Goal: Task Accomplishment & Management: Use online tool/utility

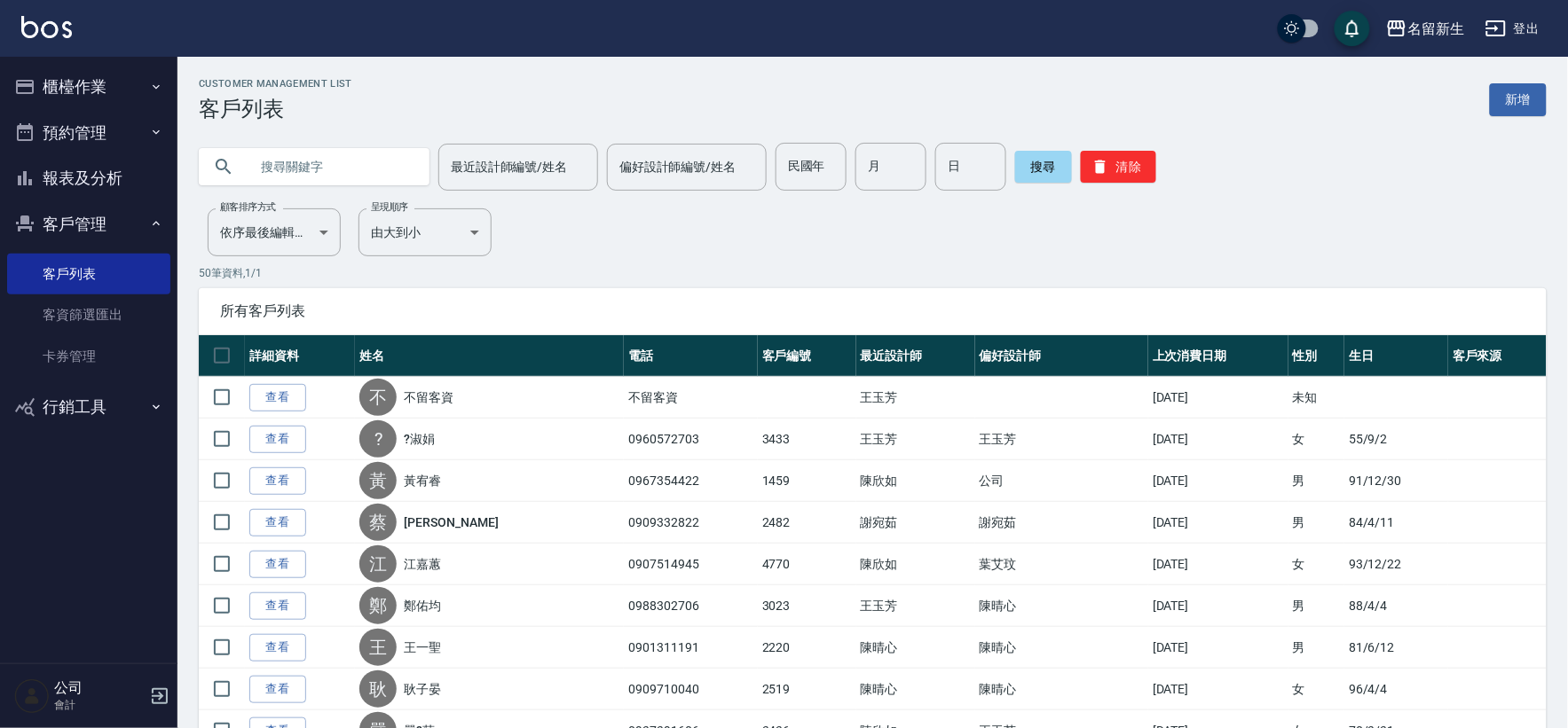
click at [136, 92] on button "櫃檯作業" at bounding box center [88, 87] width 163 height 46
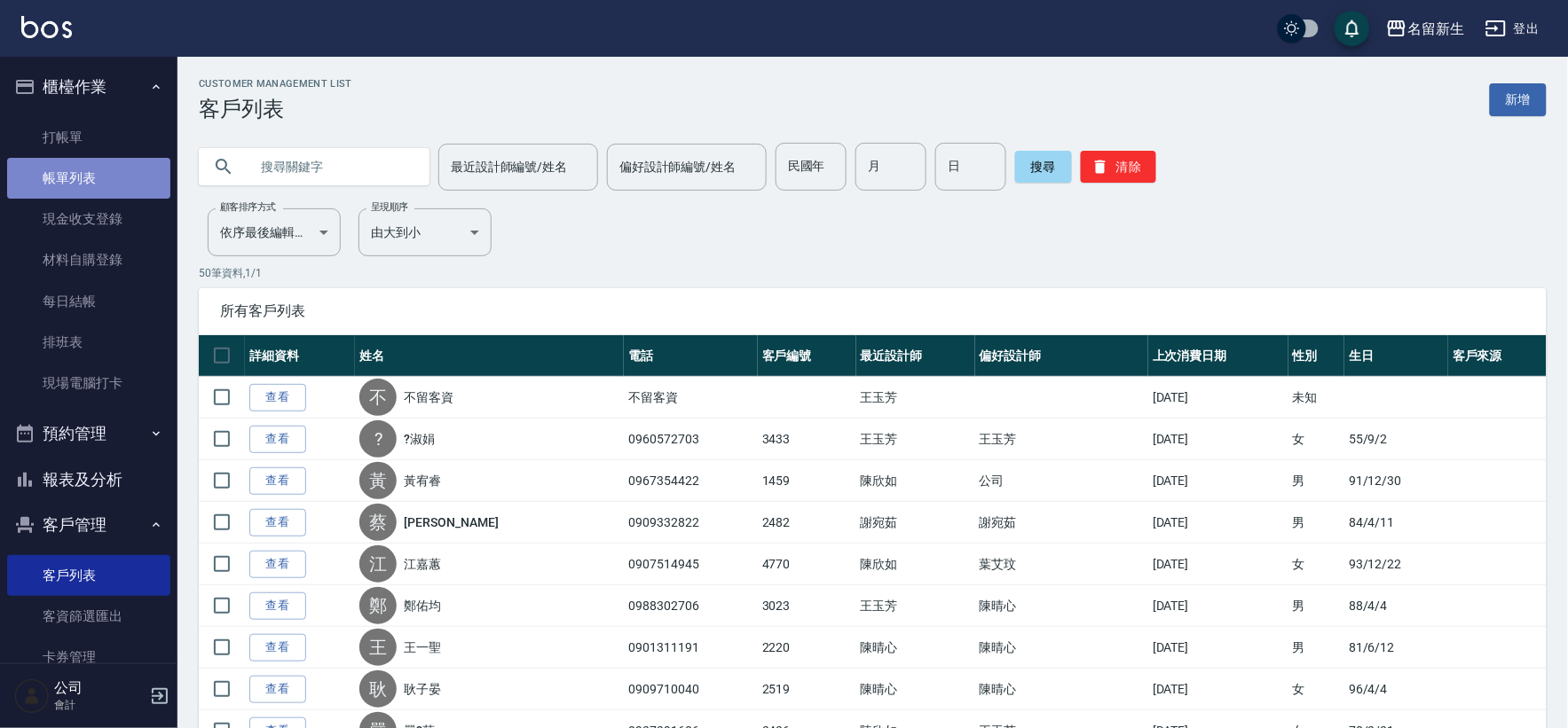
click at [137, 158] on link "帳單列表" at bounding box center [88, 178] width 163 height 41
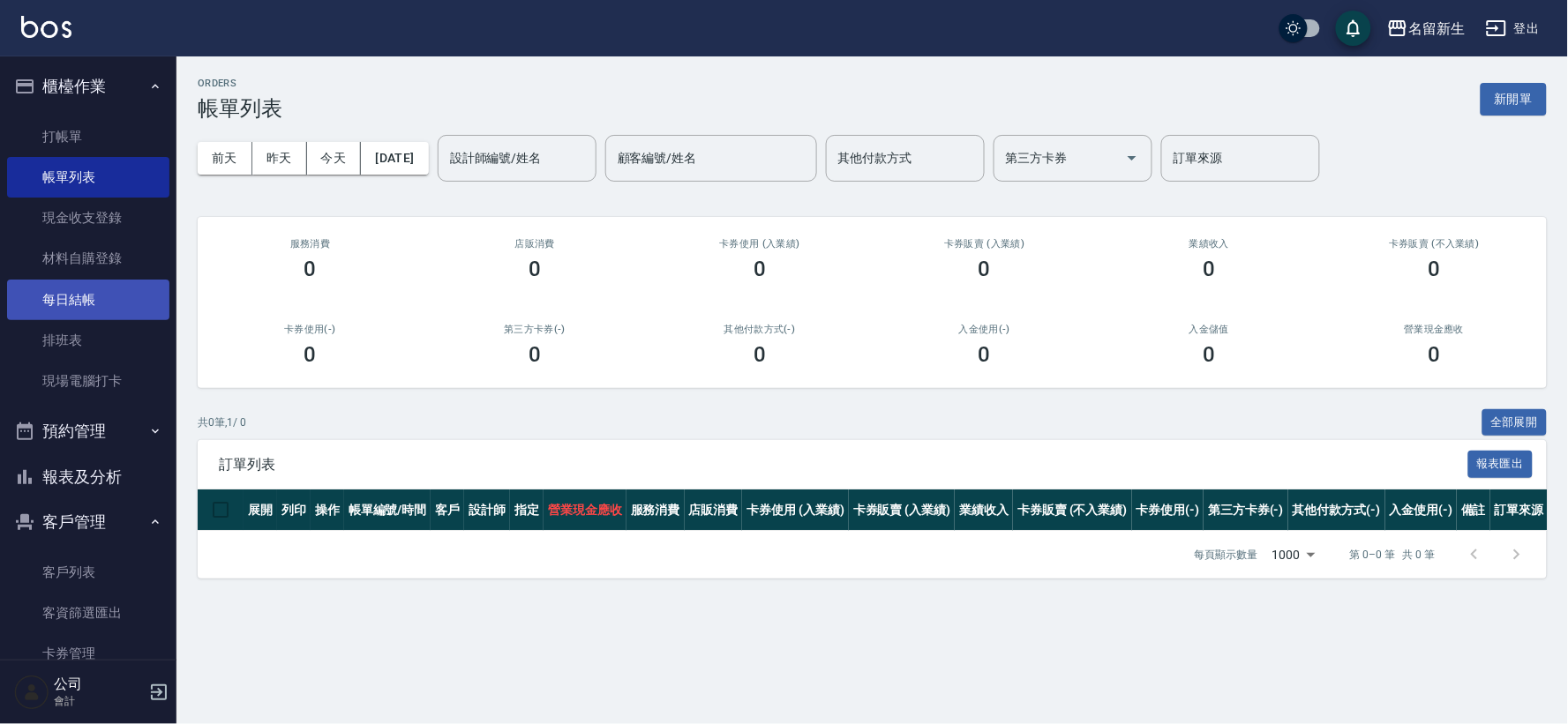
click at [115, 294] on link "每日結帳" at bounding box center [87, 300] width 162 height 41
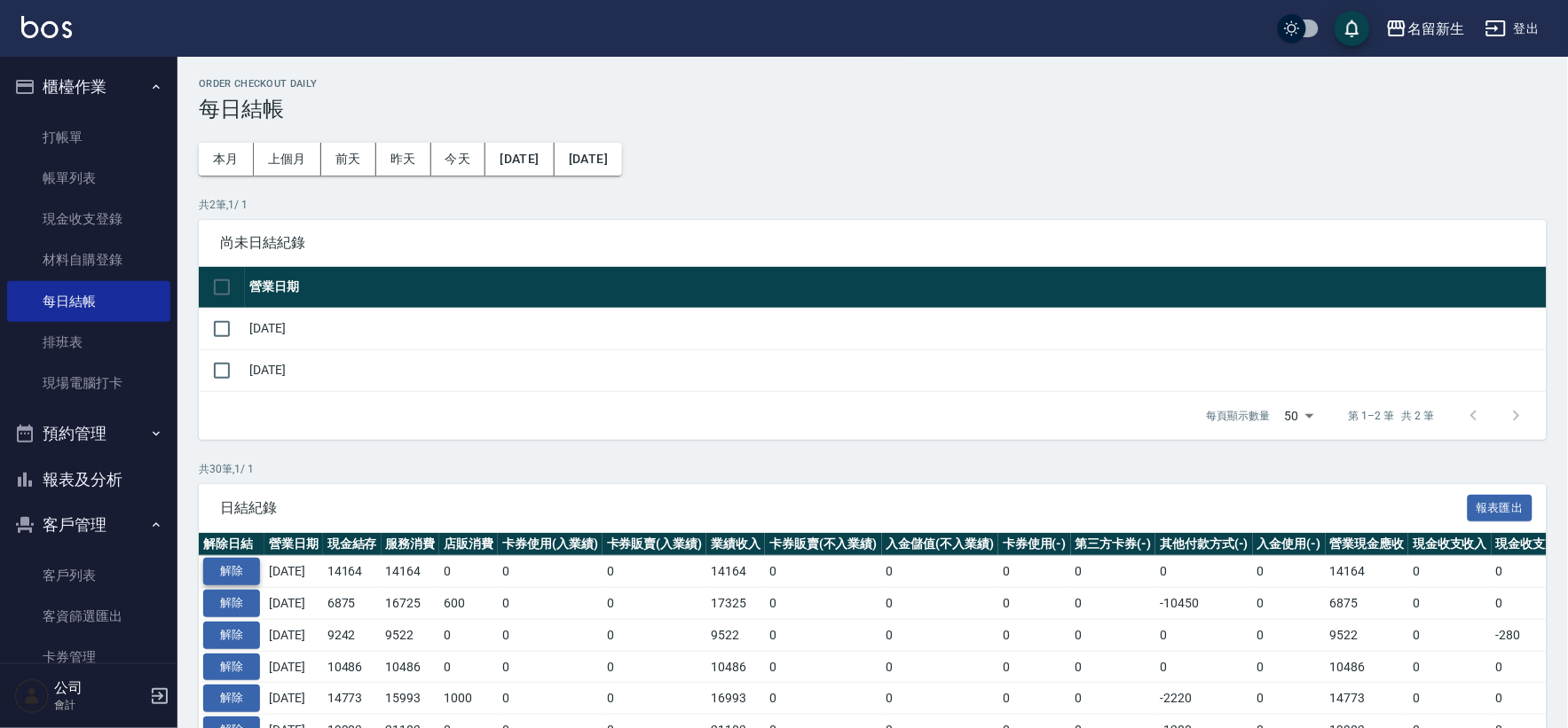
click at [226, 581] on button "解除" at bounding box center [232, 572] width 57 height 28
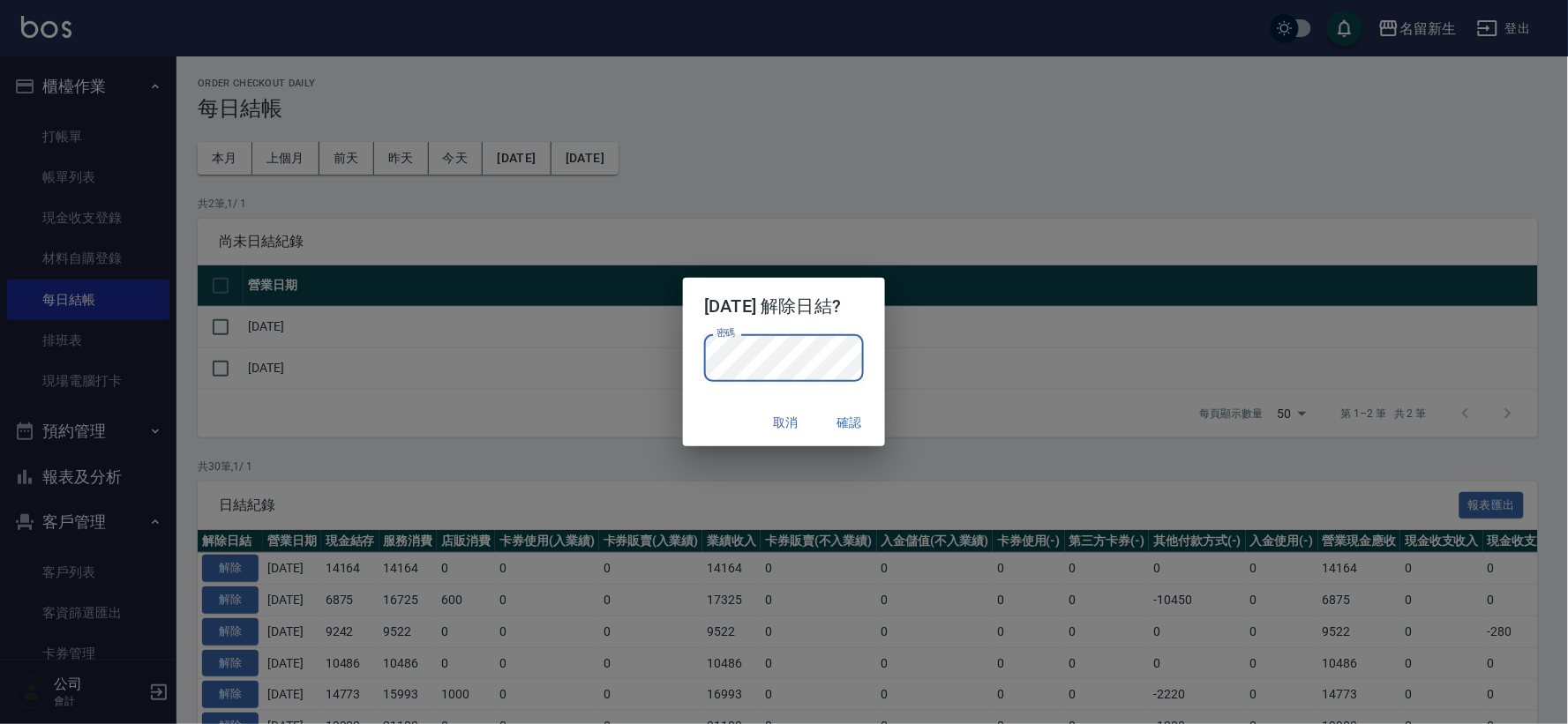
click at [840, 418] on button "確認" at bounding box center [850, 423] width 57 height 32
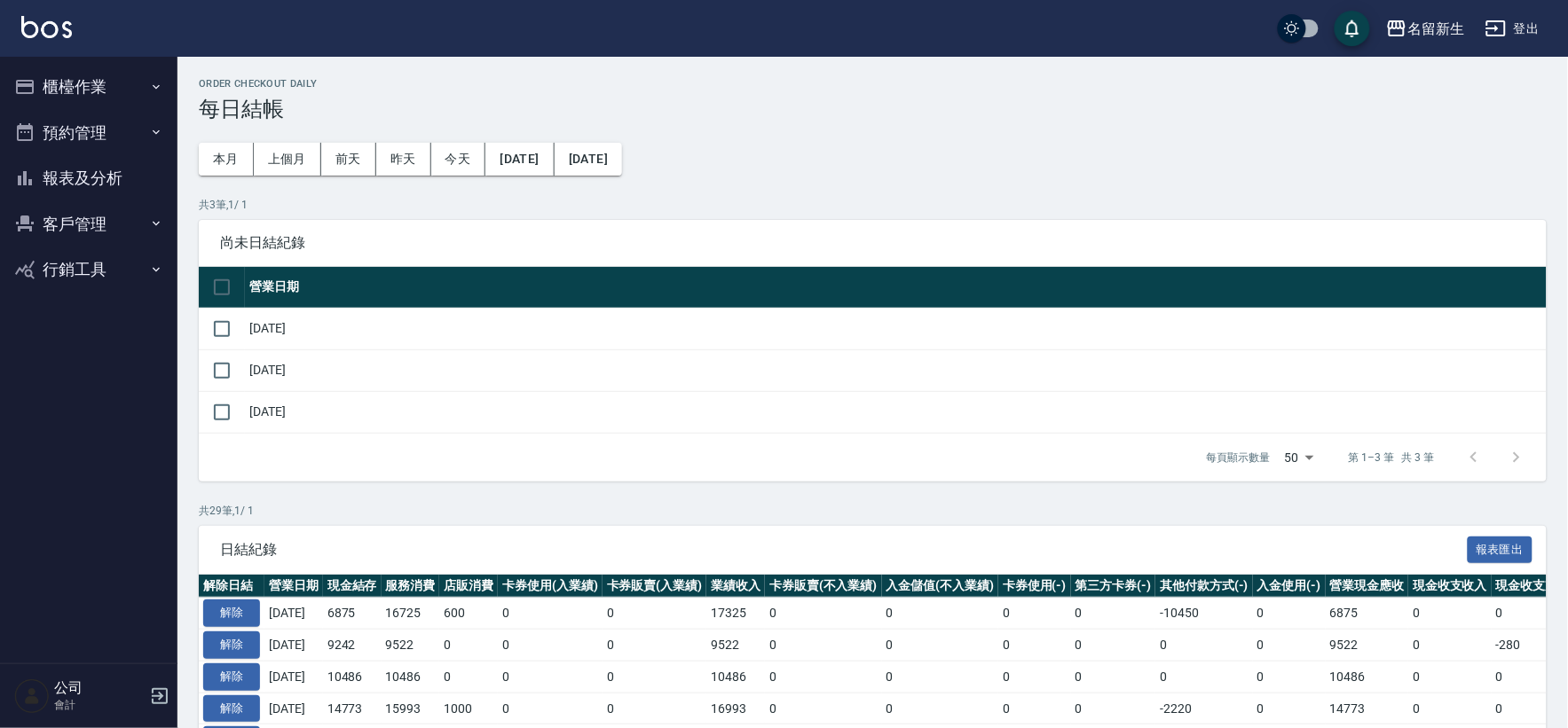
click at [89, 83] on button "櫃檯作業" at bounding box center [88, 87] width 163 height 46
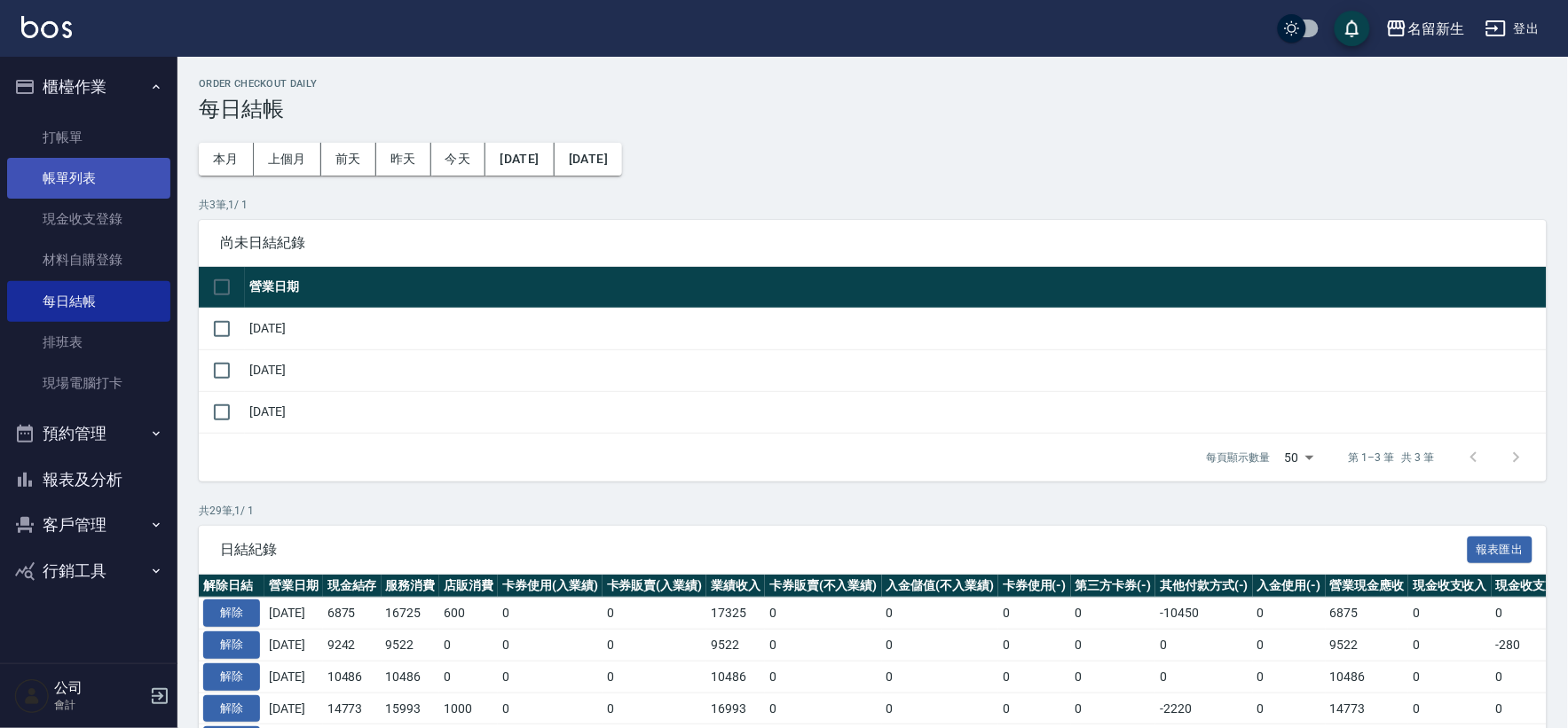
click at [89, 176] on link "帳單列表" at bounding box center [88, 178] width 163 height 41
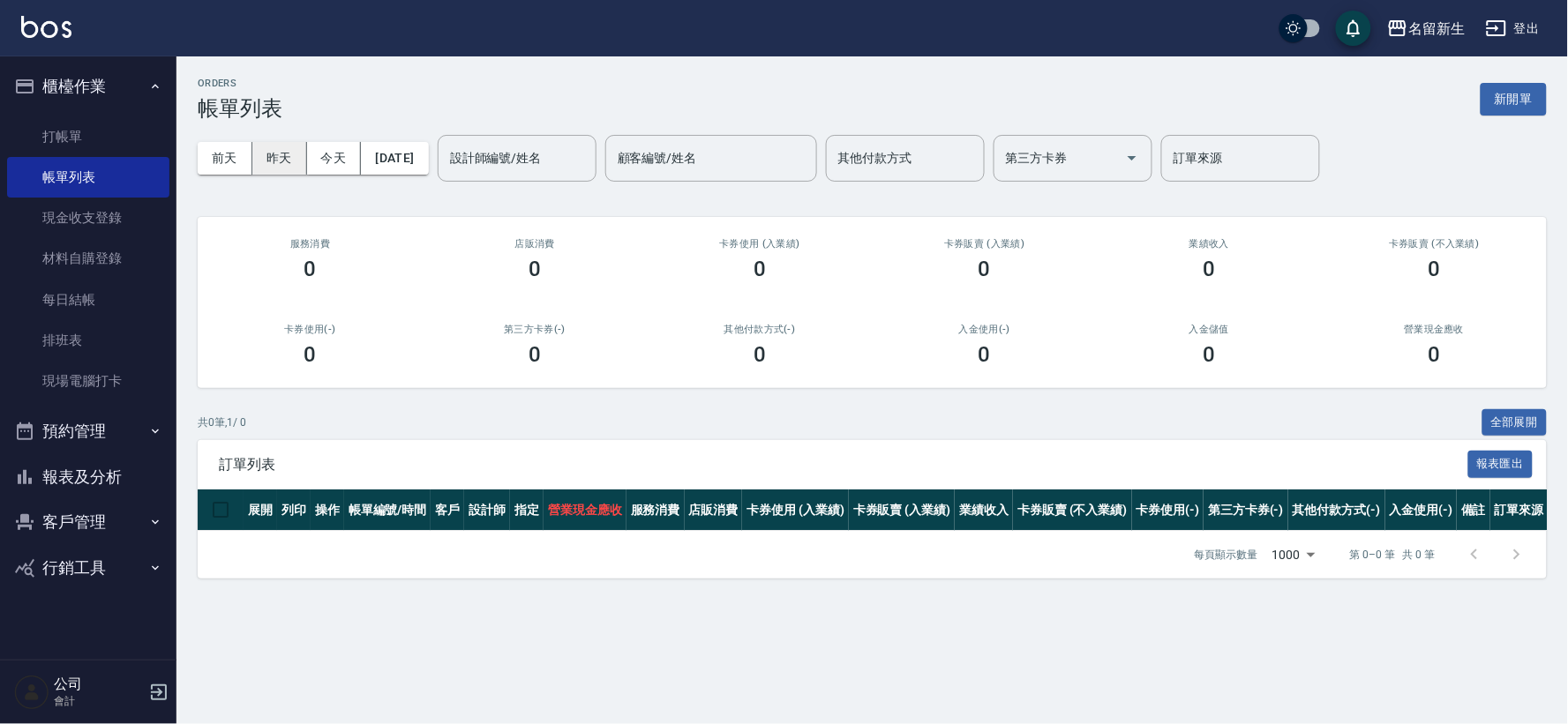
click at [281, 163] on button "昨天" at bounding box center [280, 158] width 55 height 32
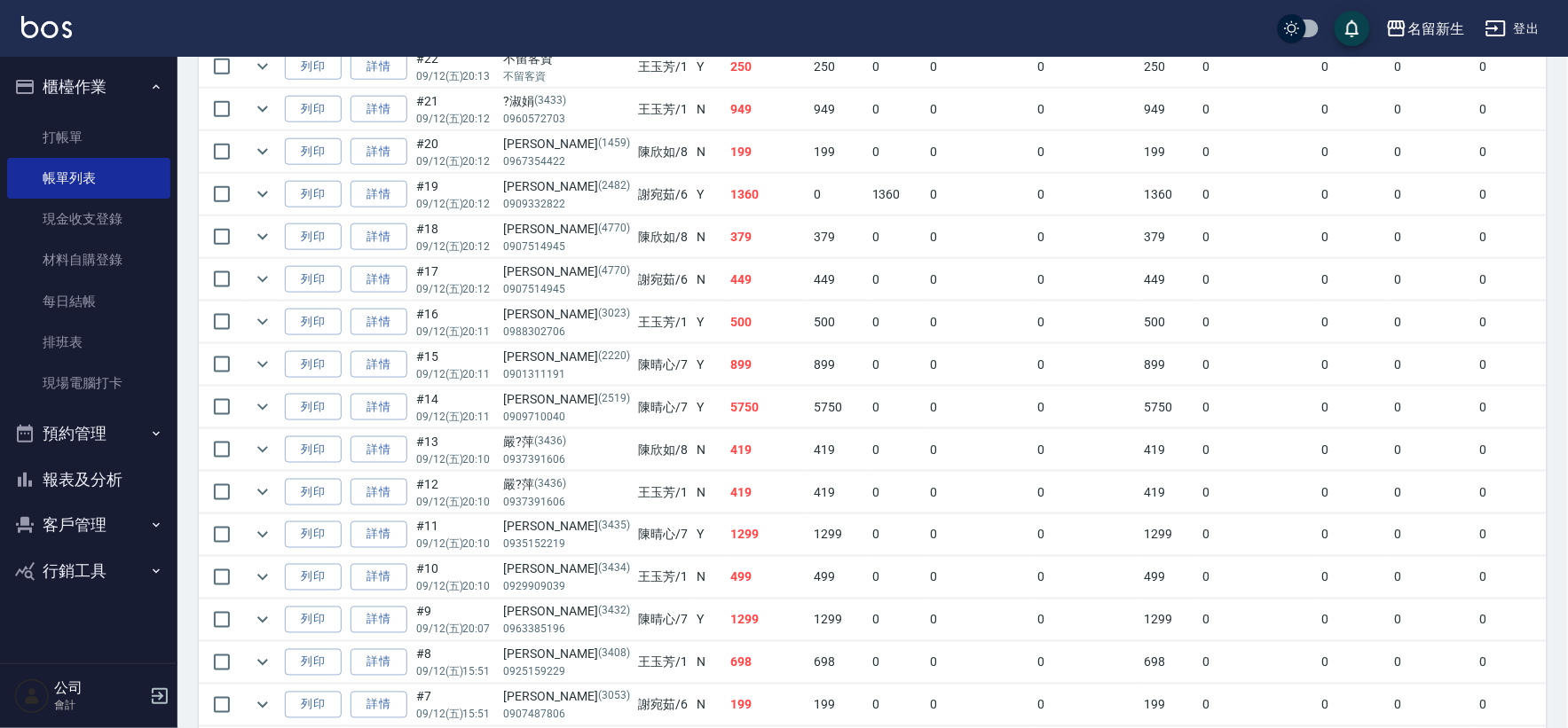
scroll to position [492, 0]
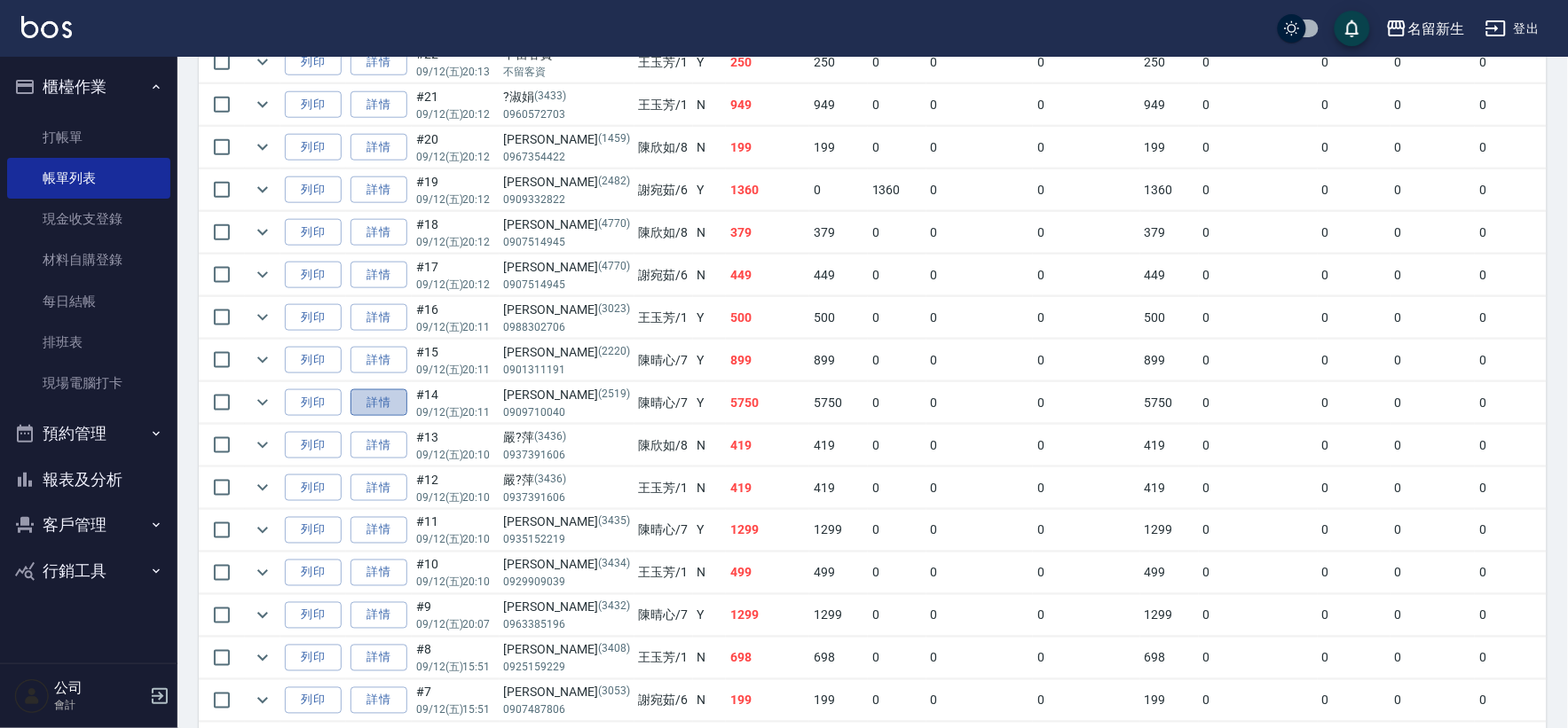
click at [403, 397] on link "詳情" at bounding box center [379, 403] width 57 height 28
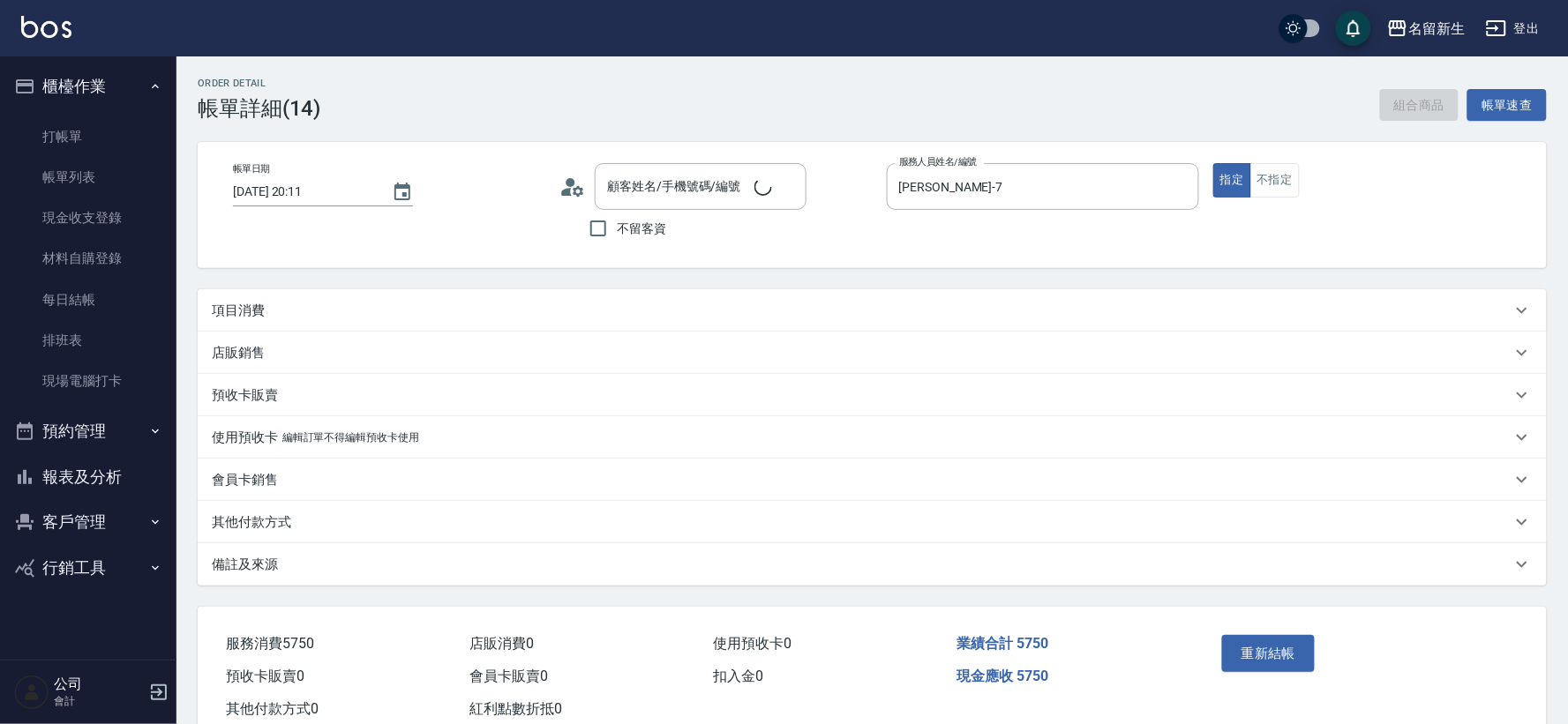
type input "[DATE] 20:11"
type input "[PERSON_NAME]-7"
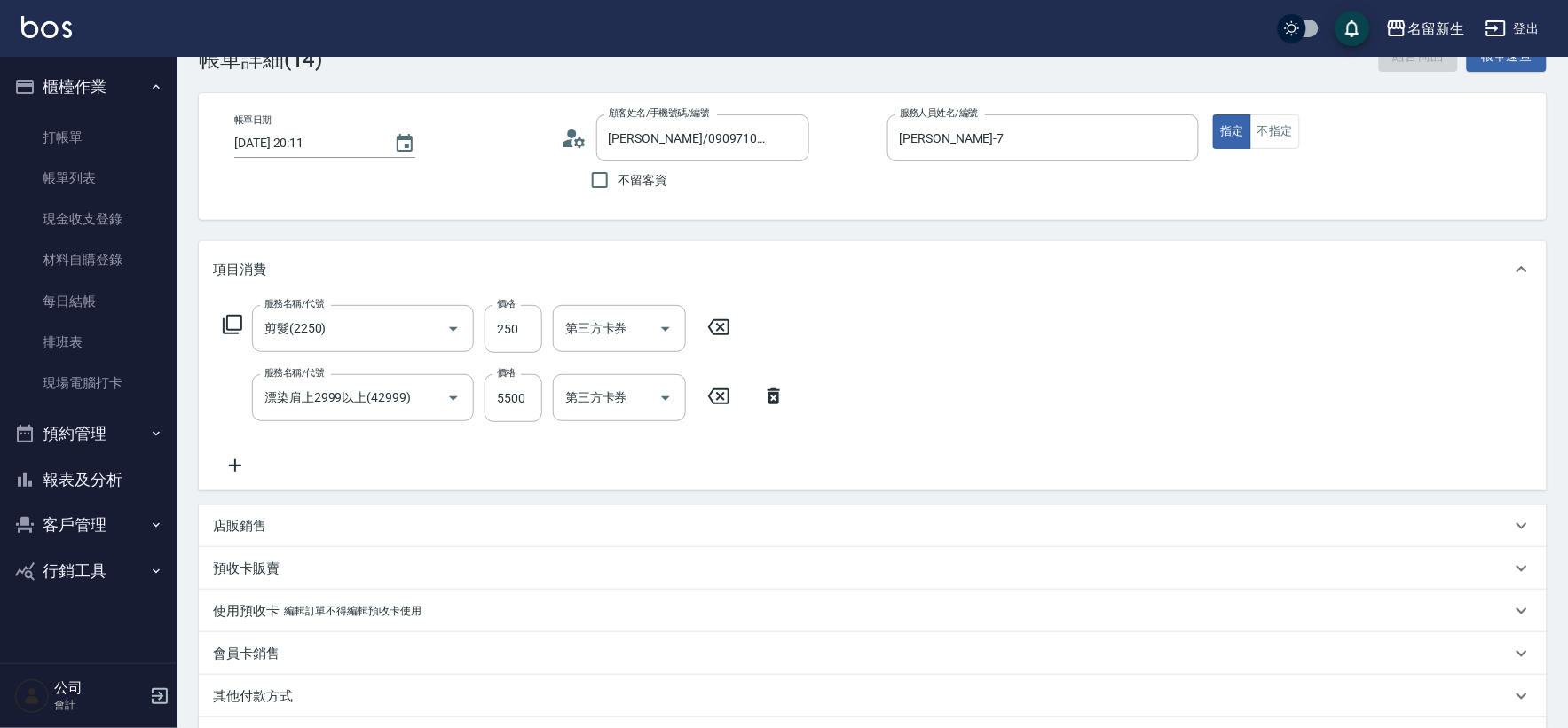
type input "[PERSON_NAME]/0909710040/2519"
type input "剪髮(2250)"
type input "漂染肩上2999以上(42999)"
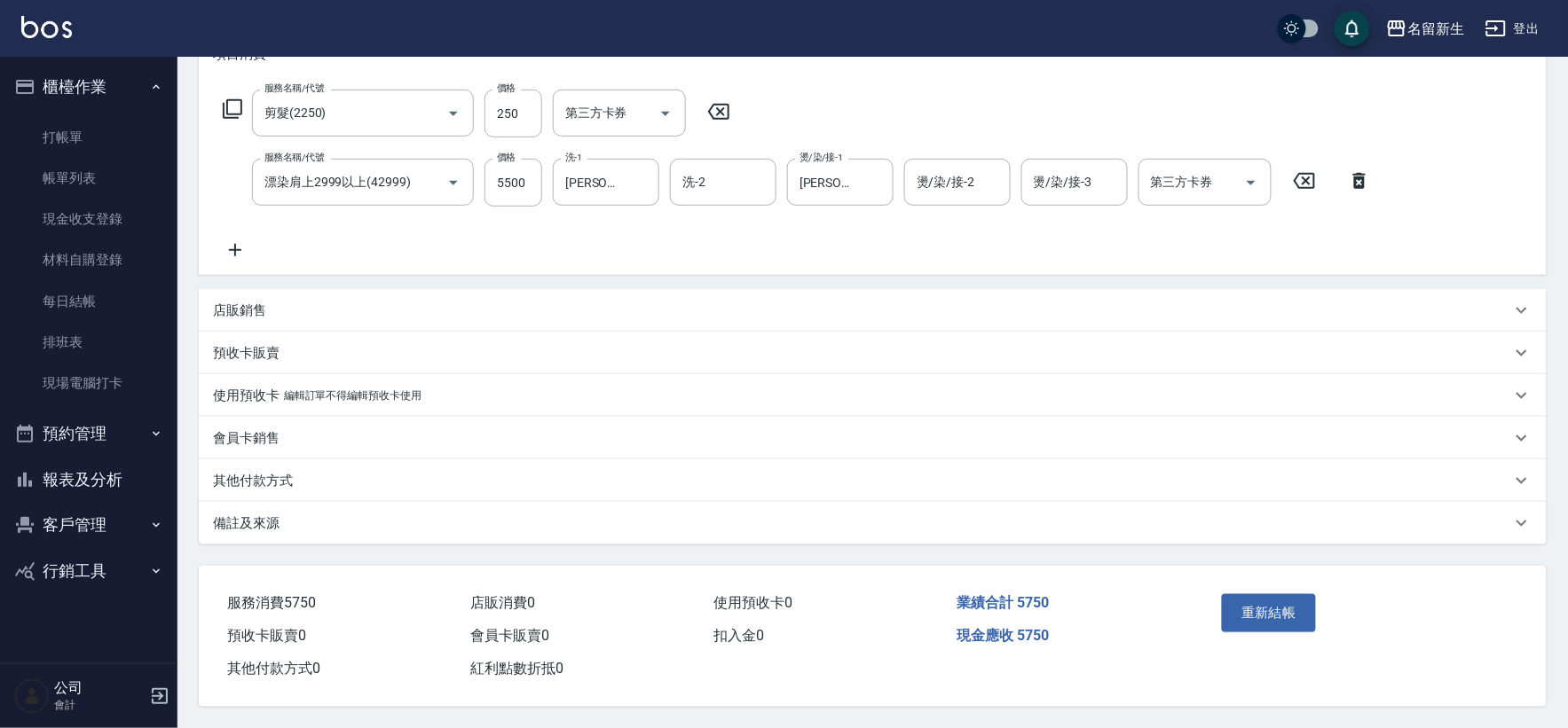
click at [394, 390] on p "編輯訂單不得編輯預收卡使用" at bounding box center [353, 396] width 137 height 19
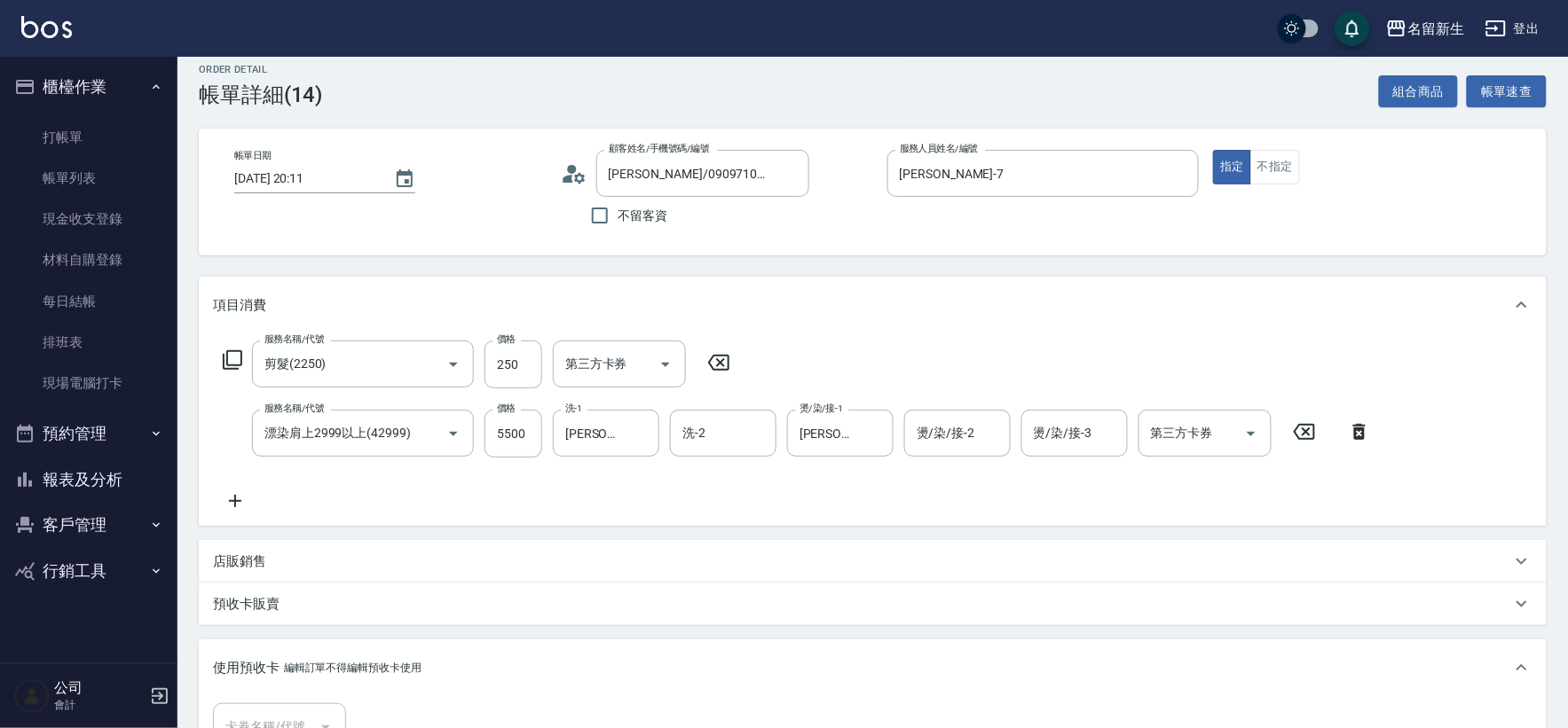
scroll to position [403, 0]
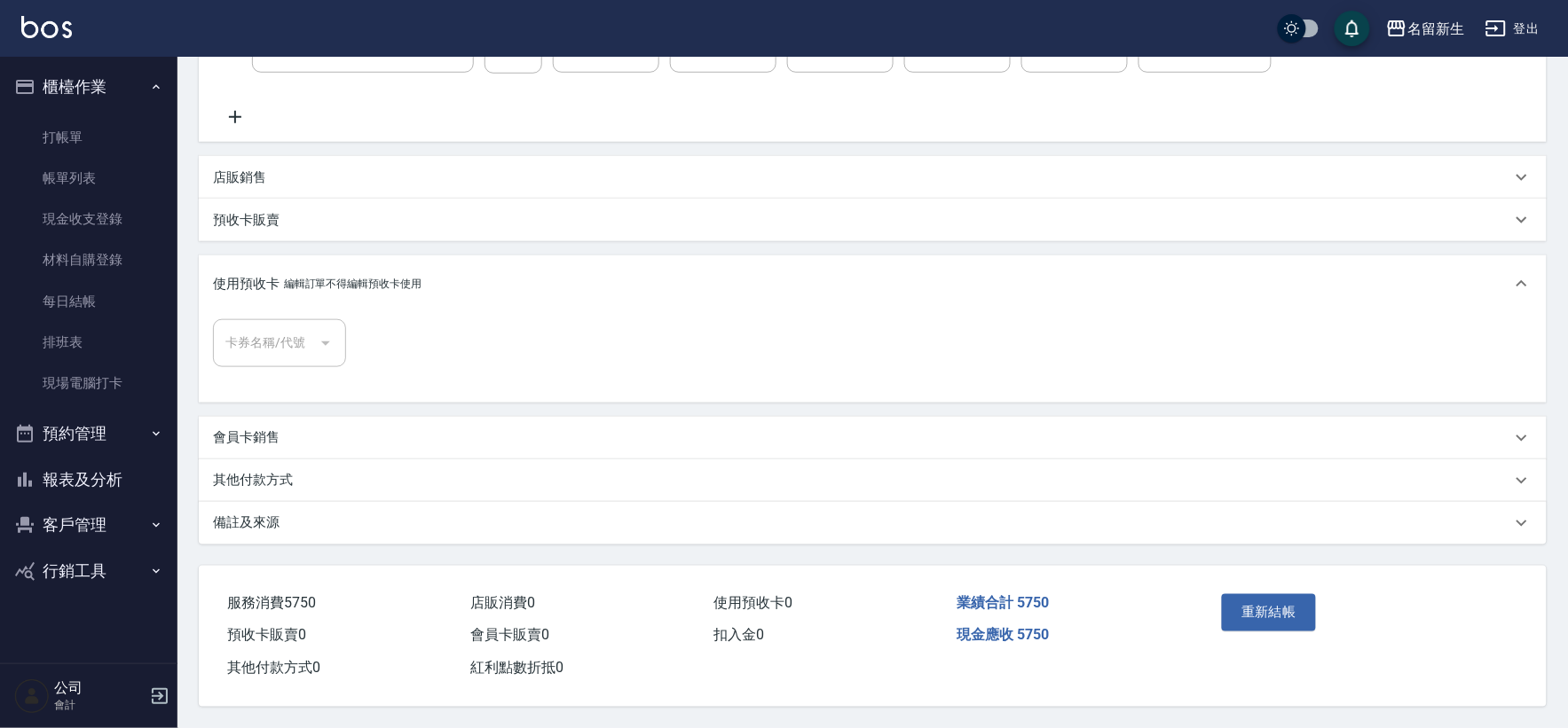
click at [309, 285] on p "編輯訂單不得編輯預收卡使用" at bounding box center [353, 284] width 137 height 19
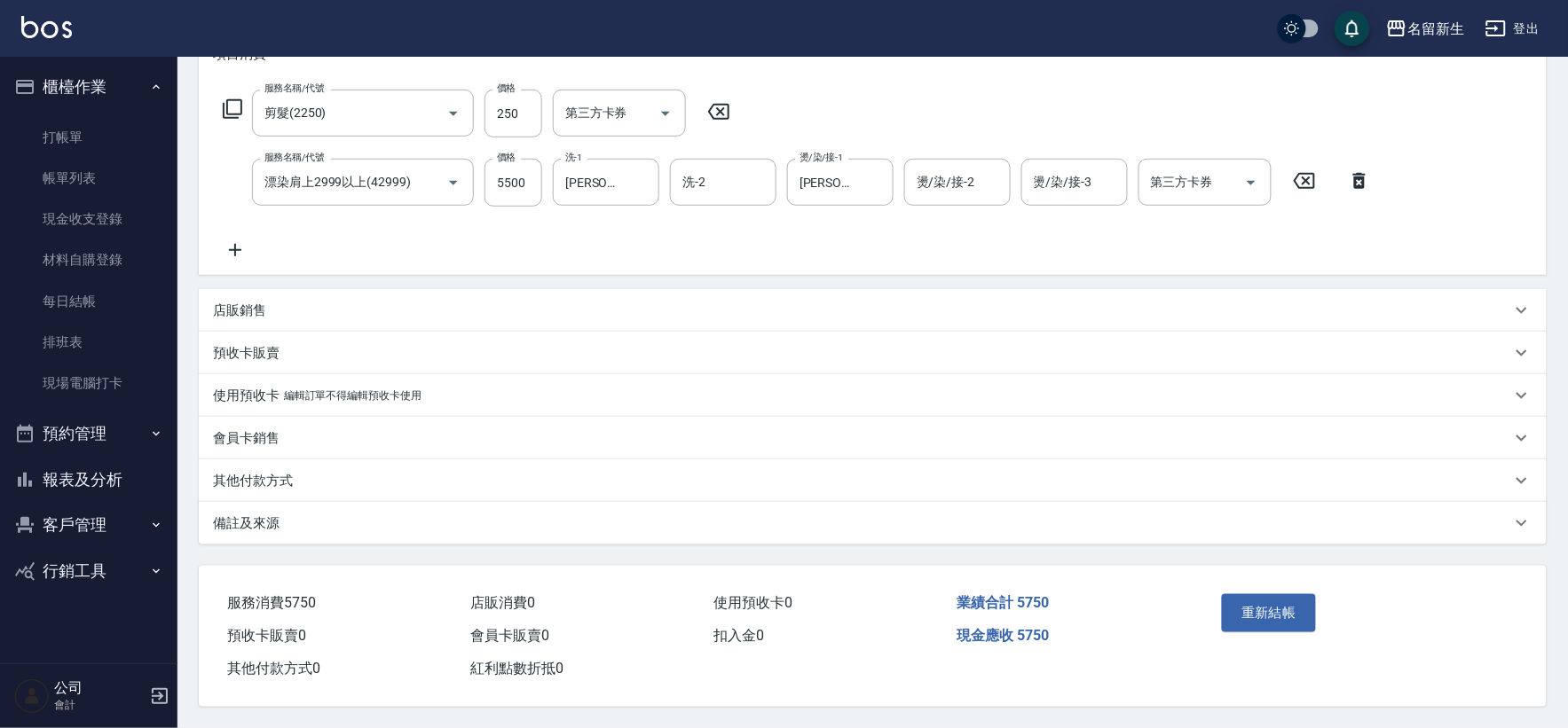
scroll to position [271, 0]
click at [108, 145] on link "打帳單" at bounding box center [88, 137] width 163 height 41
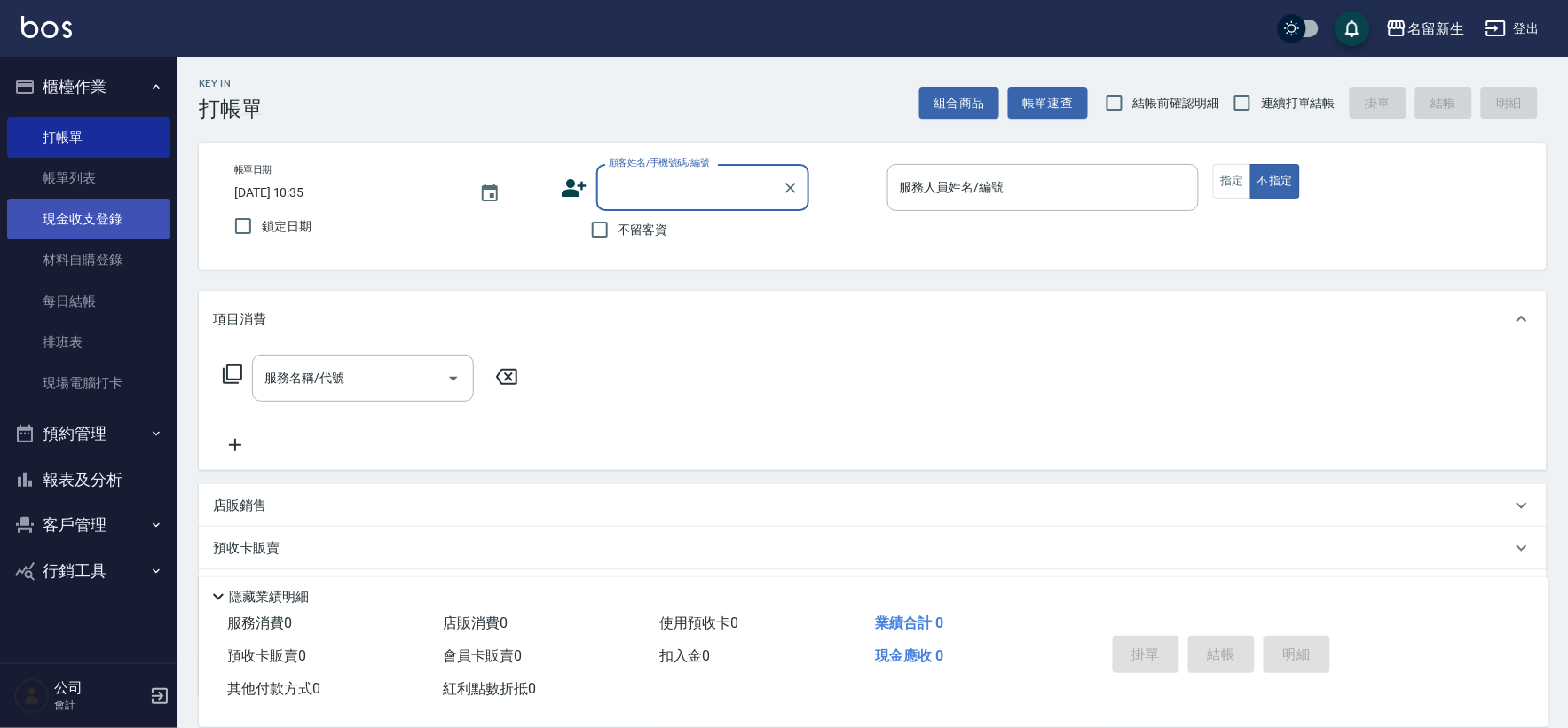
click at [87, 198] on link "現金收支登錄" at bounding box center [88, 218] width 163 height 41
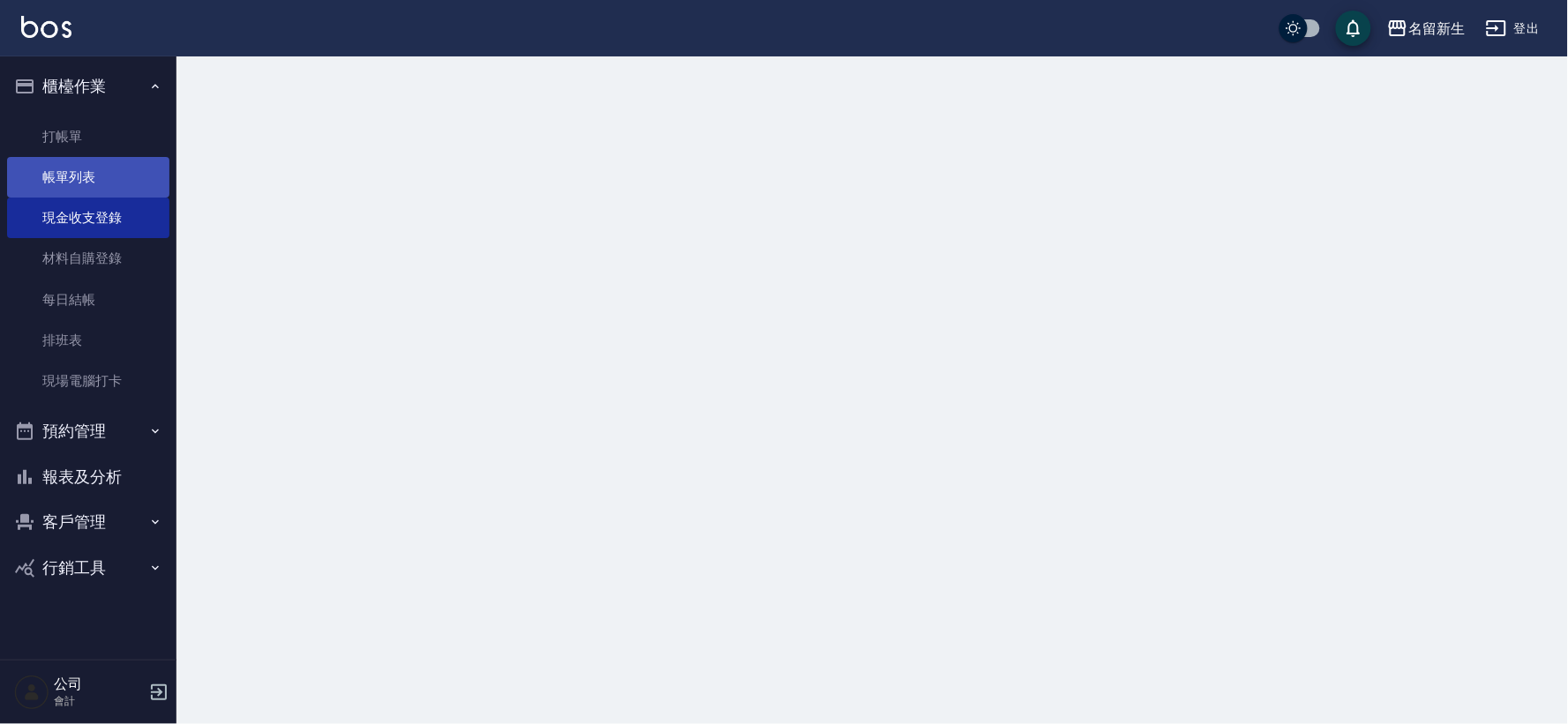
click at [95, 179] on link "帳單列表" at bounding box center [87, 177] width 162 height 41
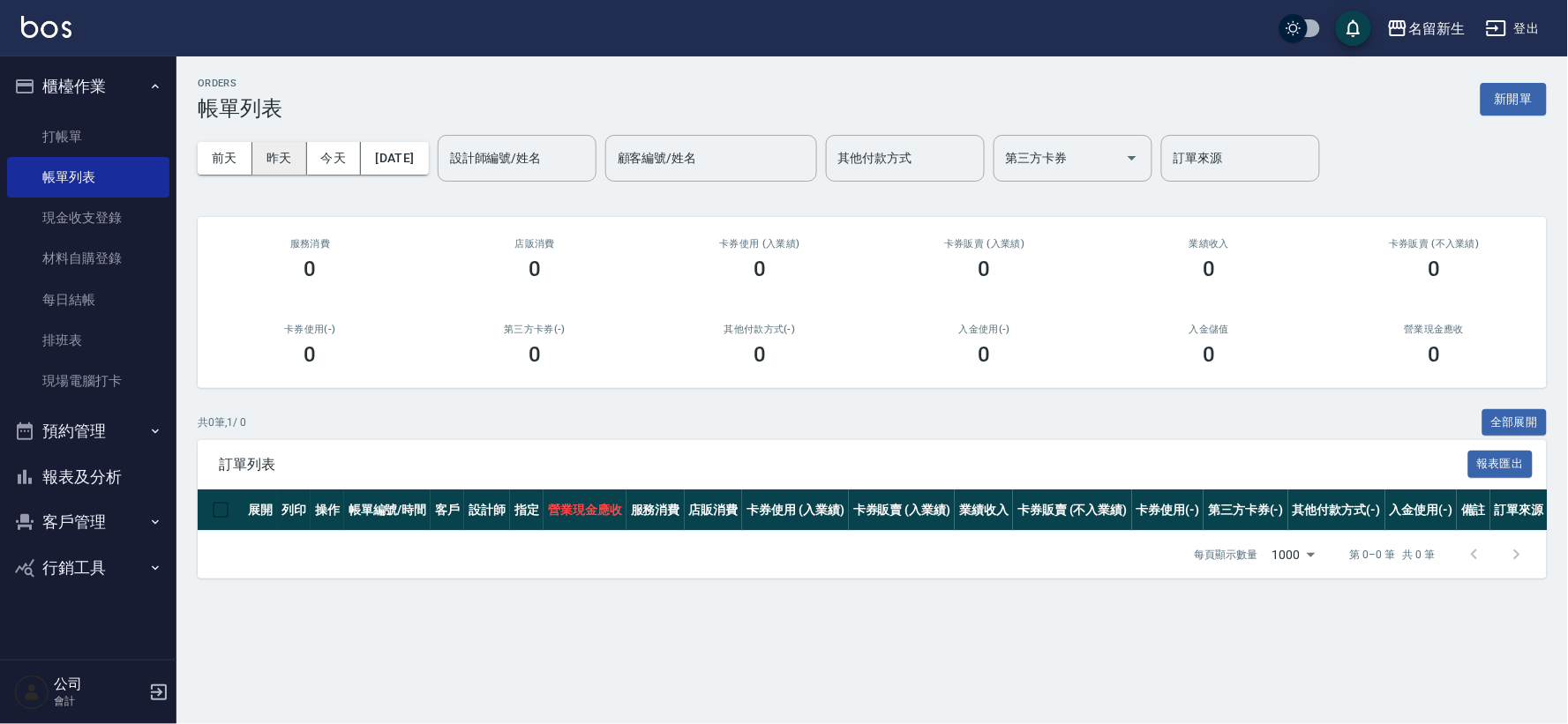
click at [279, 146] on button "昨天" at bounding box center [280, 158] width 55 height 32
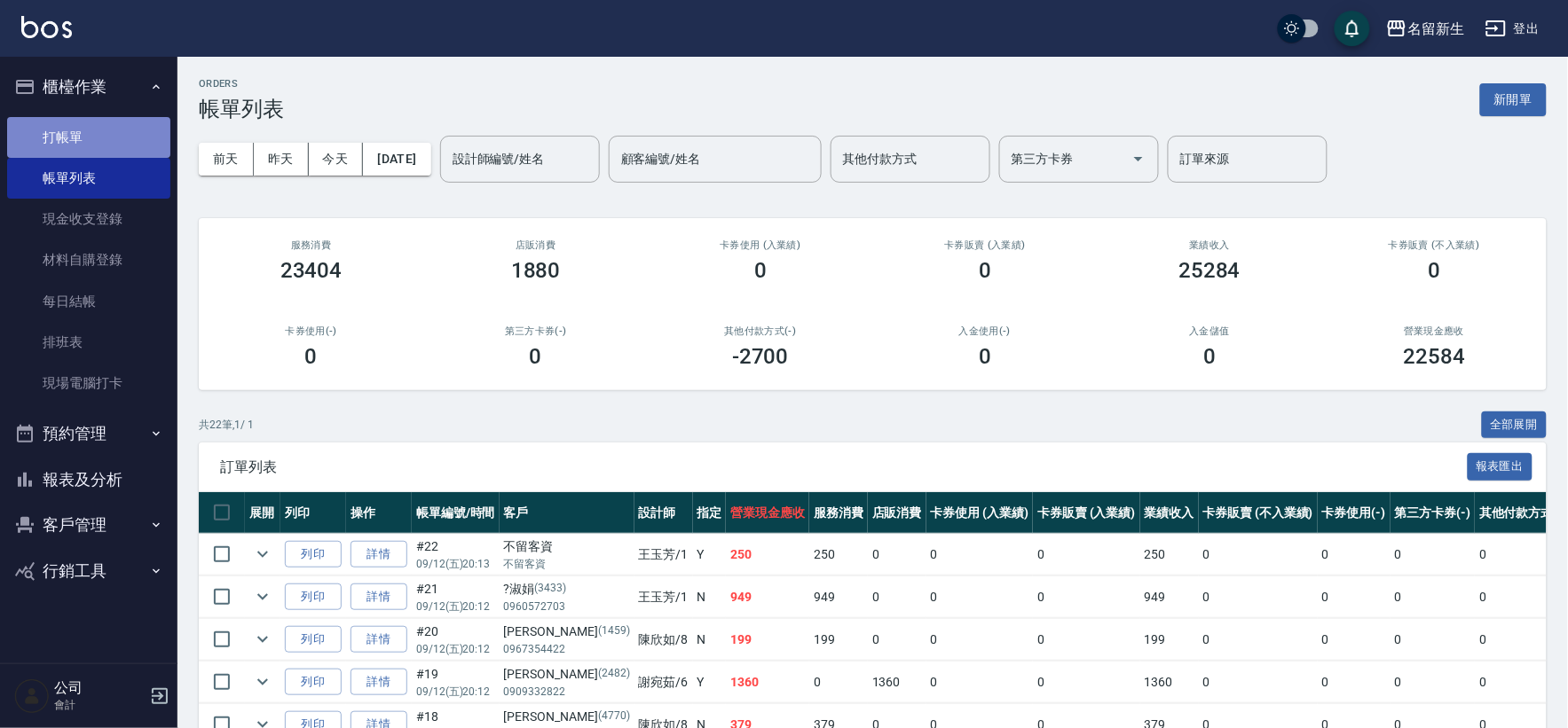
click at [49, 154] on link "打帳單" at bounding box center [88, 137] width 163 height 41
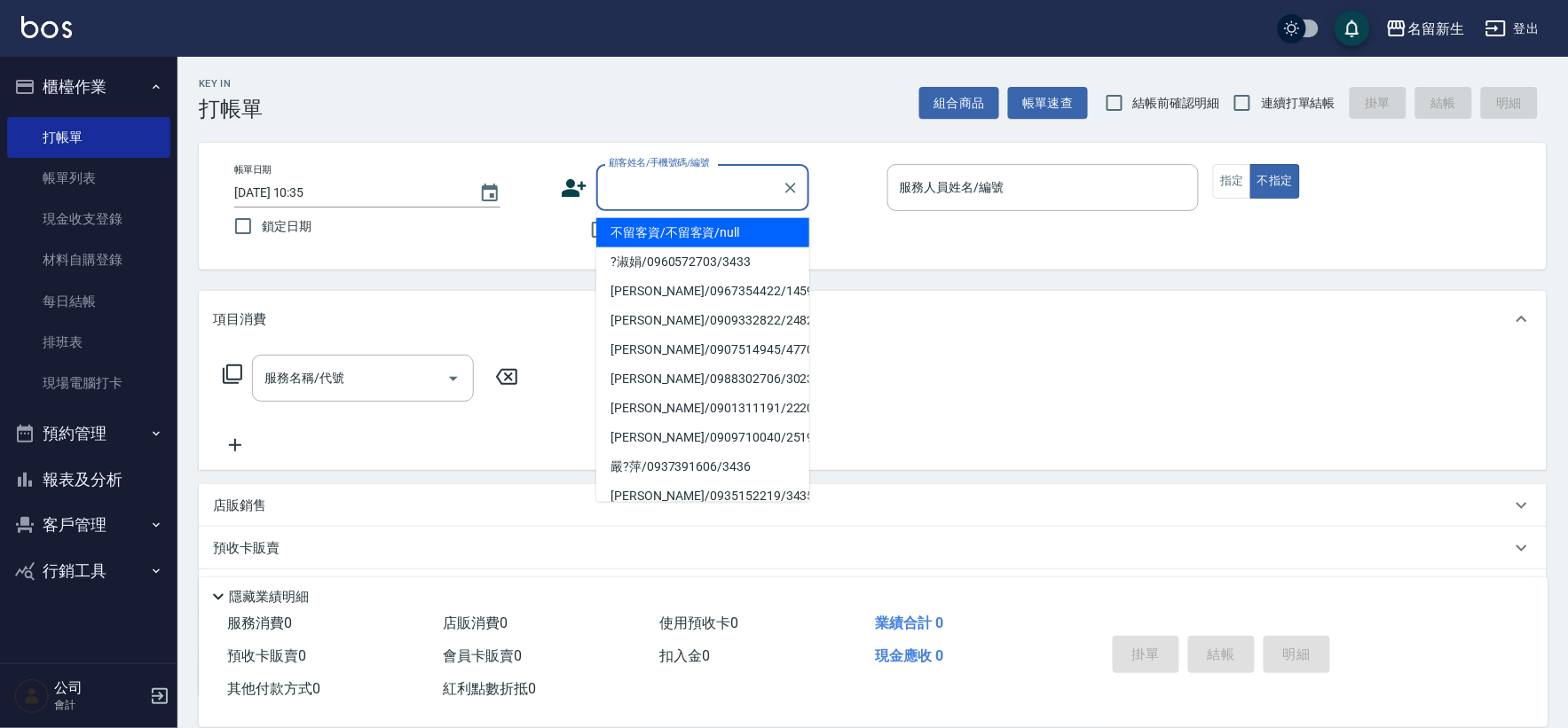
click at [636, 191] on input "顧客姓名/手機號碼/編號" at bounding box center [689, 187] width 171 height 31
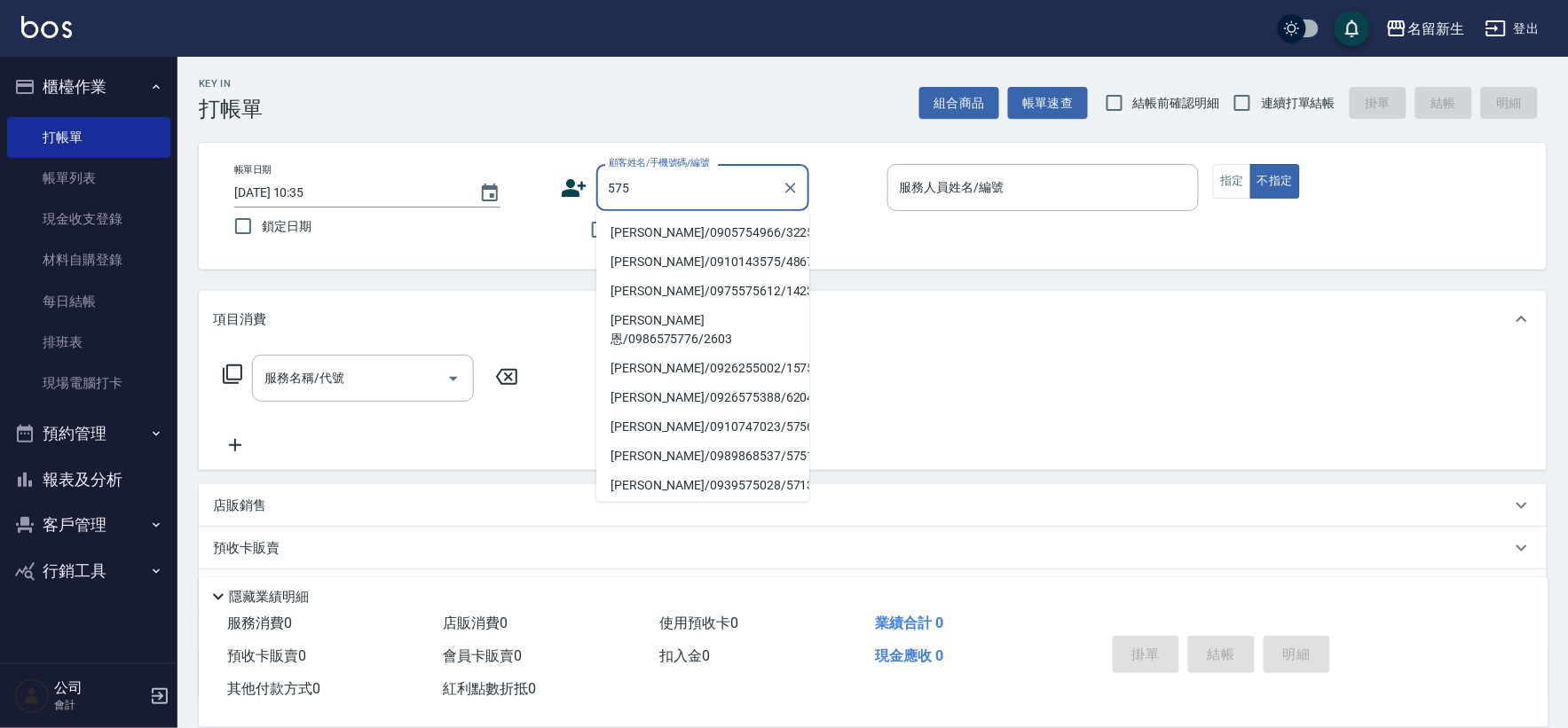
type input "5750"
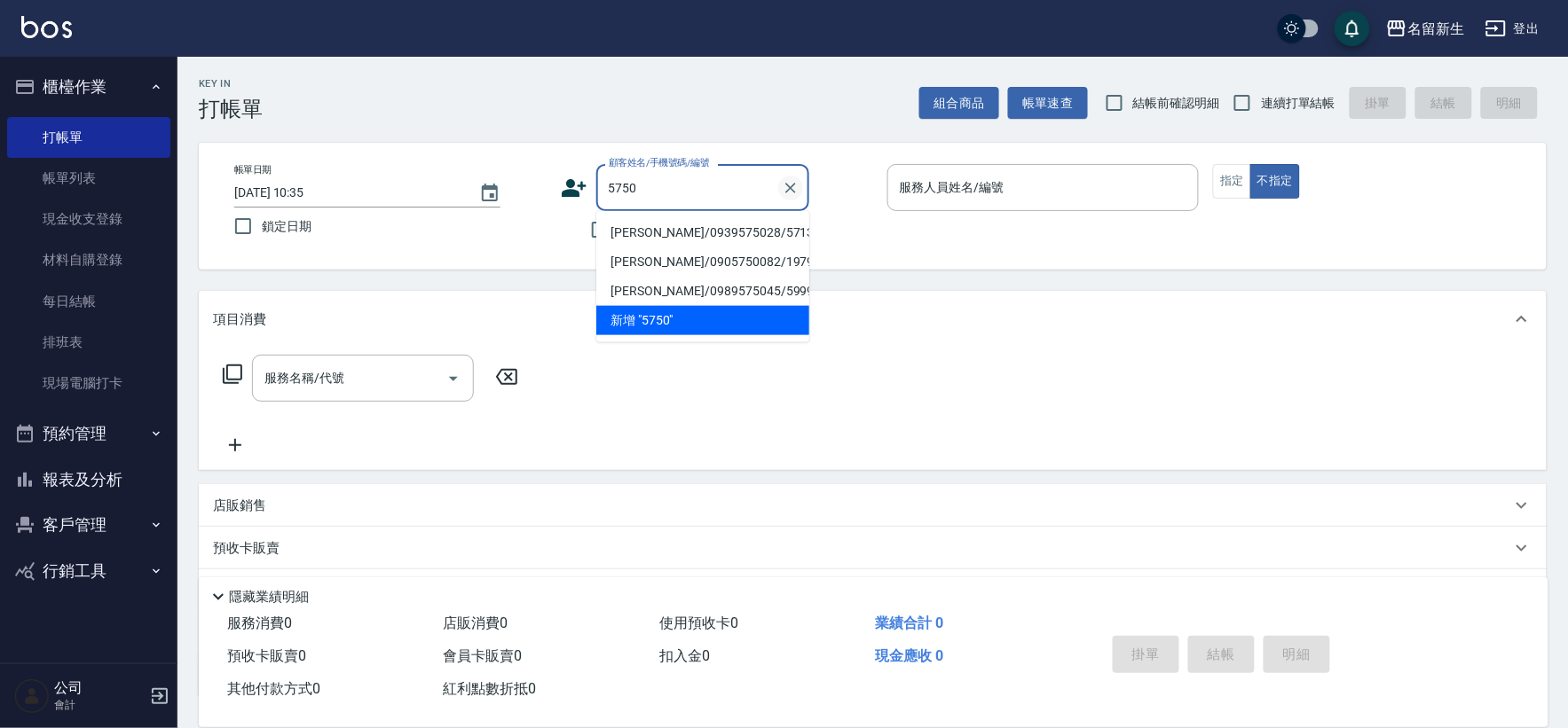
click at [794, 187] on icon "Clear" at bounding box center [790, 188] width 18 height 18
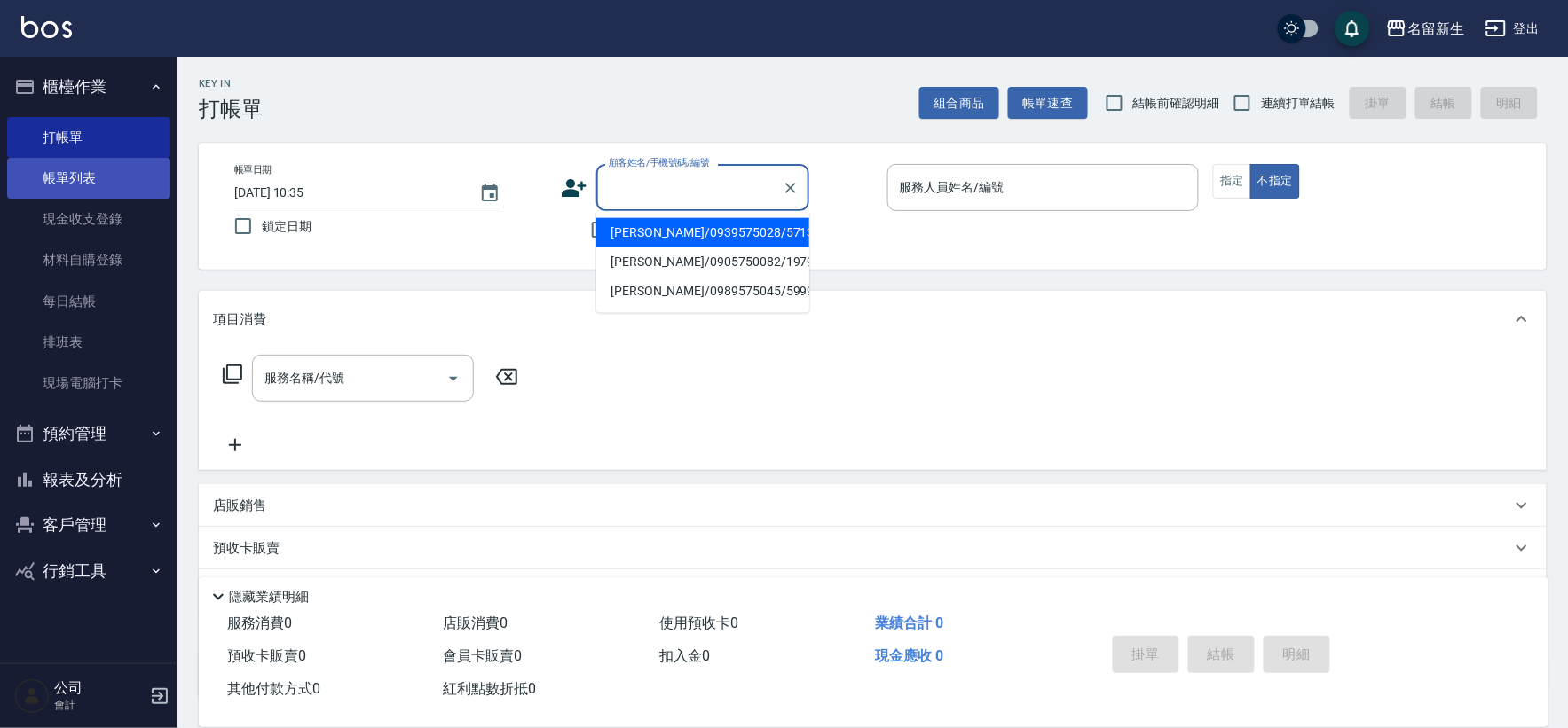
click at [95, 188] on link "帳單列表" at bounding box center [88, 178] width 163 height 41
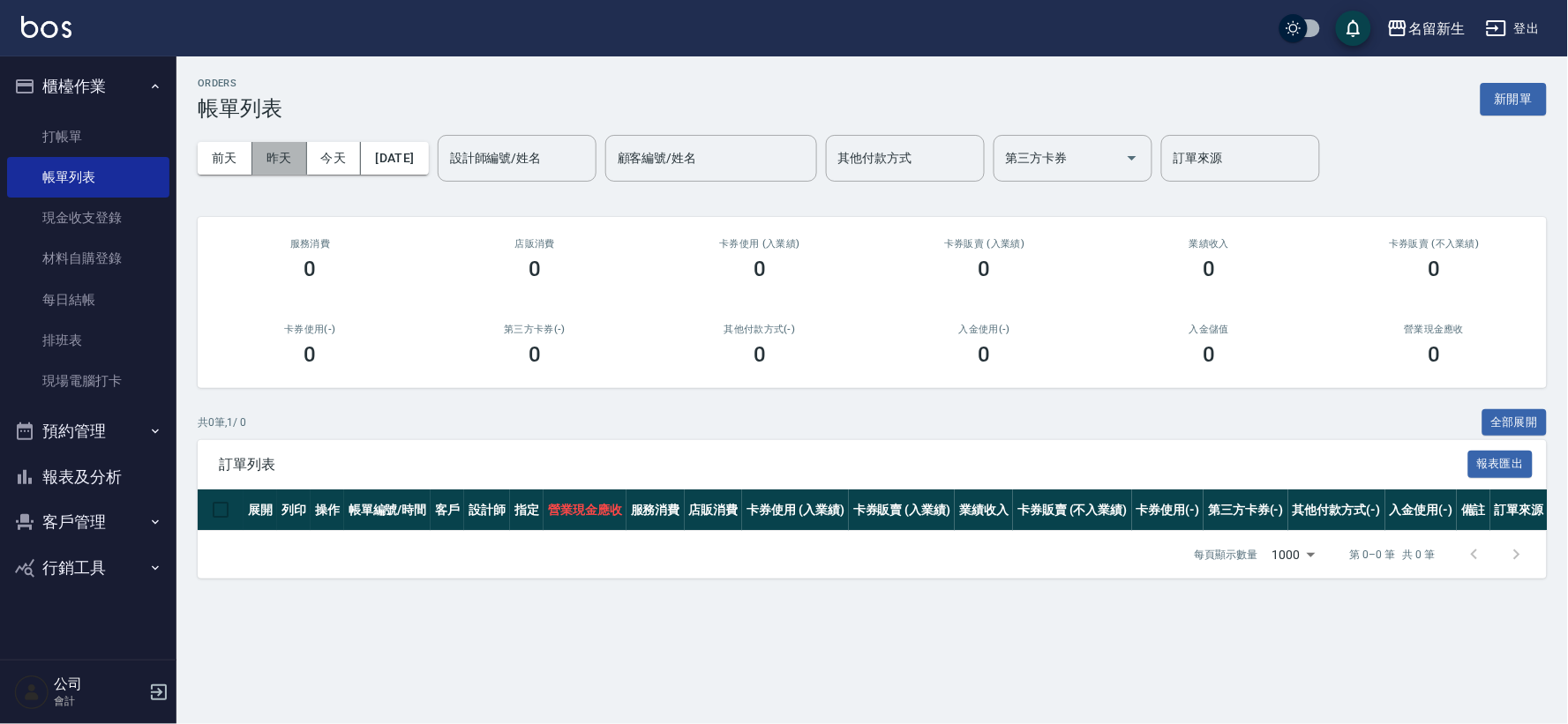
click at [292, 153] on button "昨天" at bounding box center [280, 158] width 55 height 32
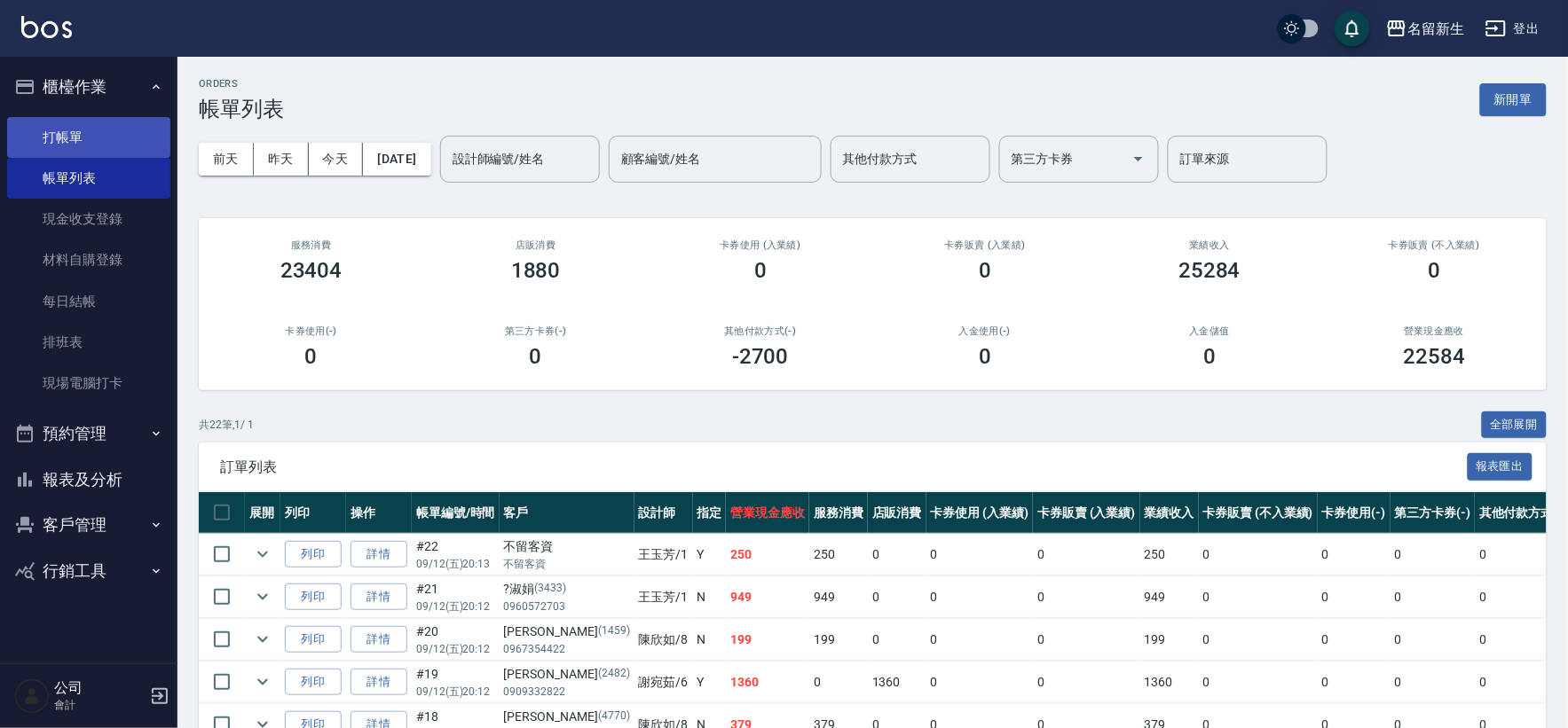
click at [94, 144] on link "打帳單" at bounding box center [88, 137] width 163 height 41
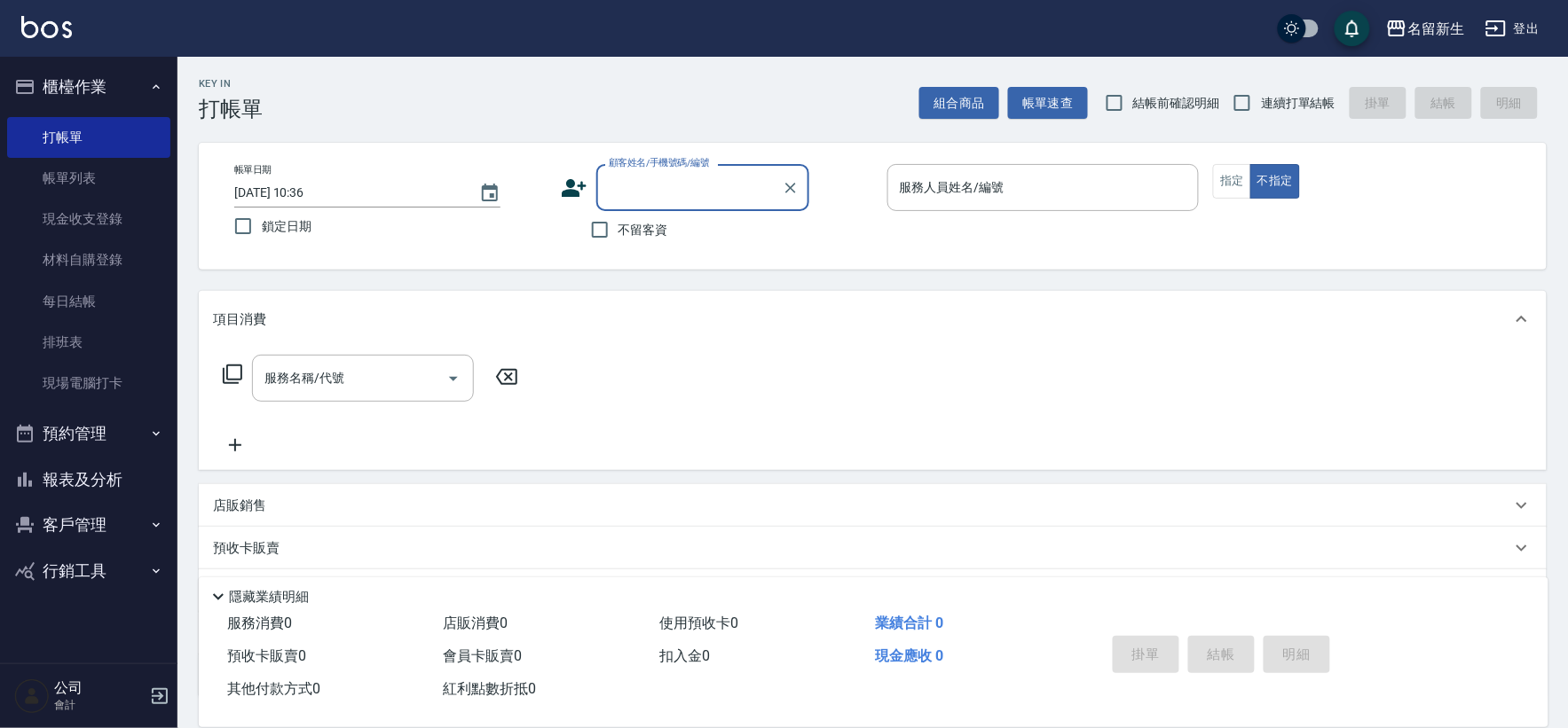
click at [378, 196] on input "[DATE] 10:36" at bounding box center [348, 193] width 227 height 30
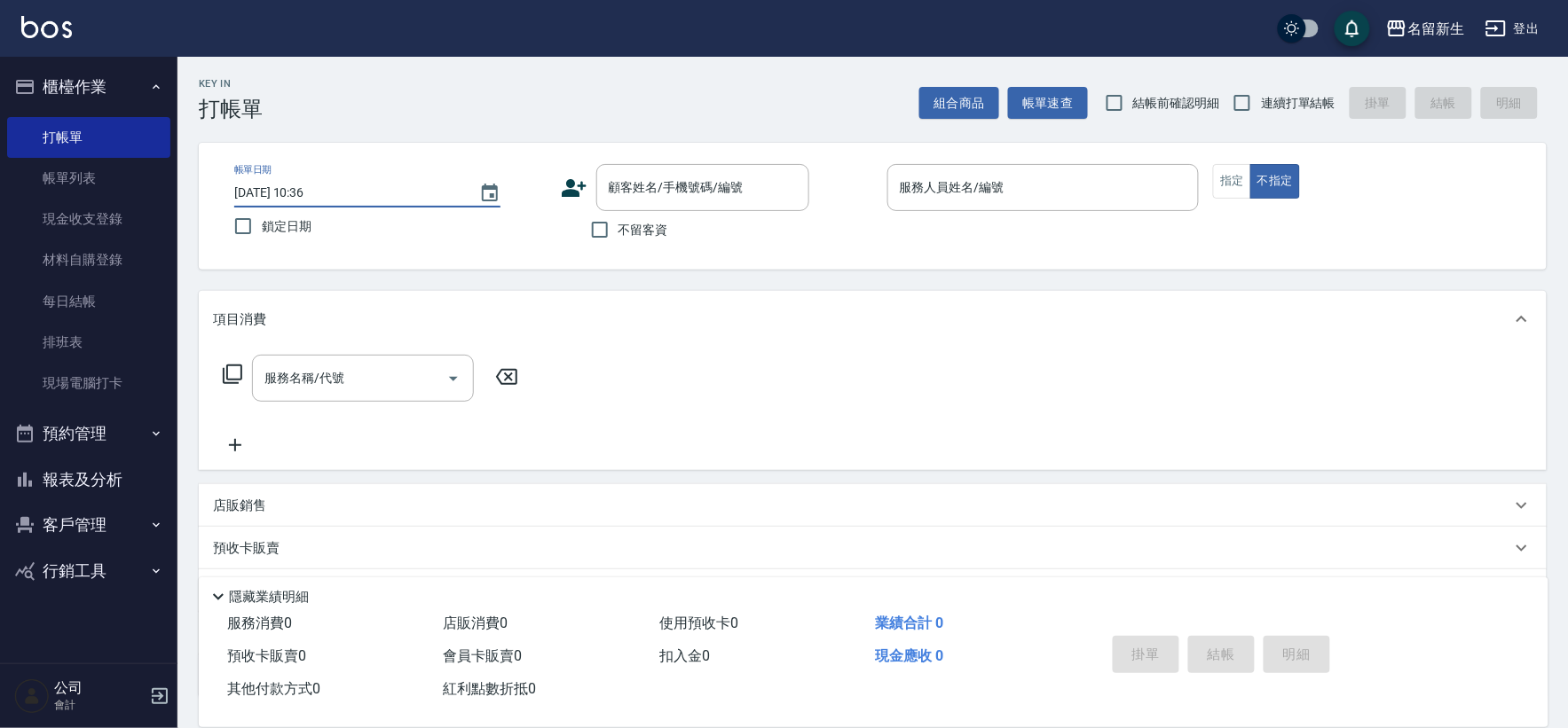
click at [378, 196] on input "[DATE] 10:36" at bounding box center [348, 193] width 227 height 30
click at [498, 197] on icon "Choose date, selected date is 2025-09-13" at bounding box center [490, 194] width 21 height 21
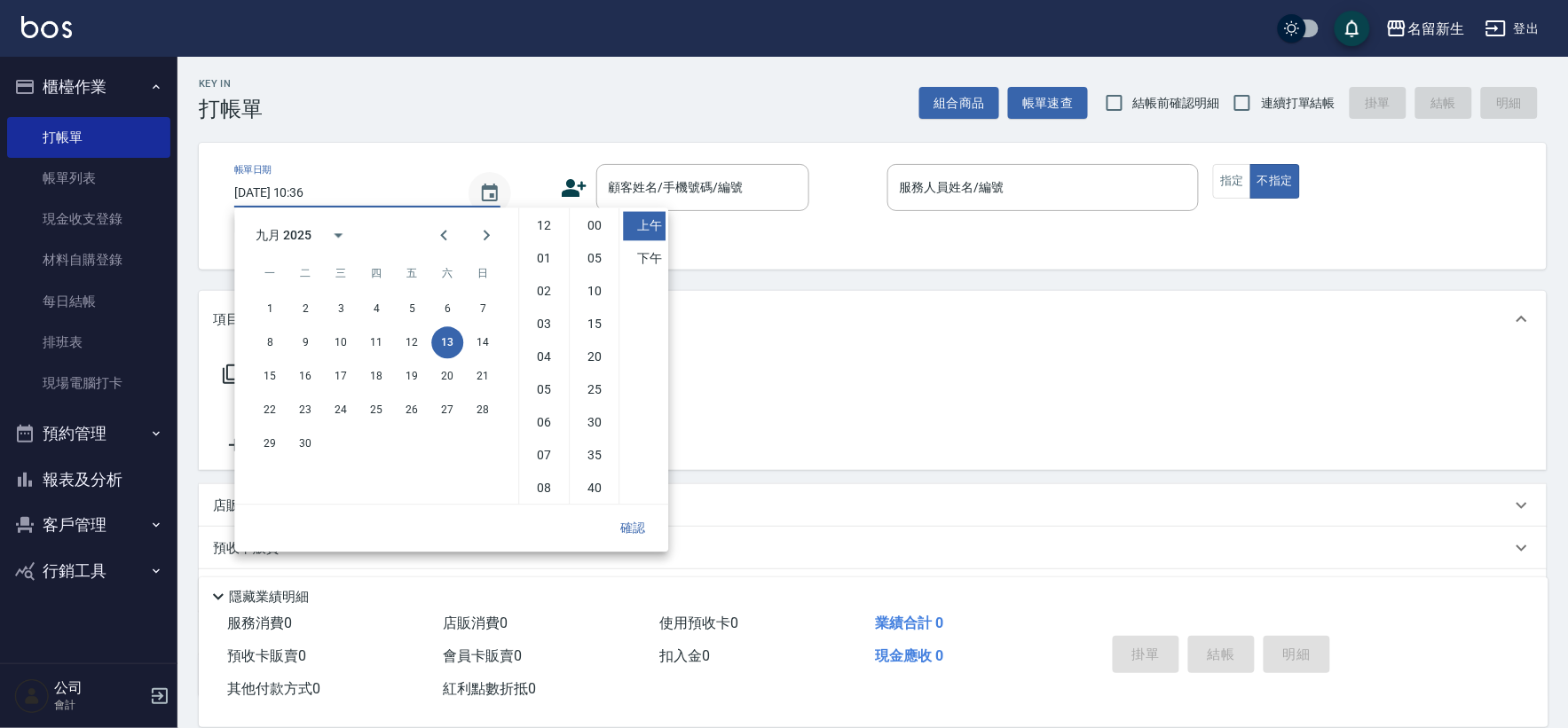
scroll to position [98, 0]
click at [414, 342] on button "12" at bounding box center [411, 342] width 31 height 31
type input "[DATE] 10:36"
click at [642, 517] on button "確認" at bounding box center [633, 529] width 57 height 32
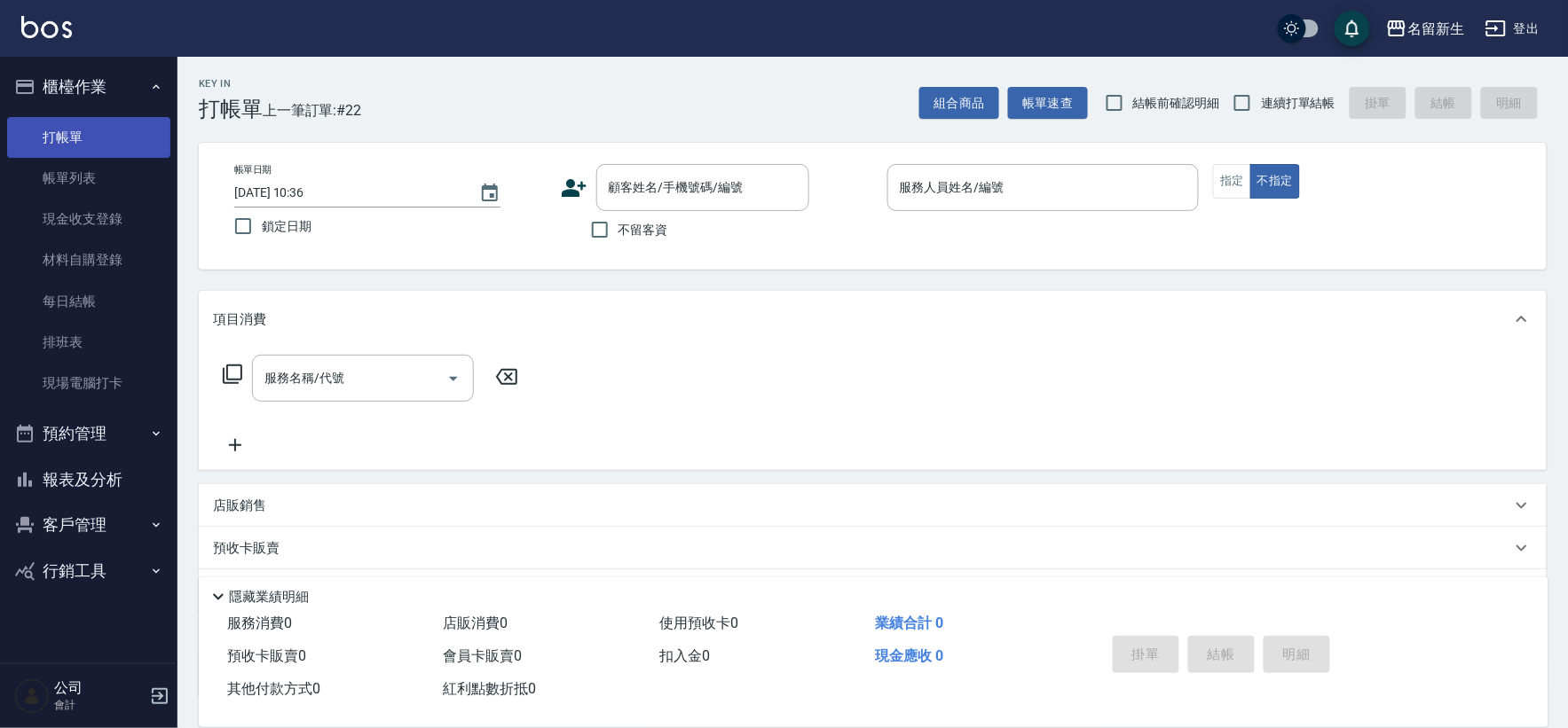
click at [69, 142] on link "打帳單" at bounding box center [88, 137] width 163 height 41
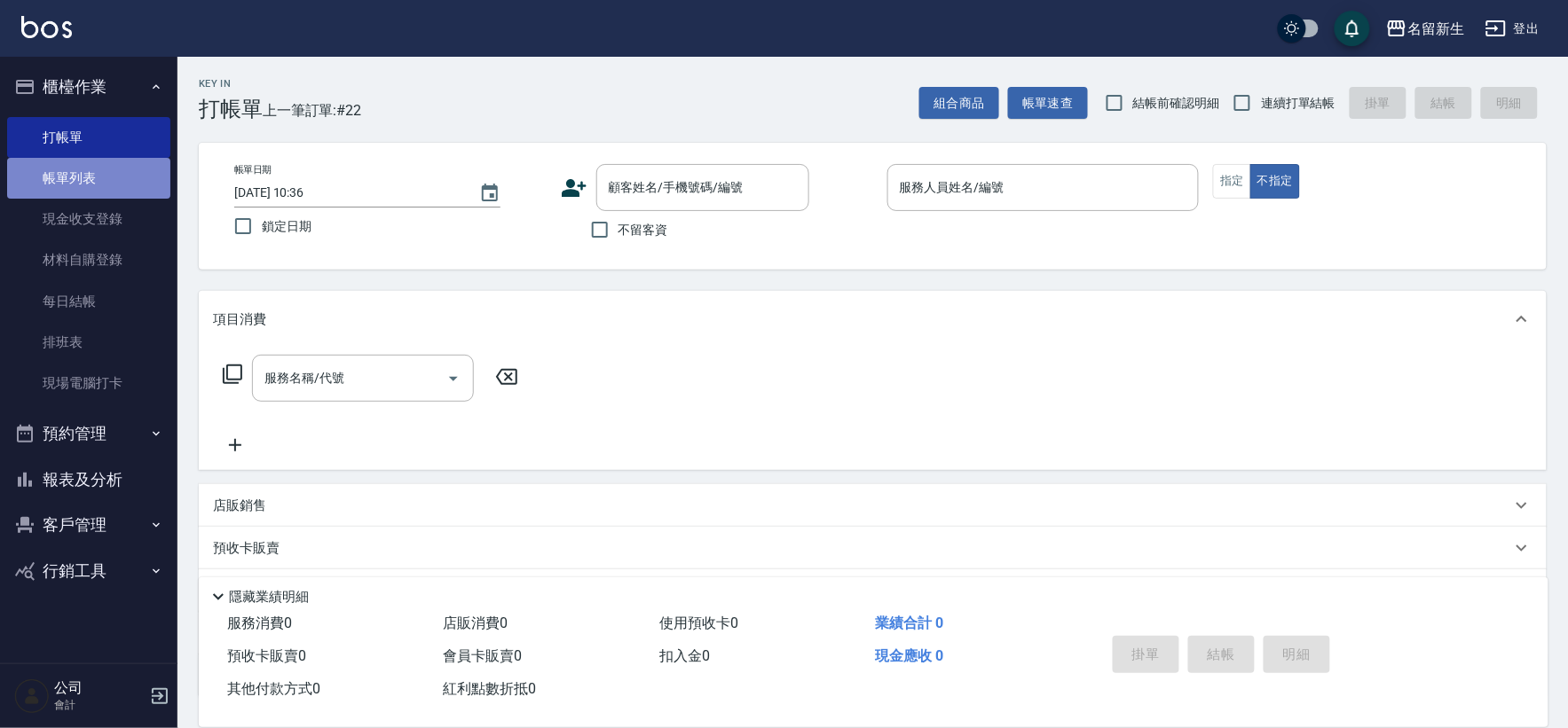
click at [107, 164] on link "帳單列表" at bounding box center [88, 178] width 163 height 41
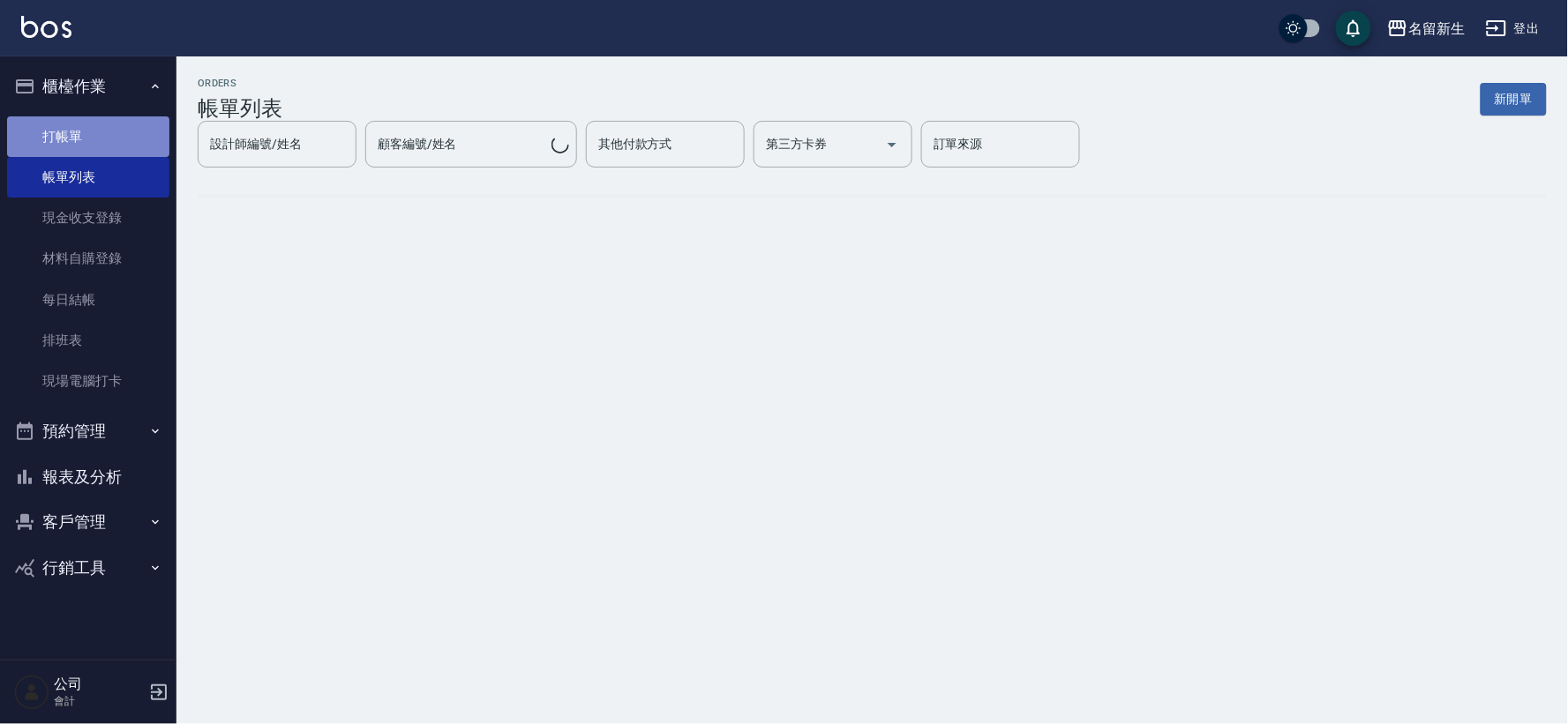
click at [121, 127] on link "打帳單" at bounding box center [87, 137] width 162 height 41
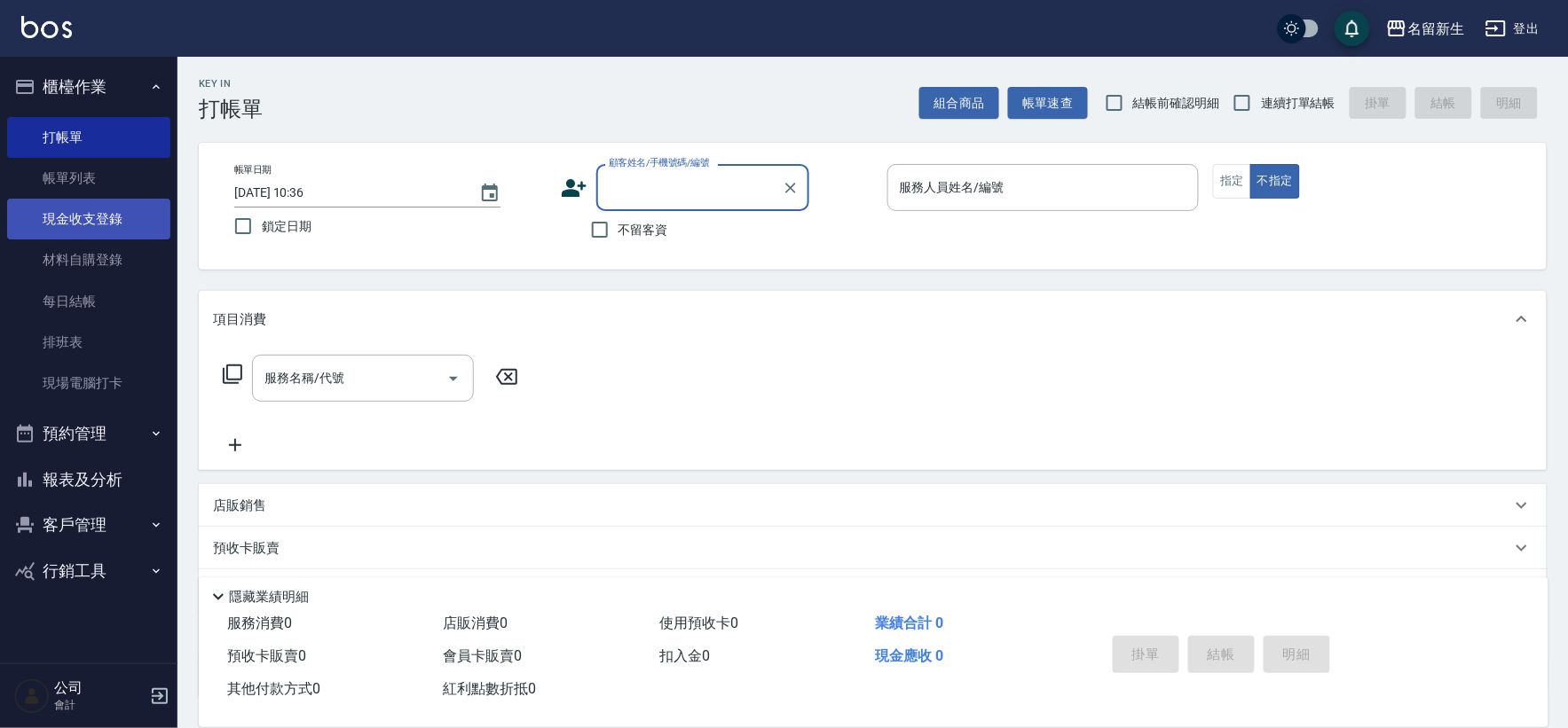
click at [63, 198] on link "現金收支登錄" at bounding box center [88, 218] width 163 height 41
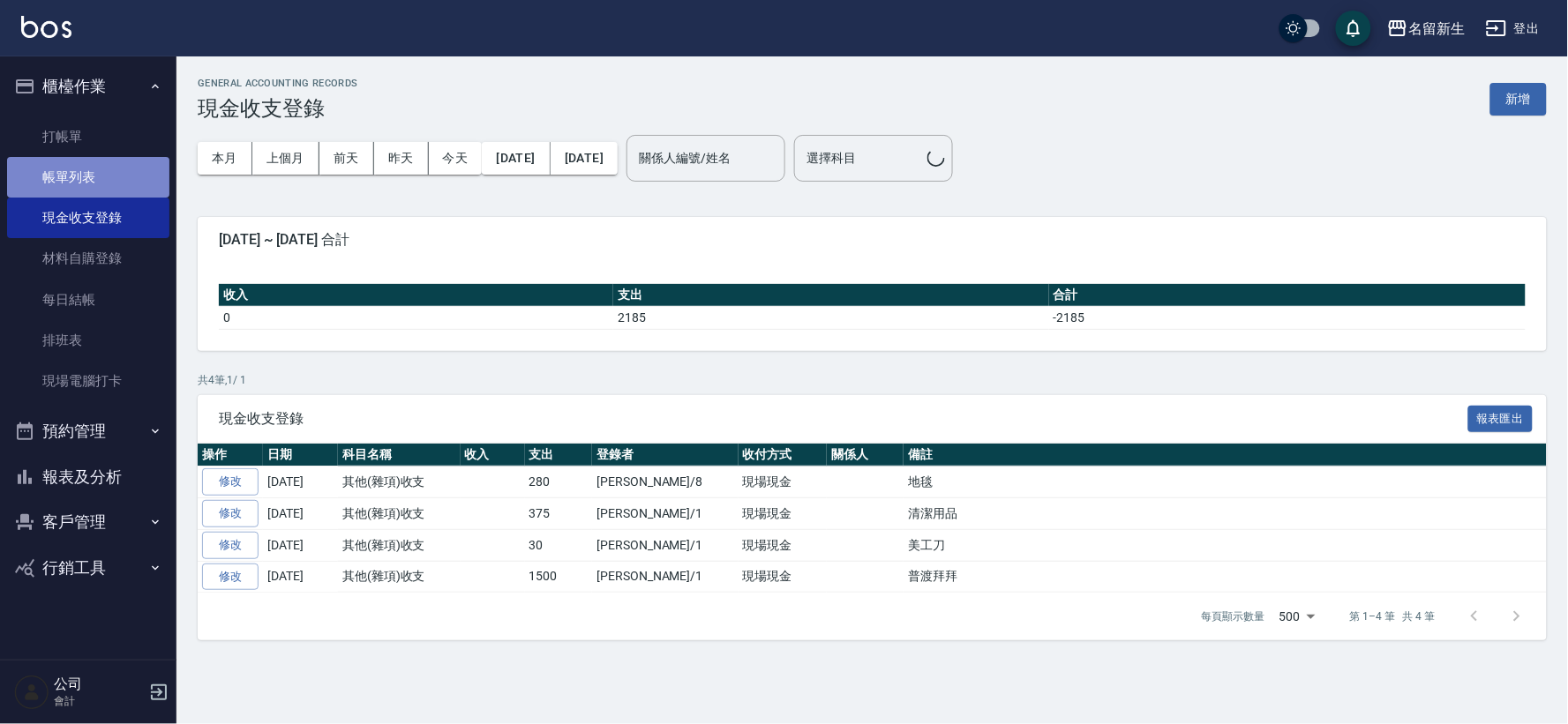
click at [76, 177] on link "帳單列表" at bounding box center [87, 177] width 162 height 41
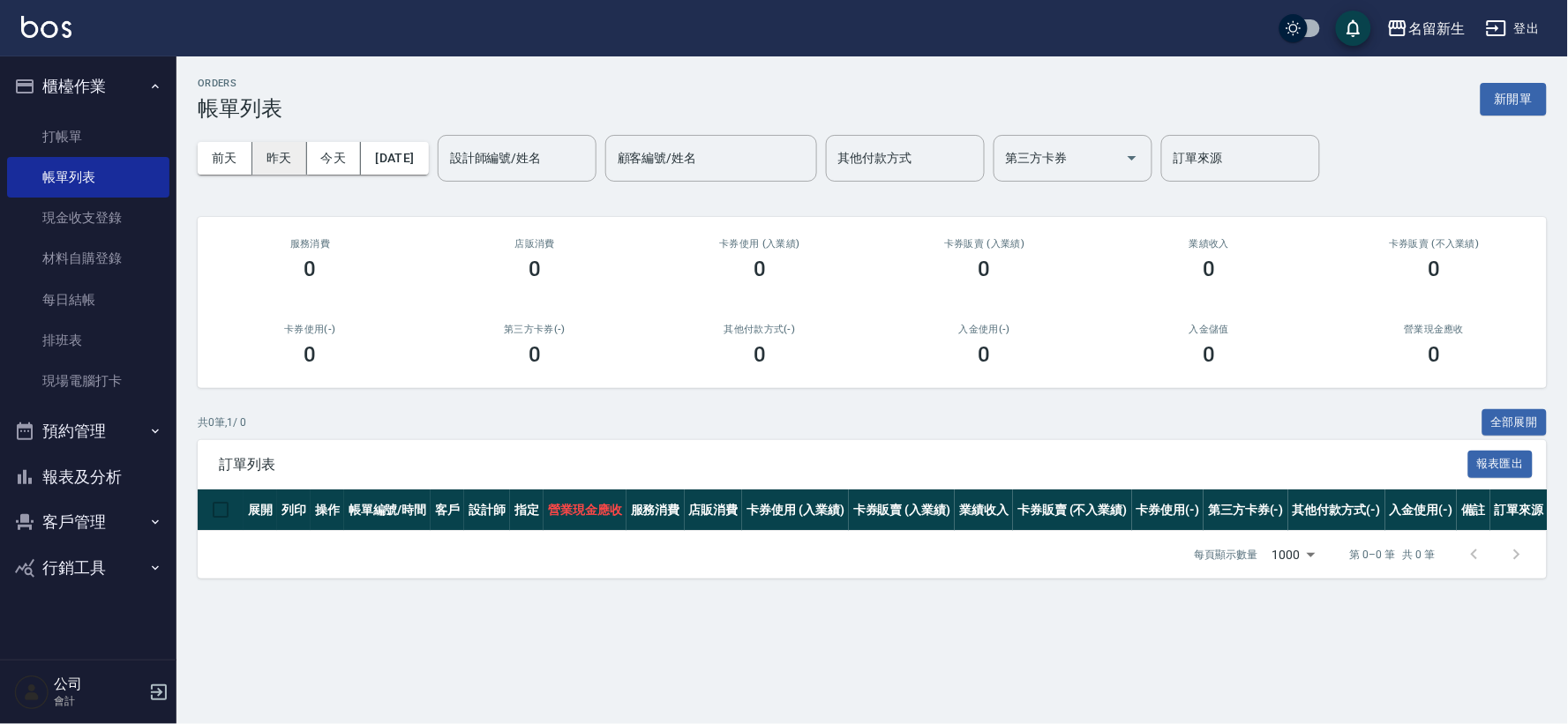
click at [260, 152] on button "昨天" at bounding box center [280, 158] width 55 height 32
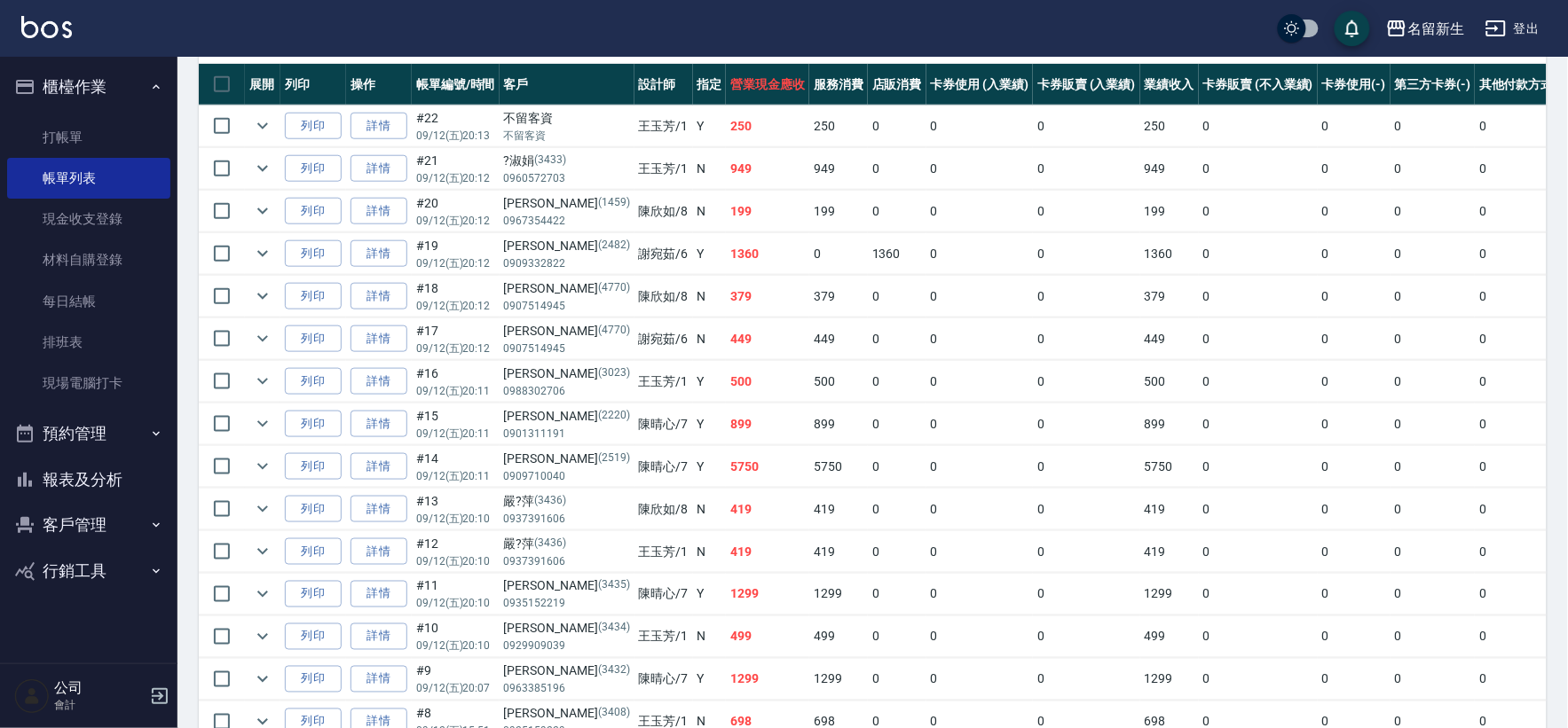
scroll to position [394, 0]
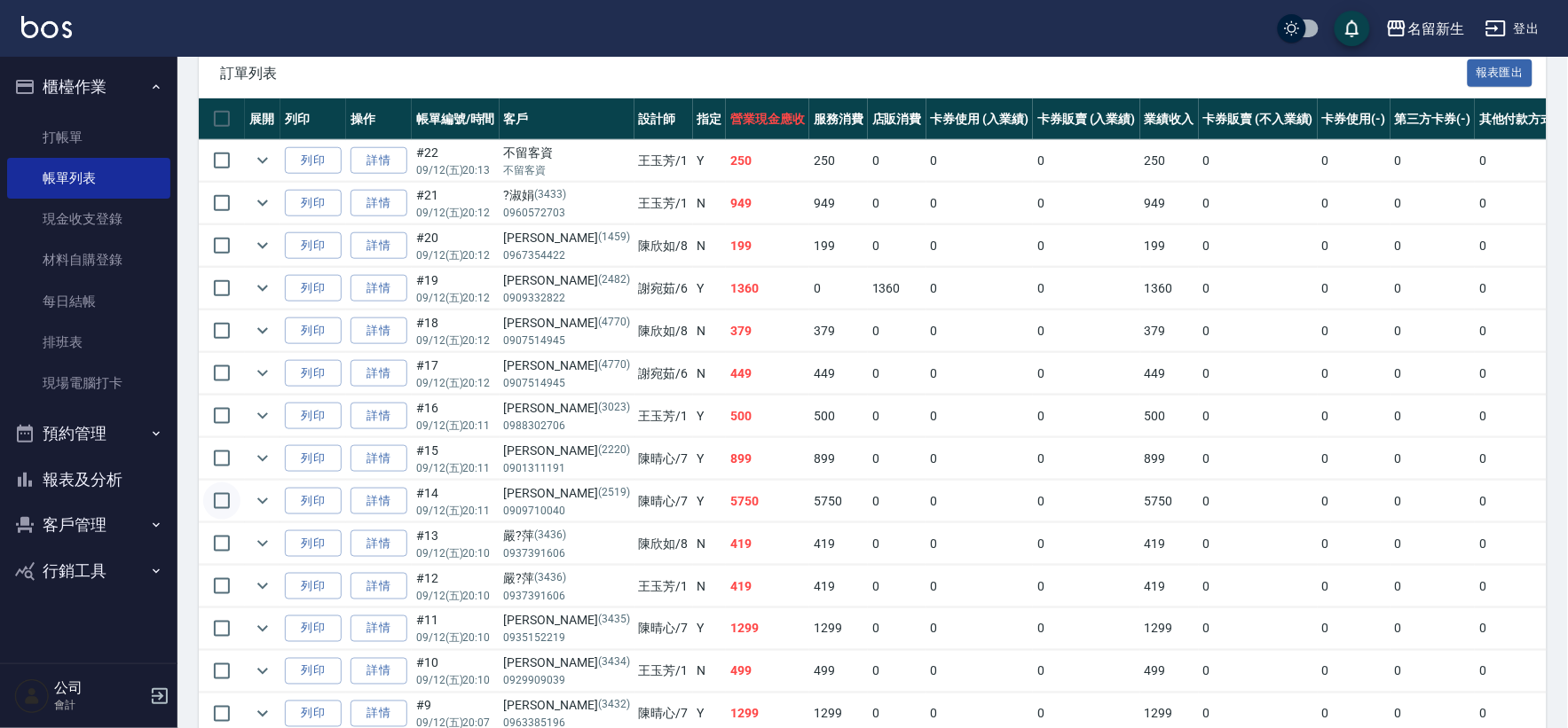
click at [217, 511] on input "checkbox" at bounding box center [221, 501] width 37 height 37
checkbox input "true"
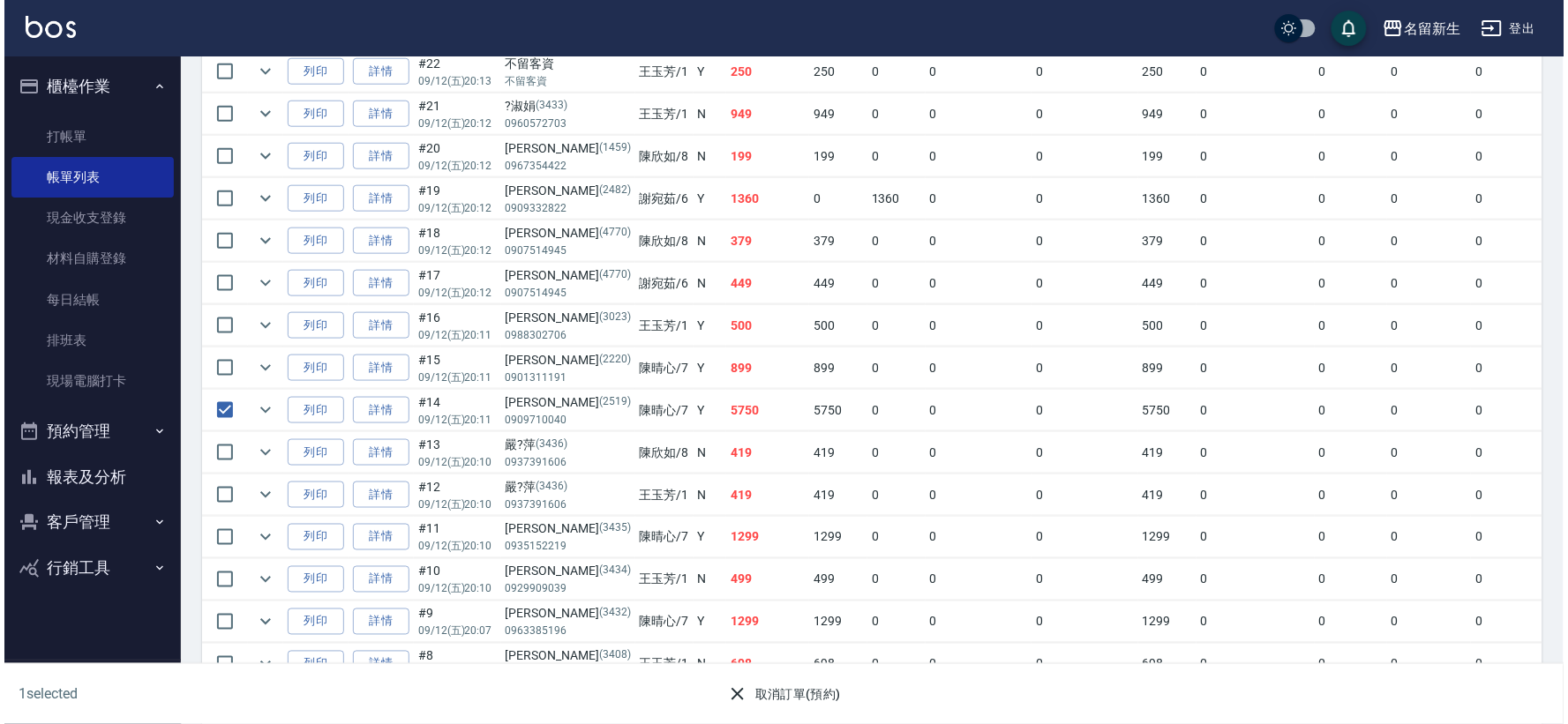
scroll to position [587, 0]
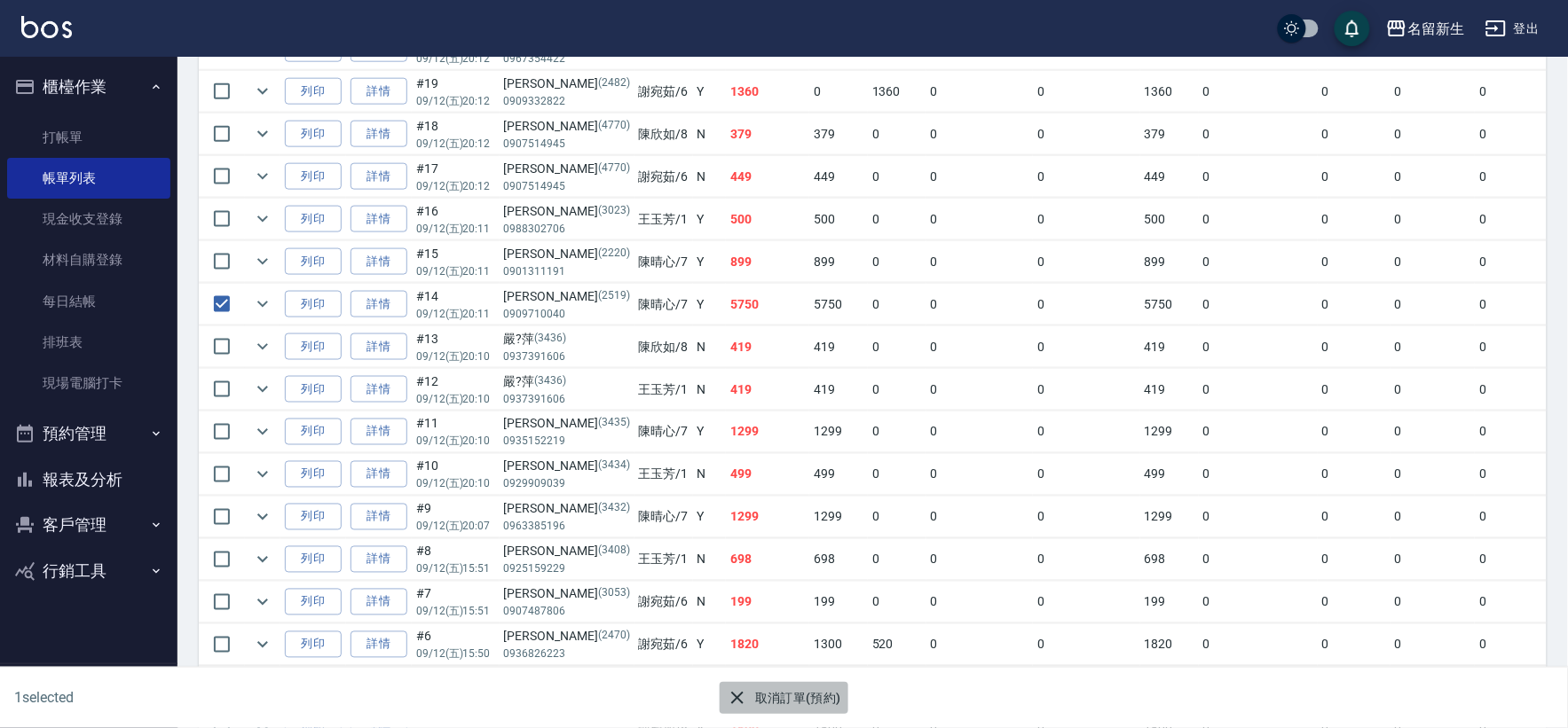
click at [756, 705] on button "取消訂單(預約)" at bounding box center [784, 698] width 129 height 32
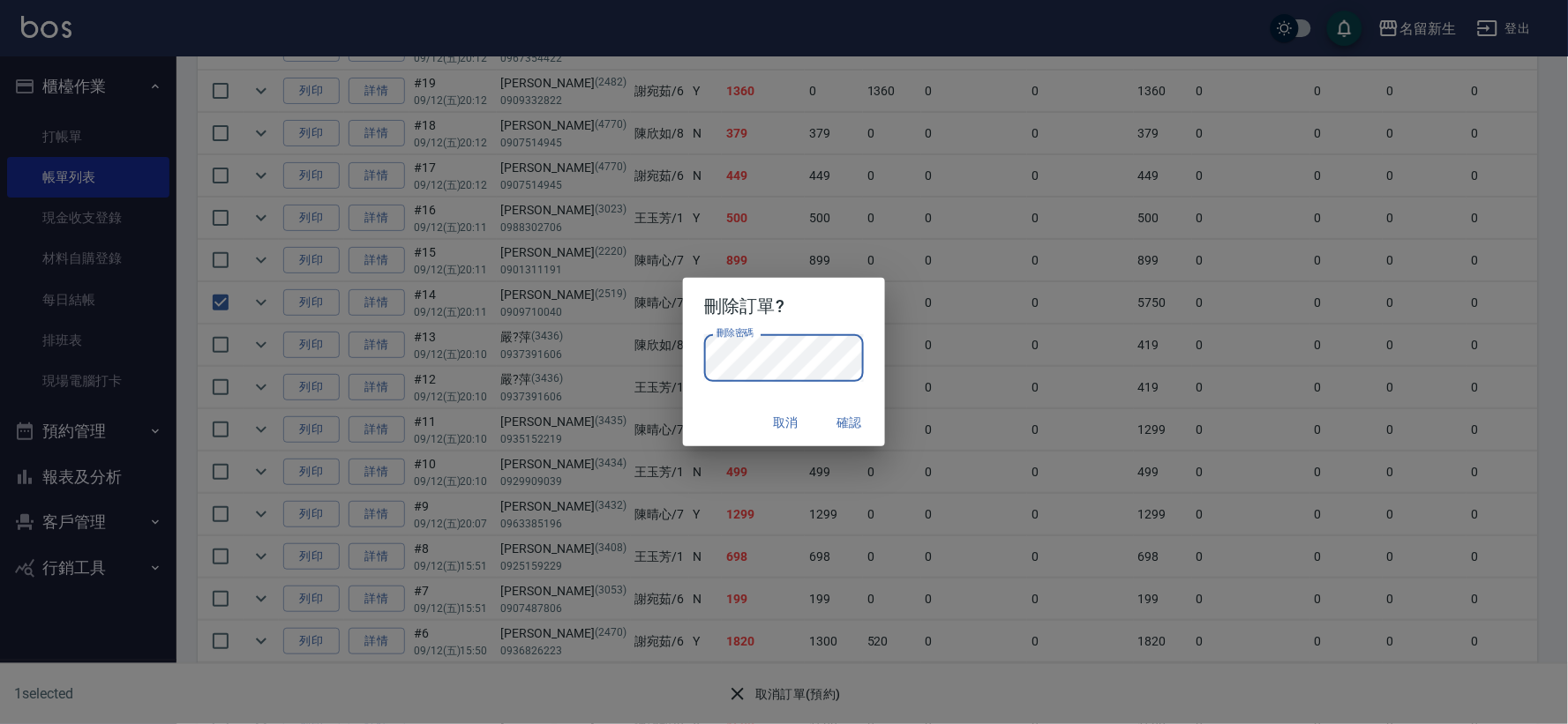
click at [832, 427] on button "確認" at bounding box center [850, 423] width 57 height 32
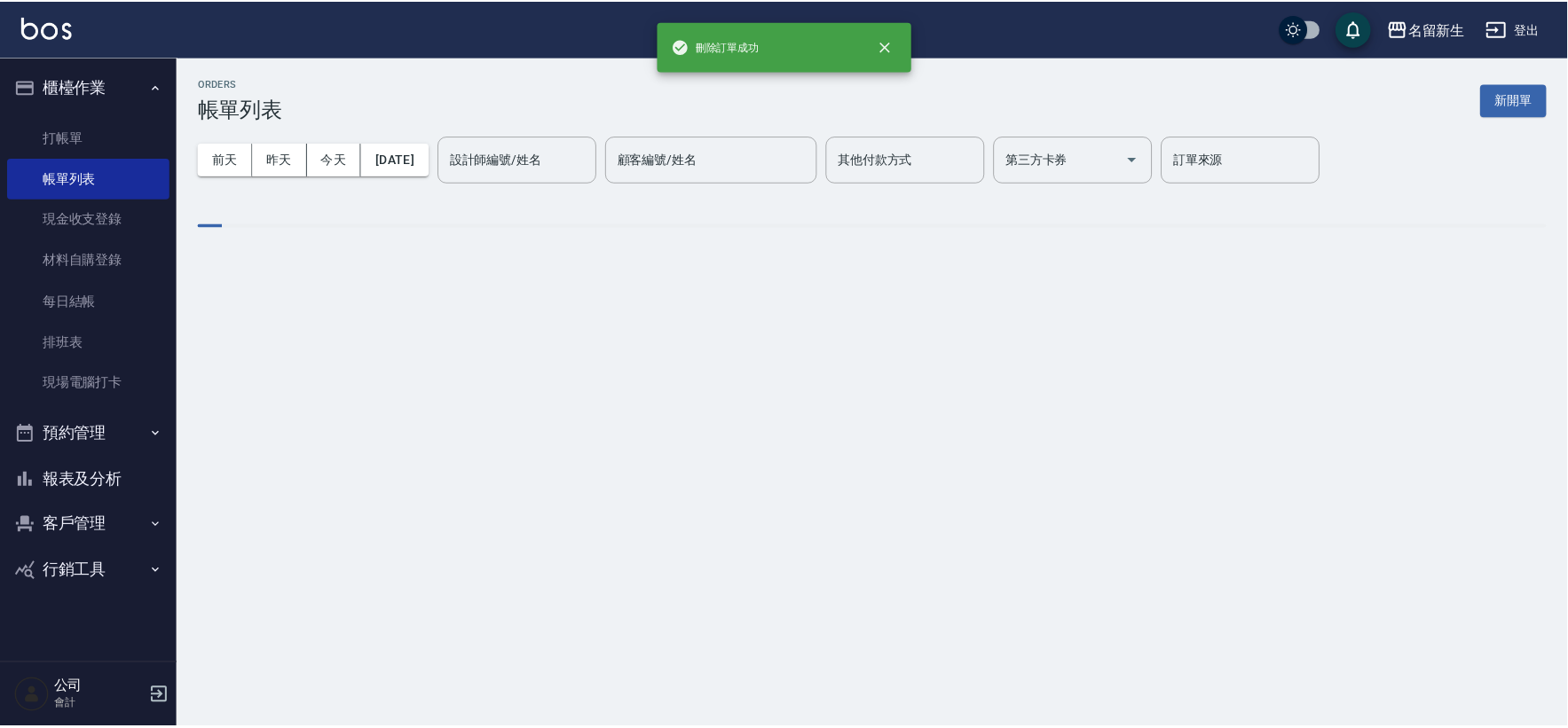
scroll to position [0, 0]
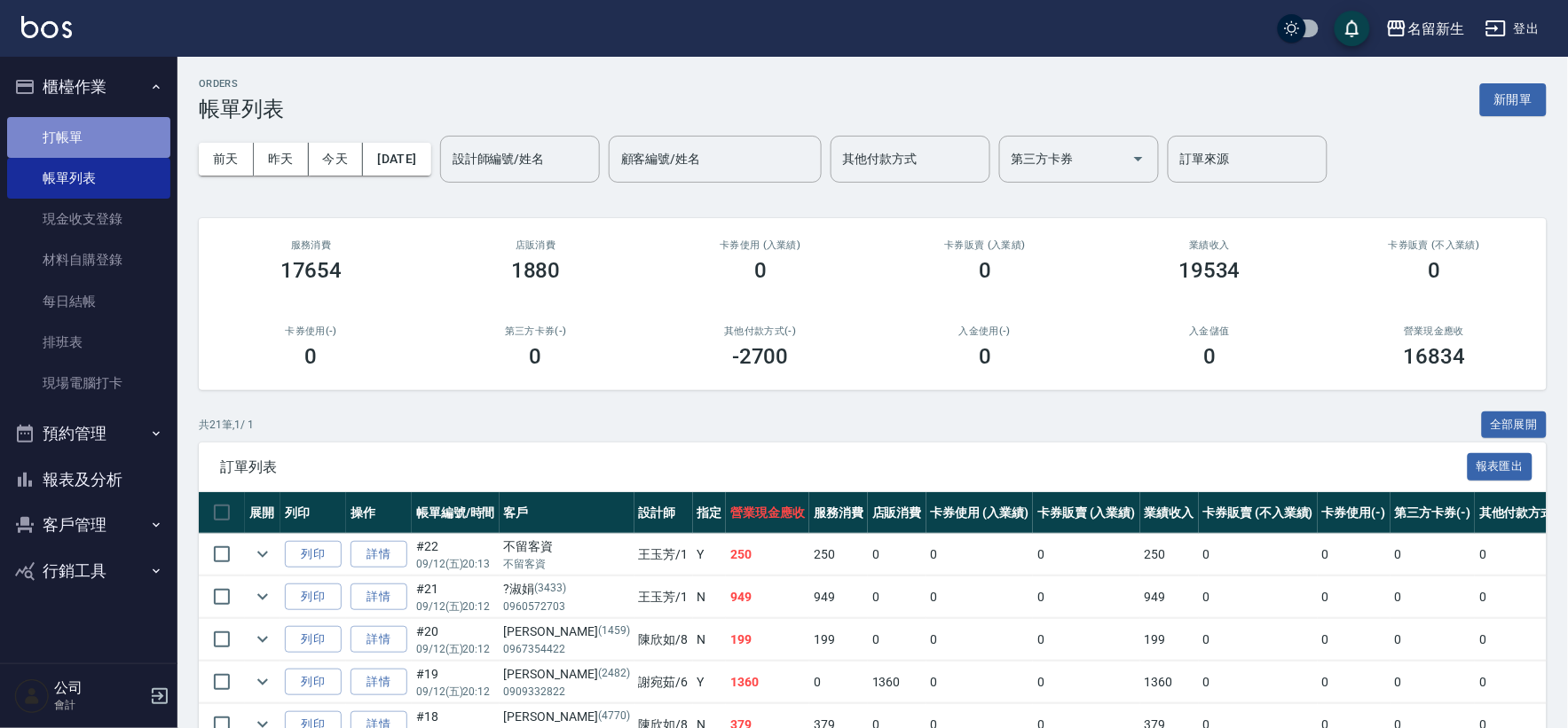
click at [104, 133] on link "打帳單" at bounding box center [88, 137] width 163 height 41
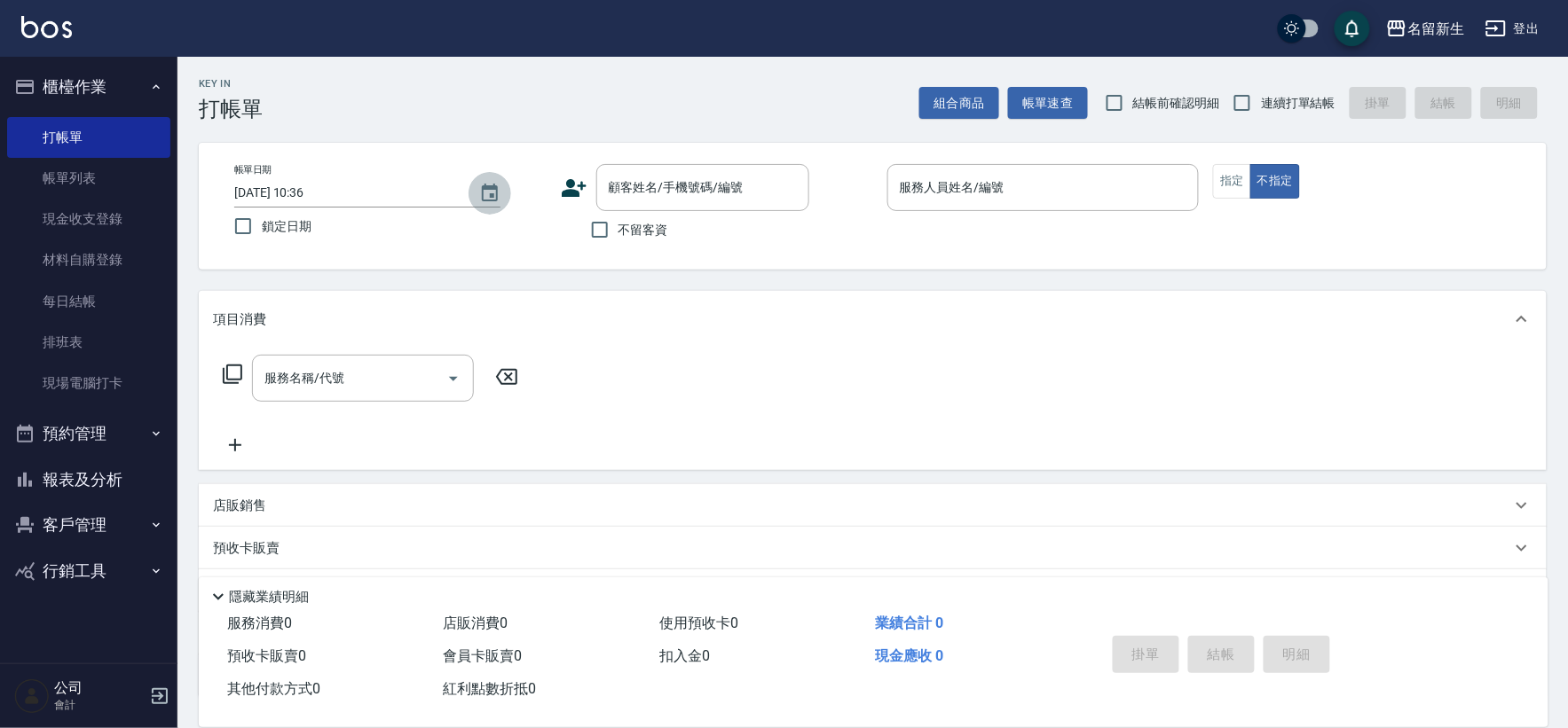
click at [497, 190] on icon "Choose date, selected date is 2025-09-13" at bounding box center [490, 192] width 16 height 18
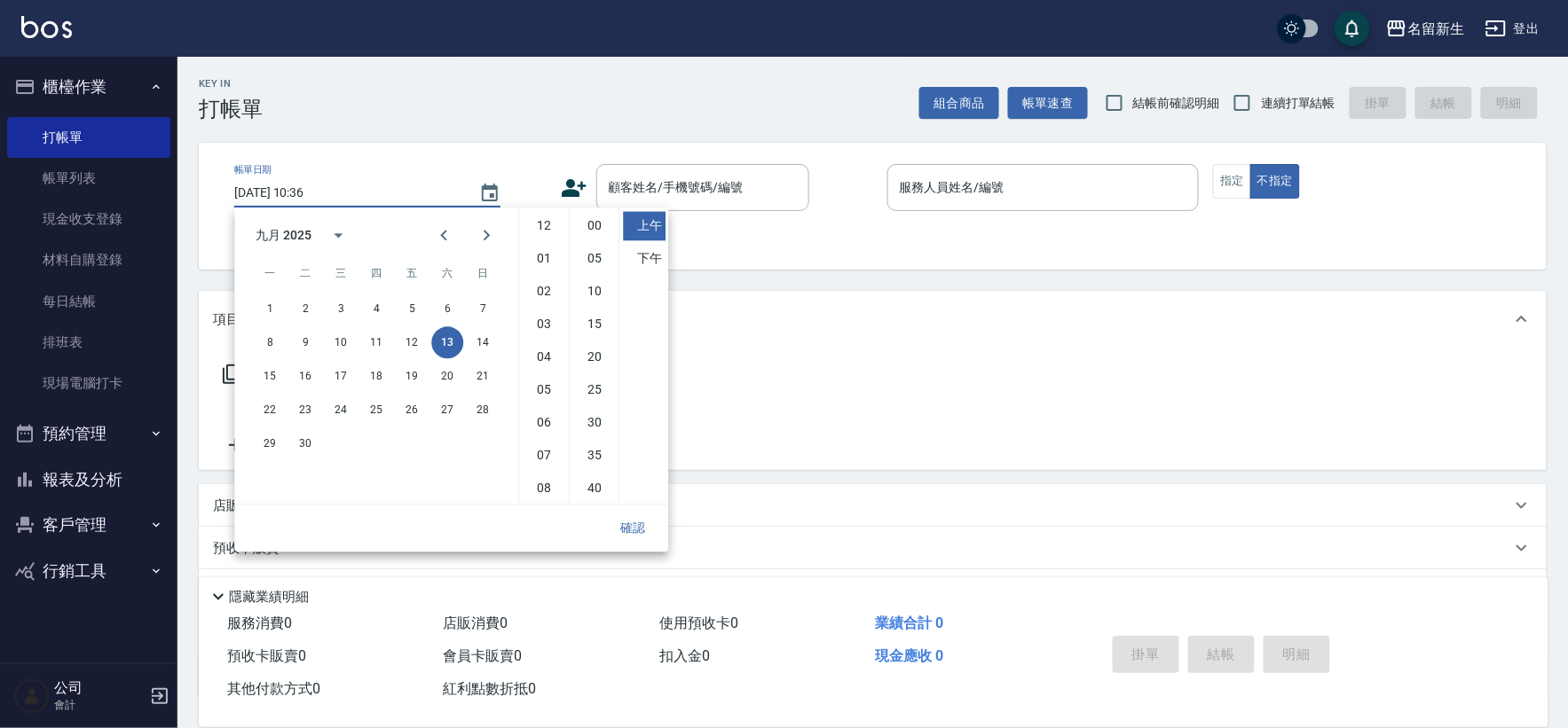
scroll to position [98, 0]
click at [411, 335] on button "12" at bounding box center [411, 342] width 31 height 31
type input "[DATE] 10:36"
click at [630, 526] on button "確認" at bounding box center [633, 529] width 57 height 32
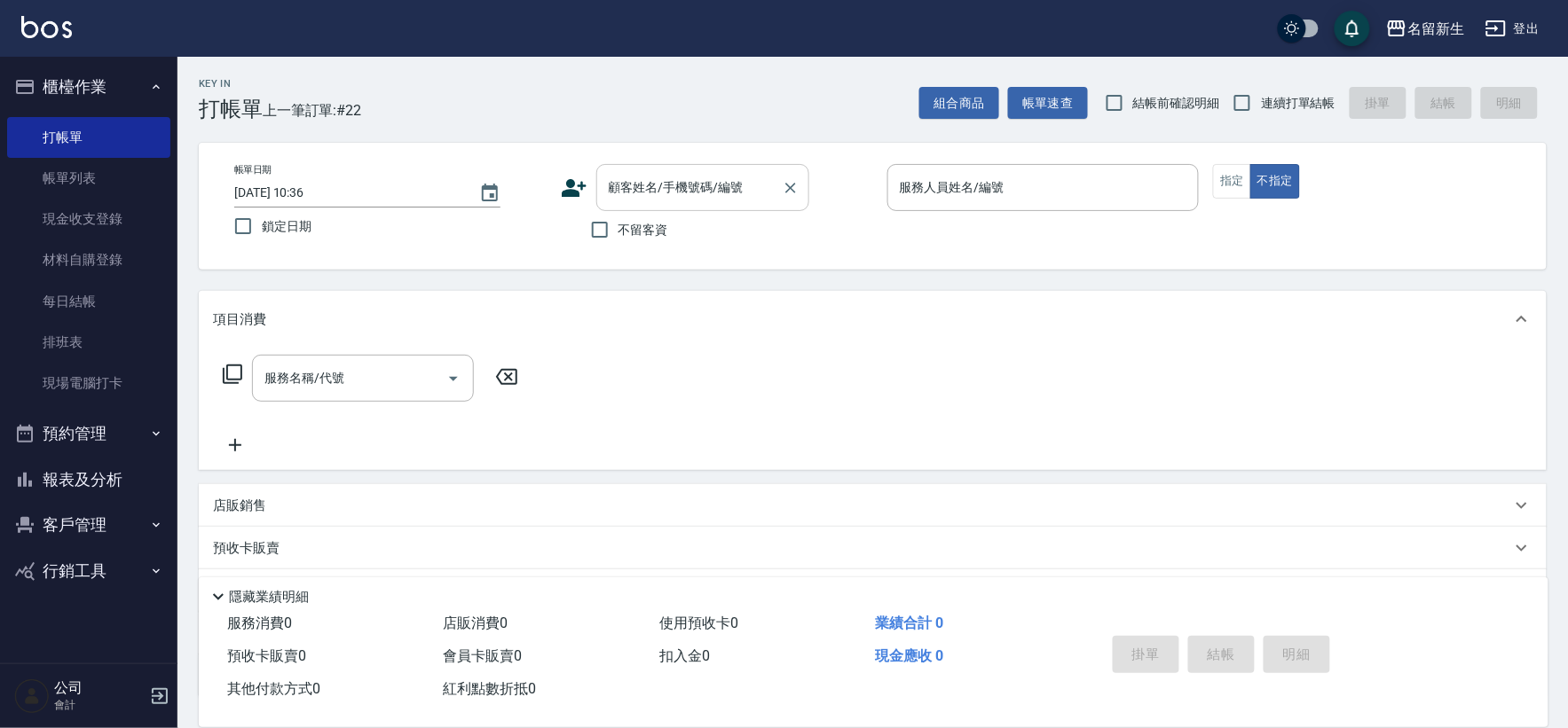
click at [693, 198] on input "顧客姓名/手機號碼/編號" at bounding box center [689, 187] width 171 height 31
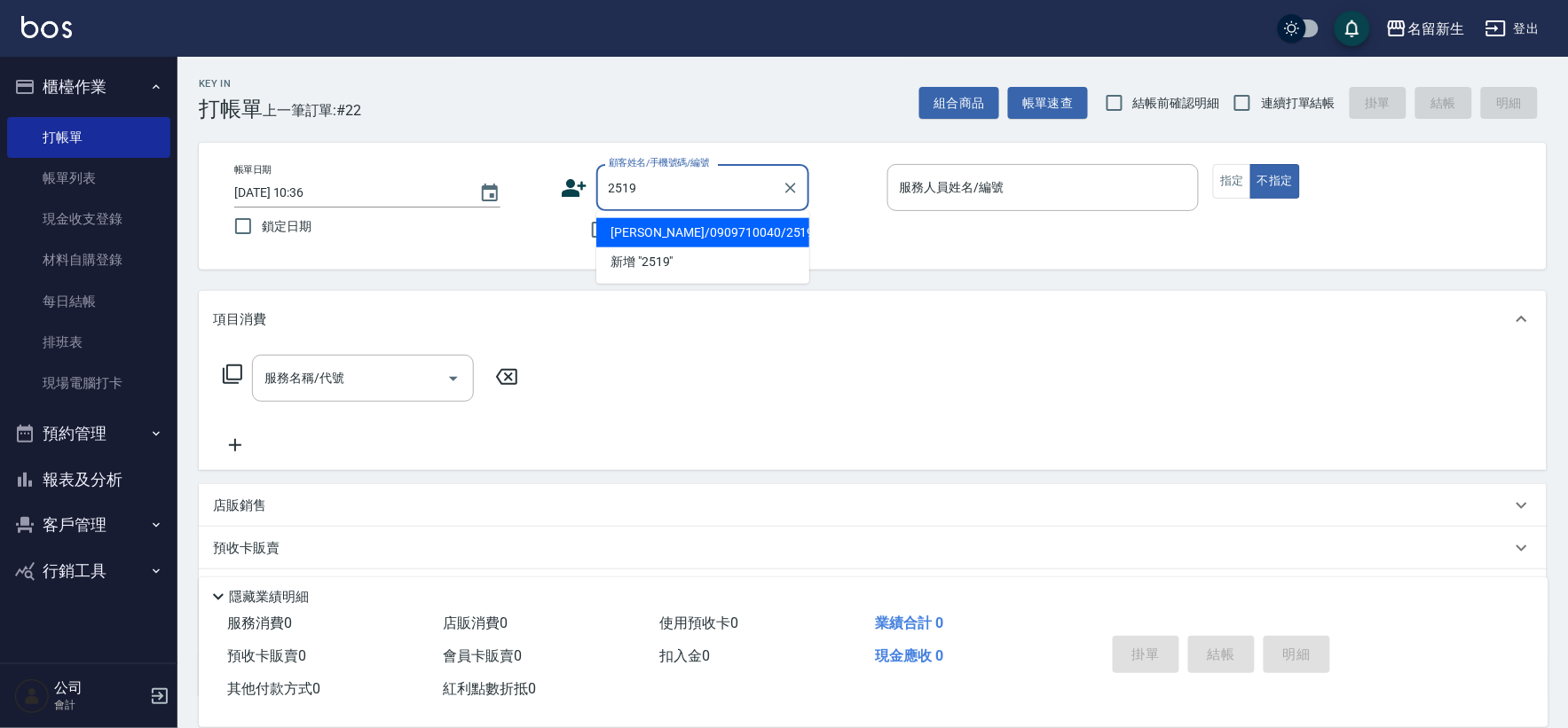
type input "[PERSON_NAME]/0909710040/2519"
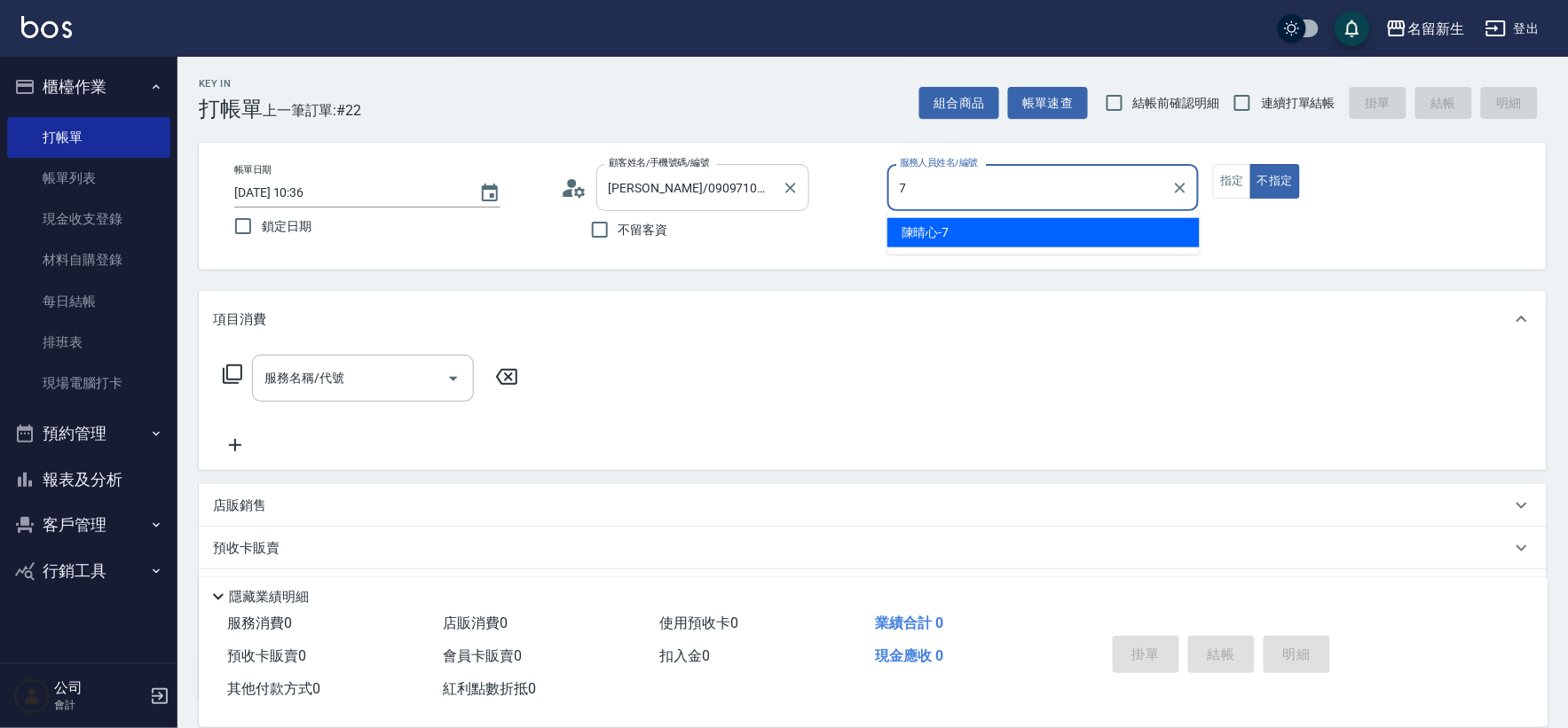
type input "7"
type button "false"
type input "[PERSON_NAME]-7"
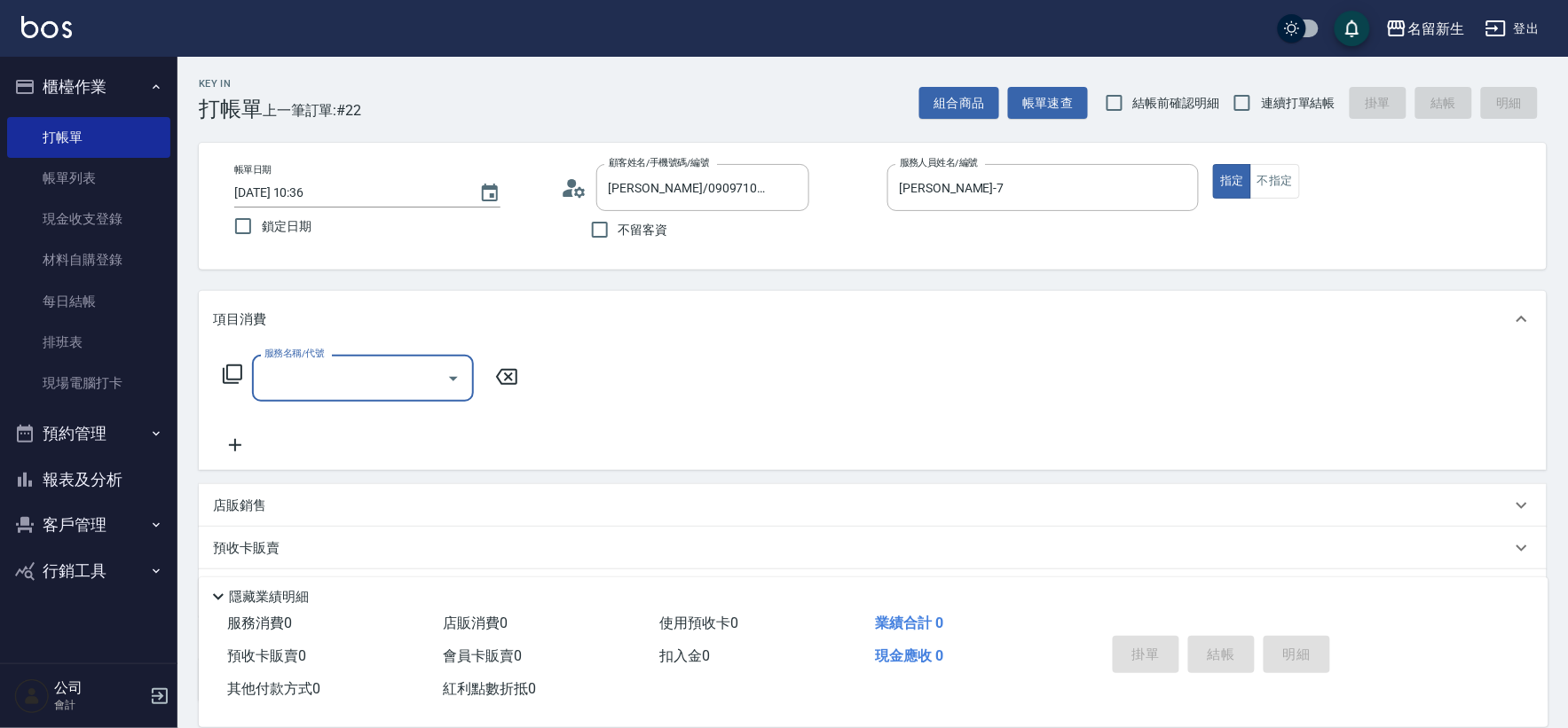
click at [312, 367] on input "服務名稱/代號" at bounding box center [349, 378] width 179 height 31
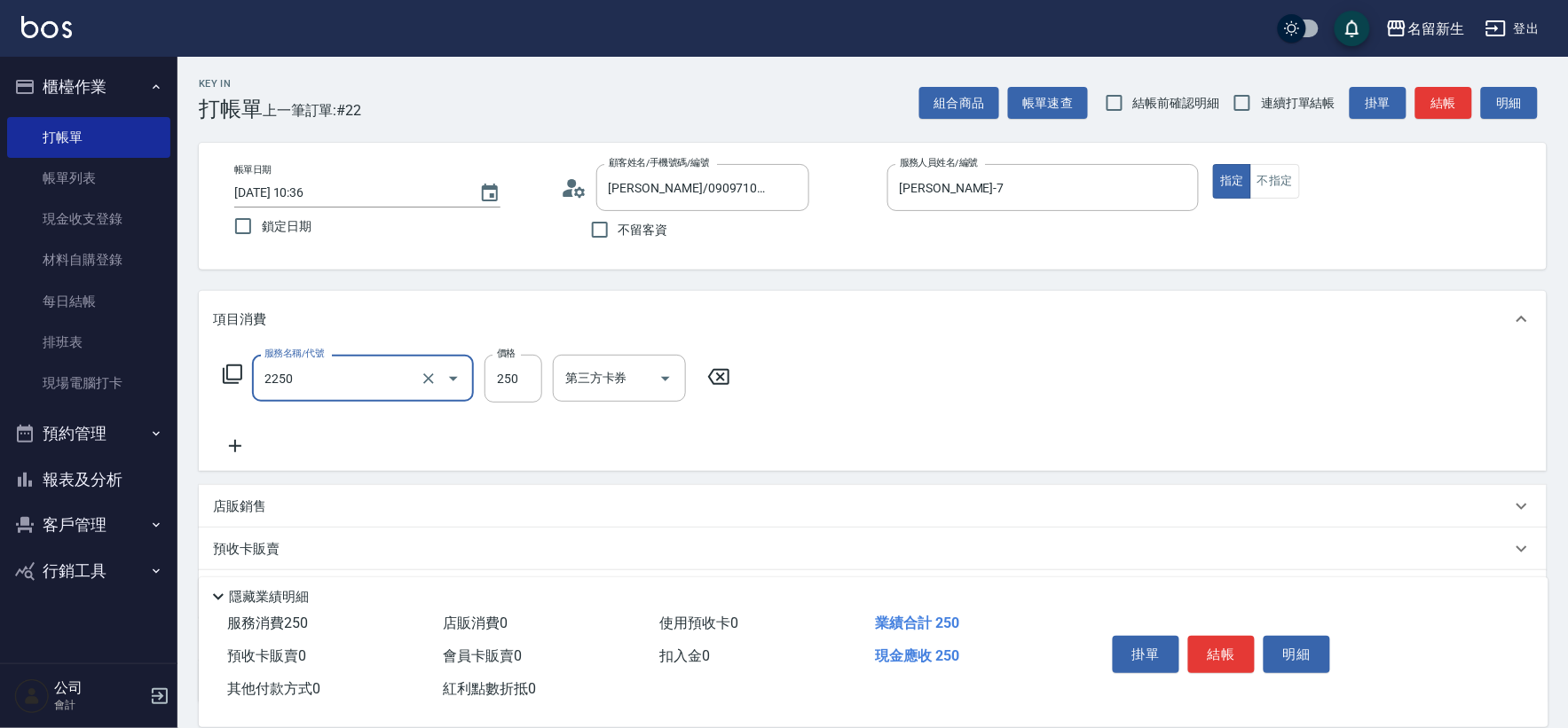
type input "剪髮(2250)"
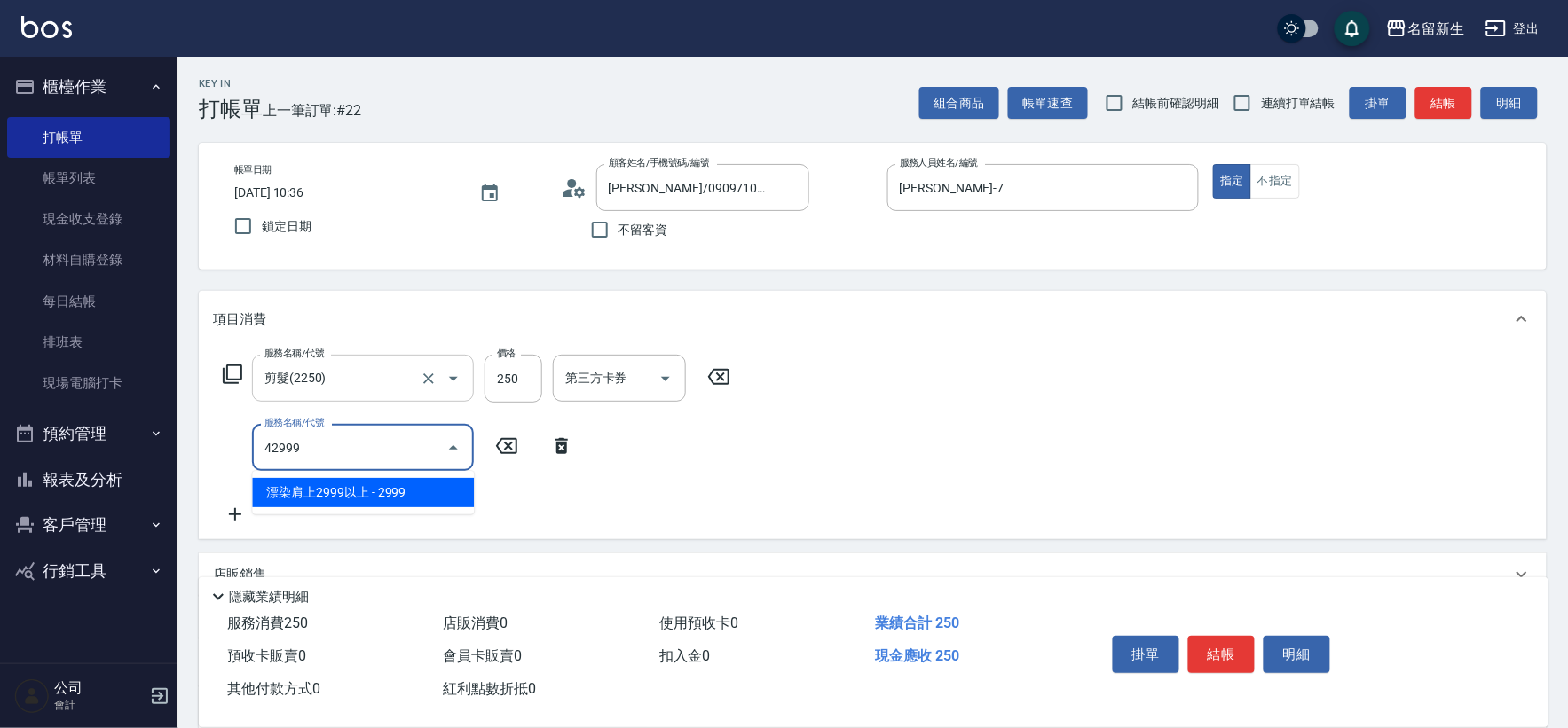
type input "漂染肩上2999以上(42999)"
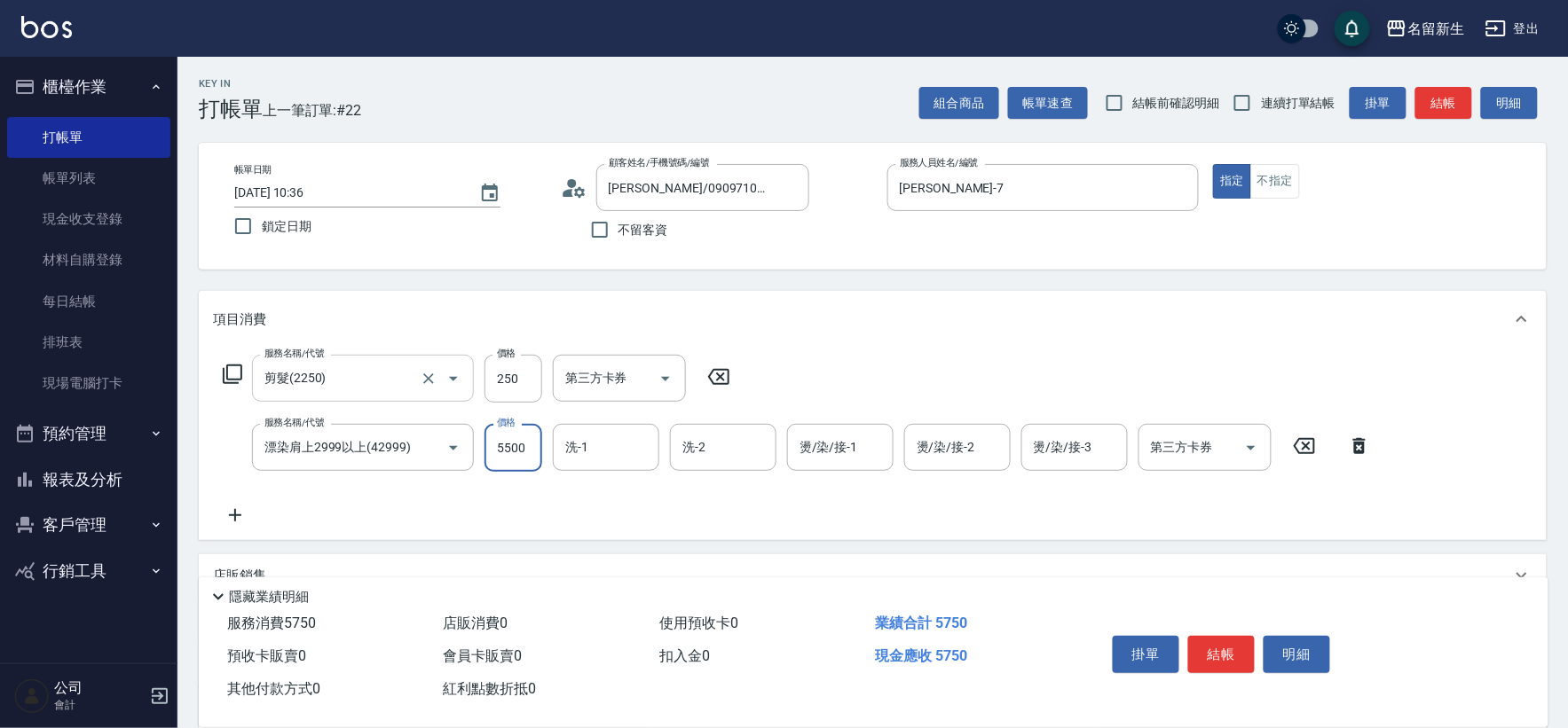
type input "5500"
type input "[PERSON_NAME]-18"
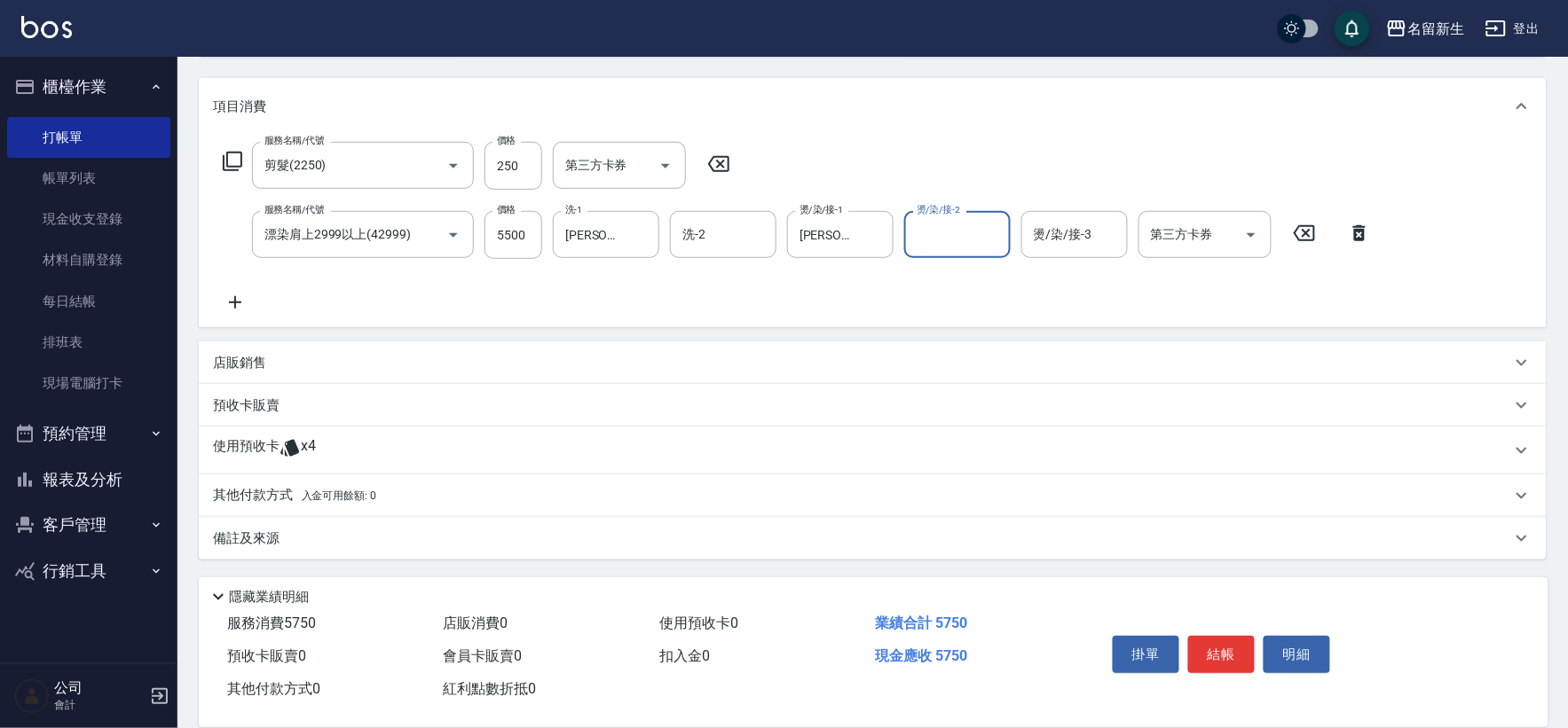
click at [240, 450] on p "使用預收卡" at bounding box center [246, 450] width 67 height 27
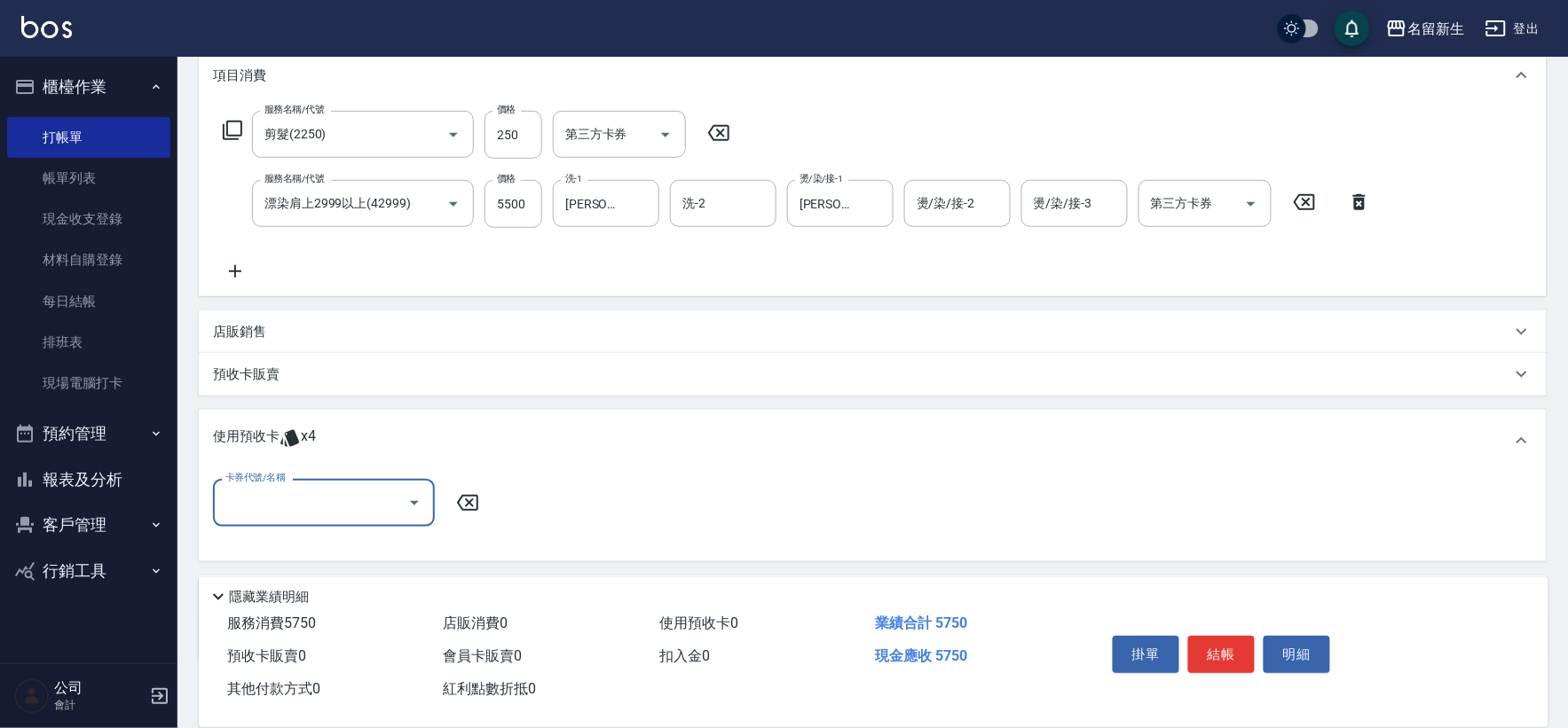
scroll to position [329, 0]
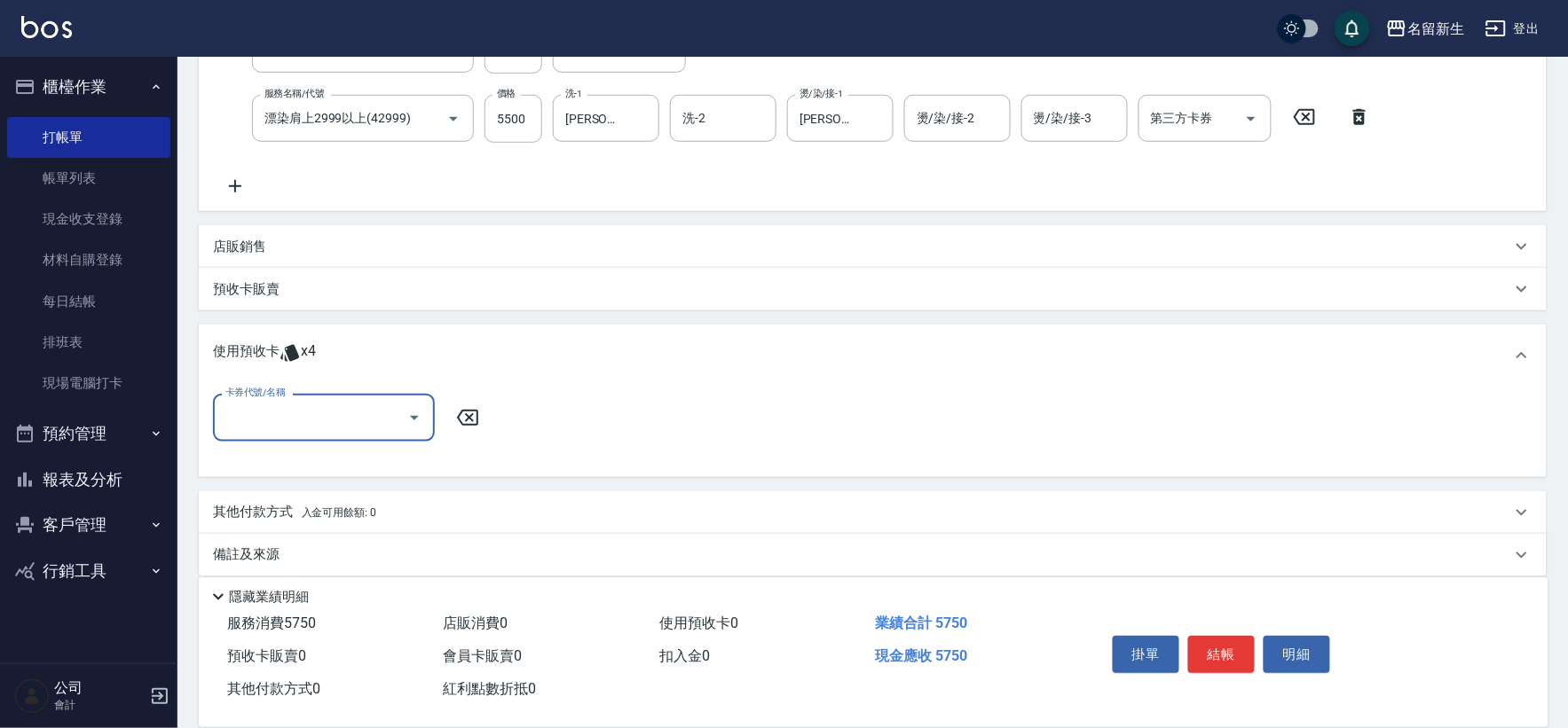
click at [267, 438] on div "卡券代號/名稱" at bounding box center [324, 417] width 221 height 47
click at [286, 463] on div "綠茶包套5次4500 剩餘4張" at bounding box center [324, 463] width 221 height 30
type input "綠茶包套5次4500"
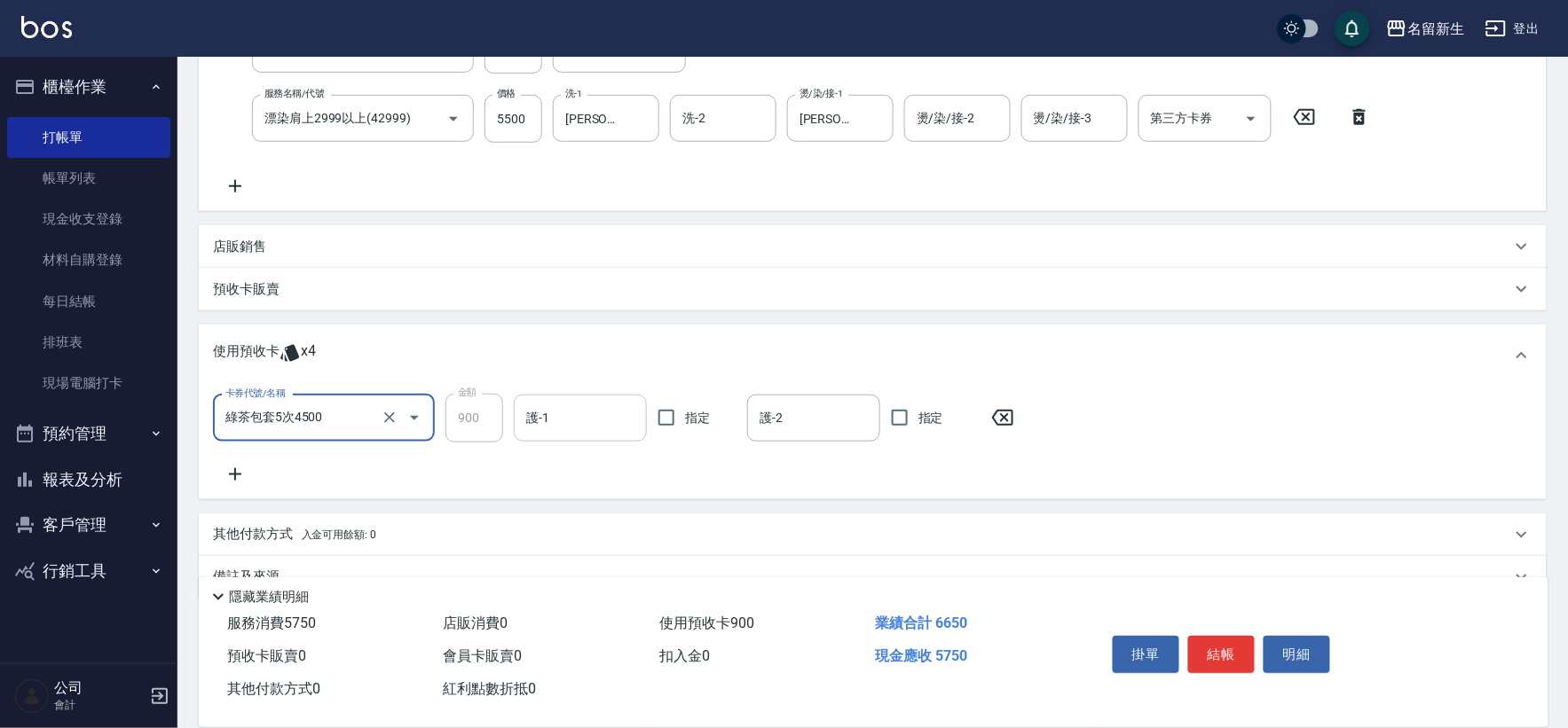
click at [563, 427] on input "護-1" at bounding box center [580, 418] width 117 height 31
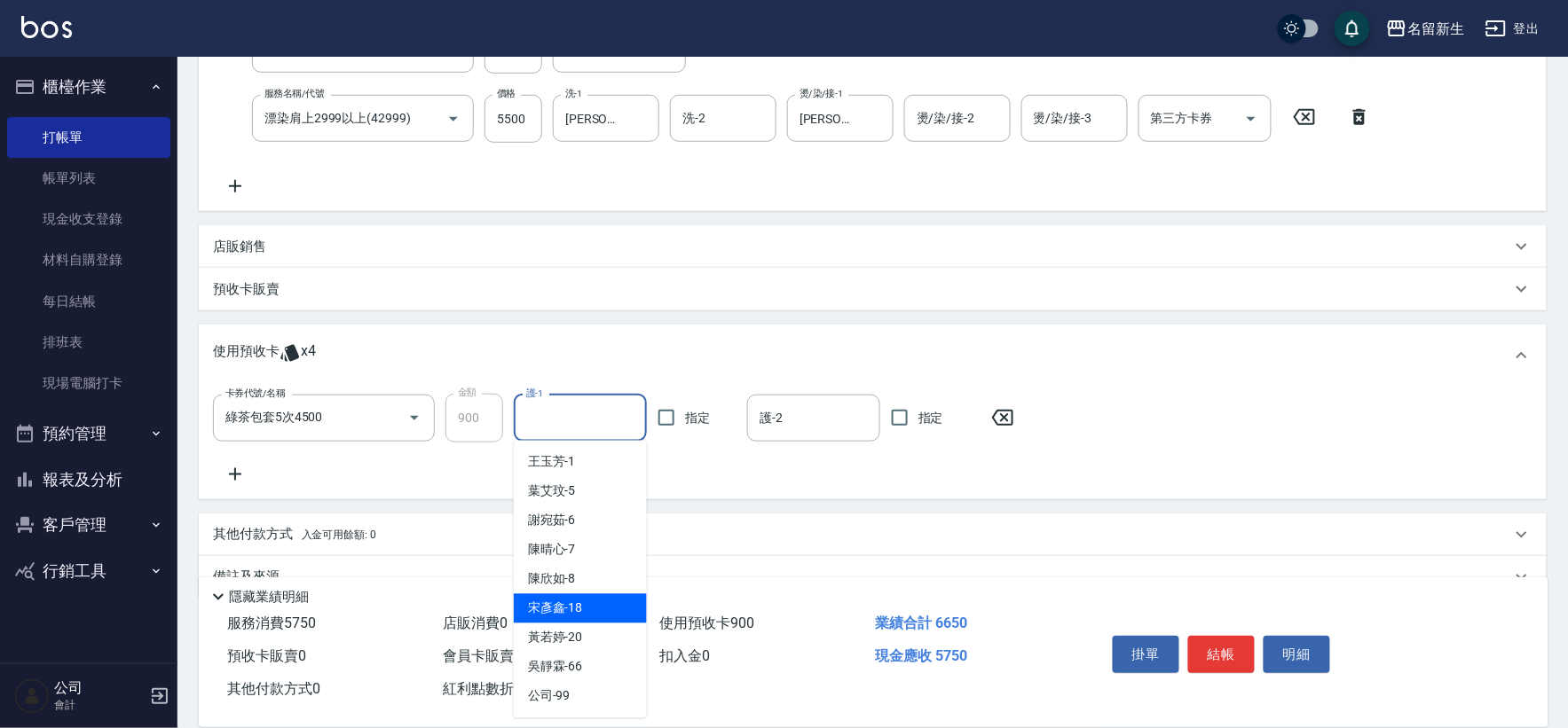
click at [586, 609] on div "[PERSON_NAME]-18" at bounding box center [579, 609] width 133 height 30
type input "[PERSON_NAME]-18"
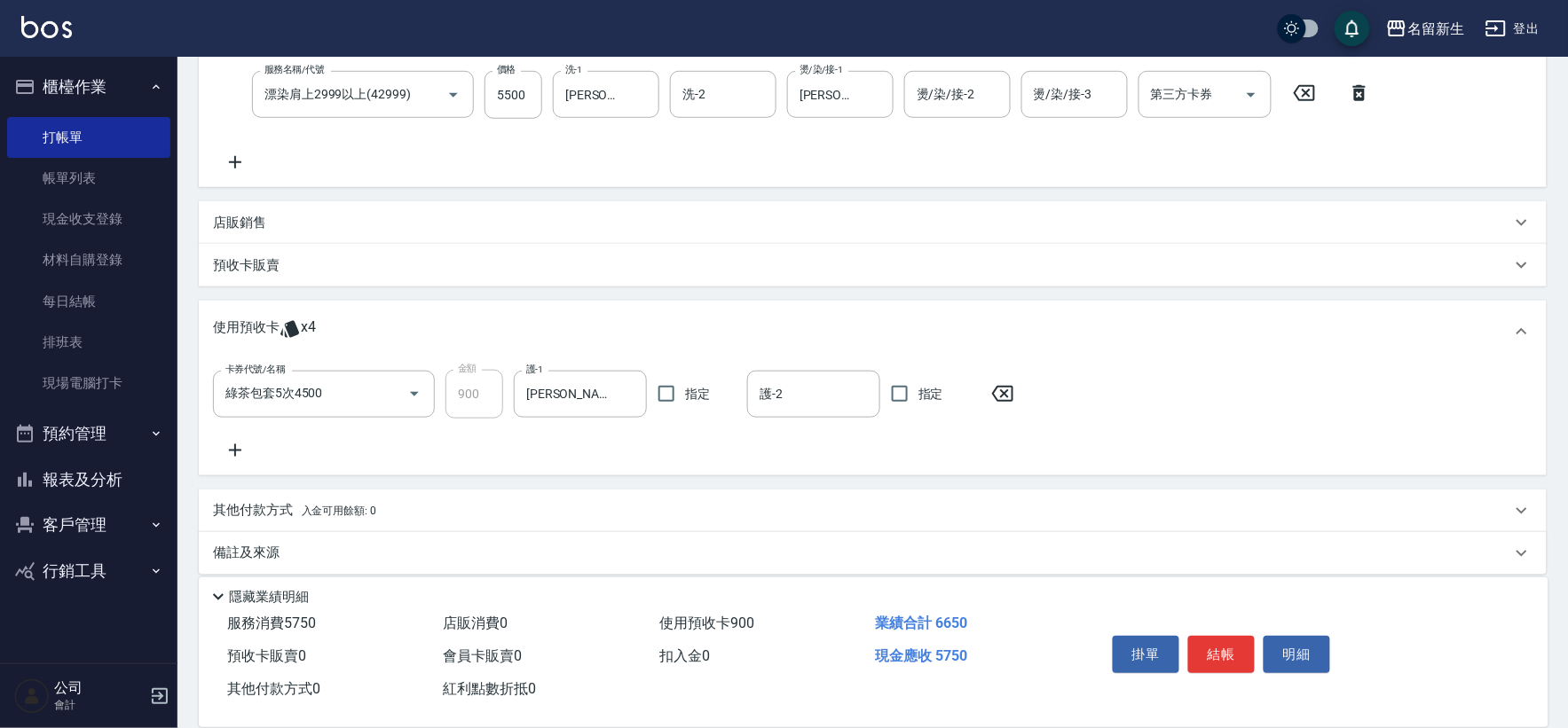
scroll to position [366, 0]
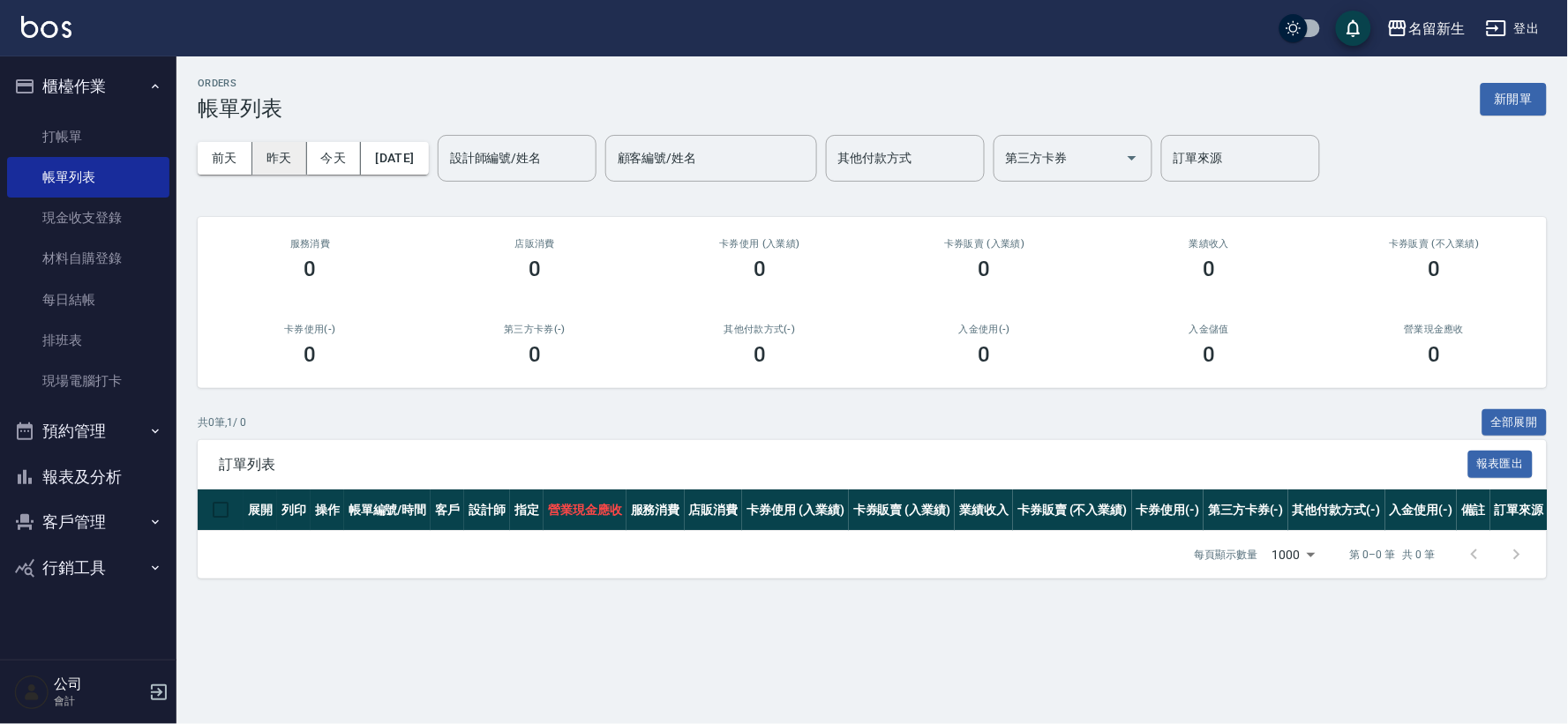
click at [270, 166] on button "昨天" at bounding box center [280, 158] width 55 height 32
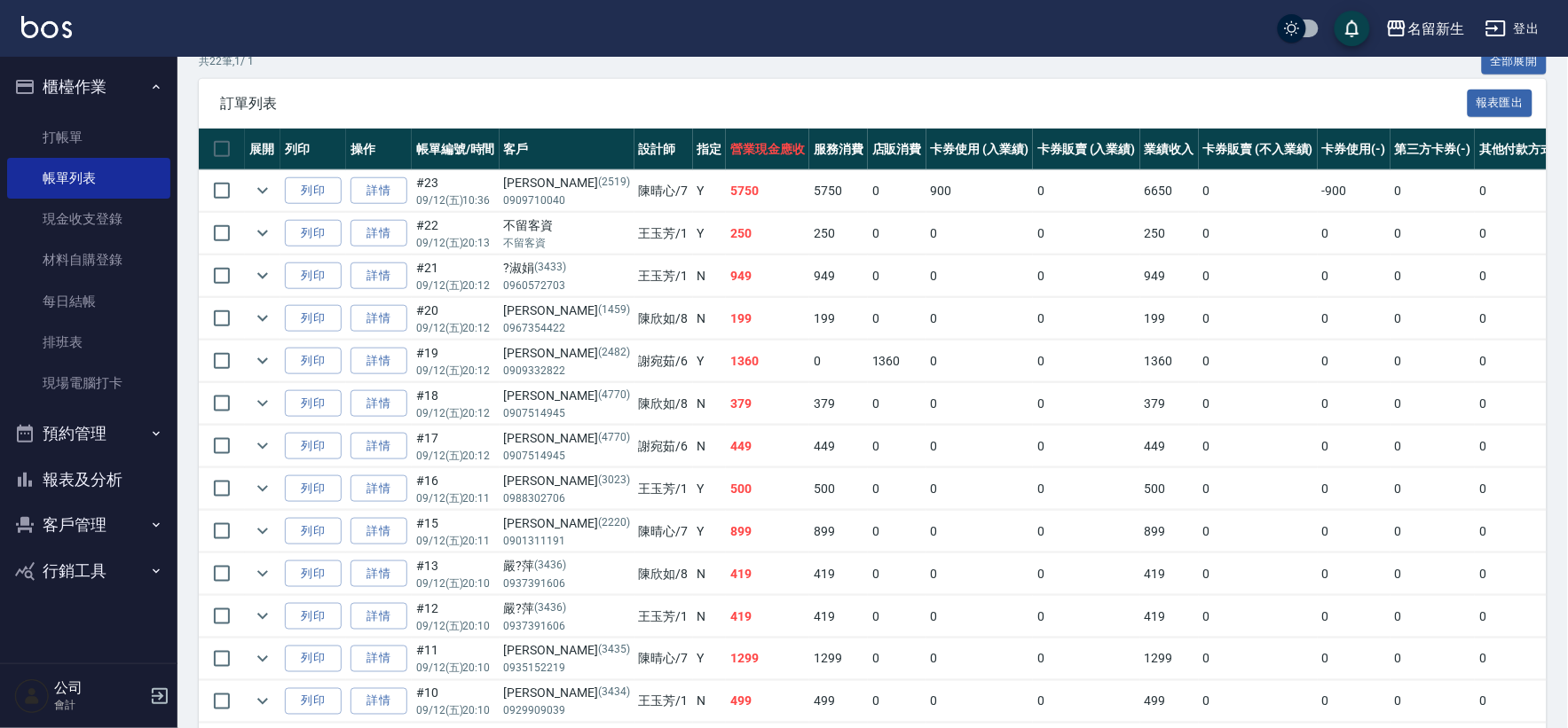
scroll to position [296, 0]
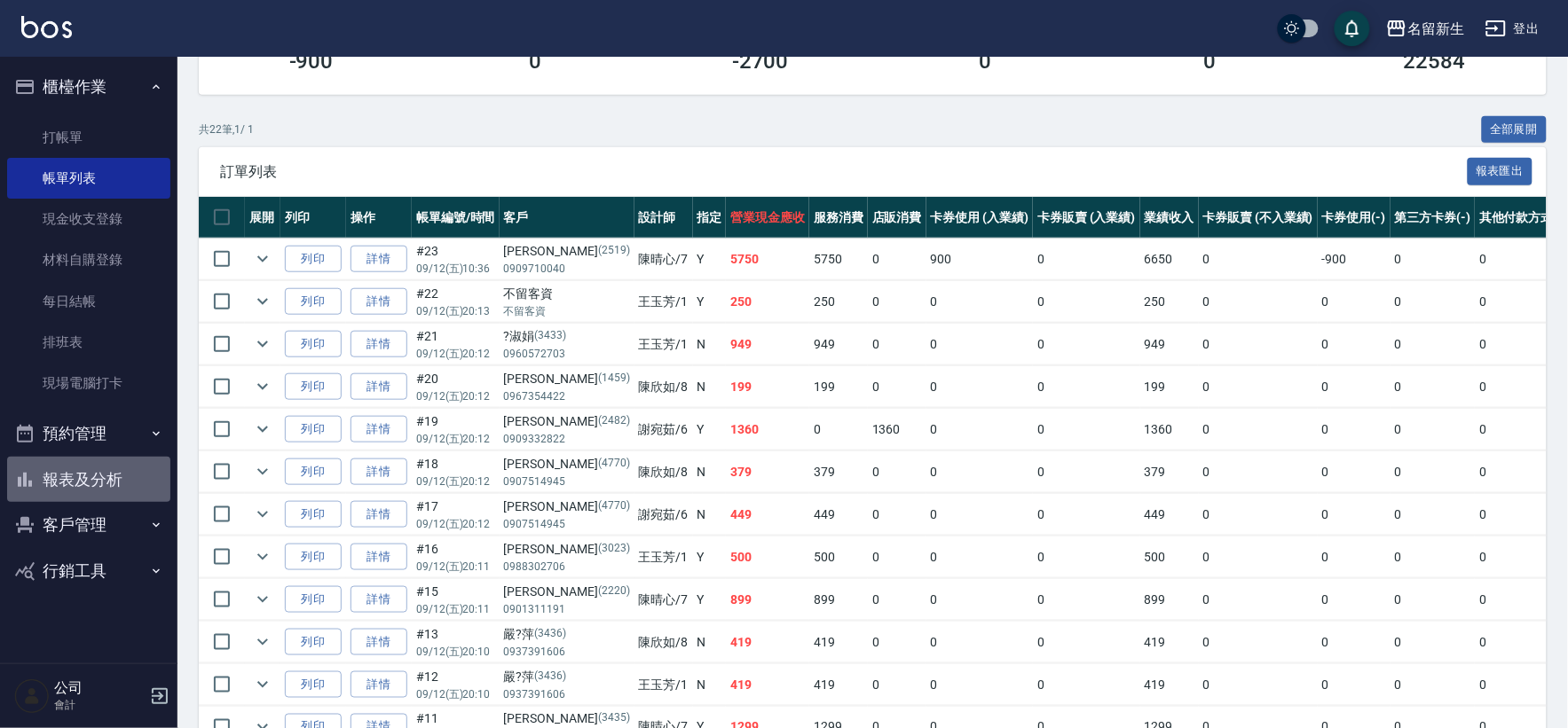
click at [118, 493] on button "報表及分析" at bounding box center [88, 480] width 163 height 46
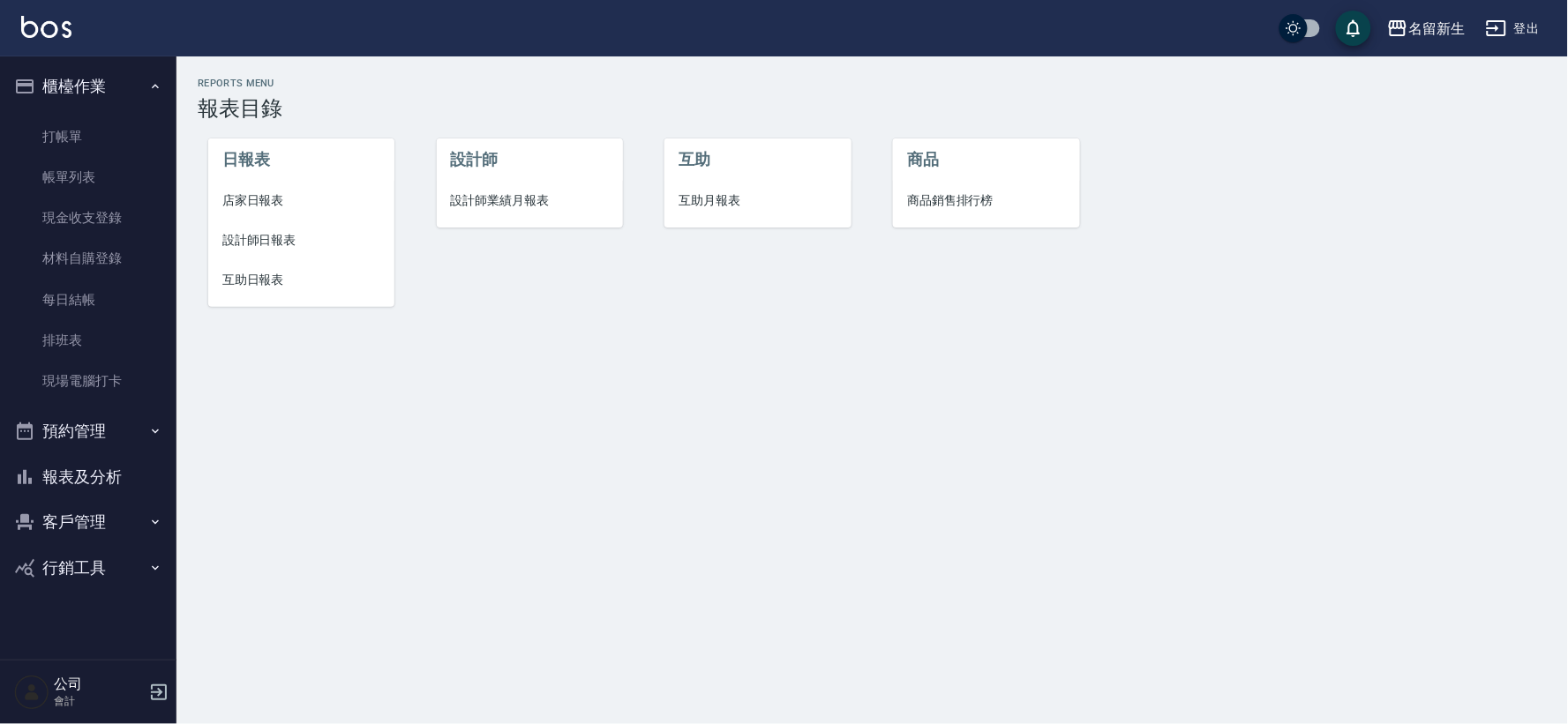
click at [281, 193] on span "店家日報表" at bounding box center [301, 201] width 158 height 19
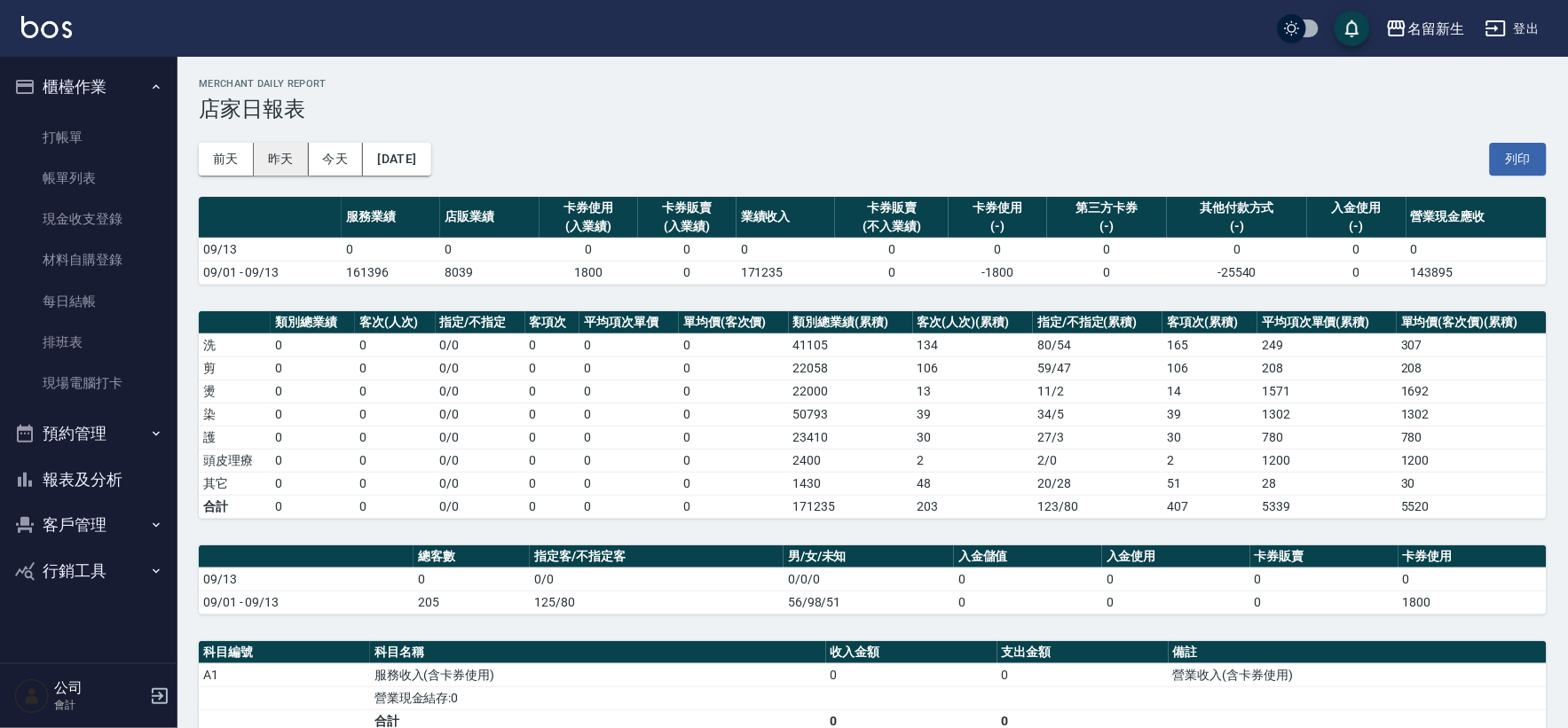
click at [290, 153] on button "昨天" at bounding box center [282, 159] width 55 height 32
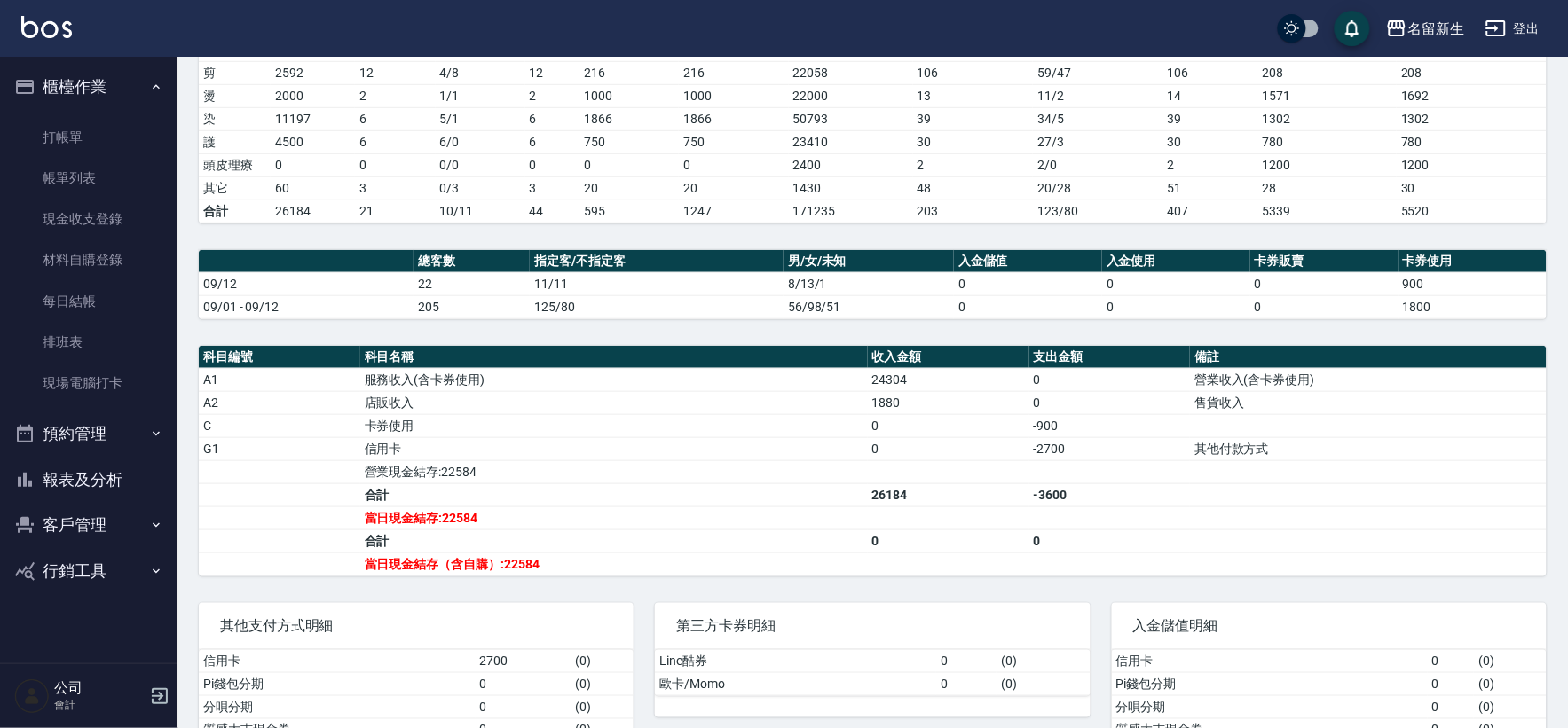
scroll to position [377, 0]
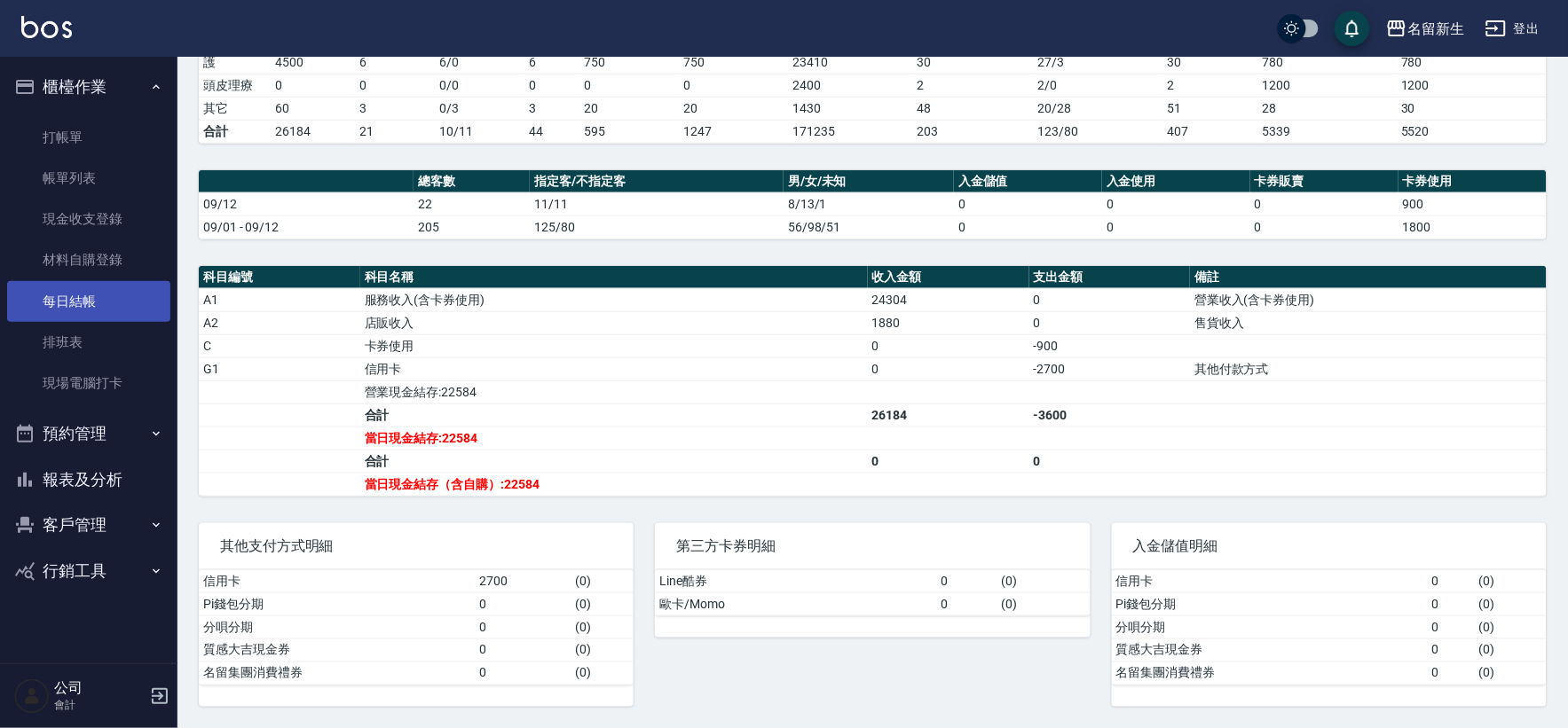
click at [51, 302] on link "每日結帳" at bounding box center [88, 302] width 163 height 41
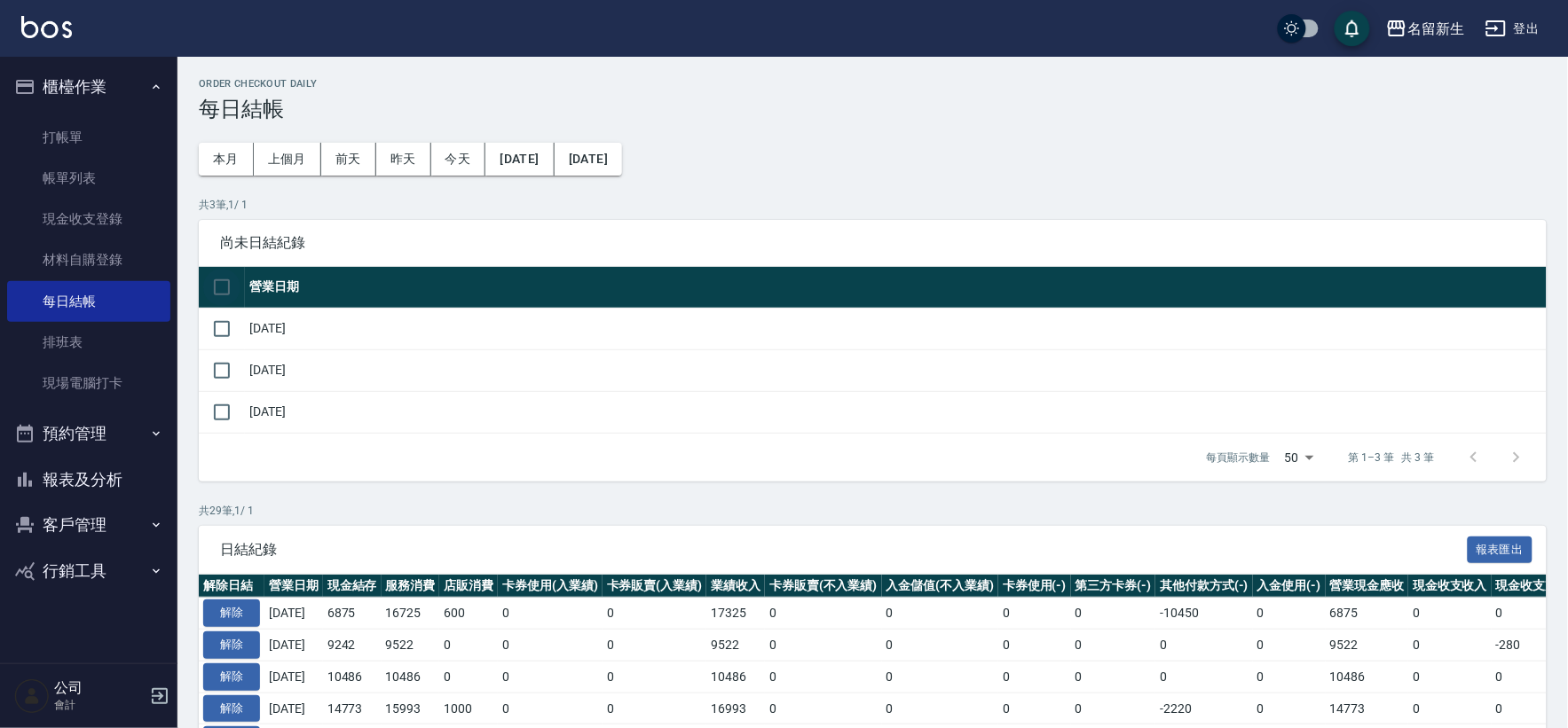
click at [225, 296] on input "checkbox" at bounding box center [221, 287] width 37 height 37
checkbox input "true"
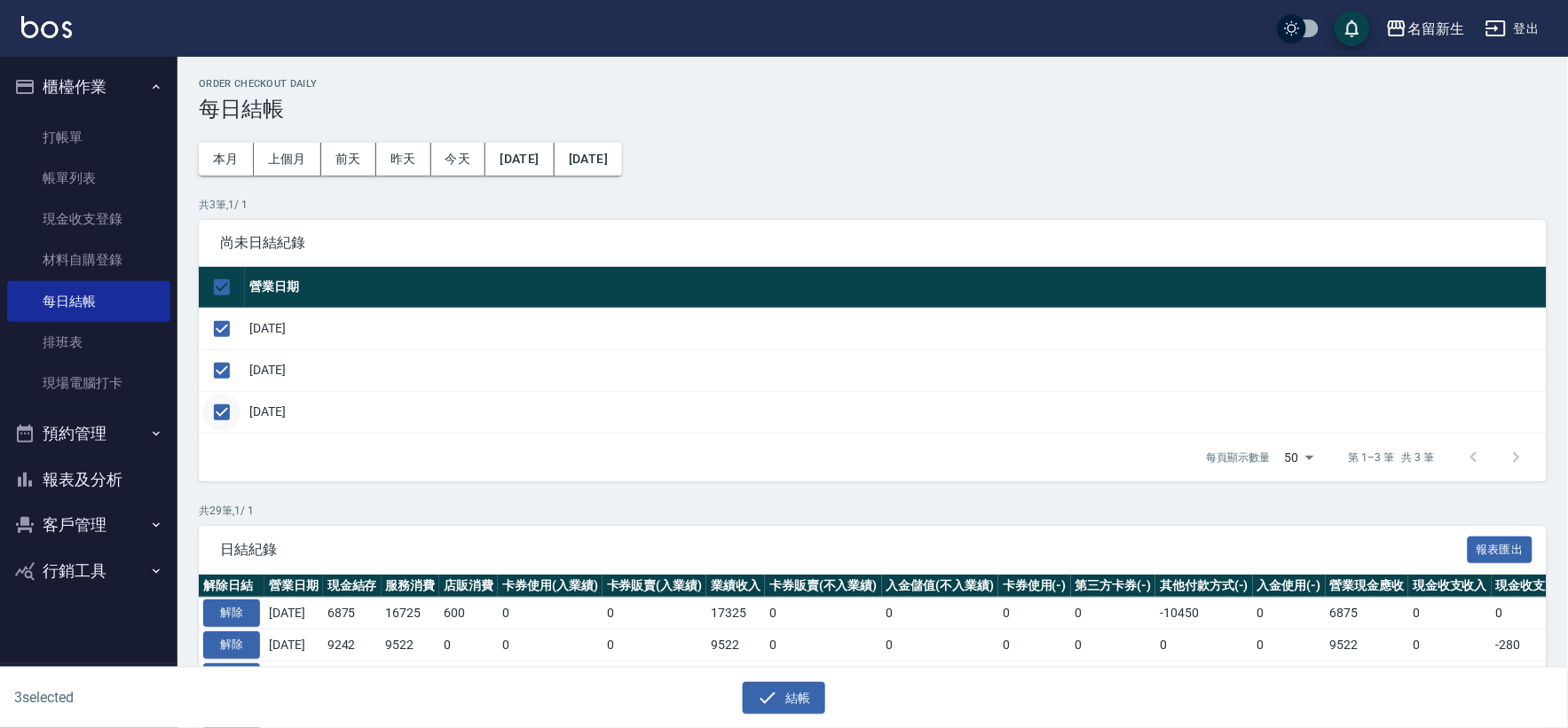
click at [213, 408] on input "checkbox" at bounding box center [221, 412] width 37 height 37
checkbox input "false"
click at [803, 695] on button "結帳" at bounding box center [784, 698] width 82 height 32
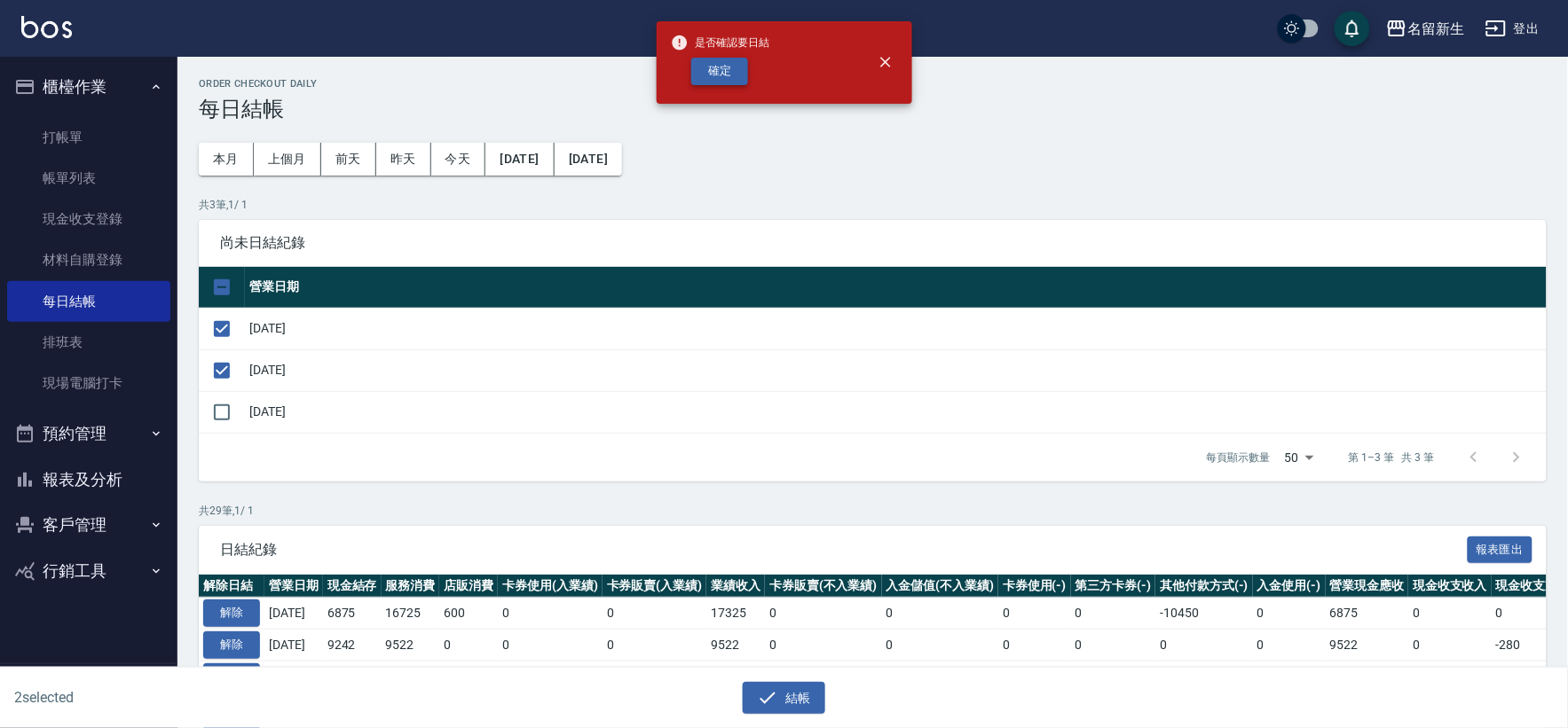
click at [743, 57] on button "確定" at bounding box center [720, 71] width 57 height 28
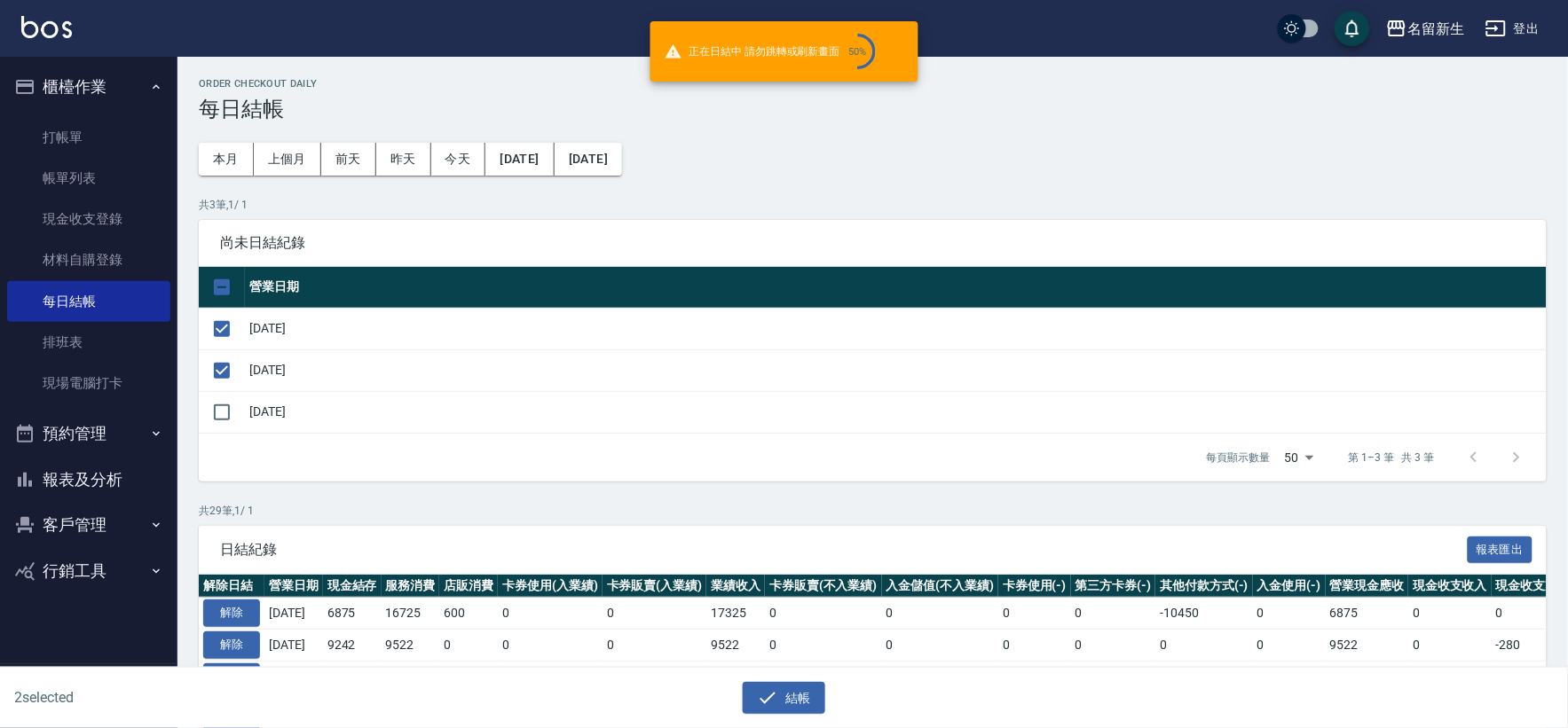
checkbox input "false"
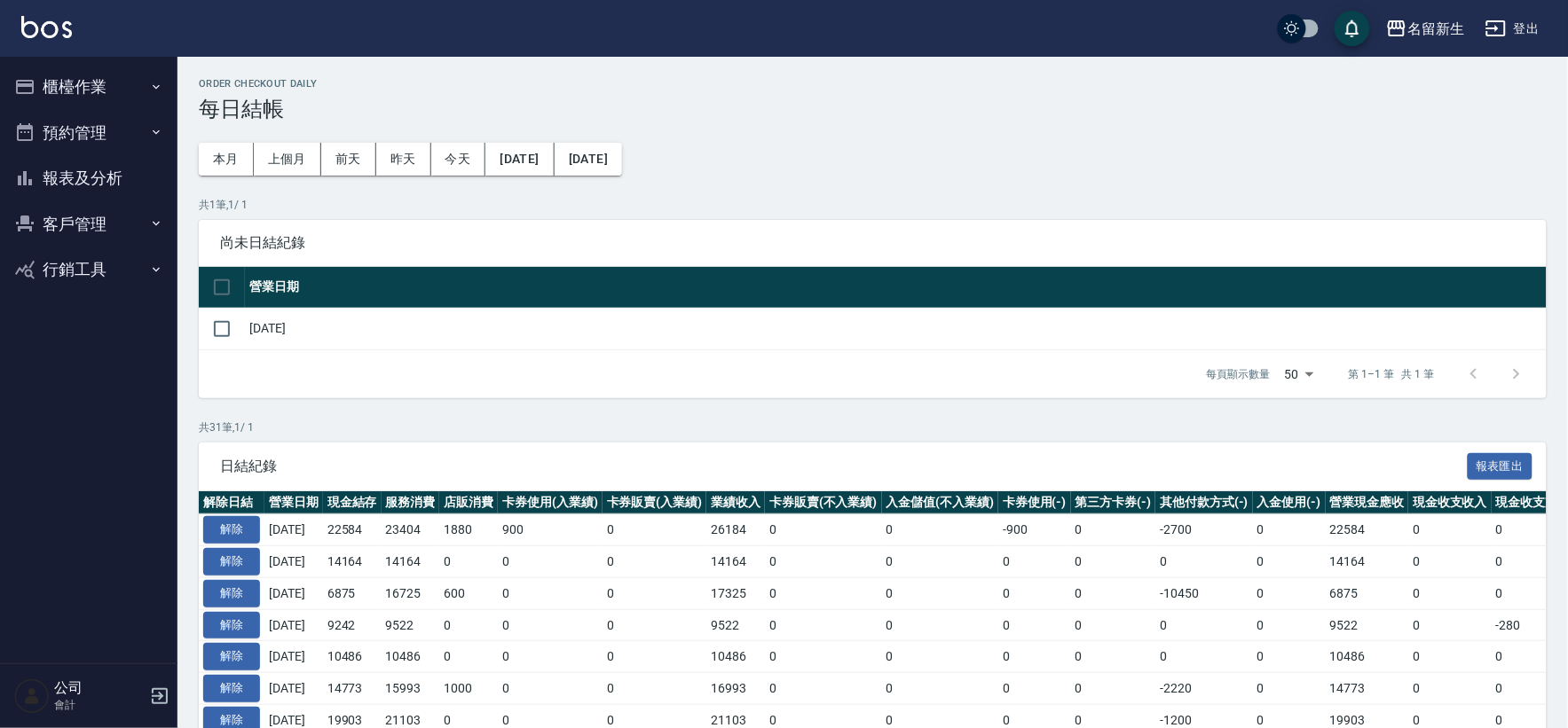
click at [145, 95] on button "櫃檯作業" at bounding box center [88, 87] width 163 height 46
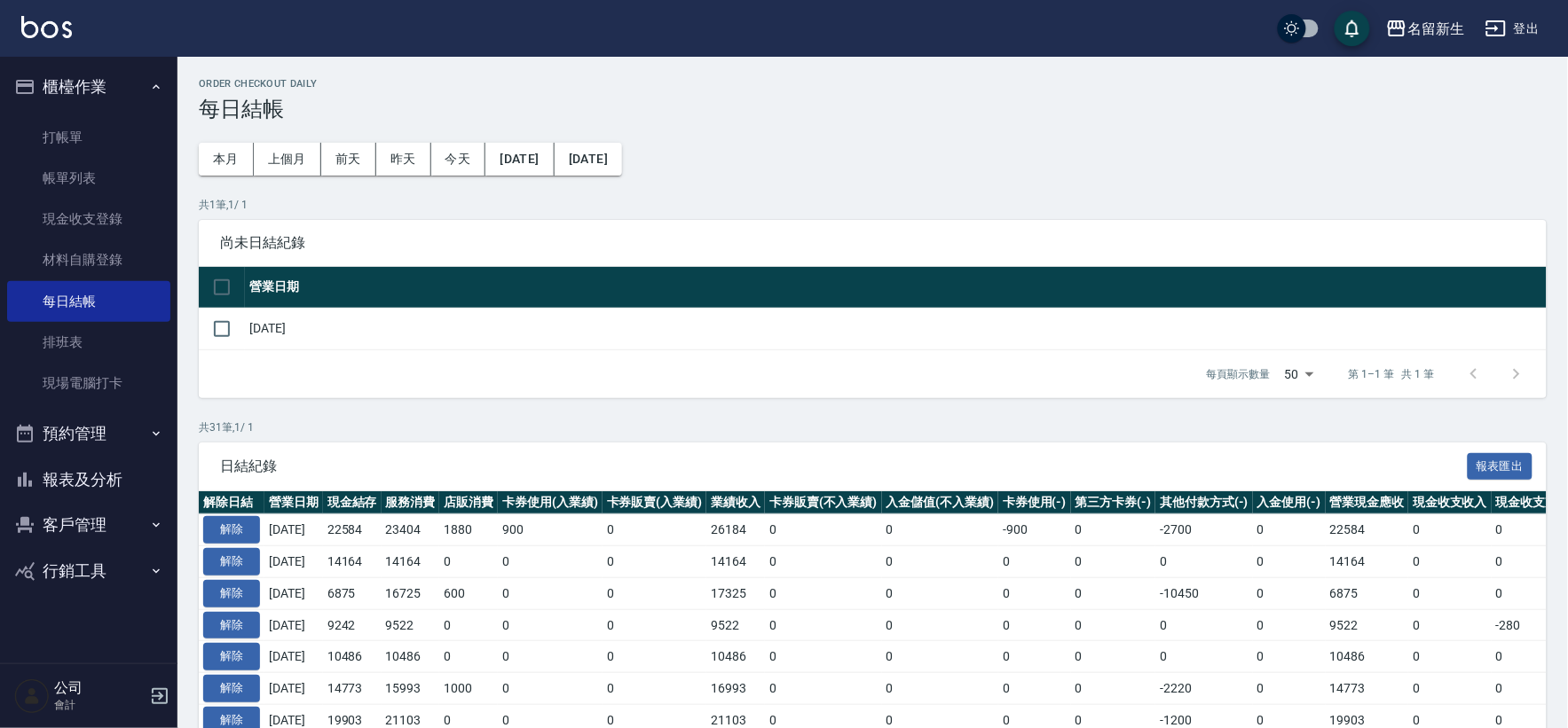
drag, startPoint x: 67, startPoint y: 468, endPoint x: 134, endPoint y: 458, distance: 67.7
click at [69, 468] on button "報表及分析" at bounding box center [88, 480] width 163 height 46
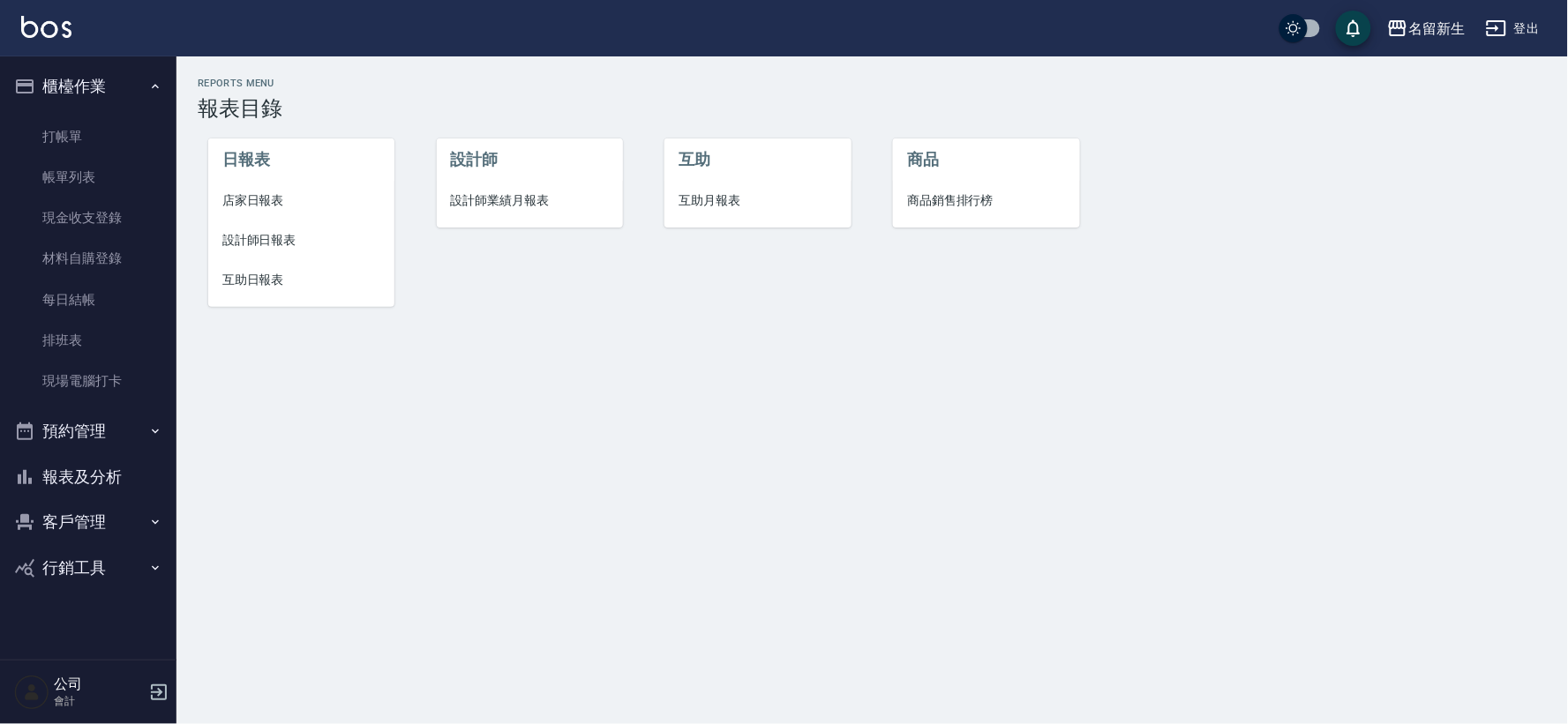
click at [508, 183] on li "設計師業績月報表" at bounding box center [530, 201] width 186 height 40
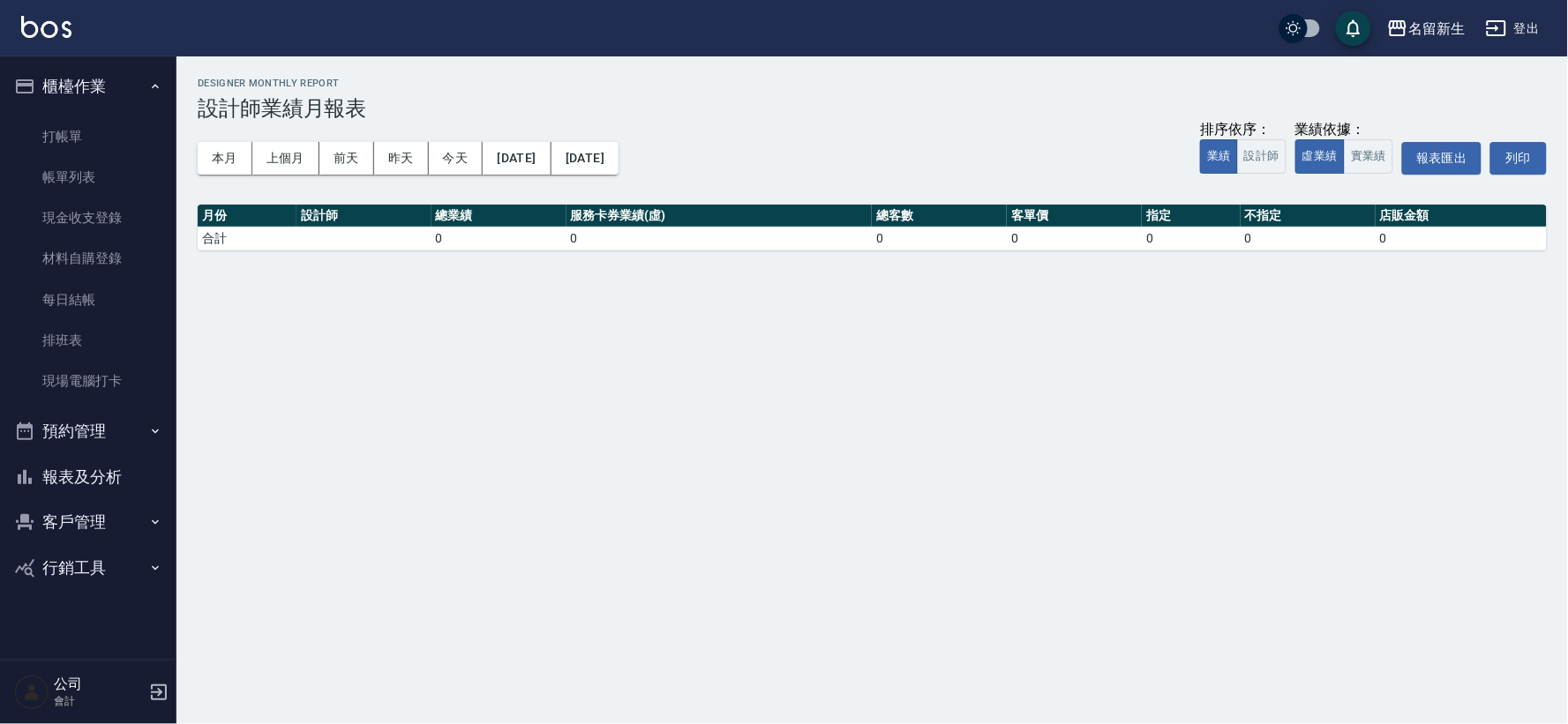
click at [111, 482] on button "報表及分析" at bounding box center [87, 477] width 162 height 46
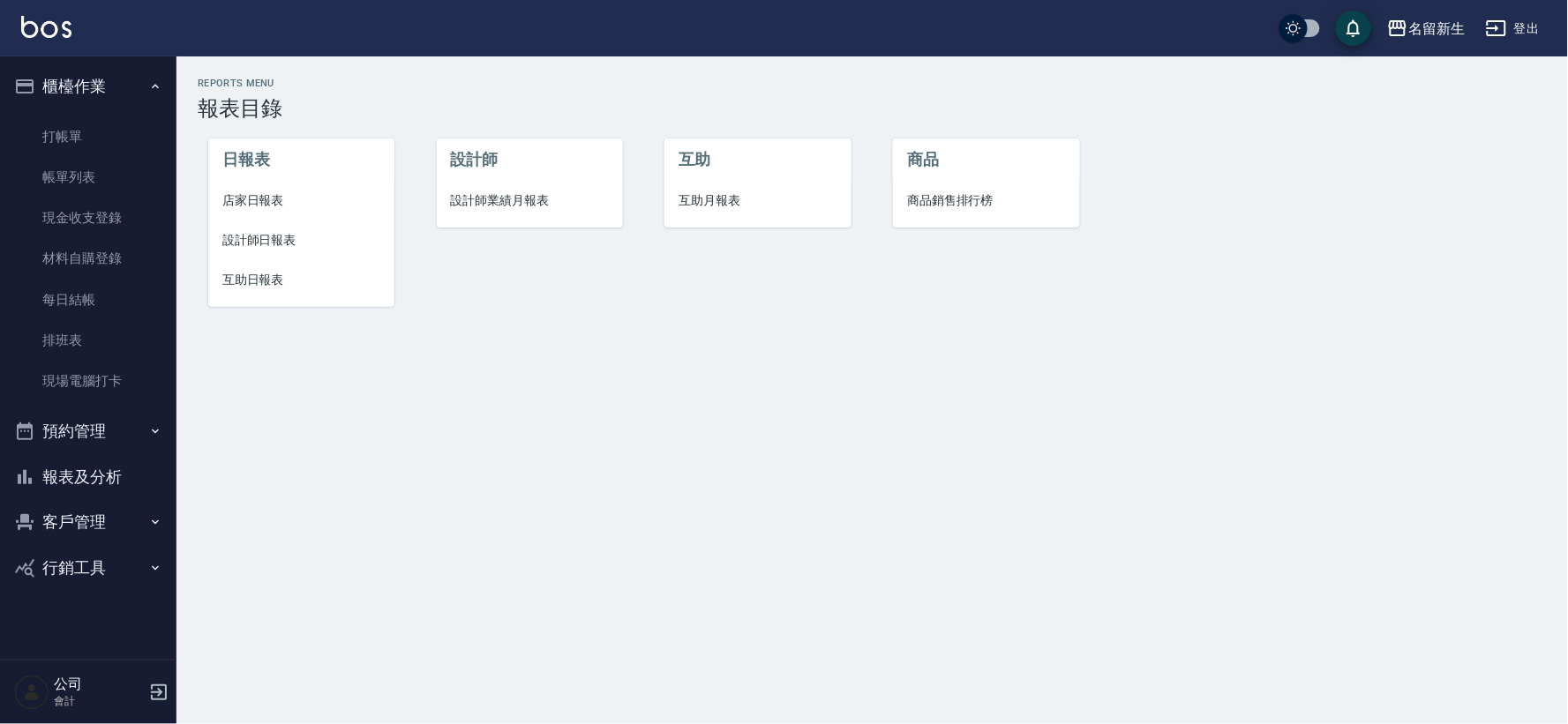
click at [748, 201] on span "互助月報表" at bounding box center [757, 201] width 158 height 19
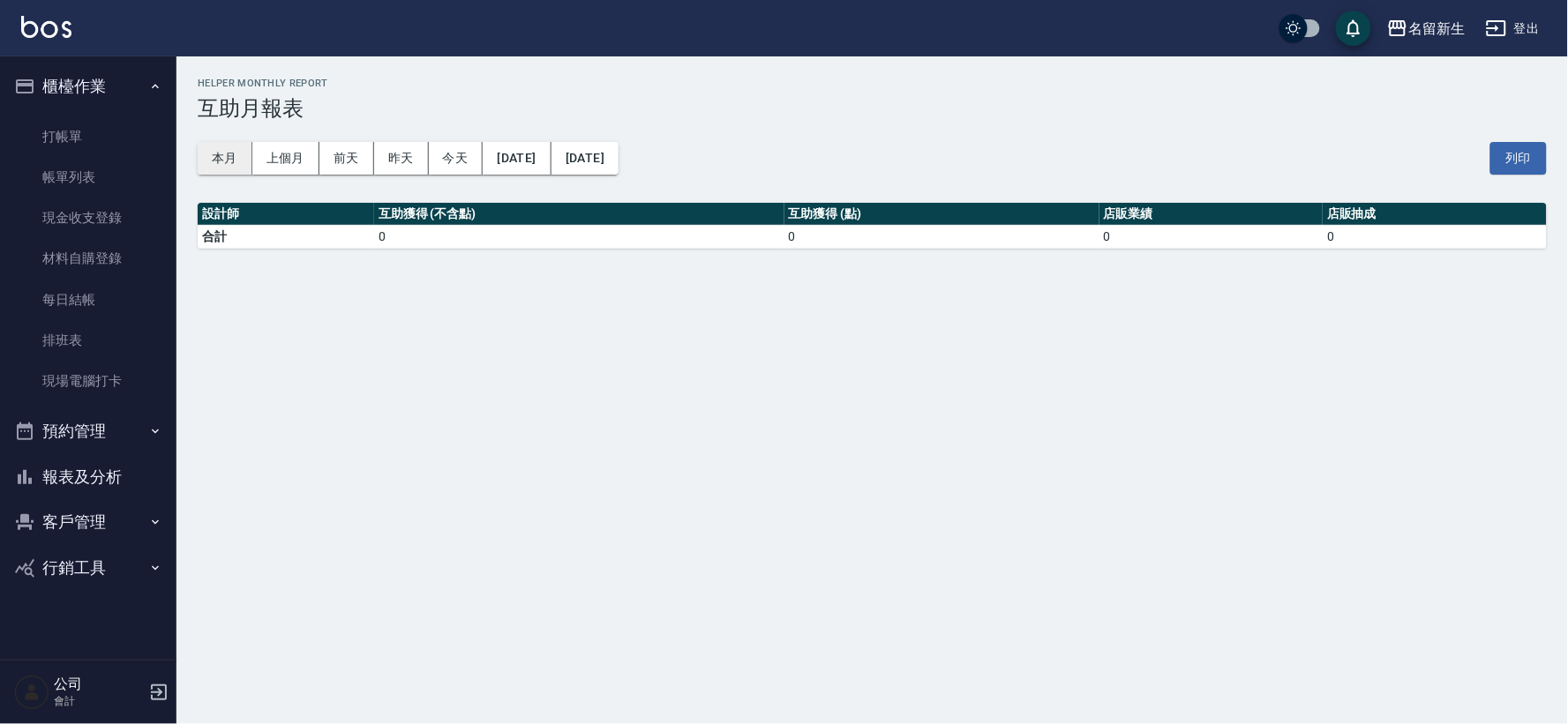
click at [233, 145] on button "本月" at bounding box center [225, 158] width 55 height 32
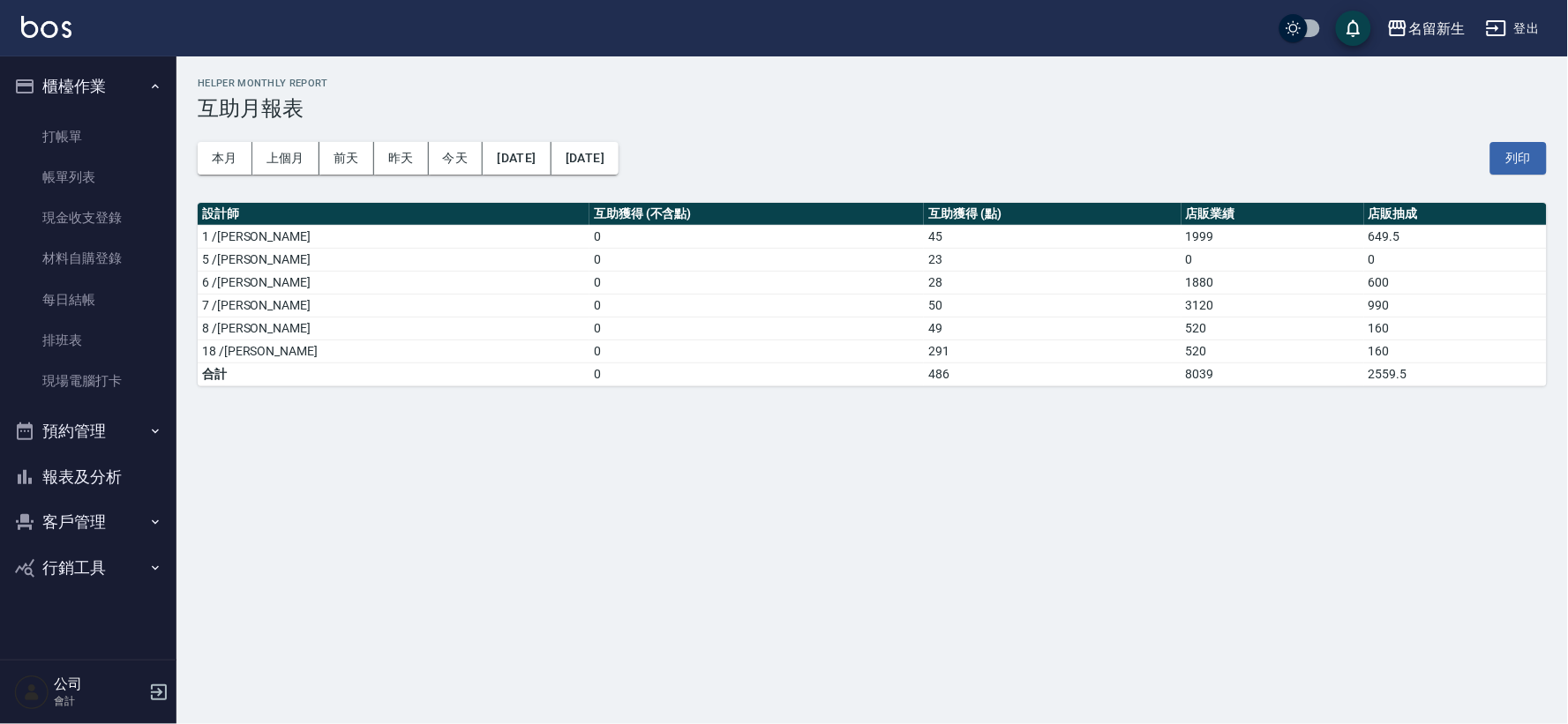
click at [80, 455] on button "報表及分析" at bounding box center [87, 477] width 162 height 46
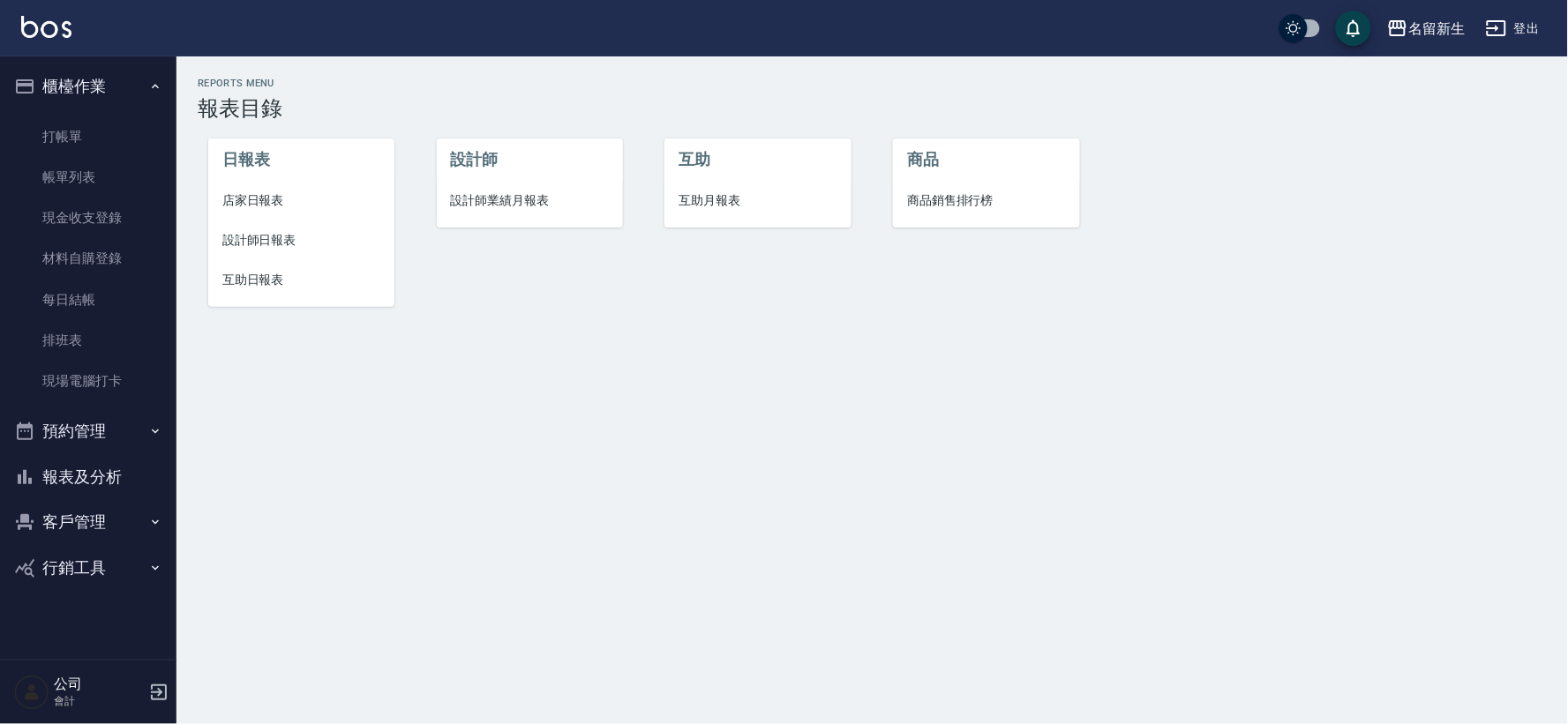
click at [280, 266] on li "互助日報表" at bounding box center [301, 280] width 186 height 40
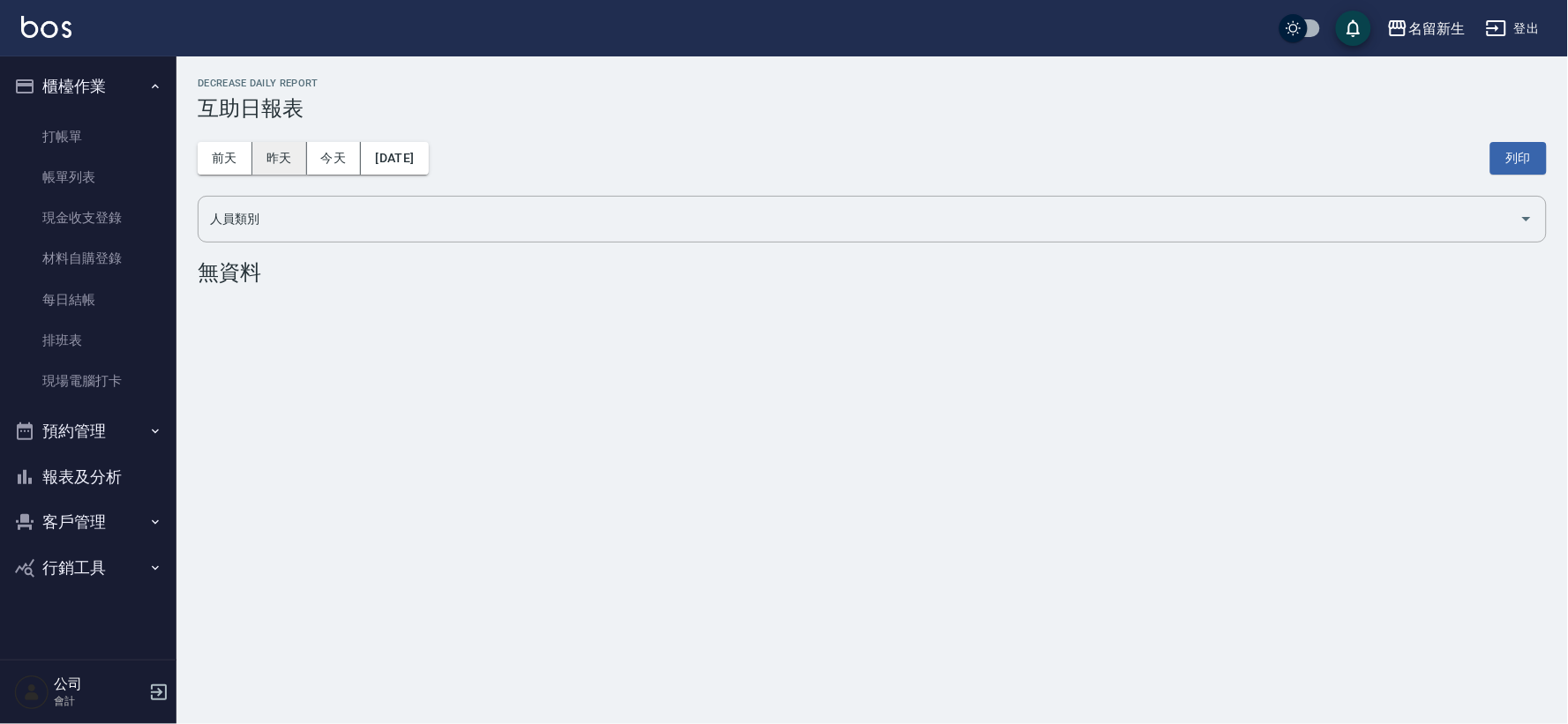
click at [284, 152] on button "昨天" at bounding box center [280, 158] width 55 height 32
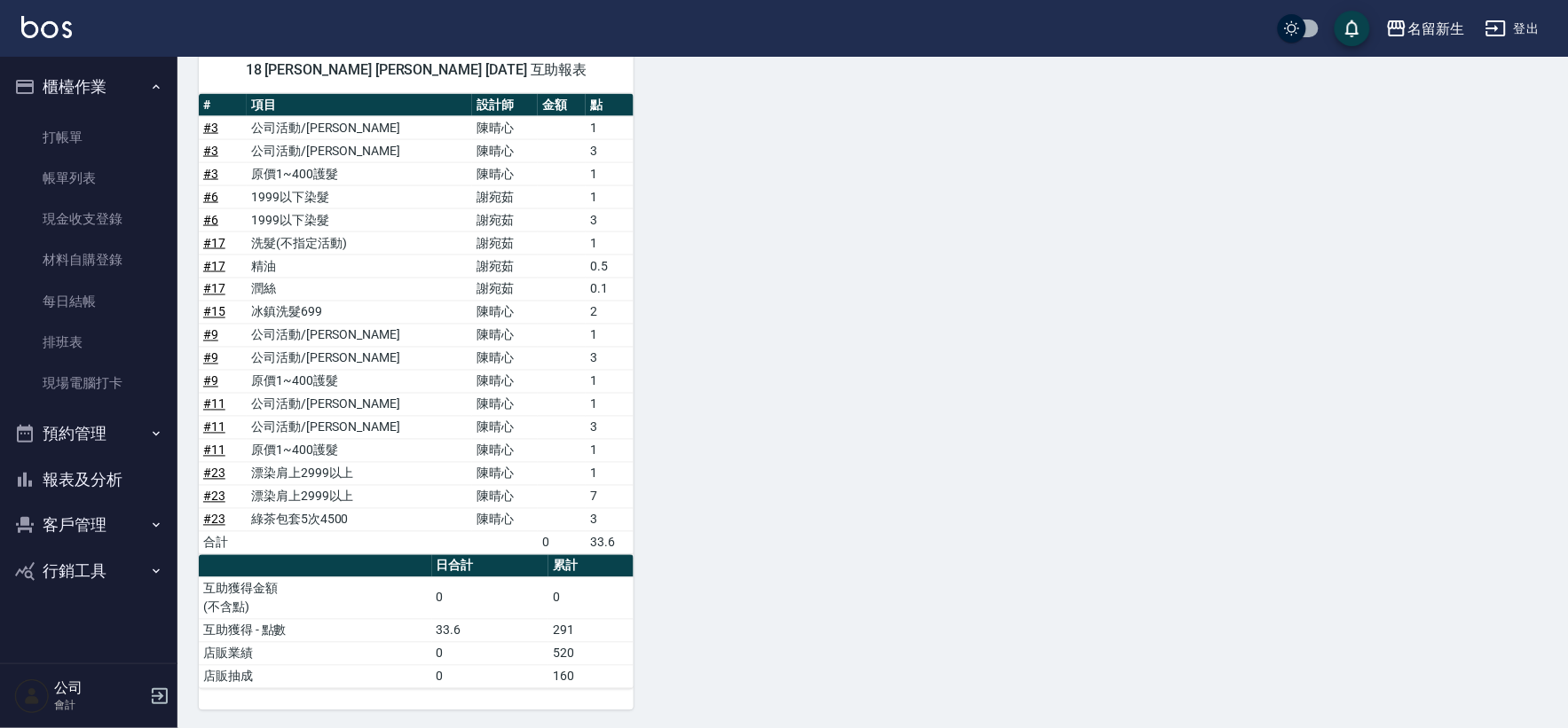
scroll to position [722, 0]
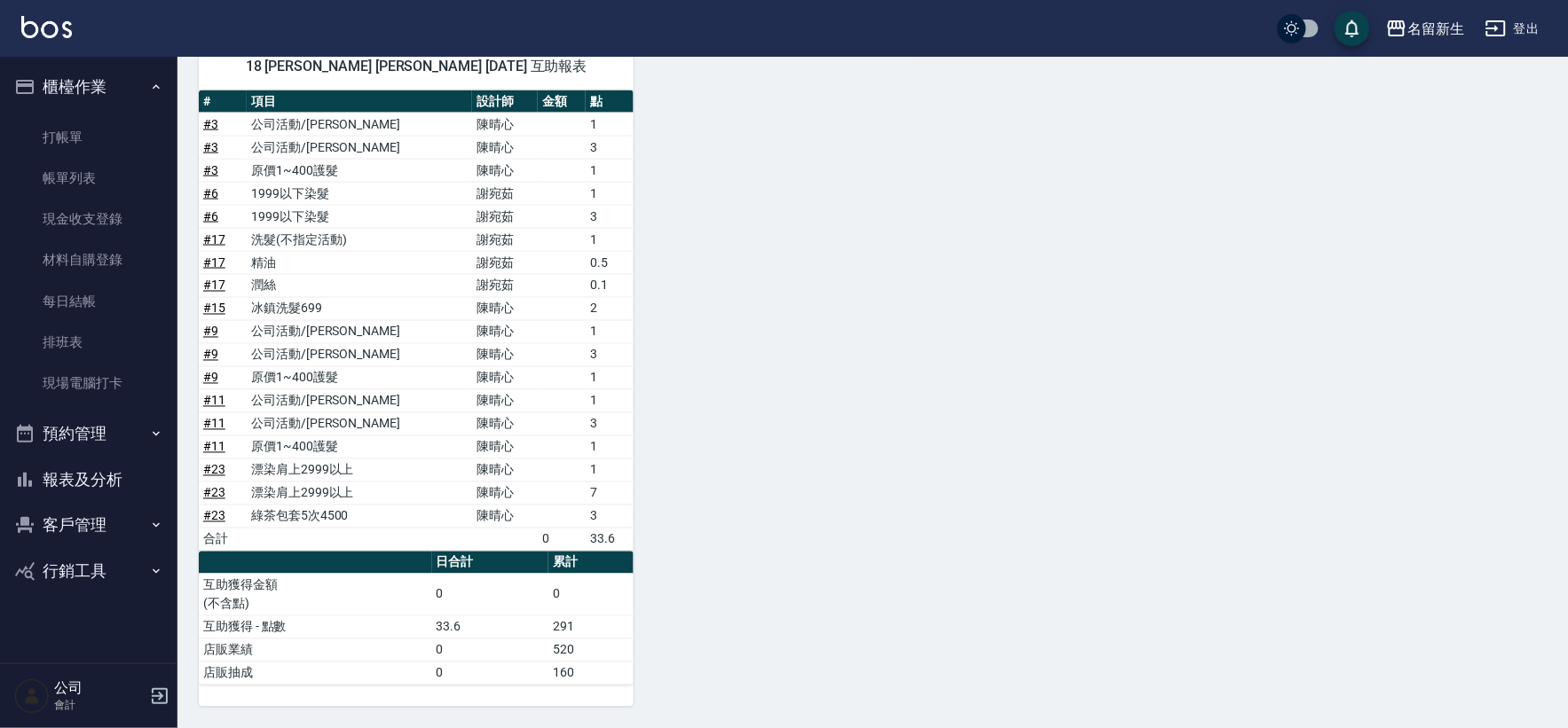
click at [78, 466] on button "報表及分析" at bounding box center [88, 480] width 163 height 46
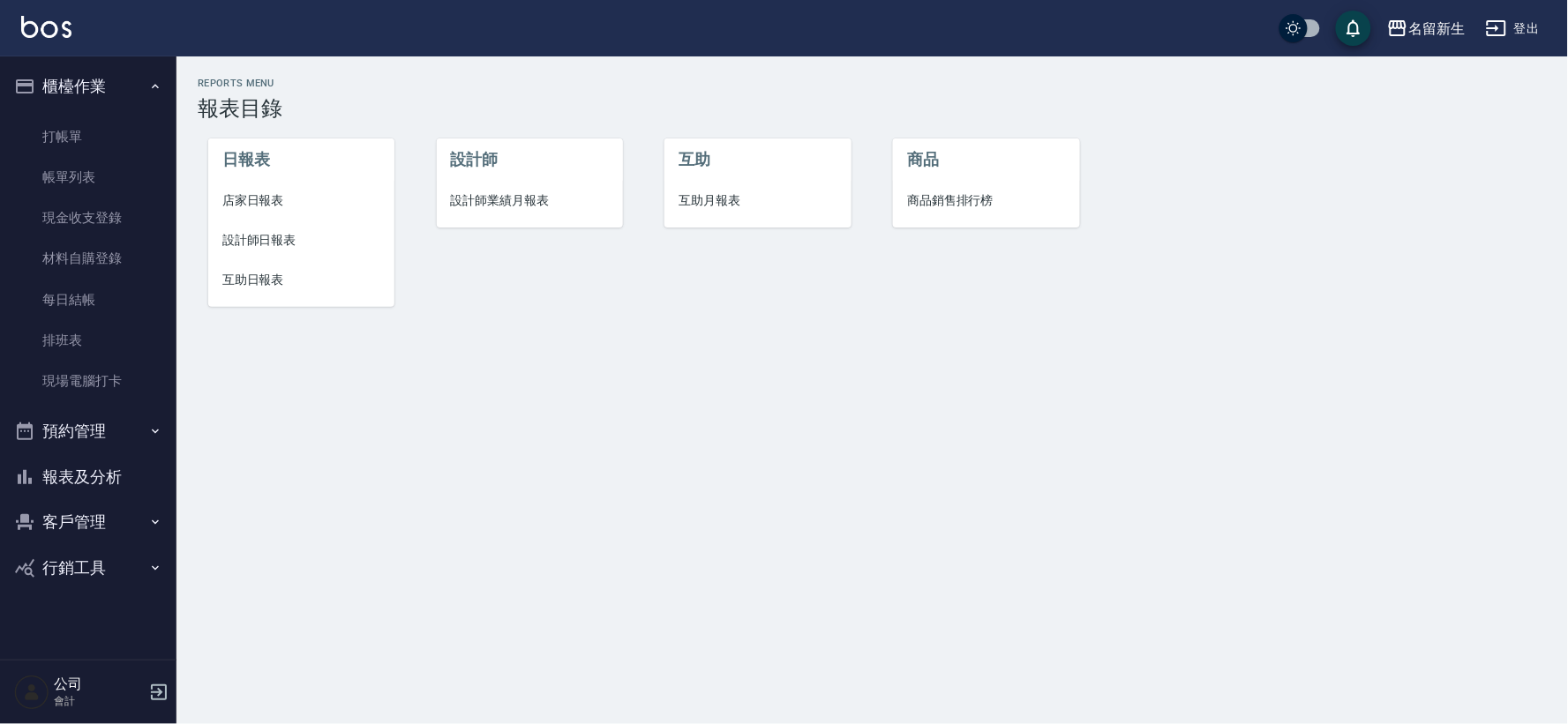
click at [707, 217] on li "互助月報表" at bounding box center [757, 201] width 186 height 40
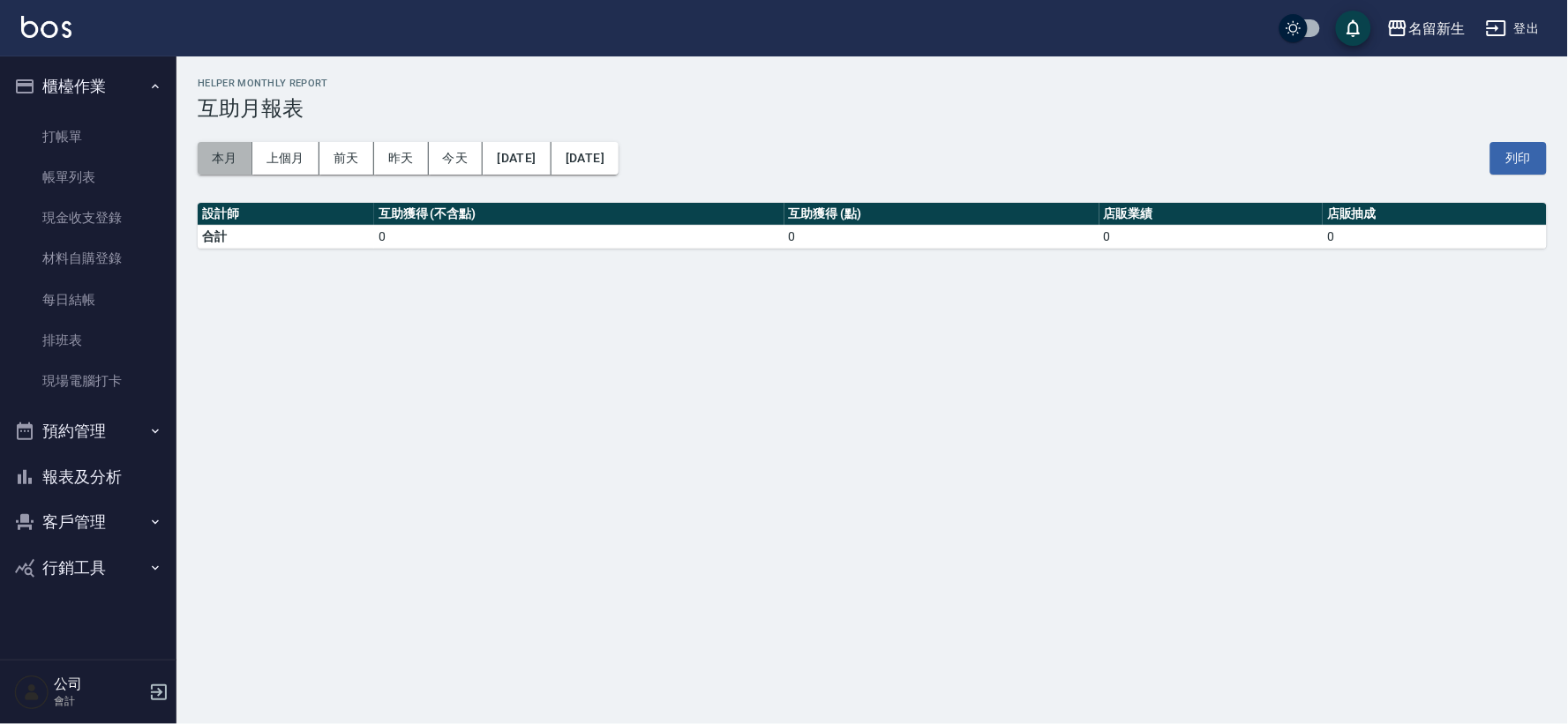
click at [222, 158] on button "本月" at bounding box center [225, 158] width 55 height 32
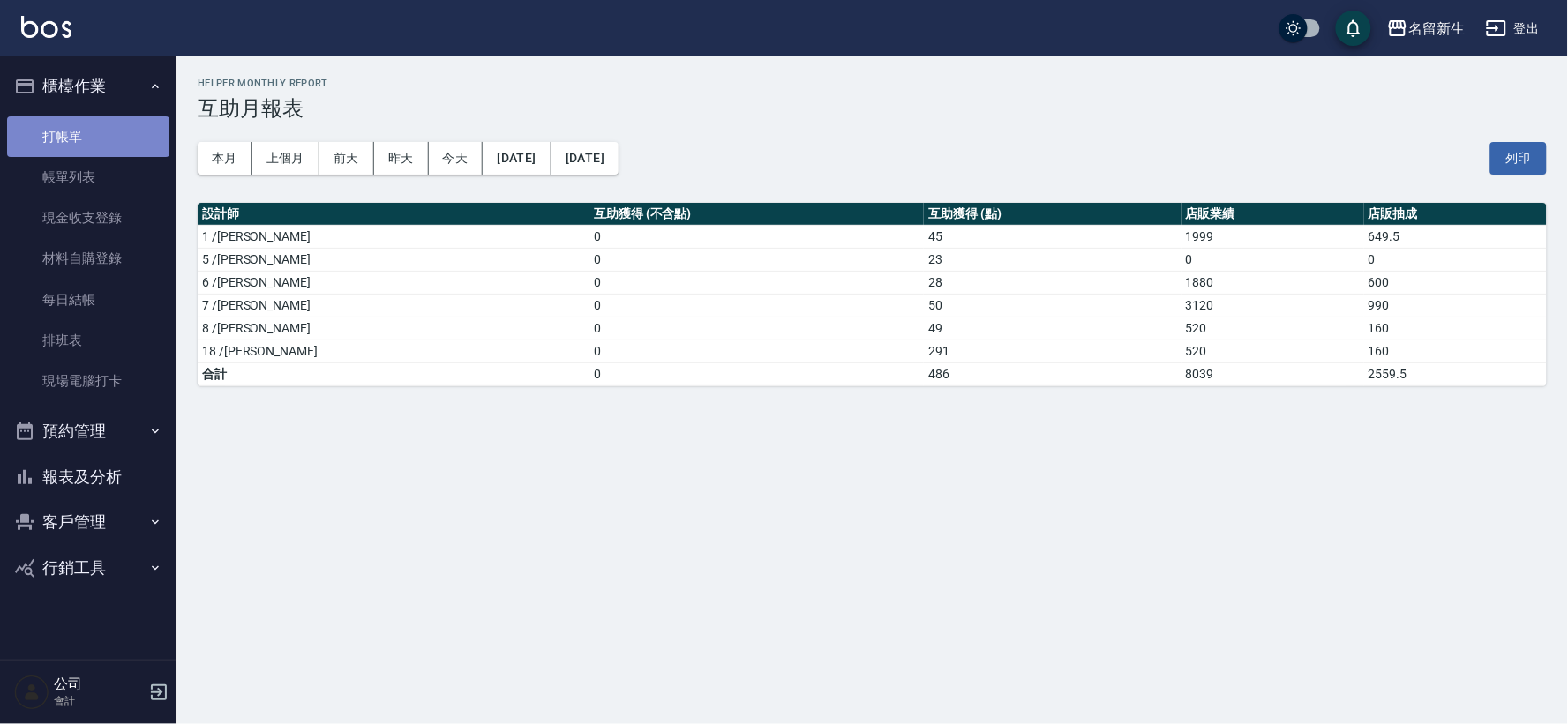
click at [63, 118] on link "打帳單" at bounding box center [87, 137] width 162 height 41
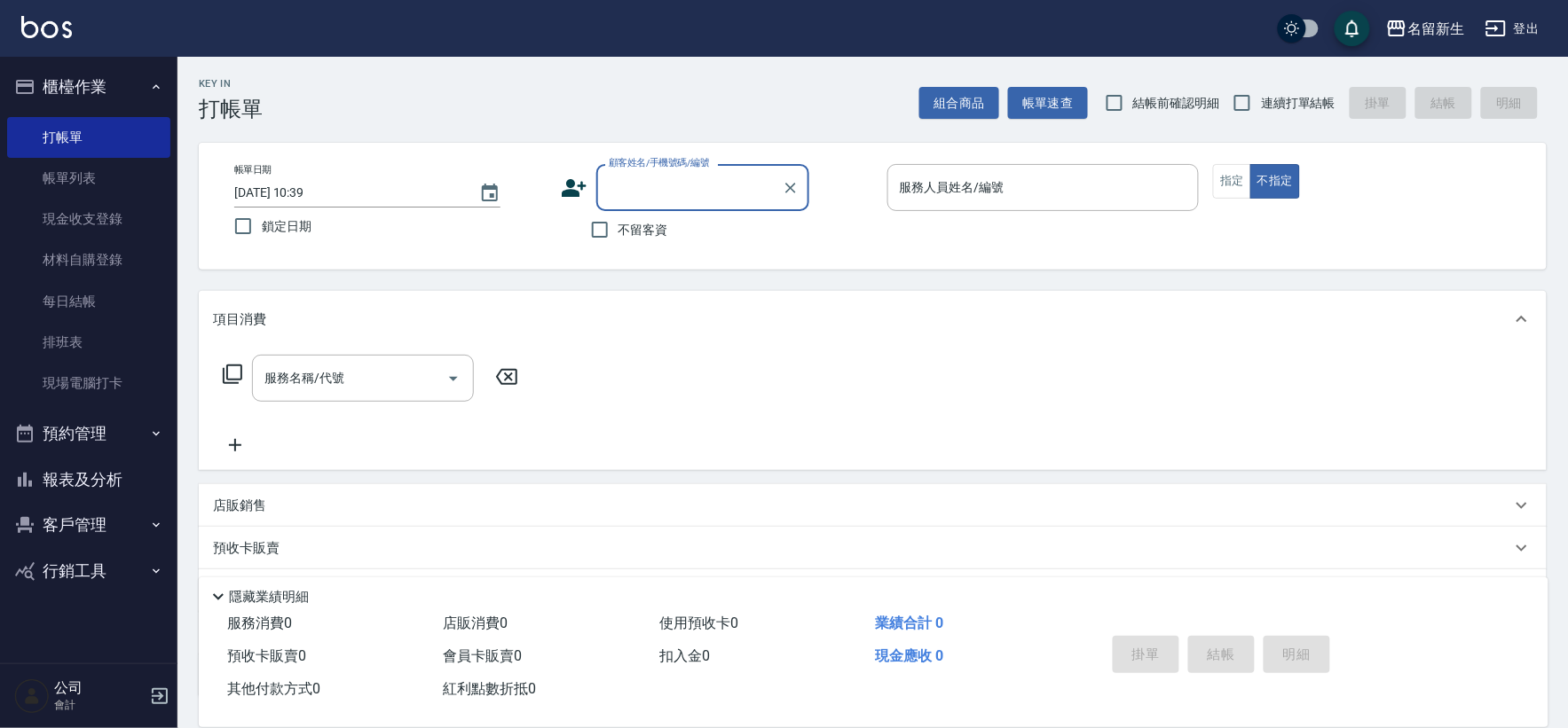
click at [108, 508] on button "客戶管理" at bounding box center [88, 525] width 163 height 46
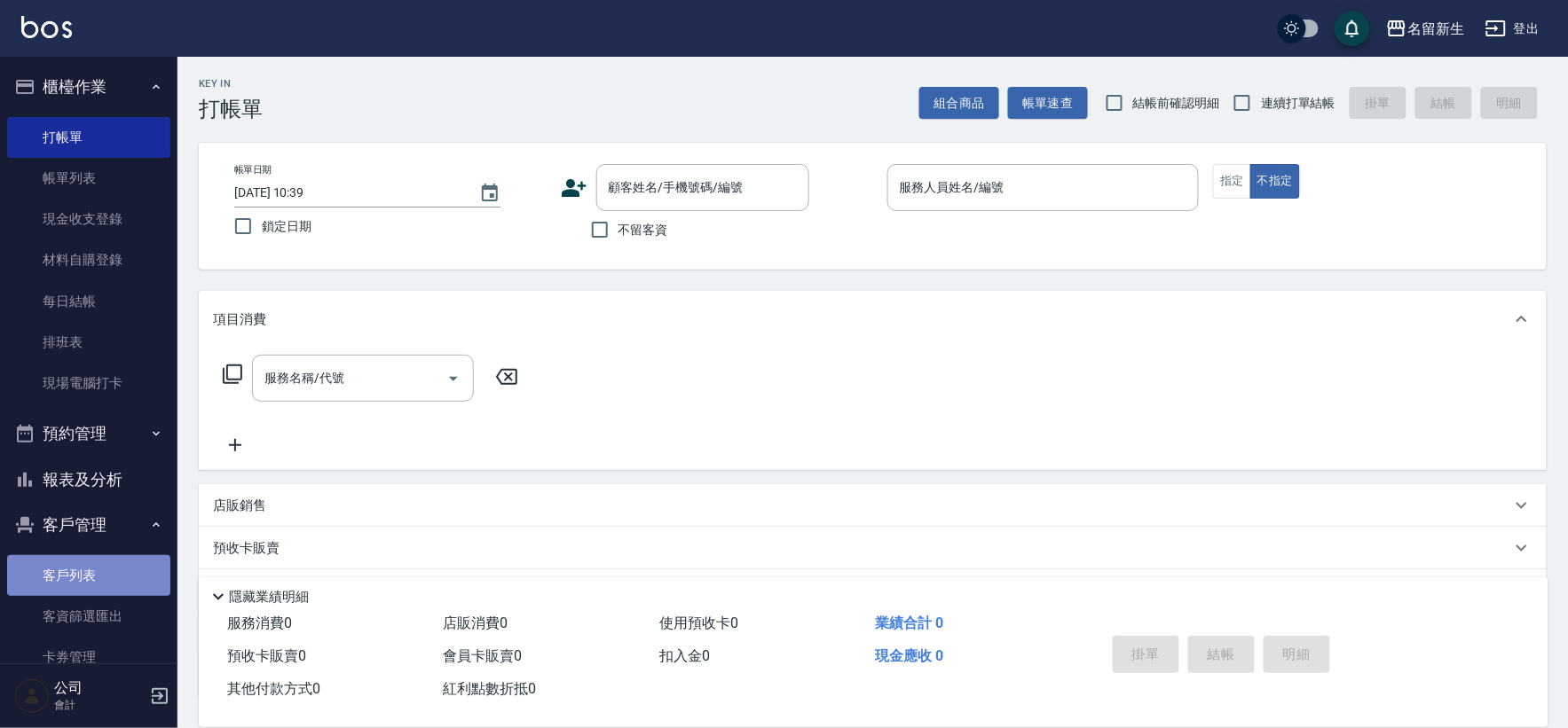
click at [119, 568] on link "客戶列表" at bounding box center [88, 575] width 163 height 41
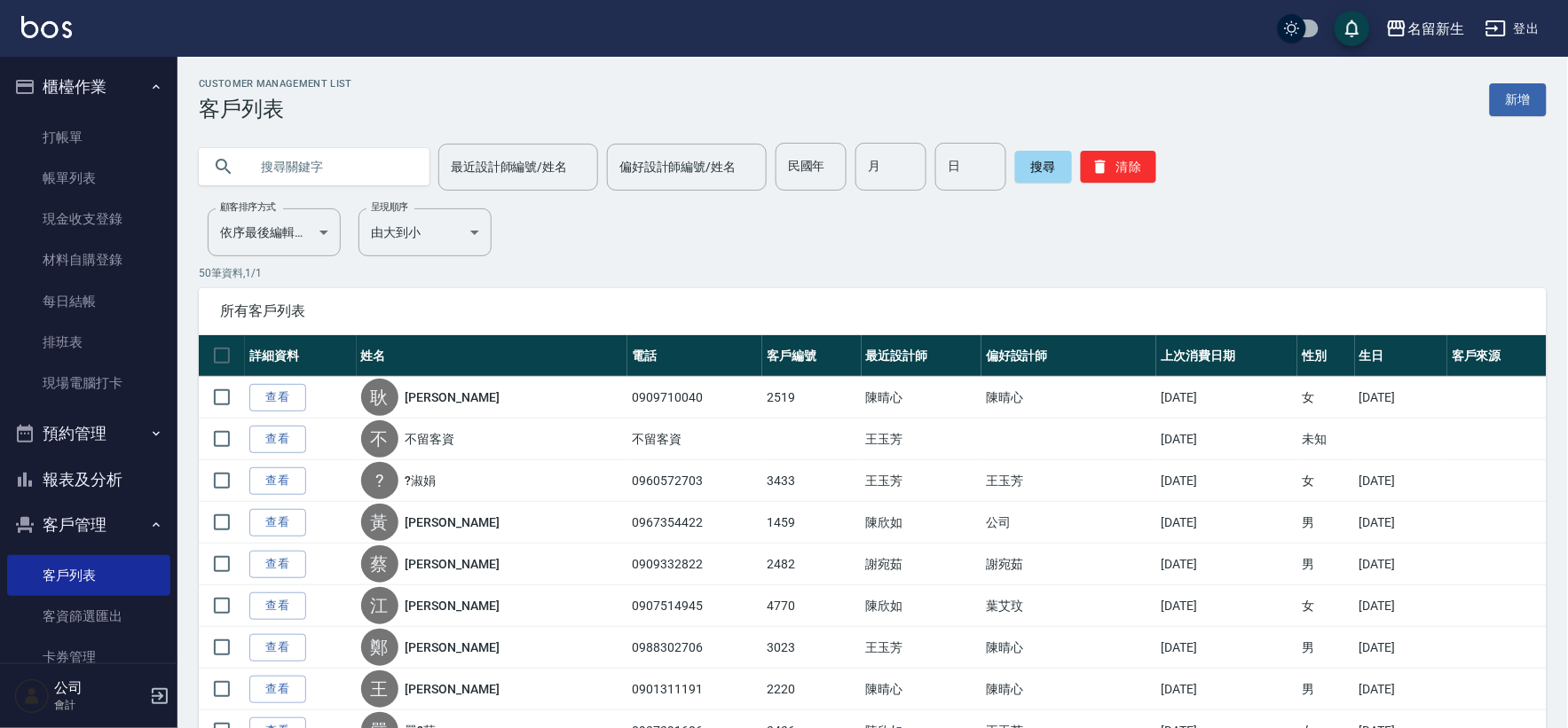
click at [322, 165] on input "text" at bounding box center [331, 167] width 167 height 48
type input "m"
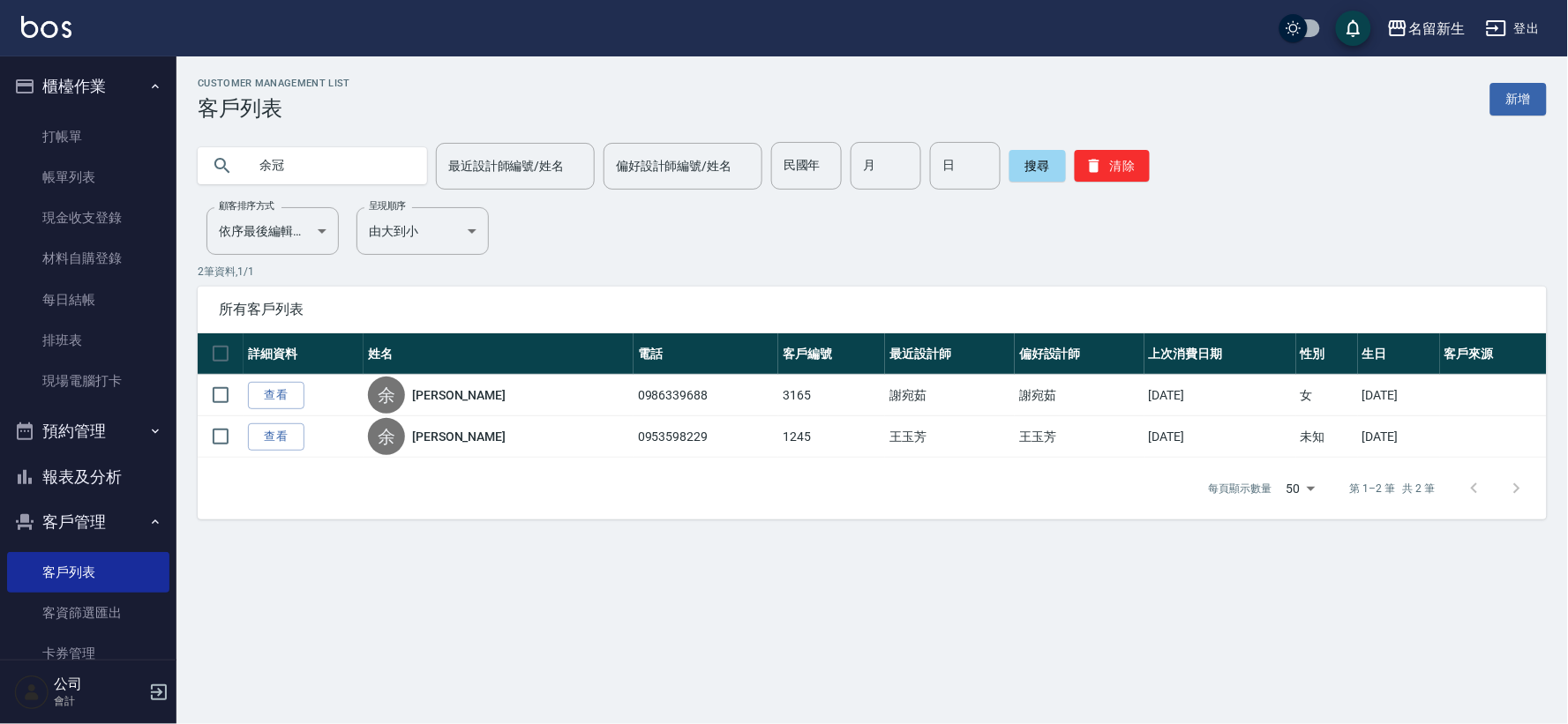
type input "余"
click at [88, 88] on button "櫃檯作業" at bounding box center [87, 86] width 162 height 46
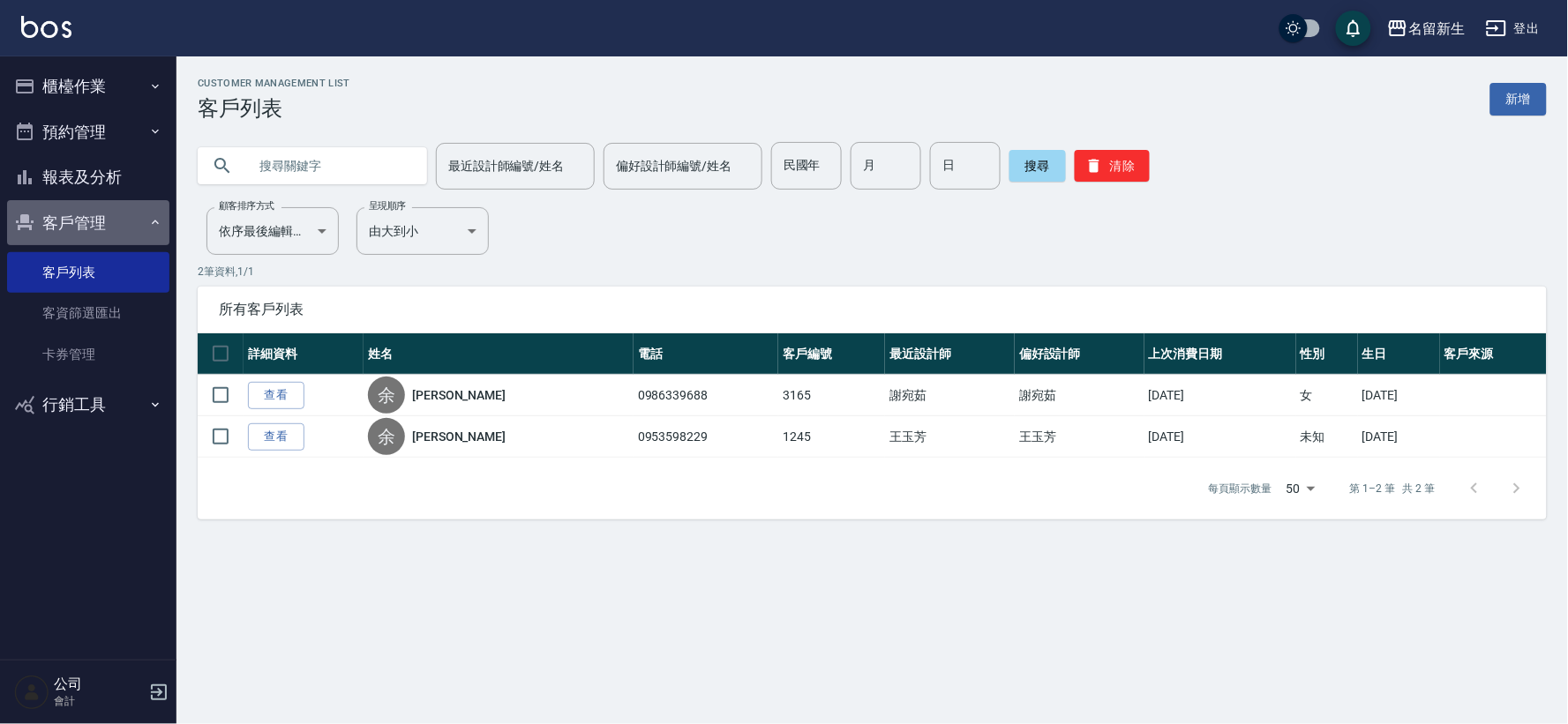
click at [88, 232] on button "客戶管理" at bounding box center [87, 223] width 162 height 46
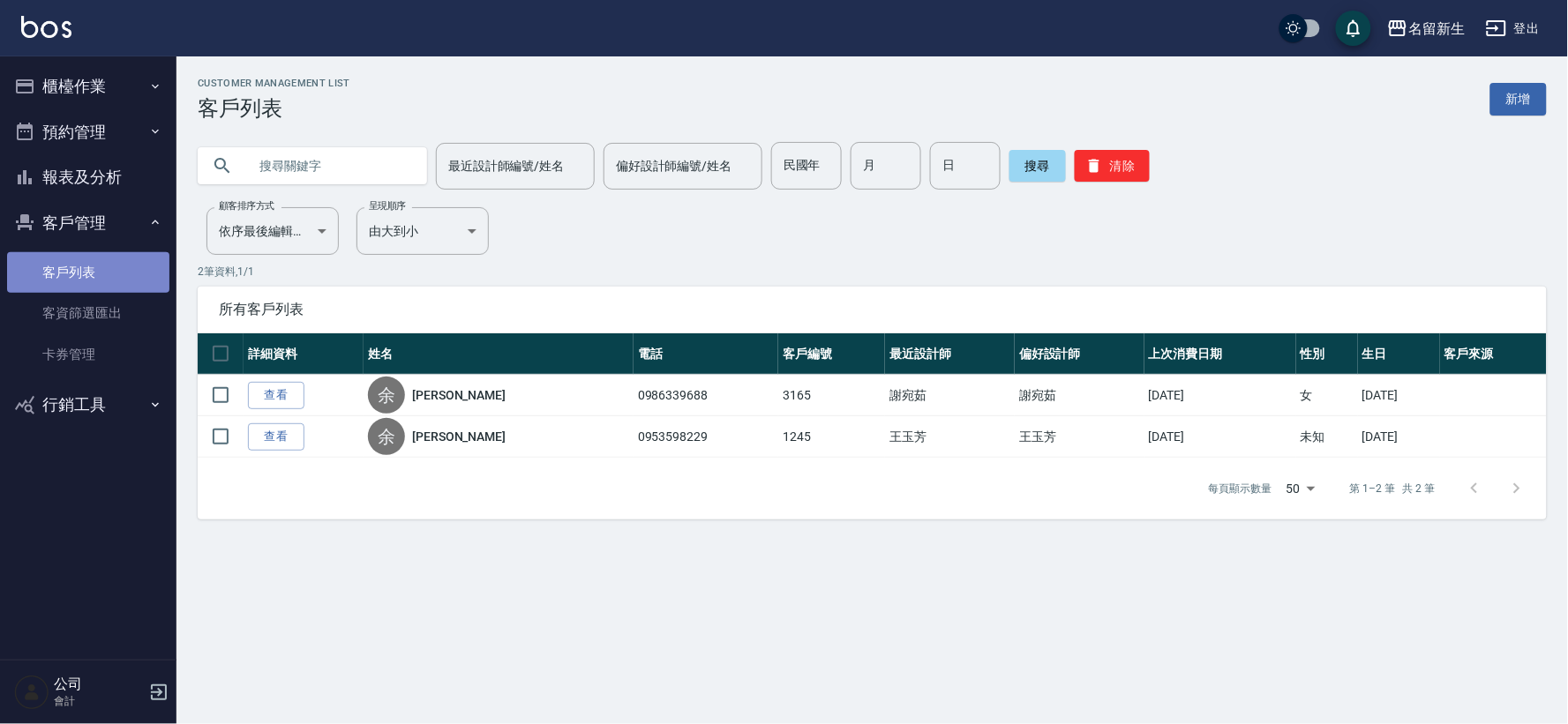
click at [91, 278] on link "客戶列表" at bounding box center [87, 272] width 162 height 41
click at [811, 187] on input "民國年" at bounding box center [807, 166] width 70 height 47
type input "57"
type input "06"
type input "30"
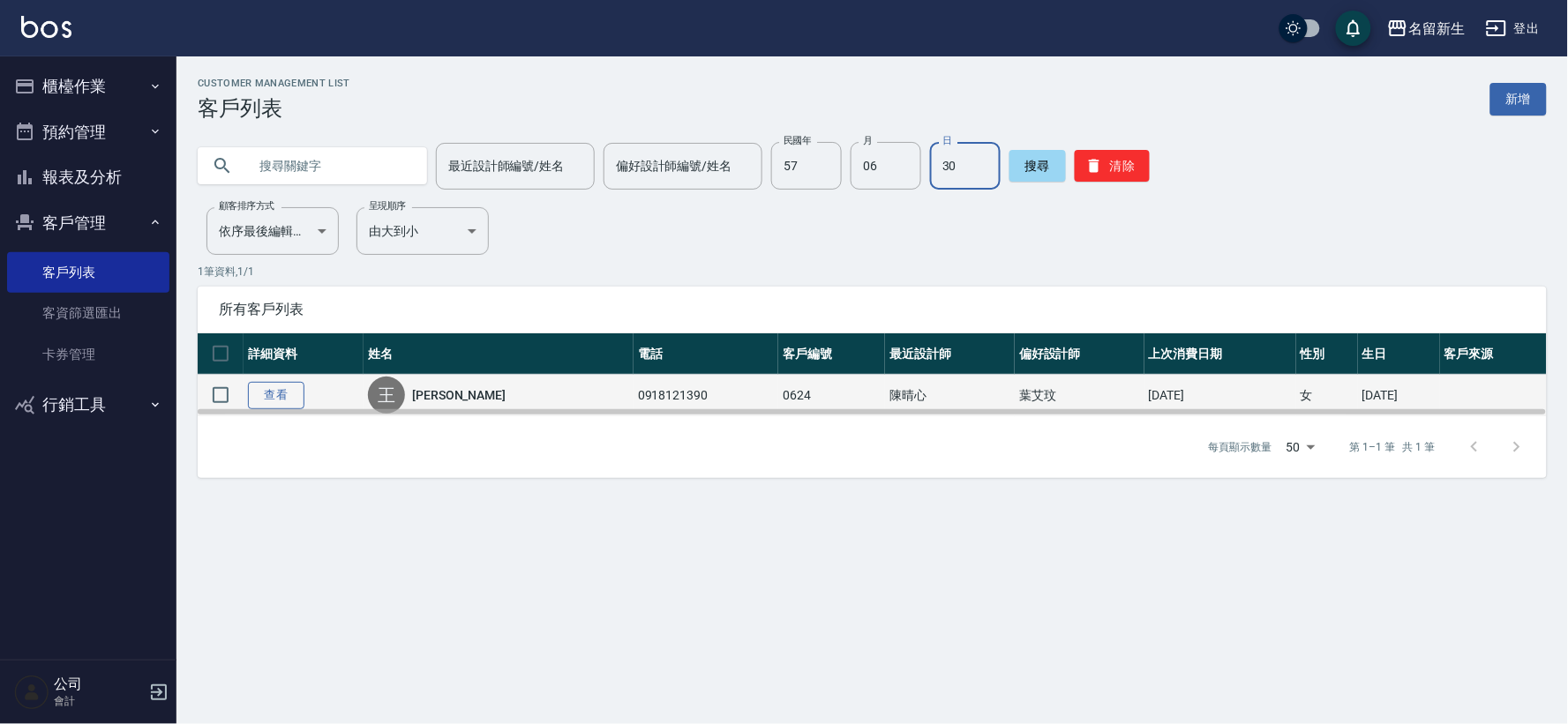
click at [285, 392] on link "查看" at bounding box center [276, 396] width 57 height 28
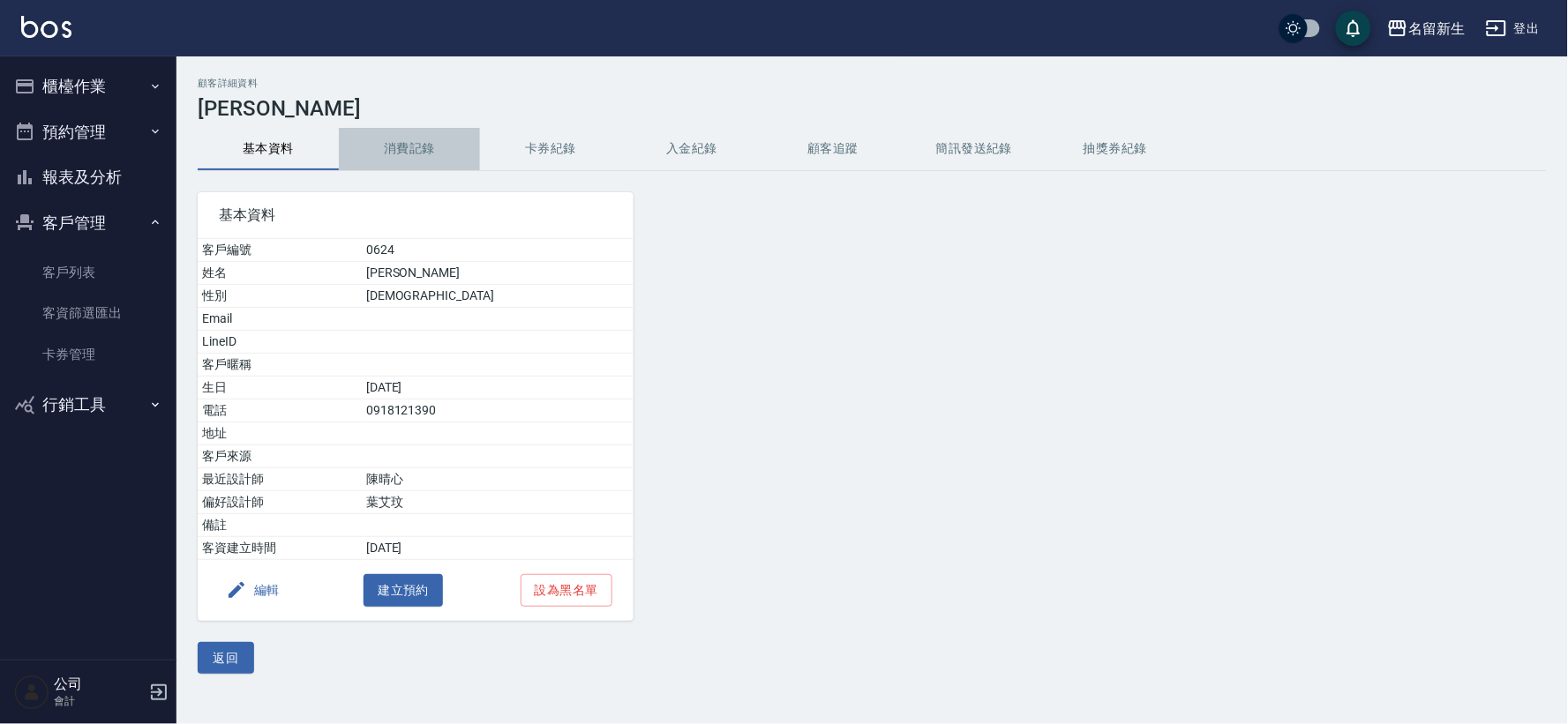
click at [418, 150] on button "消費記錄" at bounding box center [409, 149] width 141 height 43
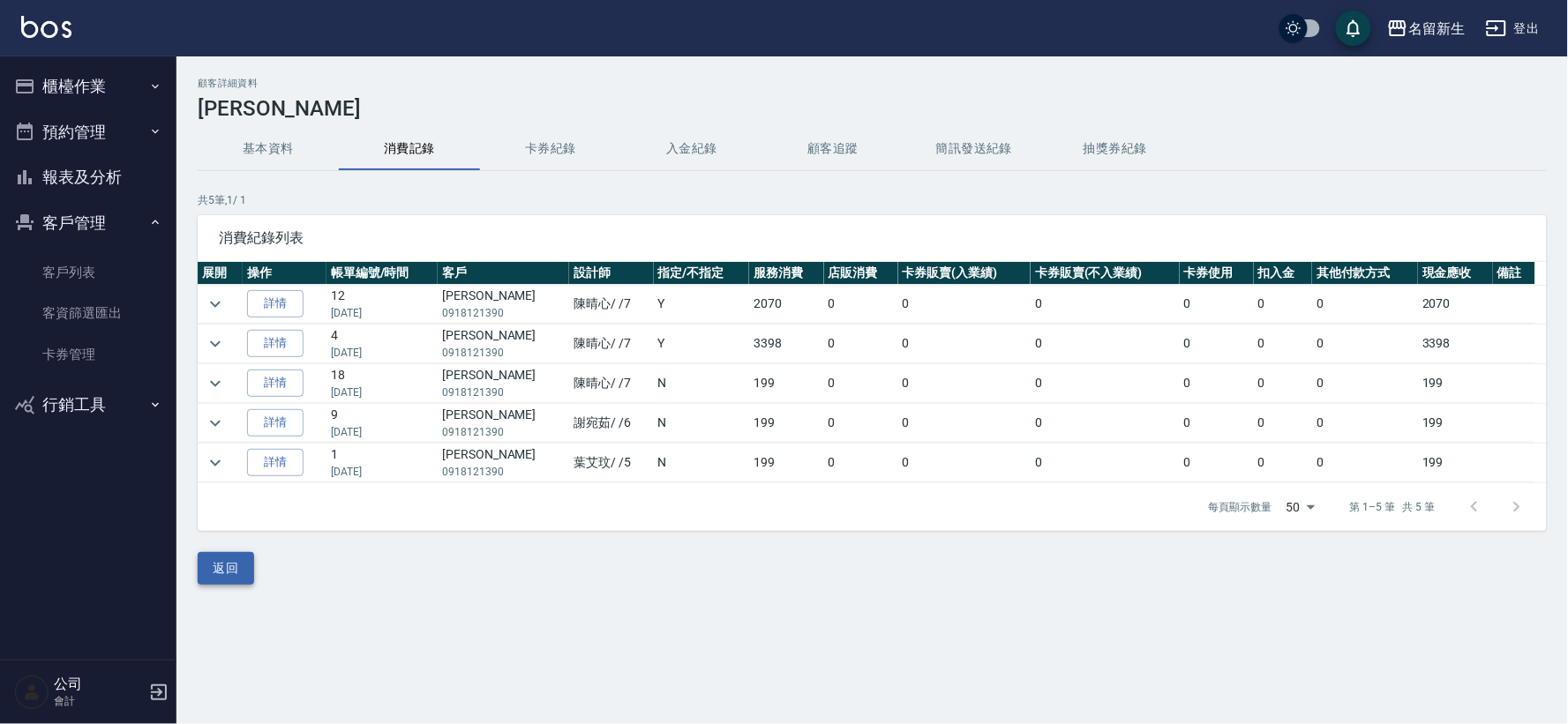
click at [216, 567] on button "返回" at bounding box center [226, 568] width 57 height 32
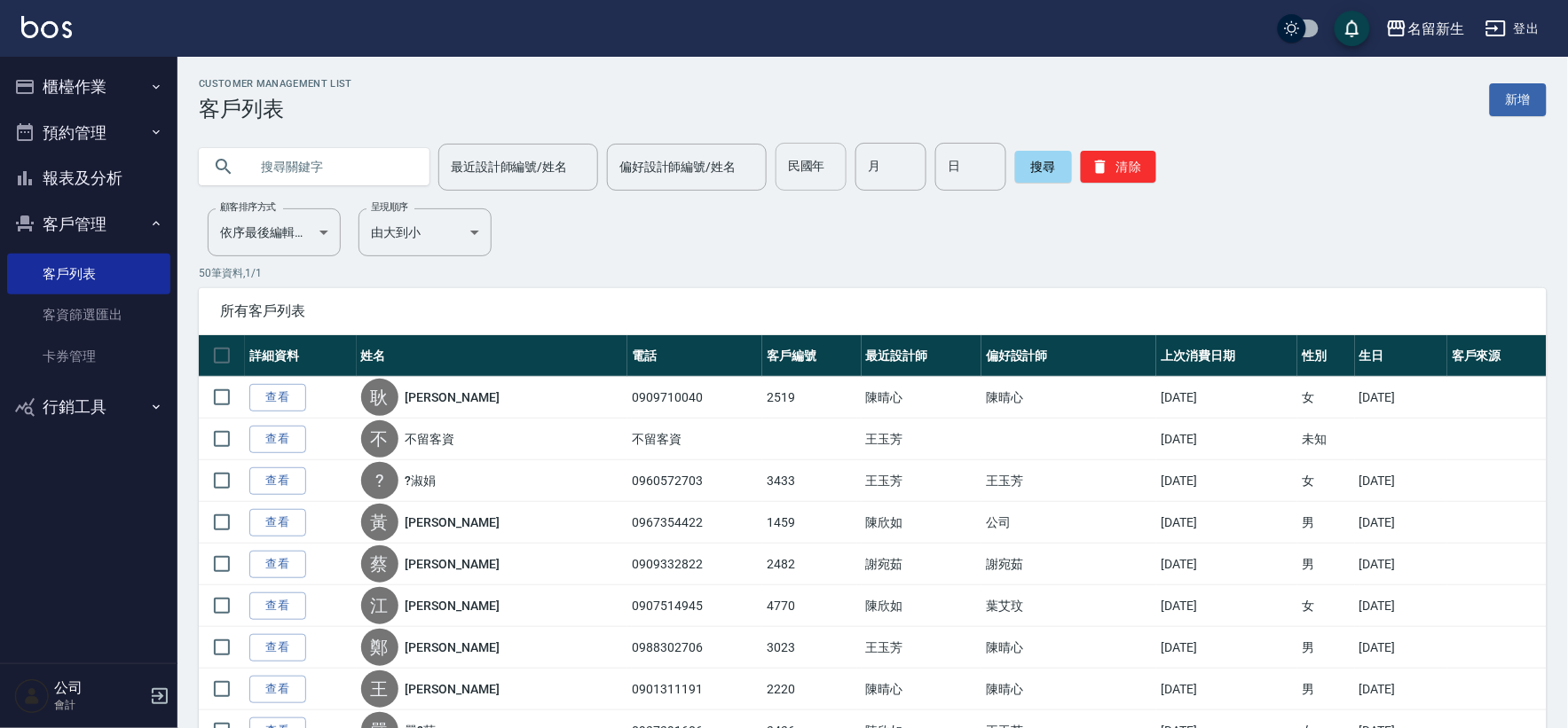
drag, startPoint x: 805, startPoint y: 175, endPoint x: 795, endPoint y: 176, distance: 10.0
click at [805, 175] on input "民國年" at bounding box center [811, 167] width 71 height 48
type input "57"
type input "06"
type input "30"
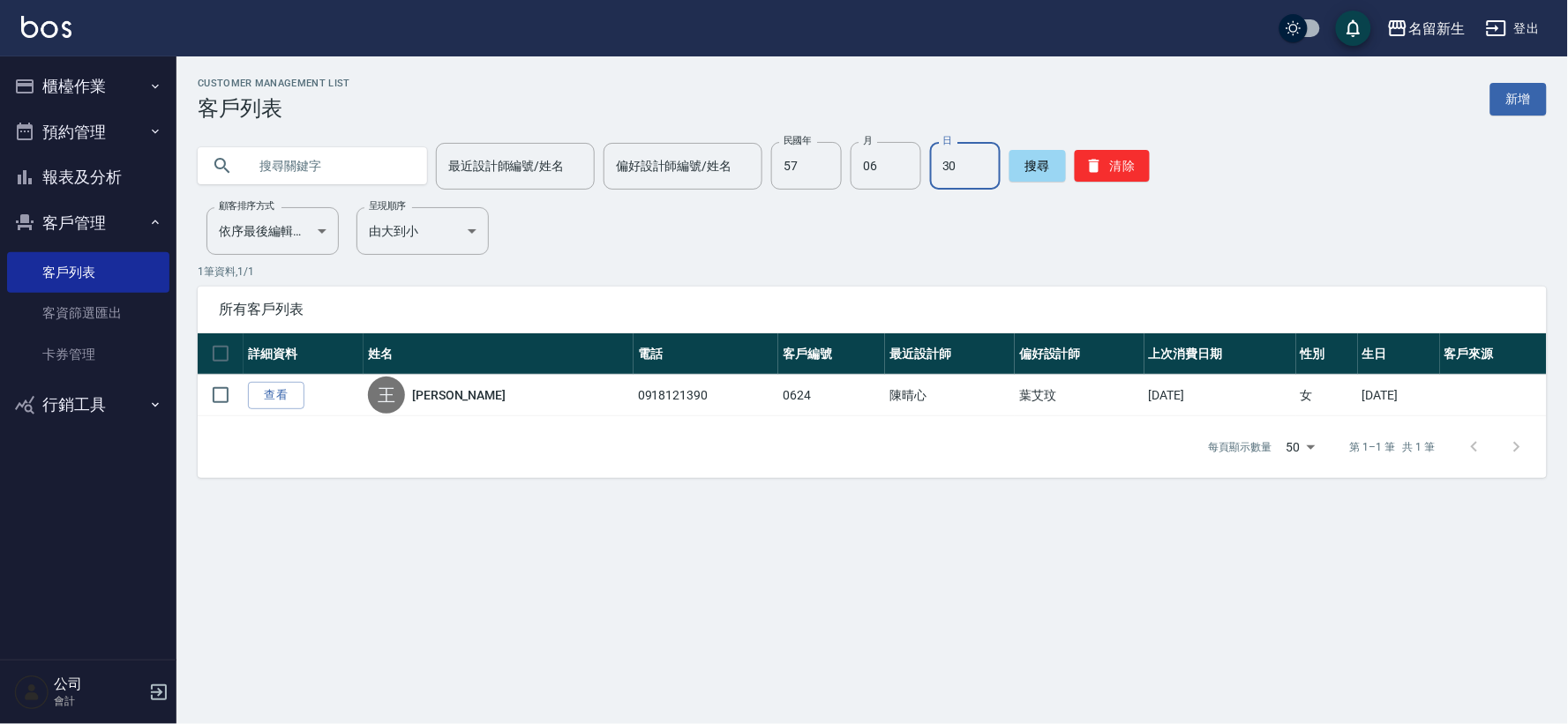
click at [139, 171] on button "報表及分析" at bounding box center [87, 177] width 162 height 46
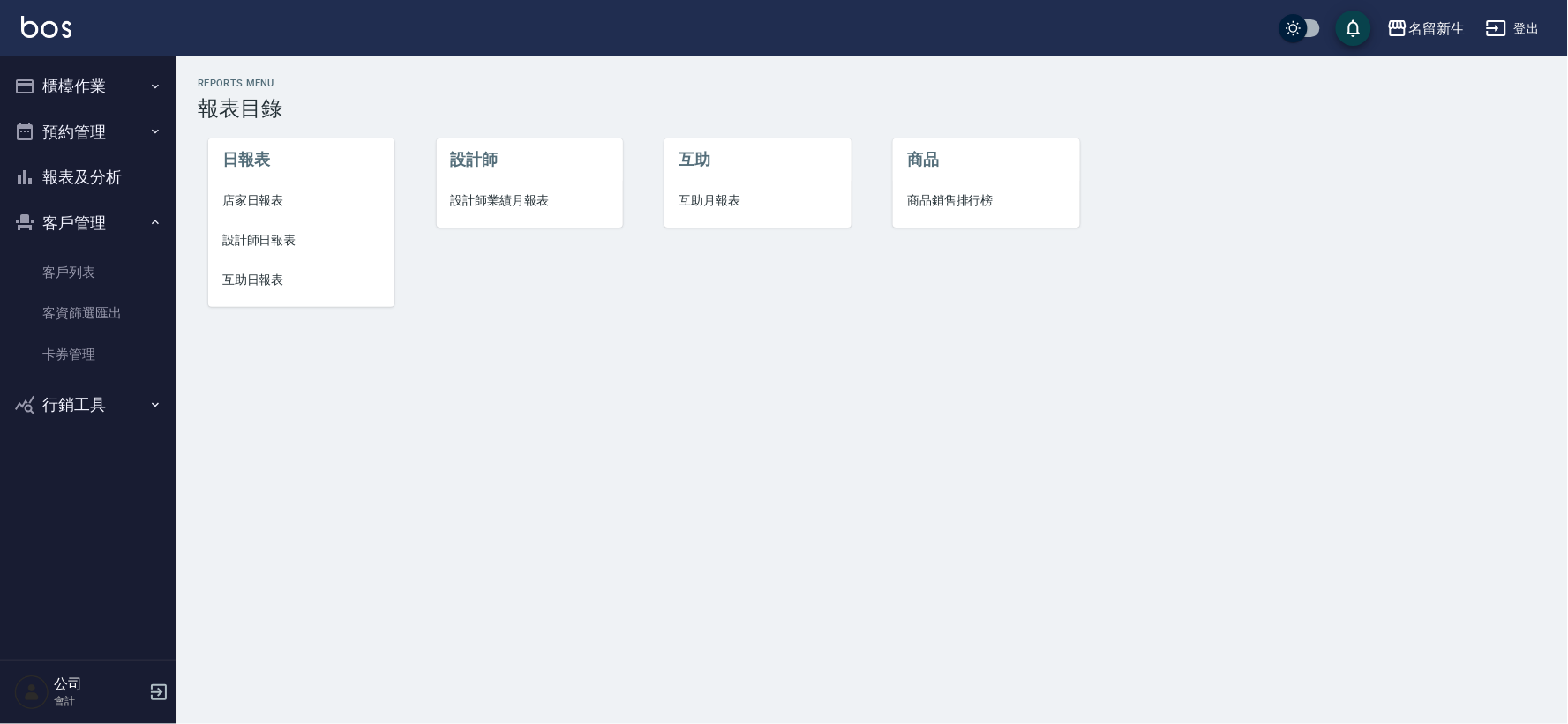
click at [271, 274] on span "互助日報表" at bounding box center [301, 280] width 158 height 19
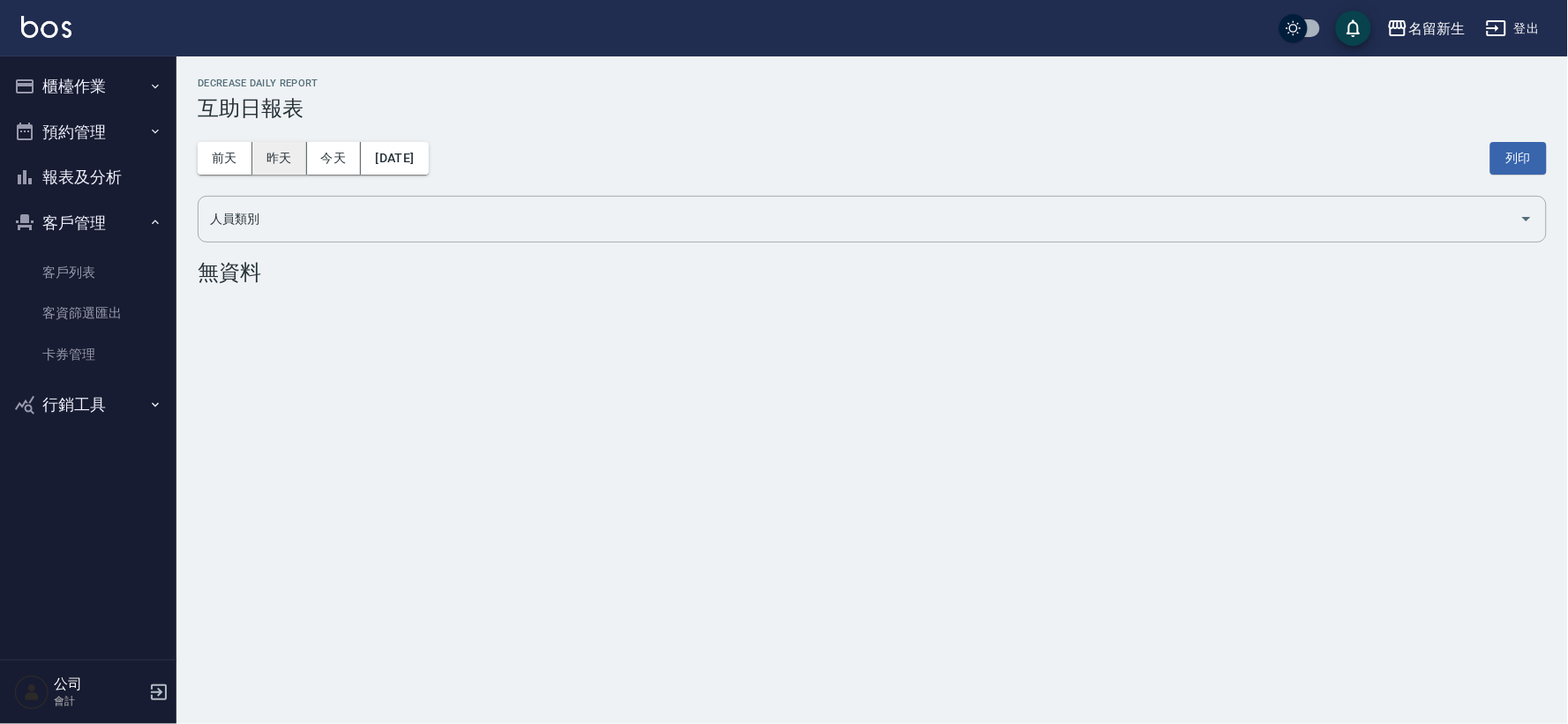
click at [302, 164] on button "昨天" at bounding box center [280, 158] width 55 height 32
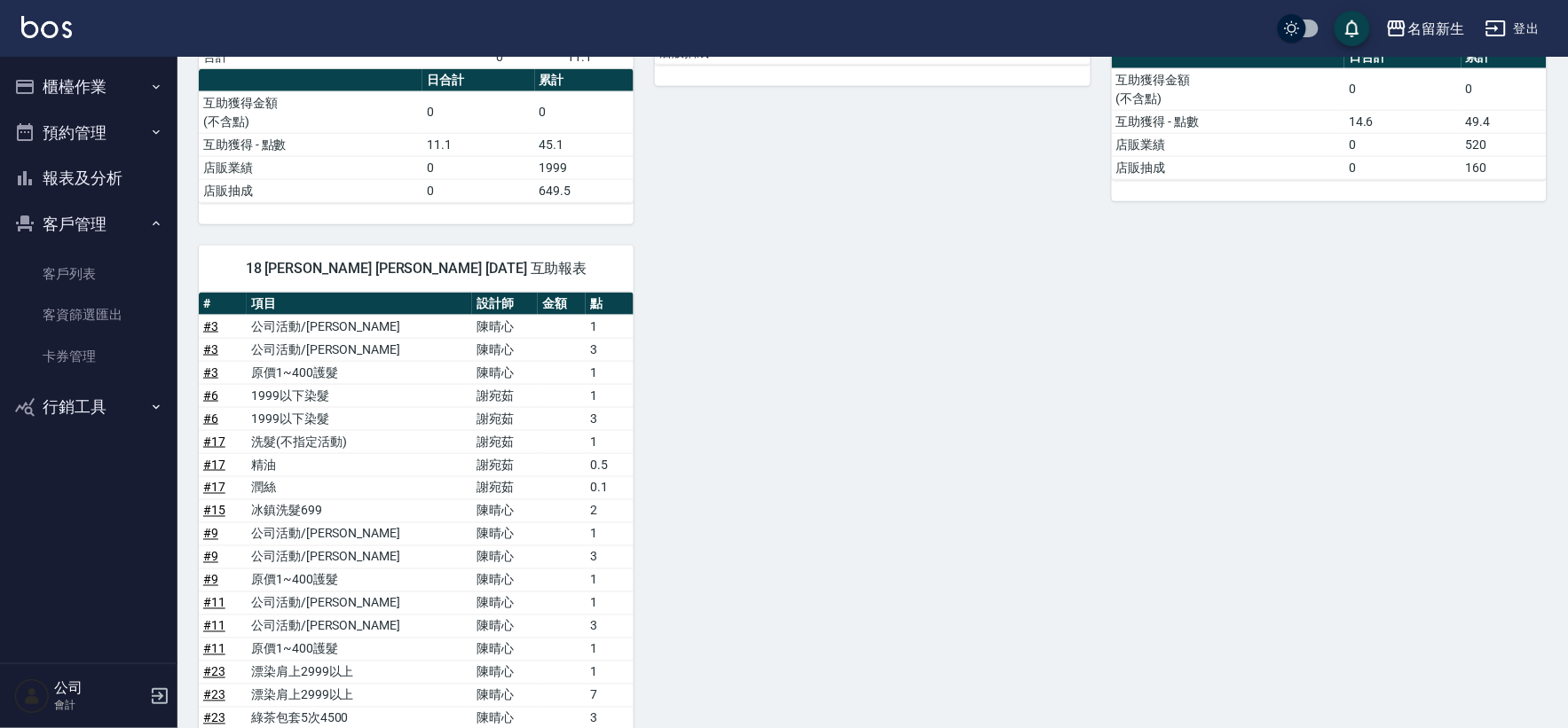
scroll to position [229, 0]
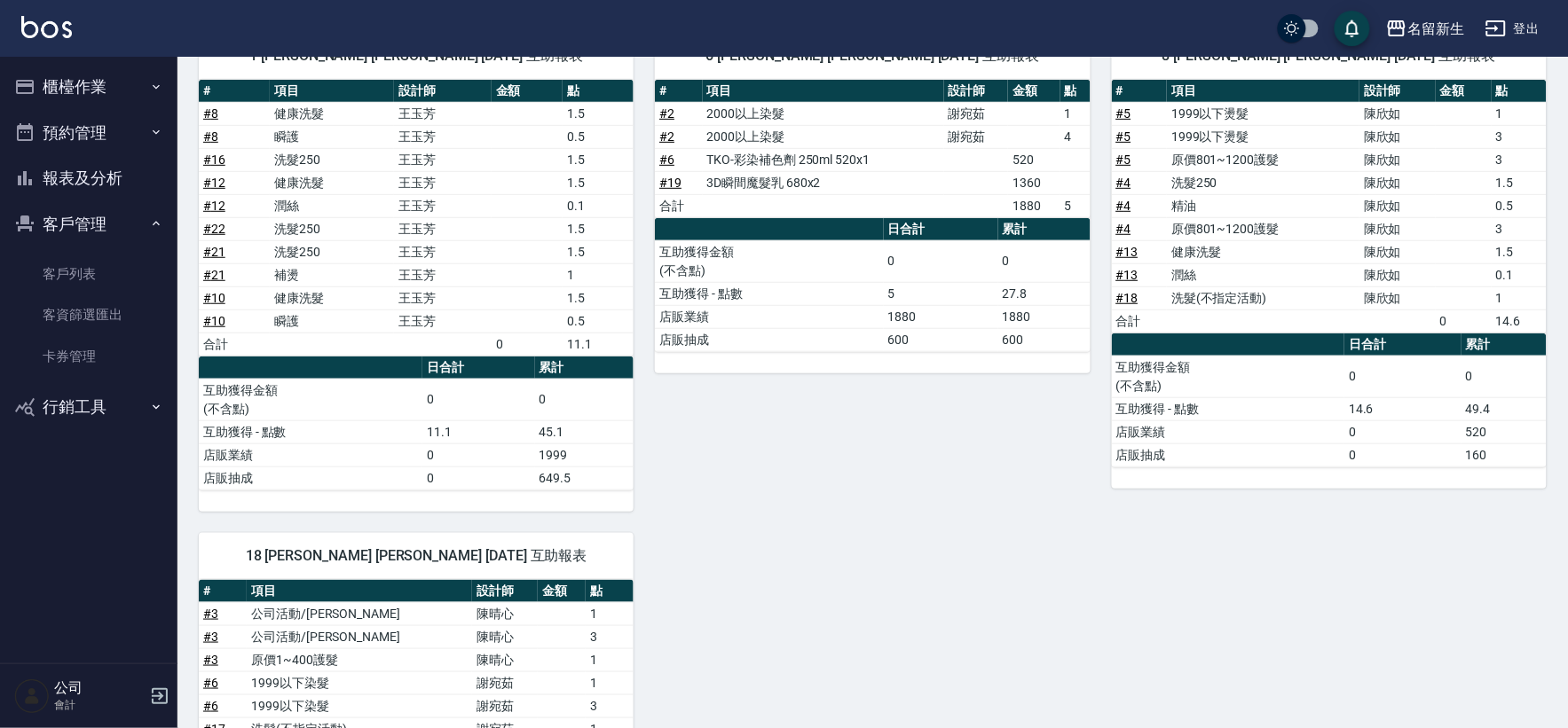
click at [117, 214] on button "客戶管理" at bounding box center [88, 224] width 163 height 46
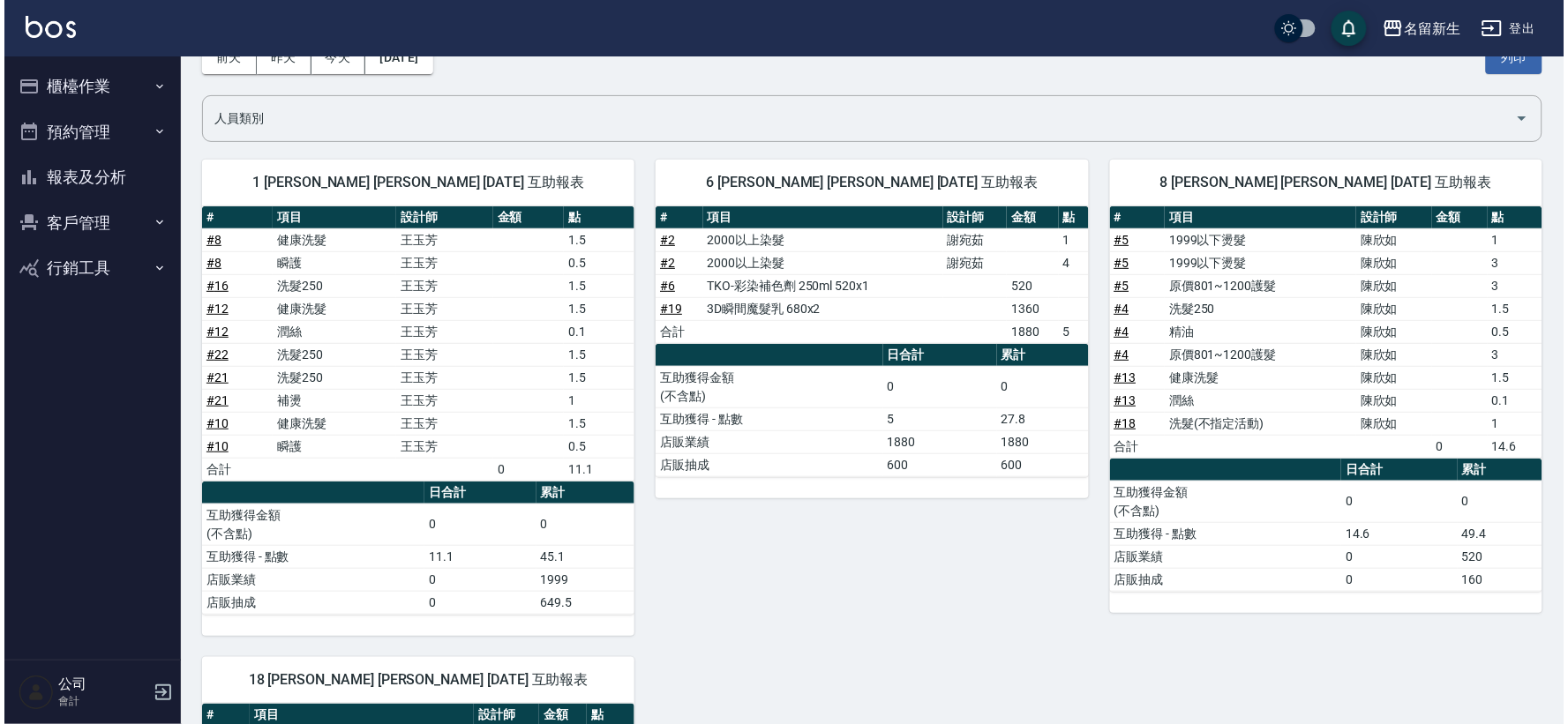
scroll to position [0, 0]
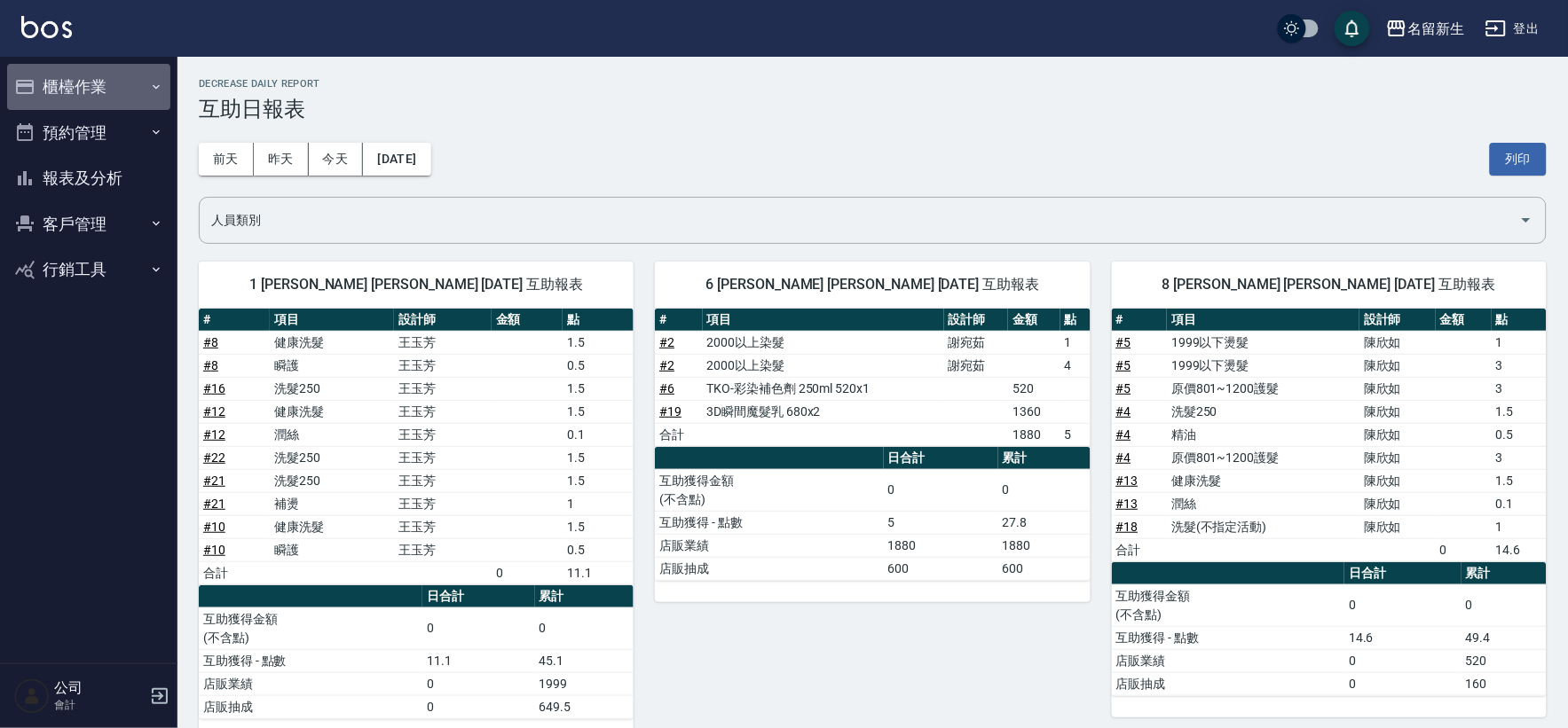
click at [138, 89] on button "櫃檯作業" at bounding box center [88, 87] width 163 height 46
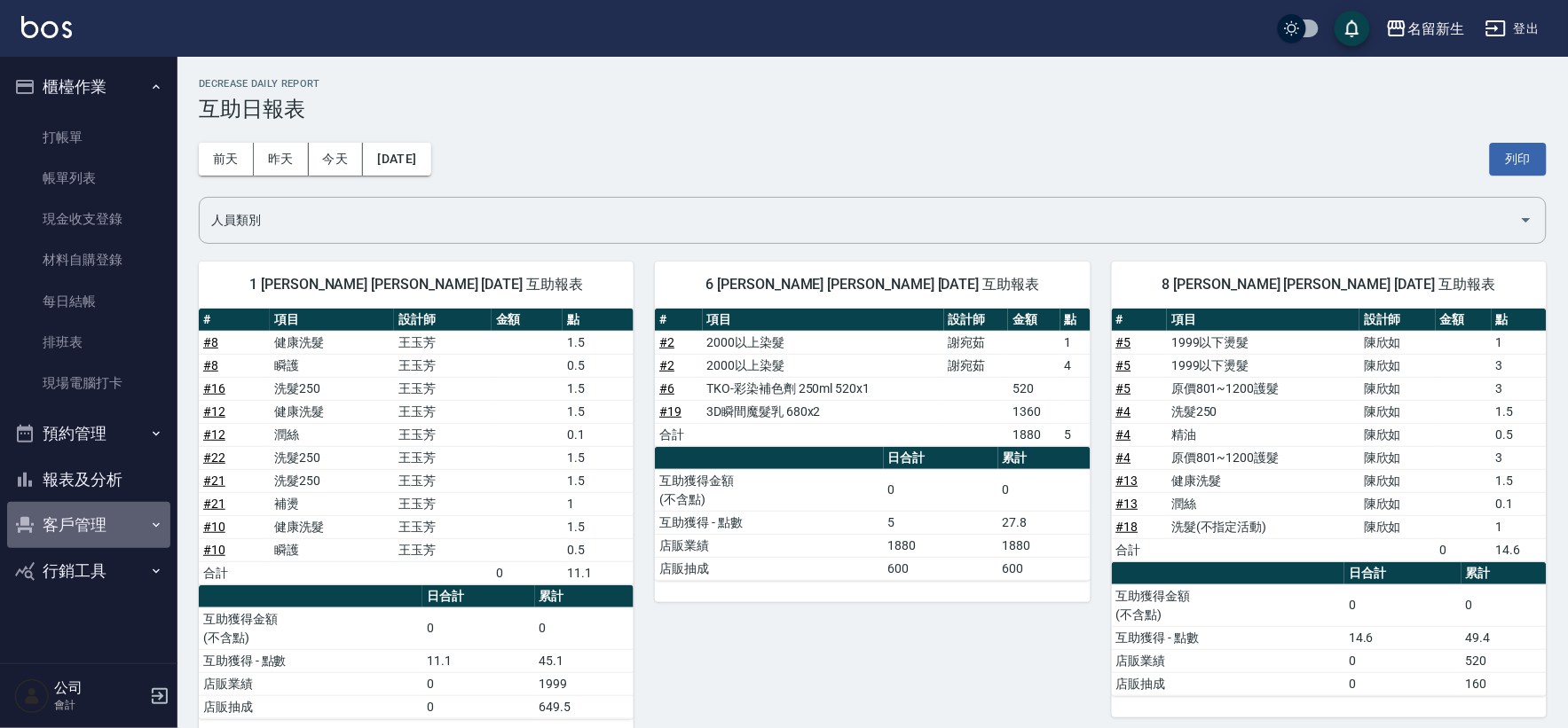
click at [114, 530] on button "客戶管理" at bounding box center [88, 525] width 163 height 46
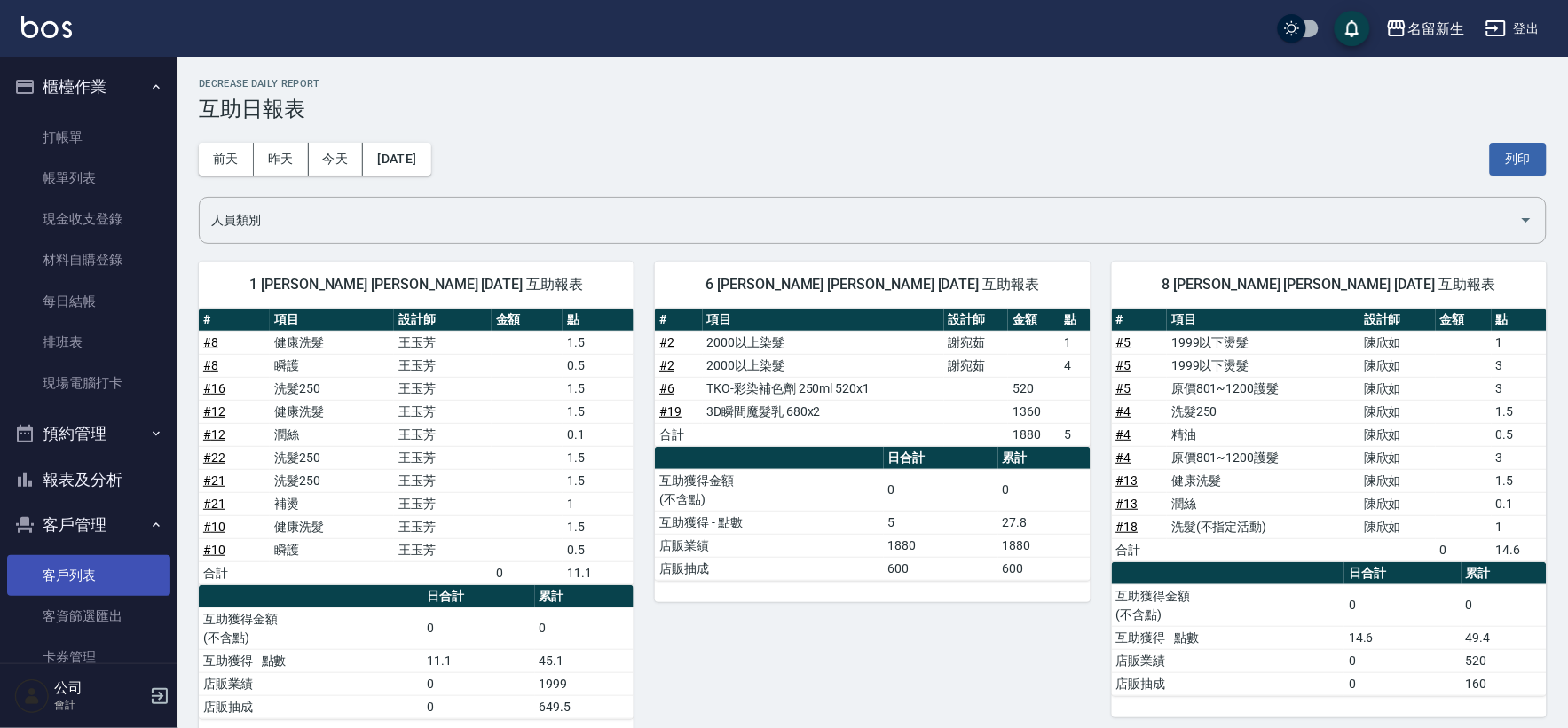
click at [118, 581] on link "客戶列表" at bounding box center [88, 575] width 163 height 41
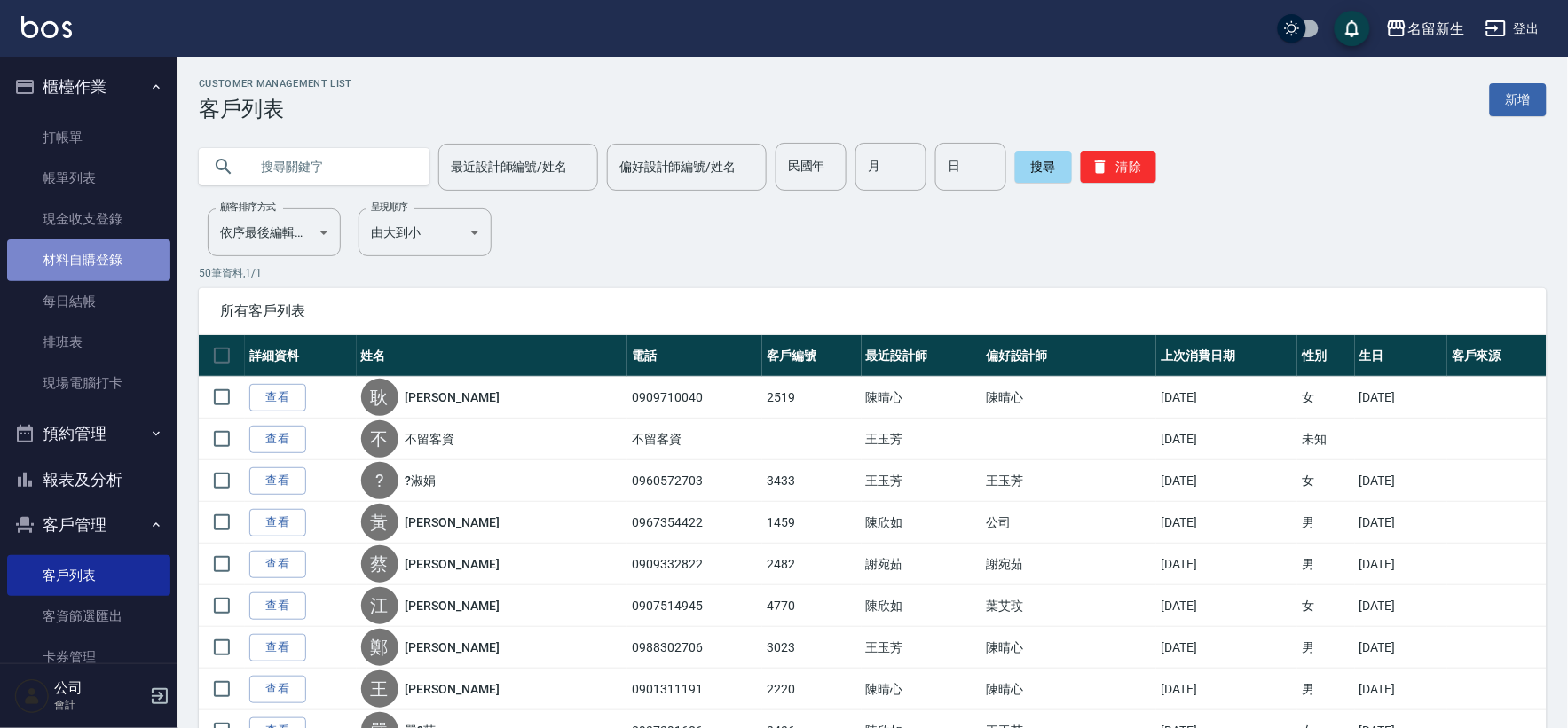
click at [102, 266] on link "材料自購登錄" at bounding box center [88, 260] width 163 height 41
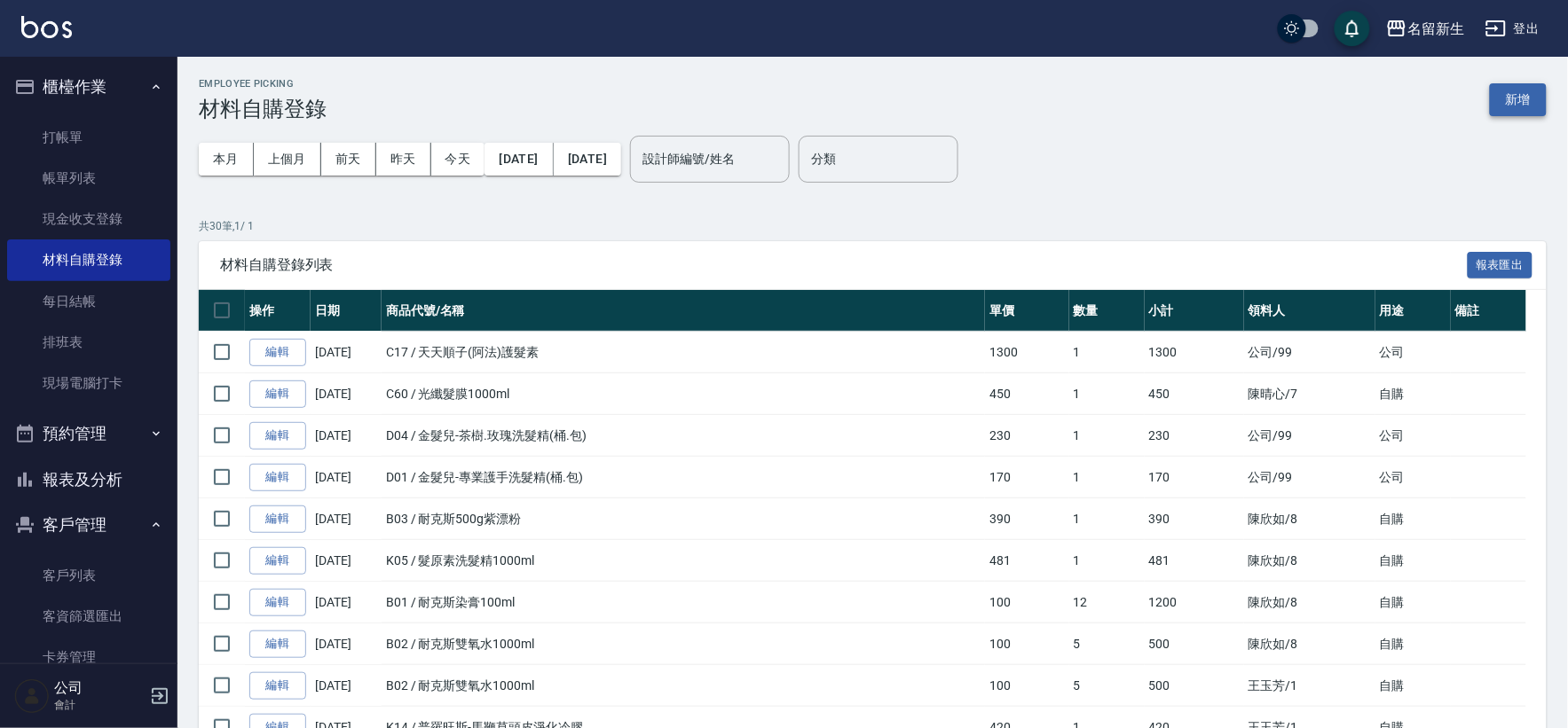
click at [1526, 95] on button "新增" at bounding box center [1518, 99] width 57 height 32
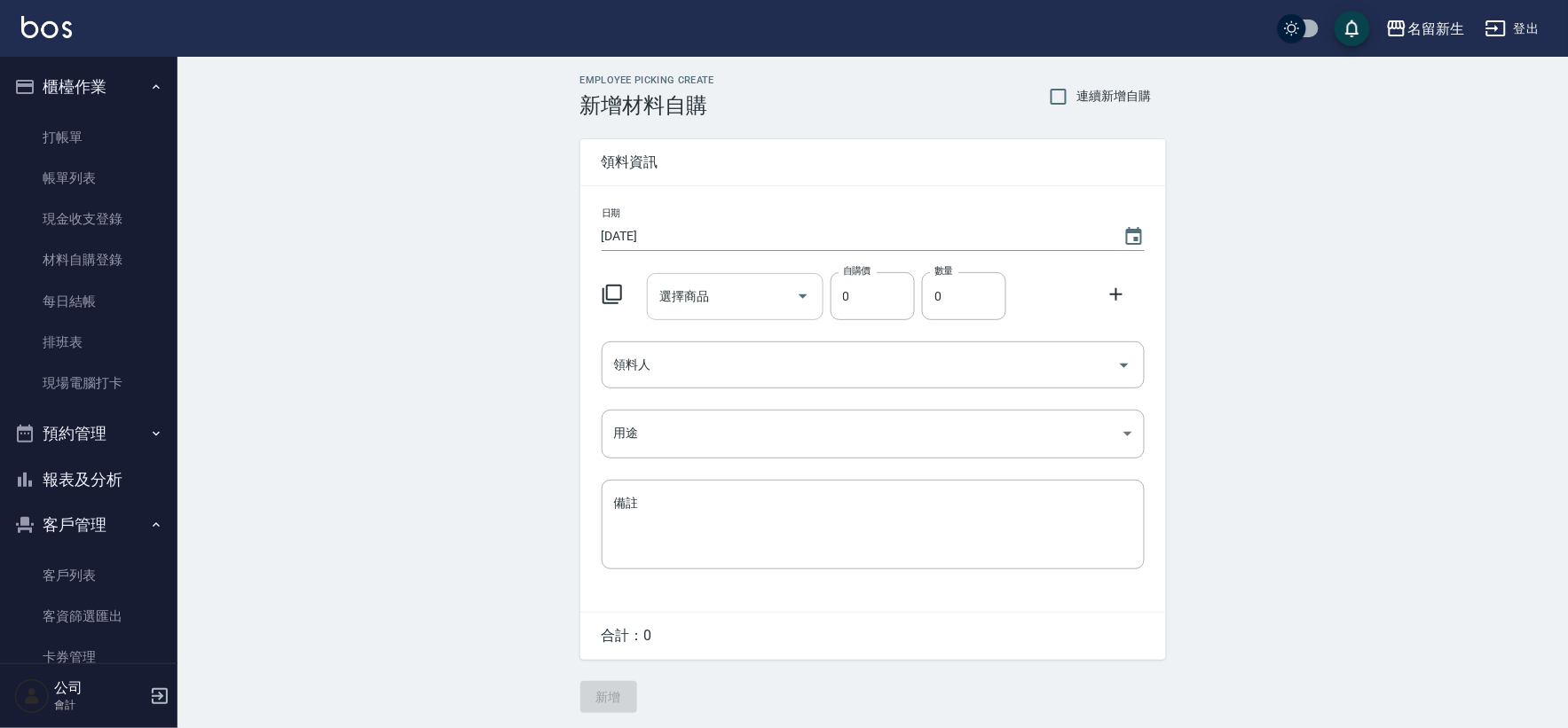
click at [731, 308] on input "選擇商品" at bounding box center [721, 297] width 134 height 31
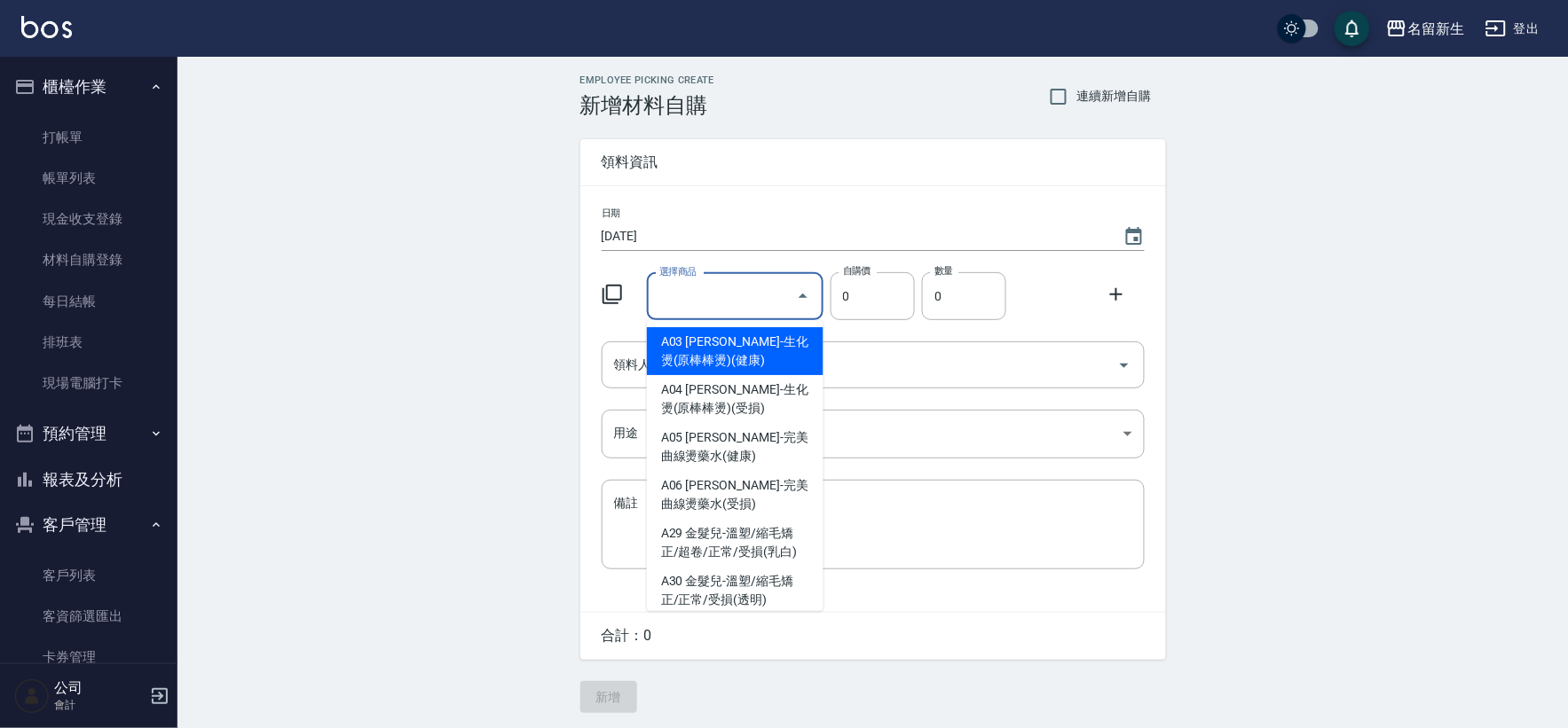
click at [618, 289] on icon at bounding box center [612, 295] width 21 height 21
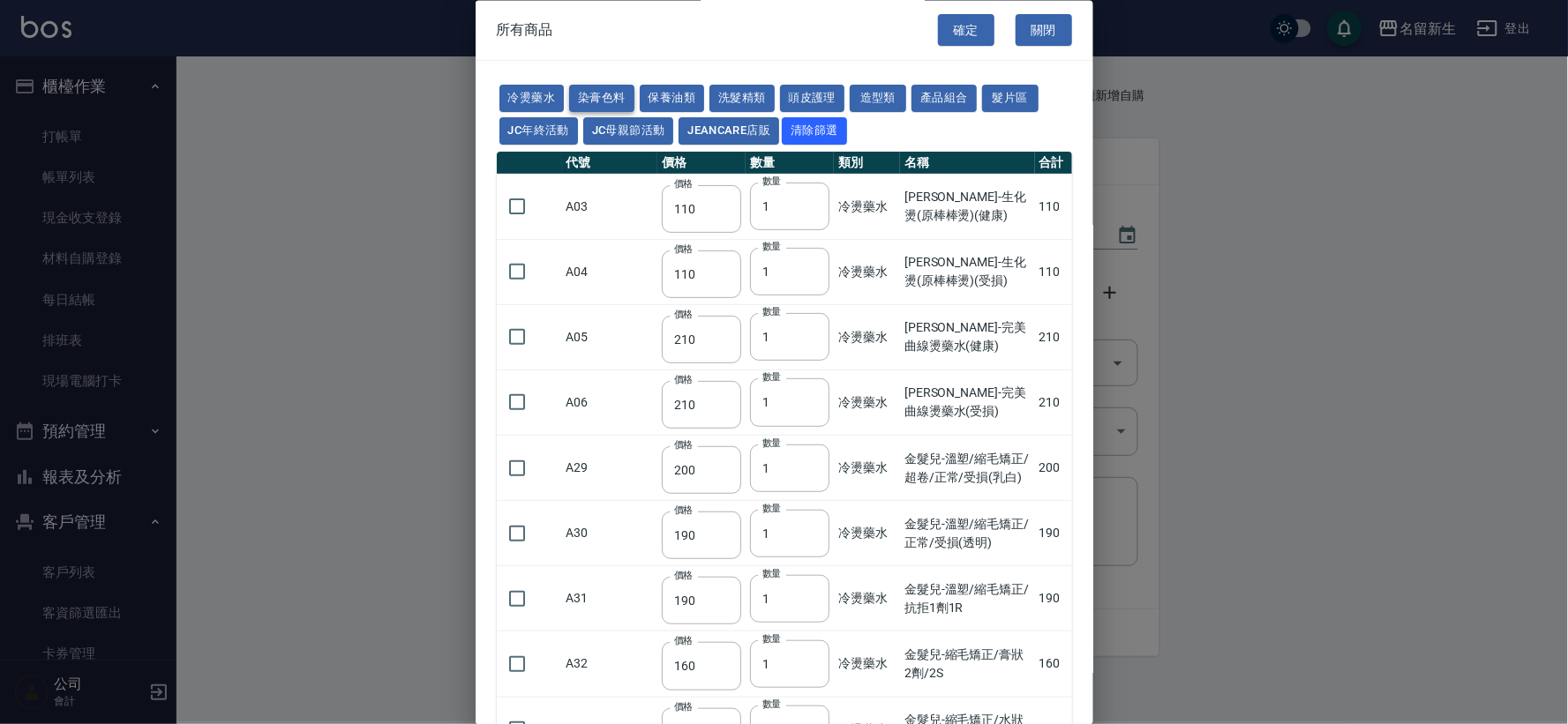
click at [583, 99] on button "染膏色料" at bounding box center [602, 99] width 65 height 28
type input "100"
type input "390"
type input "580"
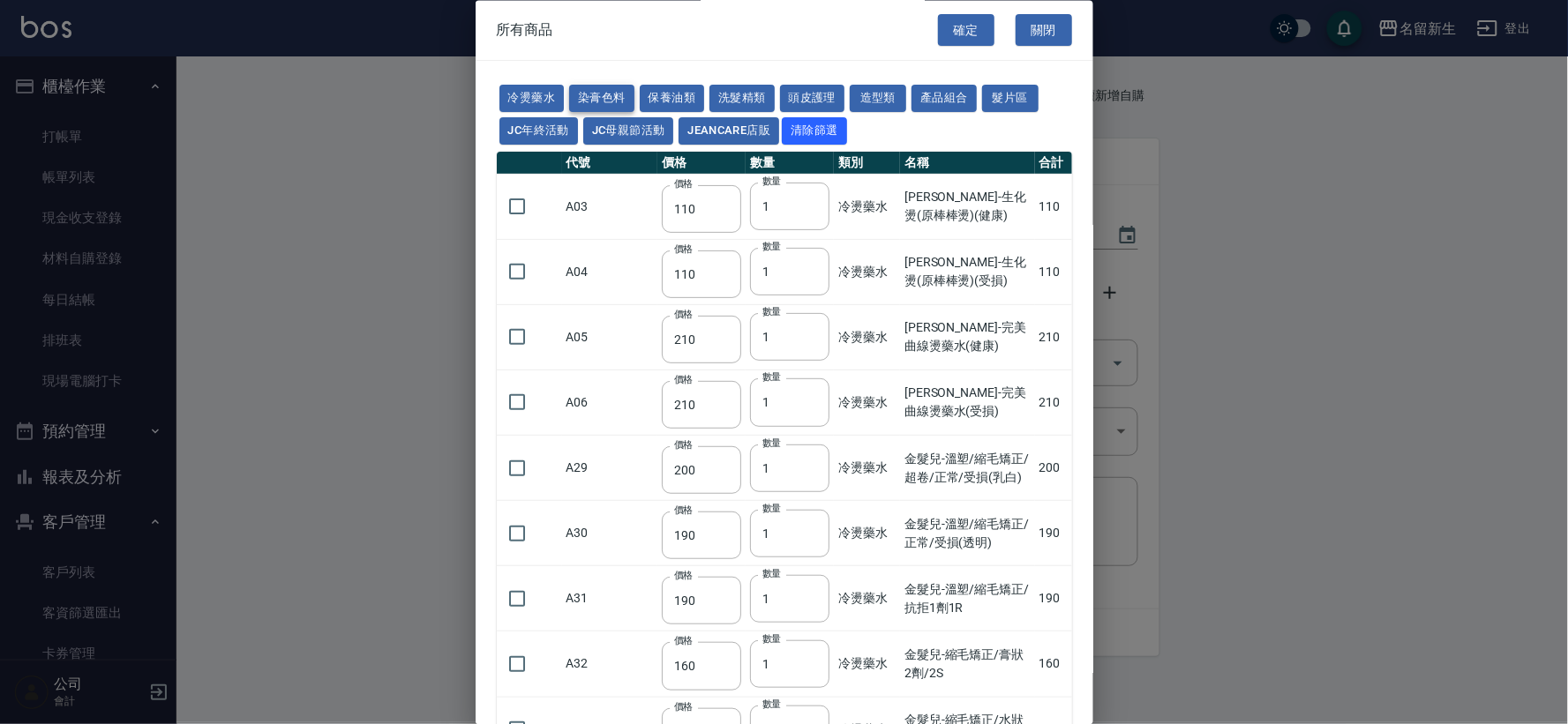
type input "105"
type input "406"
type input "105"
type input "102"
type input "137"
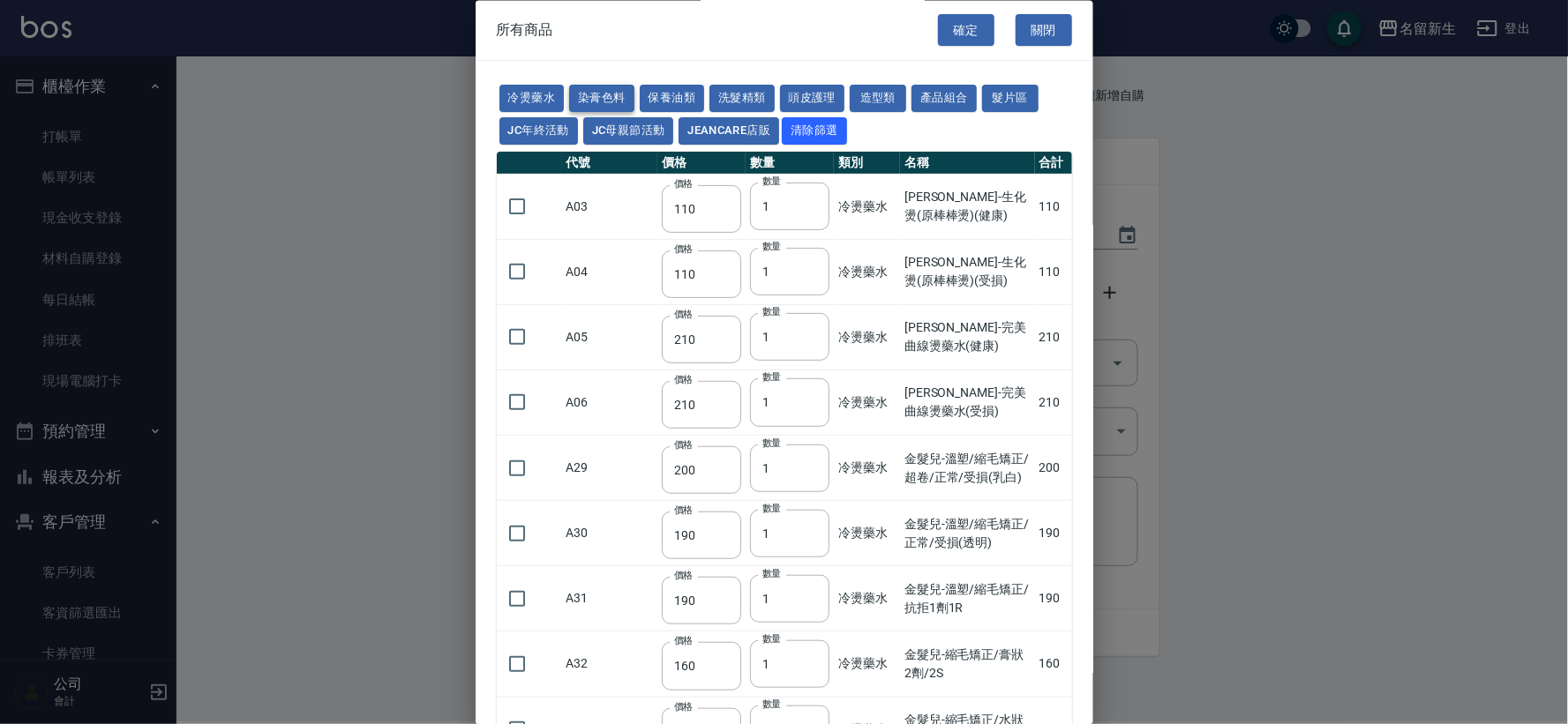
type input "110"
type input "133"
type input "186"
type input "133"
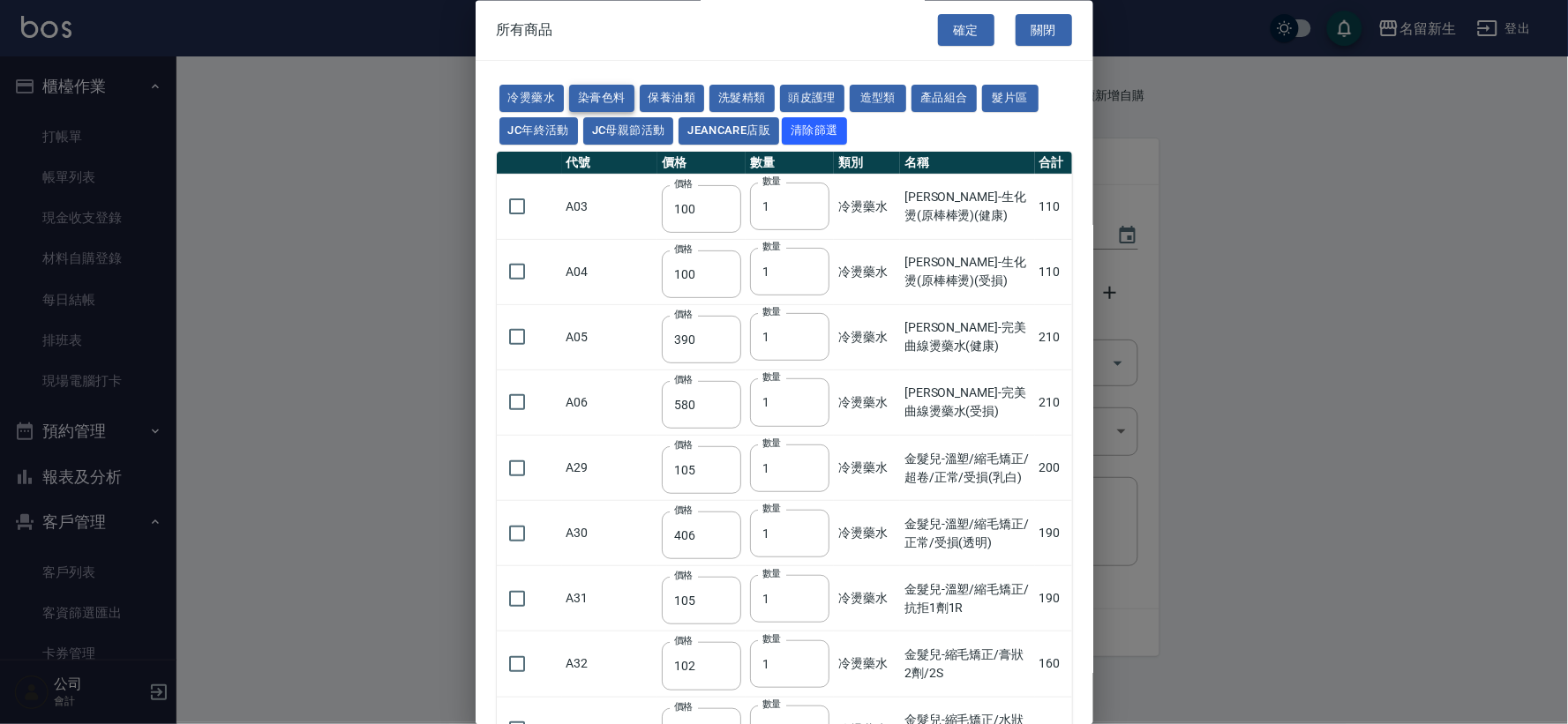
type input "450"
type input "350"
type input "112"
type input "450"
type input "1060"
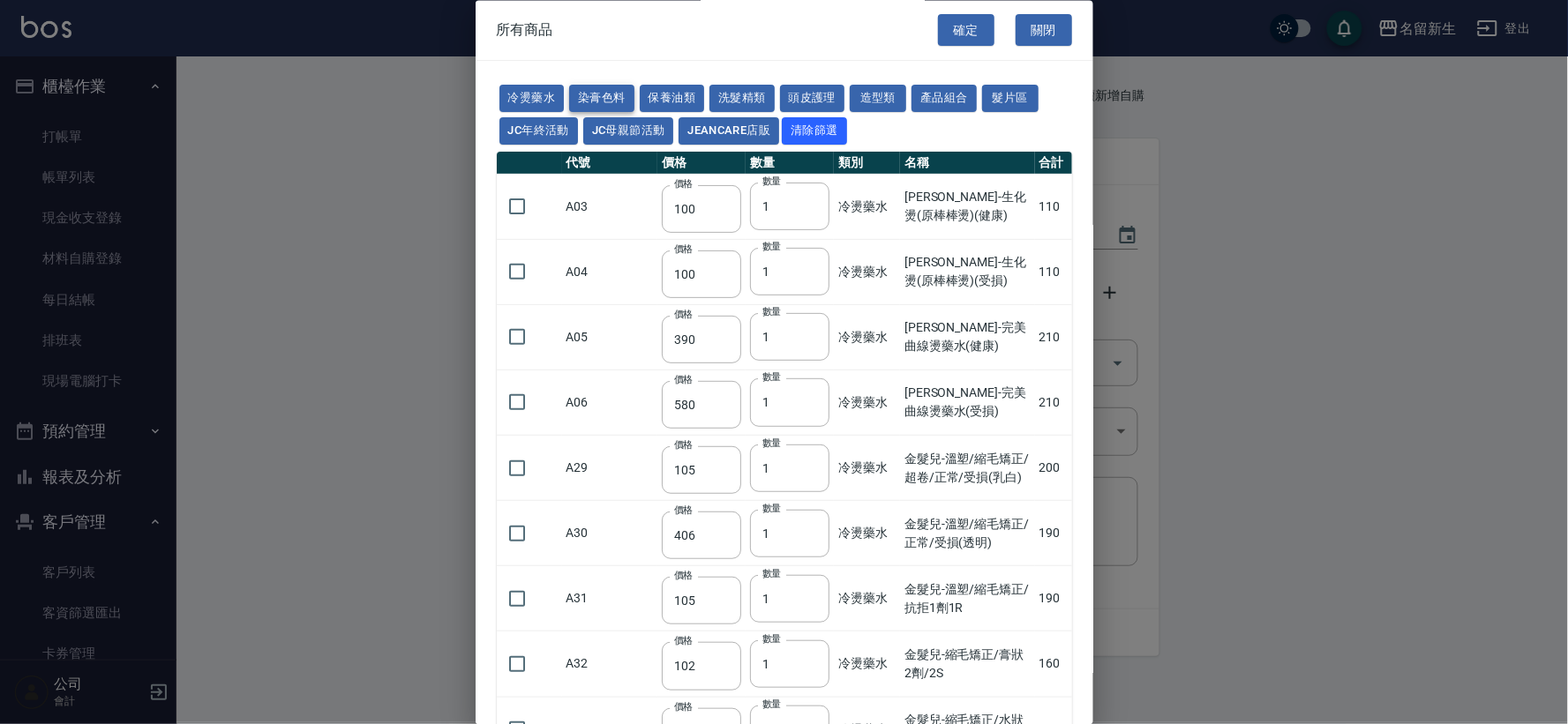
type input "190"
type input "250"
type input "350"
type input "735"
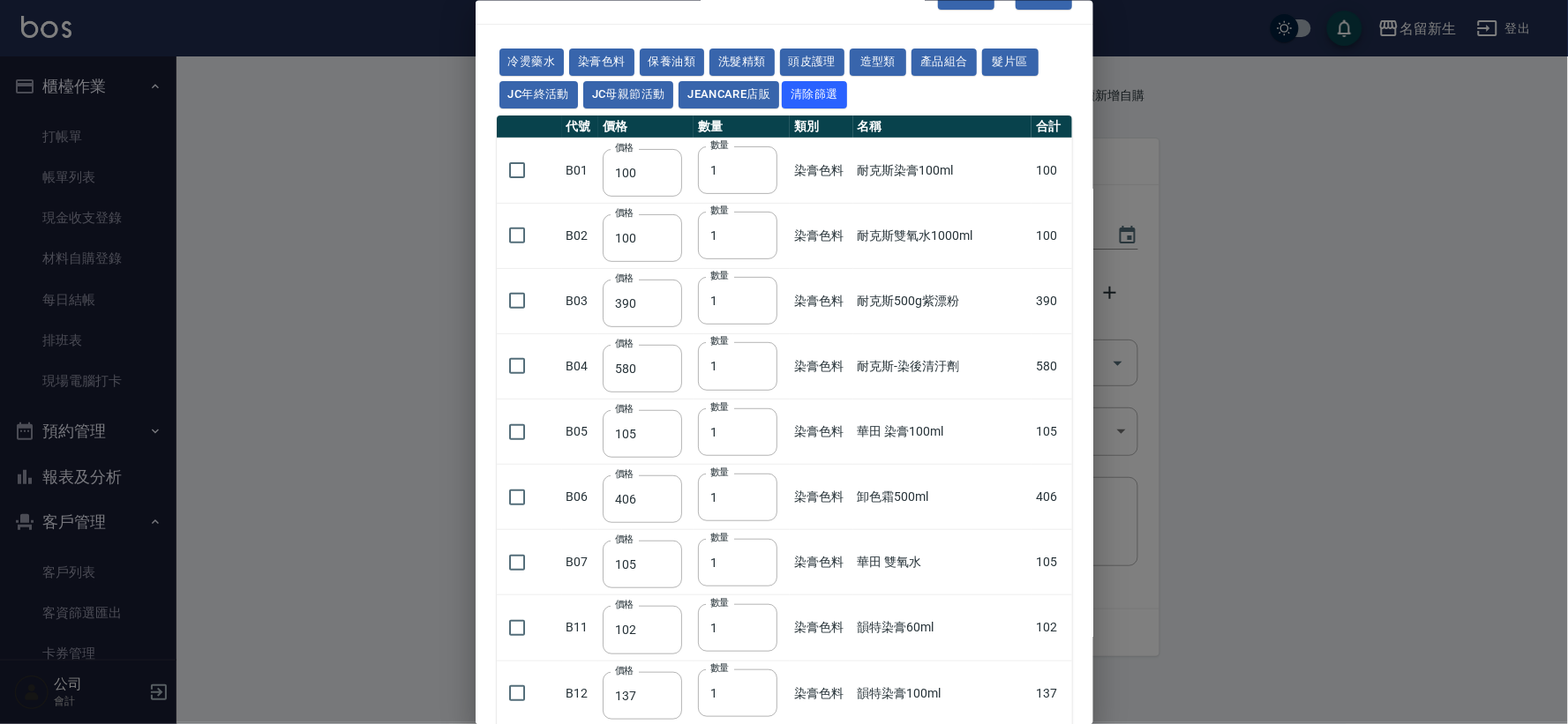
scroll to position [98, 0]
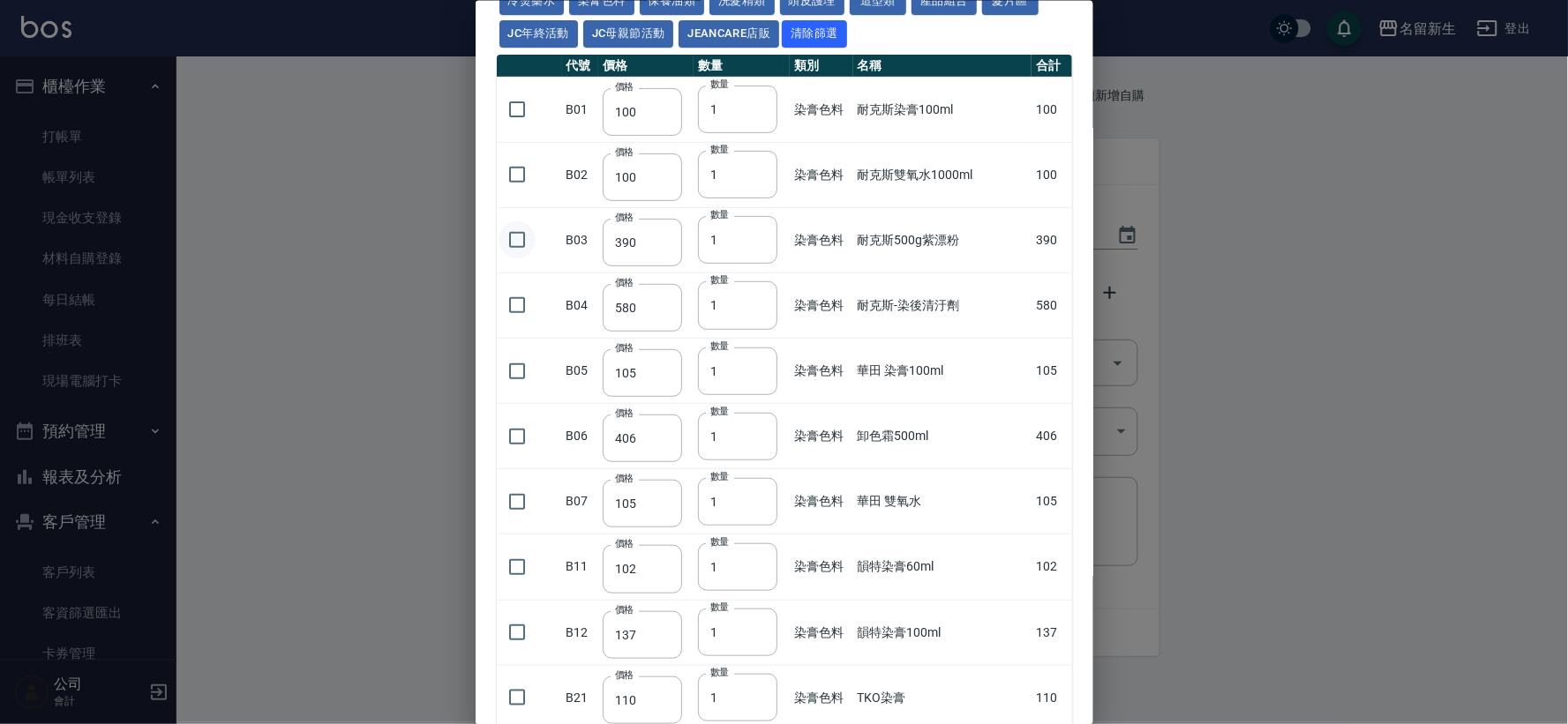
click at [516, 246] on input "checkbox" at bounding box center [516, 239] width 37 height 37
checkbox input "true"
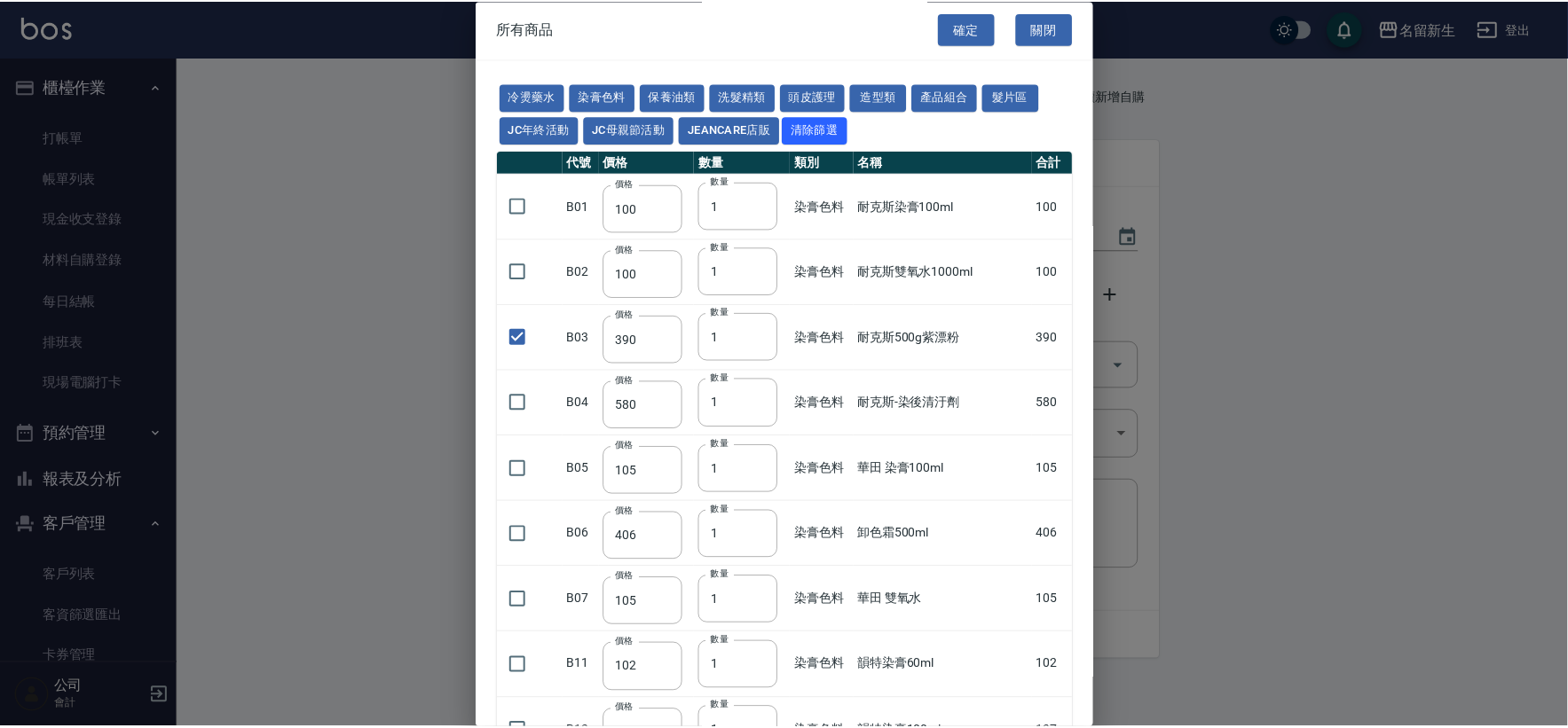
scroll to position [0, 0]
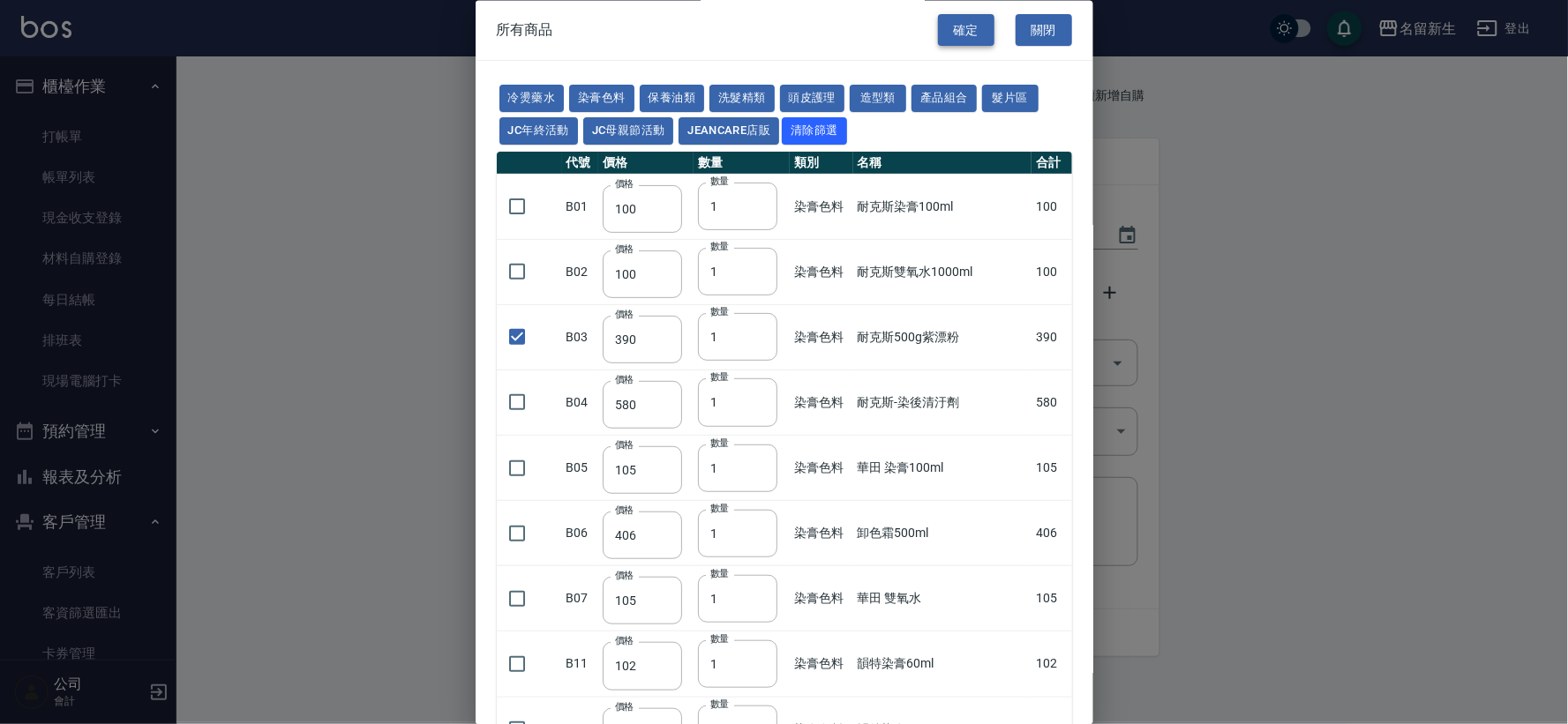
click at [950, 29] on button "確定" at bounding box center [967, 30] width 57 height 32
type input "耐克斯500g紫漂粉"
type input "390"
type input "1"
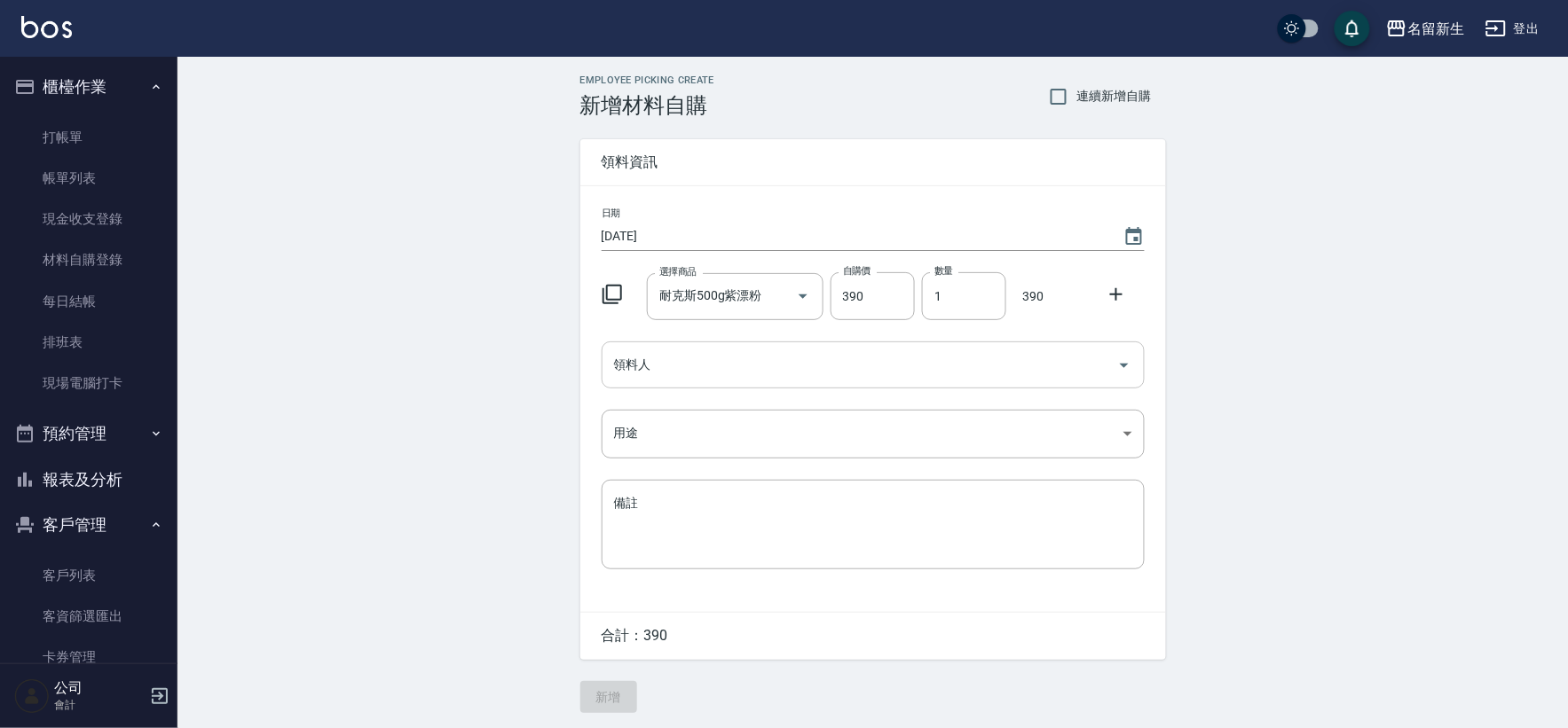
click at [668, 365] on input "領料人" at bounding box center [860, 364] width 500 height 31
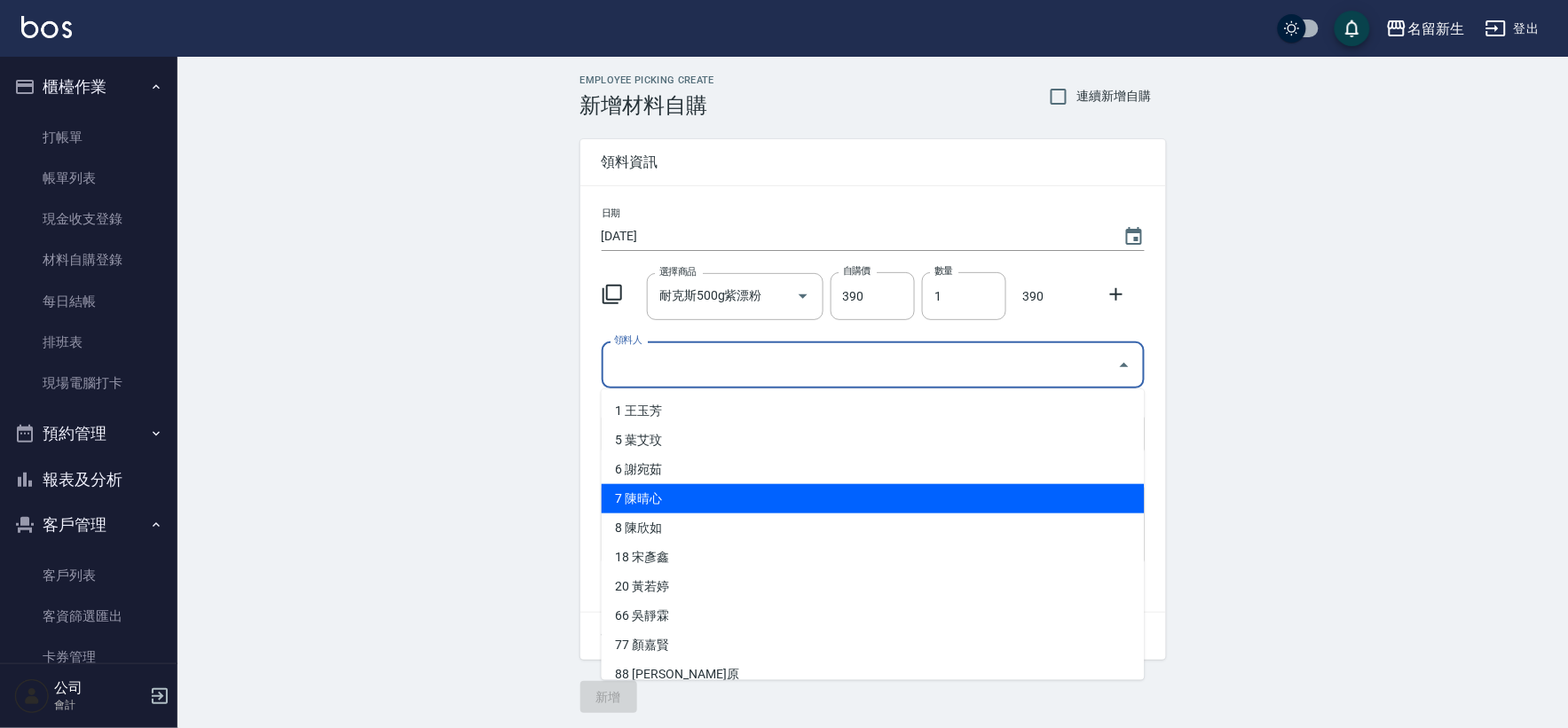
click at [660, 493] on li "7 陳晴心" at bounding box center [872, 499] width 543 height 30
type input "陳晴心"
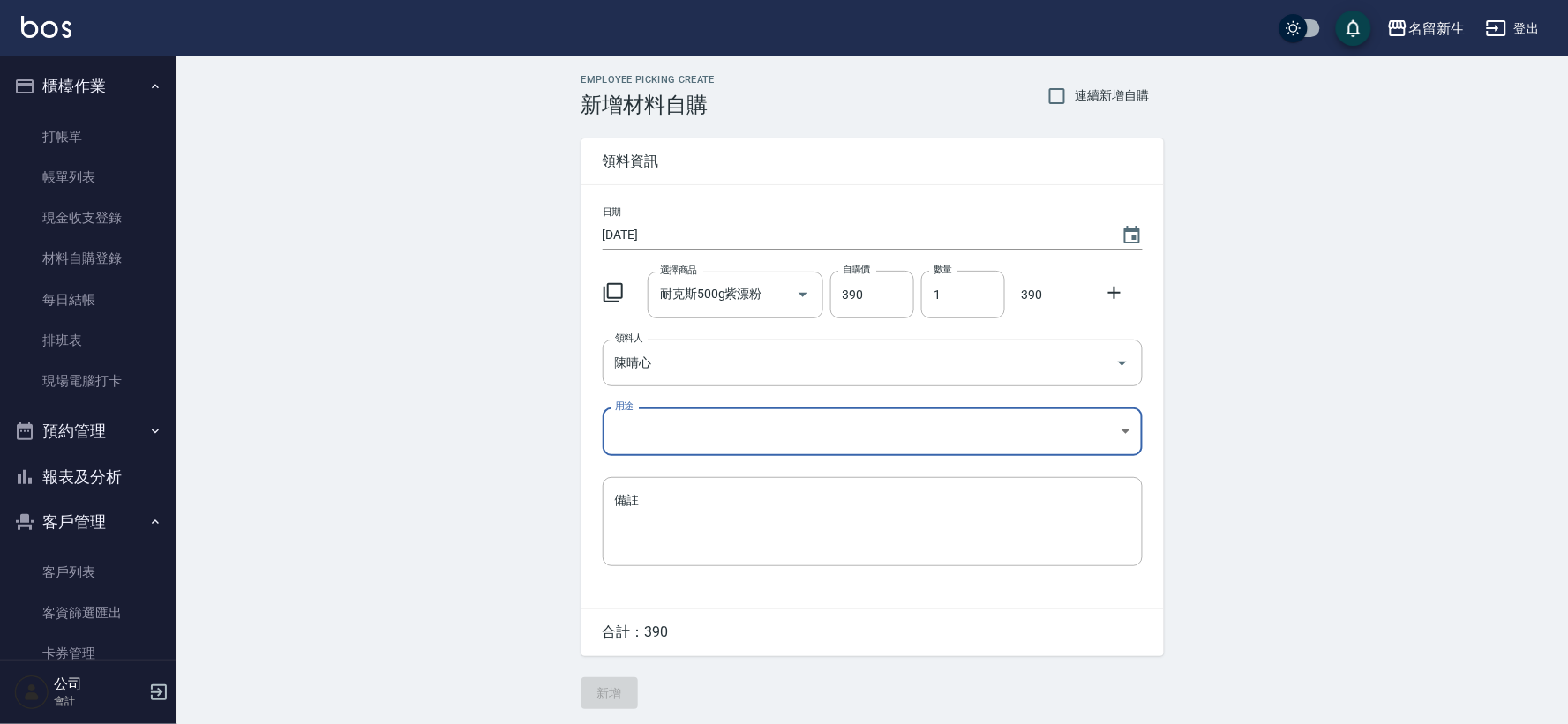
click at [649, 431] on body "名留新生 登出 櫃檯作業 打帳單 帳單列表 現金收支登錄 材料自購登錄 每日結帳 排班表 現場電腦打卡 預約管理 預約管理 單日預約紀錄 單週預約紀錄 報表及…" at bounding box center [784, 363] width 1568 height 727
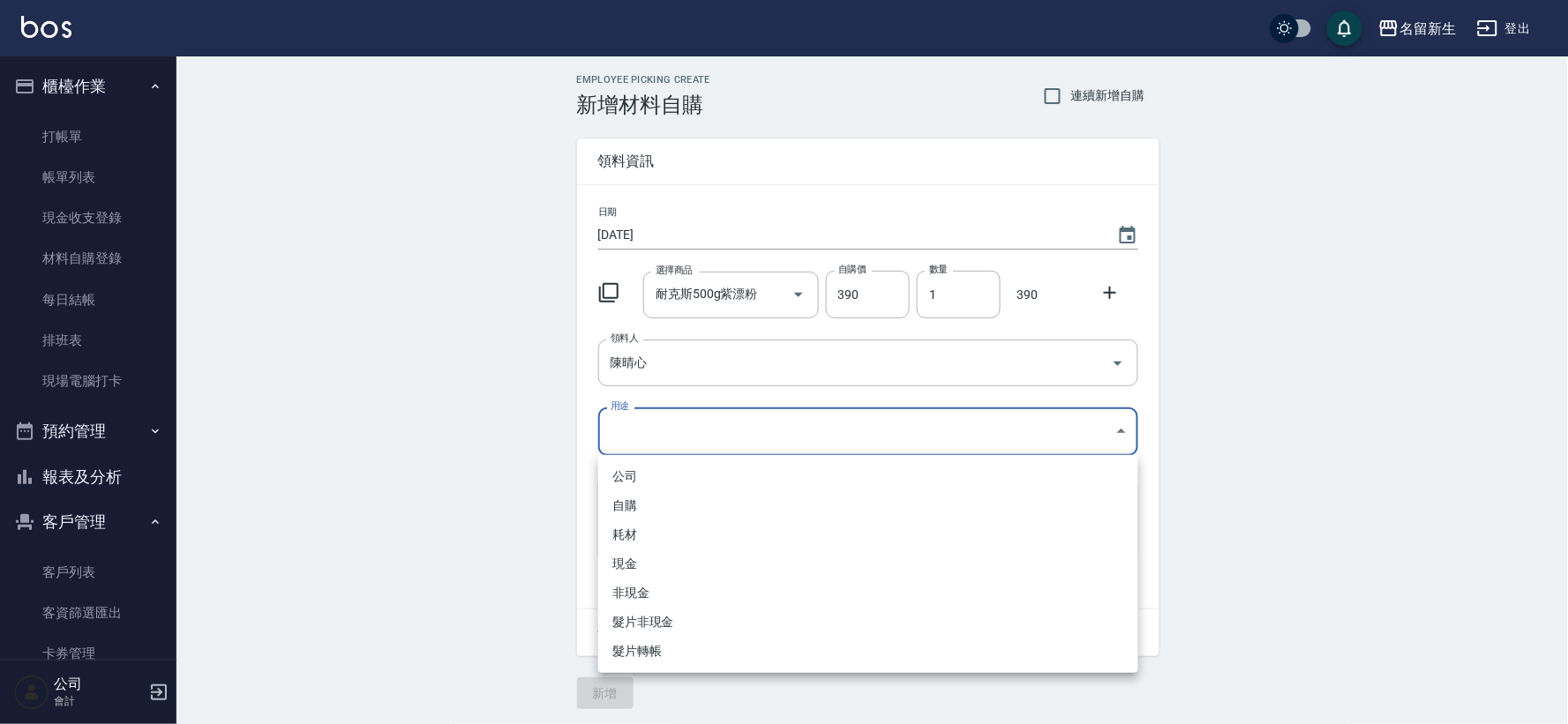
click at [623, 504] on li "自購" at bounding box center [868, 506] width 540 height 29
type input "自購"
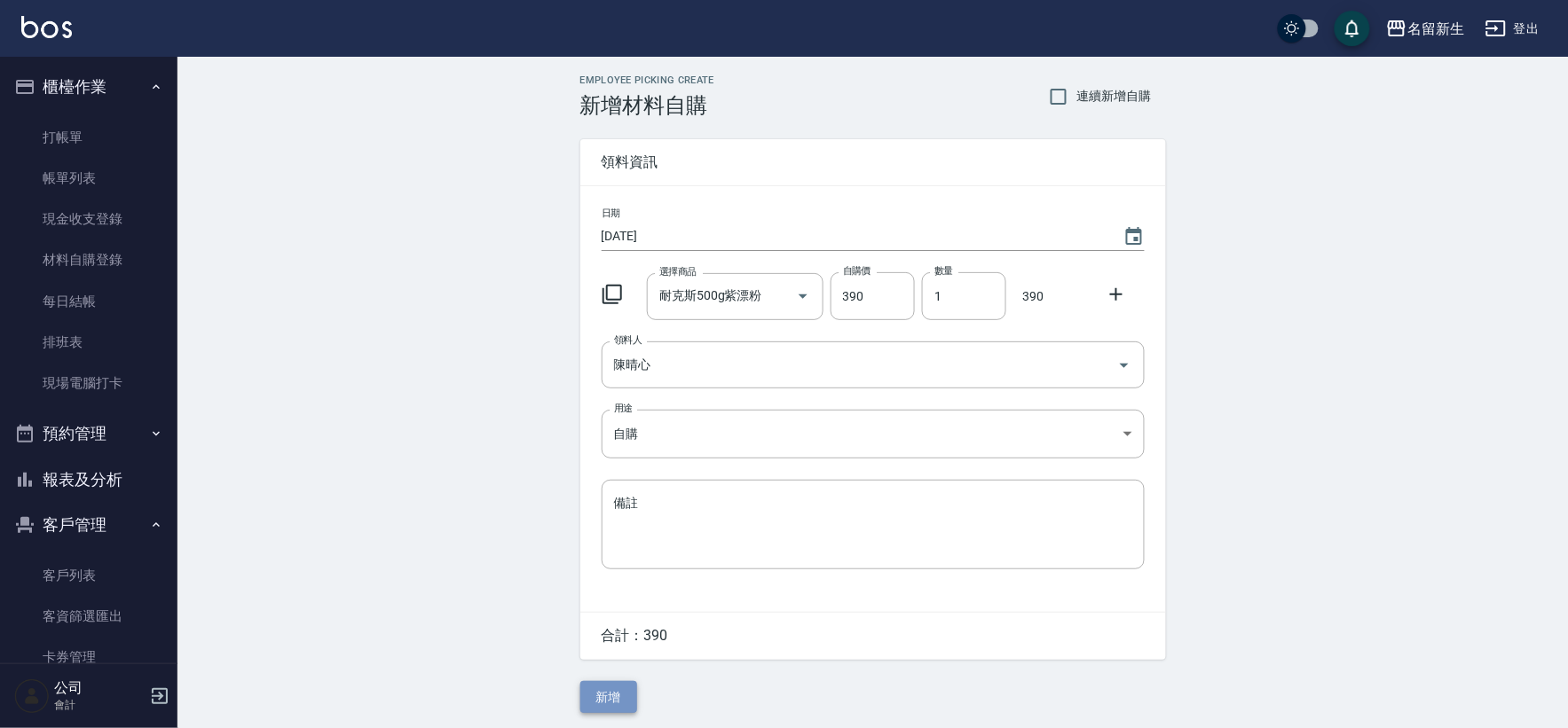
click at [618, 692] on button "新增" at bounding box center [609, 697] width 57 height 32
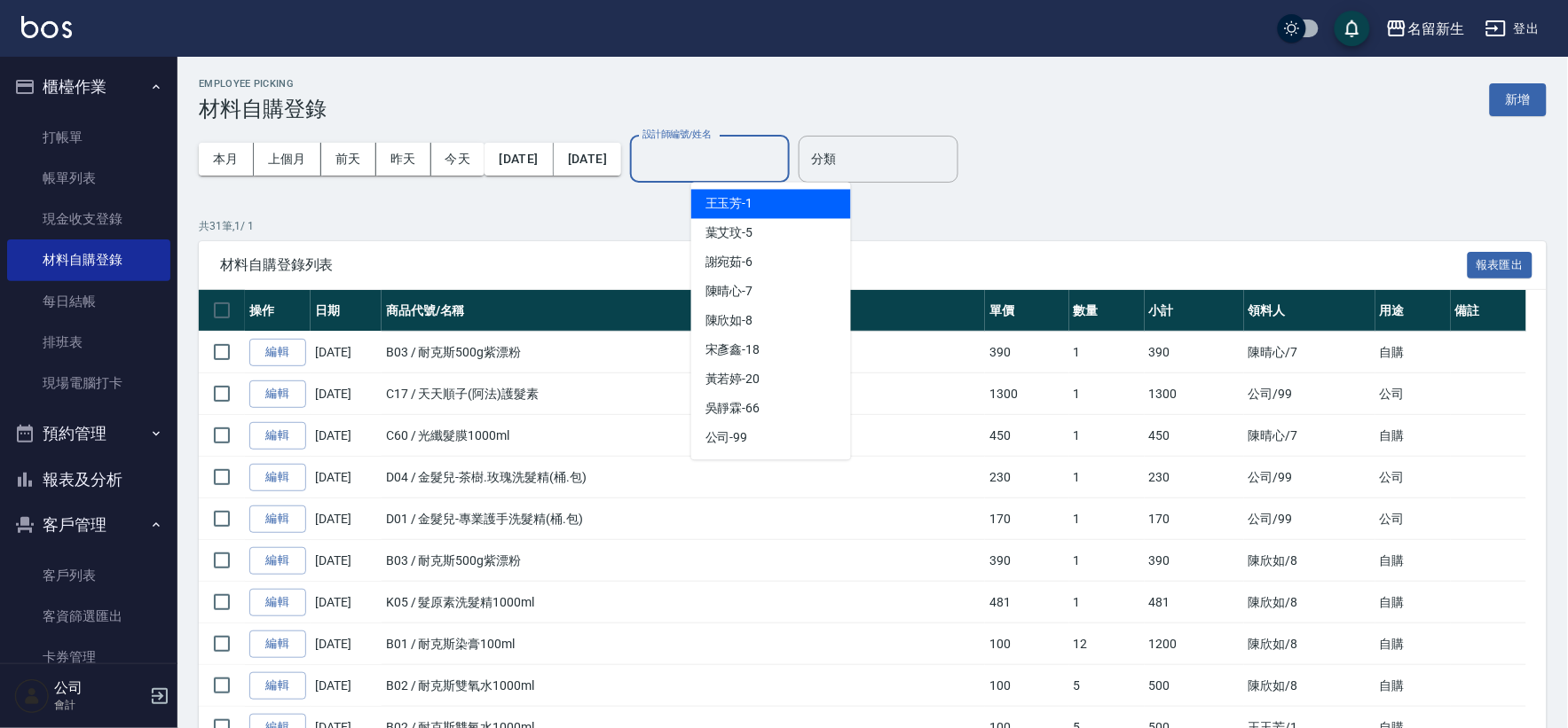
click at [782, 145] on input "設計師編號/姓名" at bounding box center [710, 159] width 144 height 31
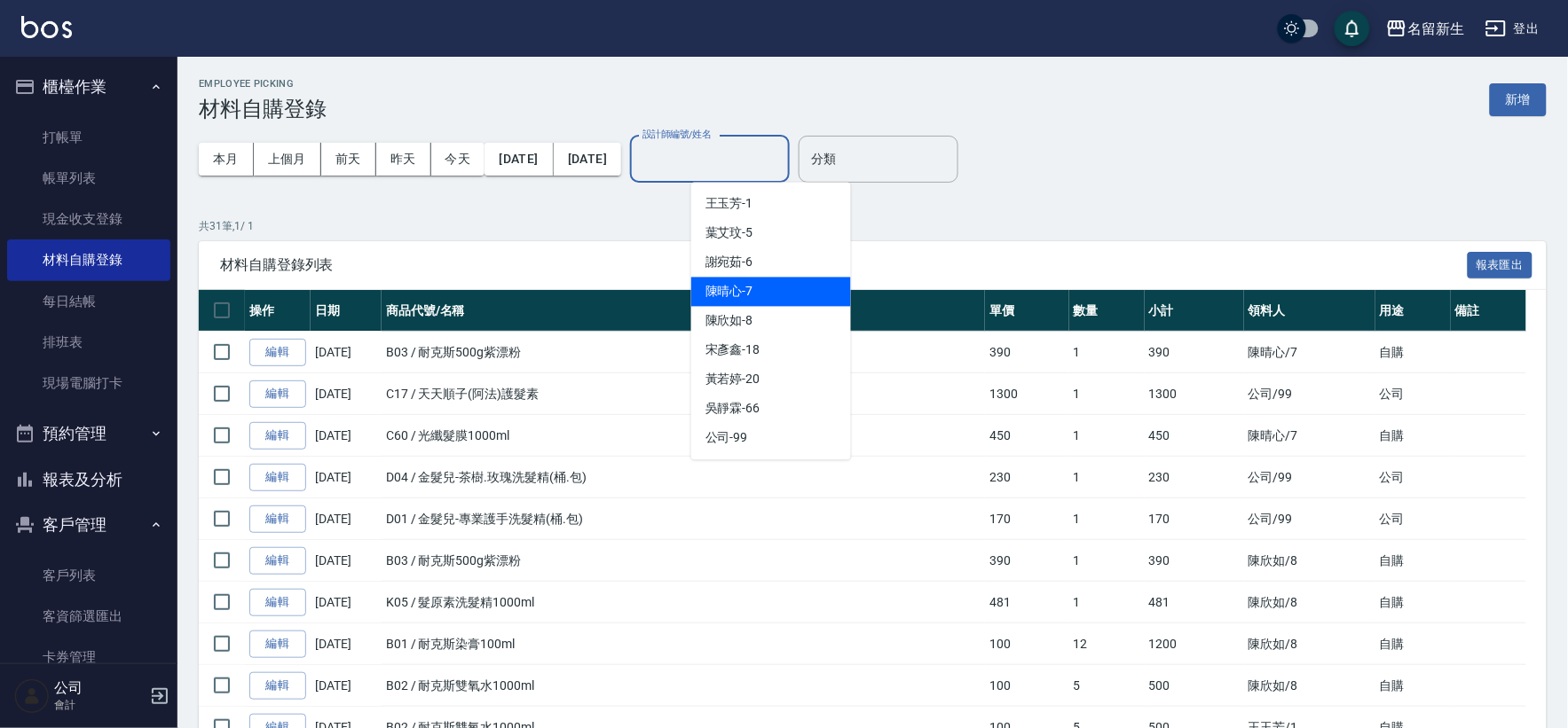
click at [741, 289] on span "陳晴心 -7" at bounding box center [729, 293] width 48 height 19
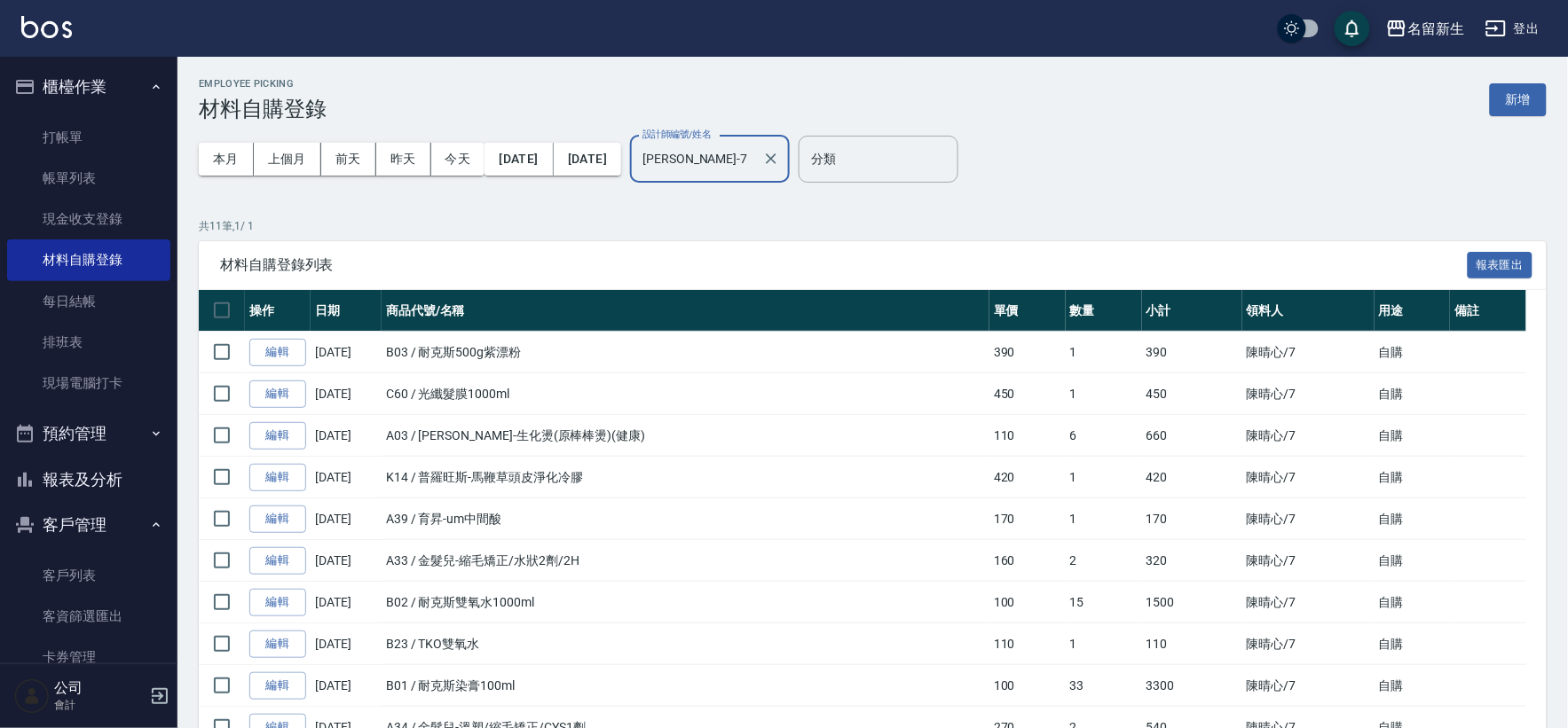
click at [755, 158] on input "[PERSON_NAME]-7" at bounding box center [697, 159] width 117 height 31
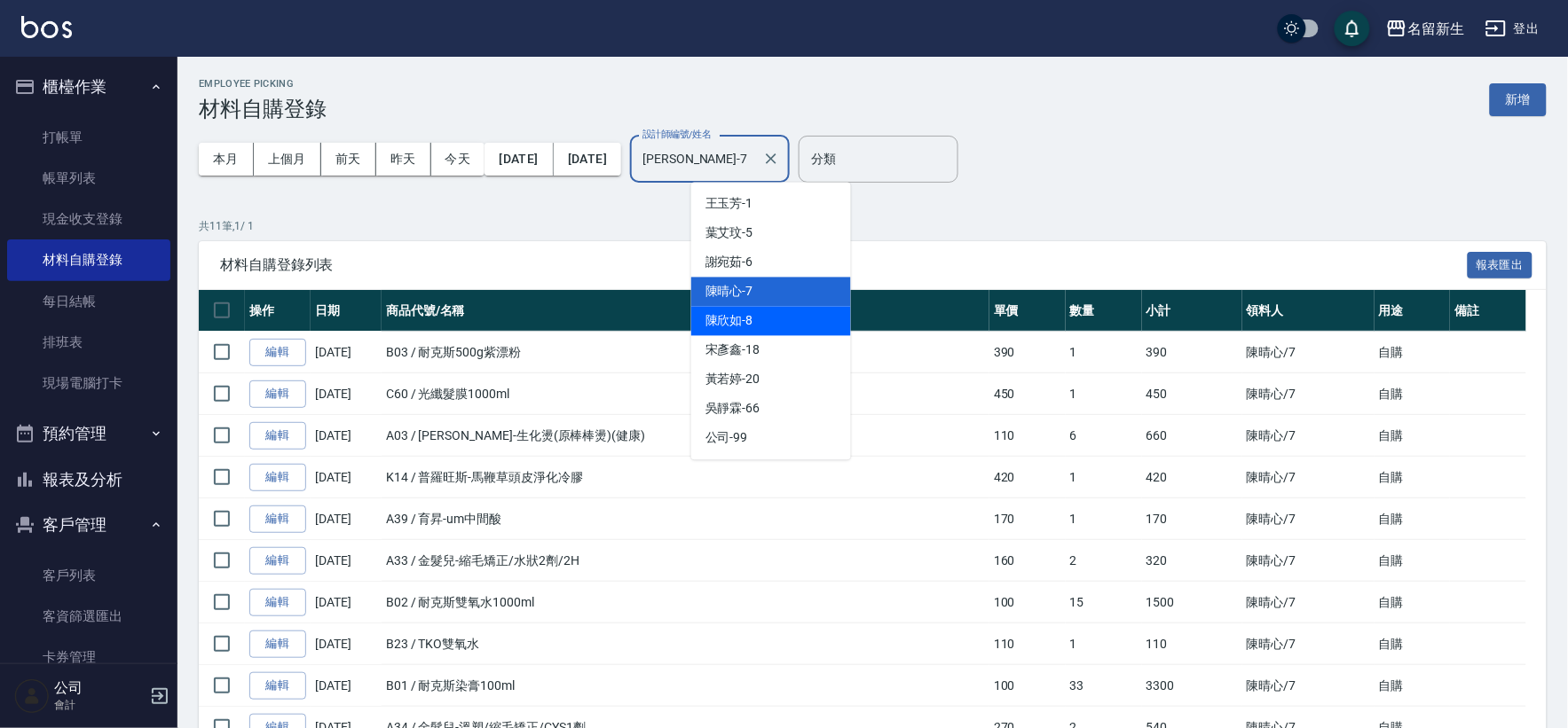
click at [735, 314] on span "陳欣如 -8" at bounding box center [729, 322] width 48 height 19
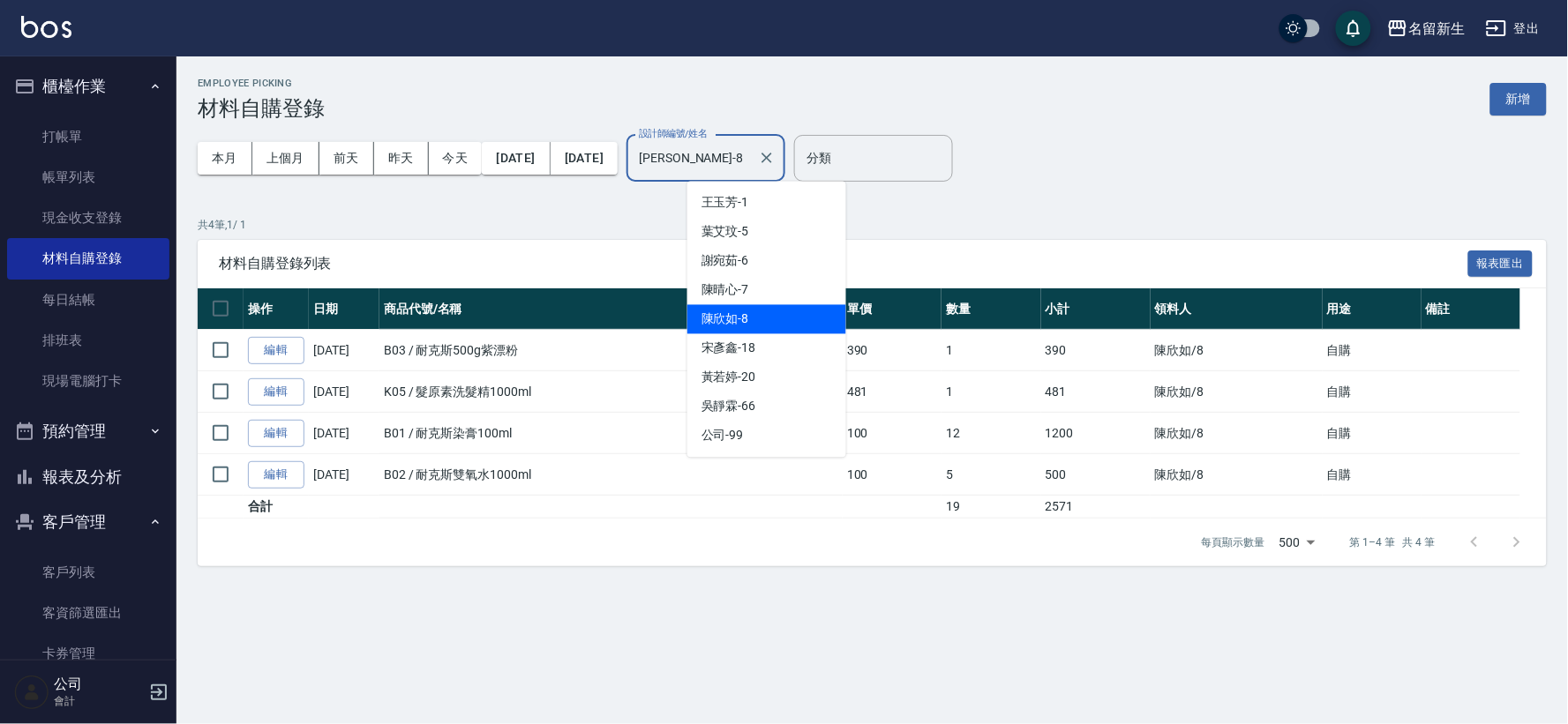
click at [751, 160] on input "陳欣如-8" at bounding box center [693, 158] width 117 height 31
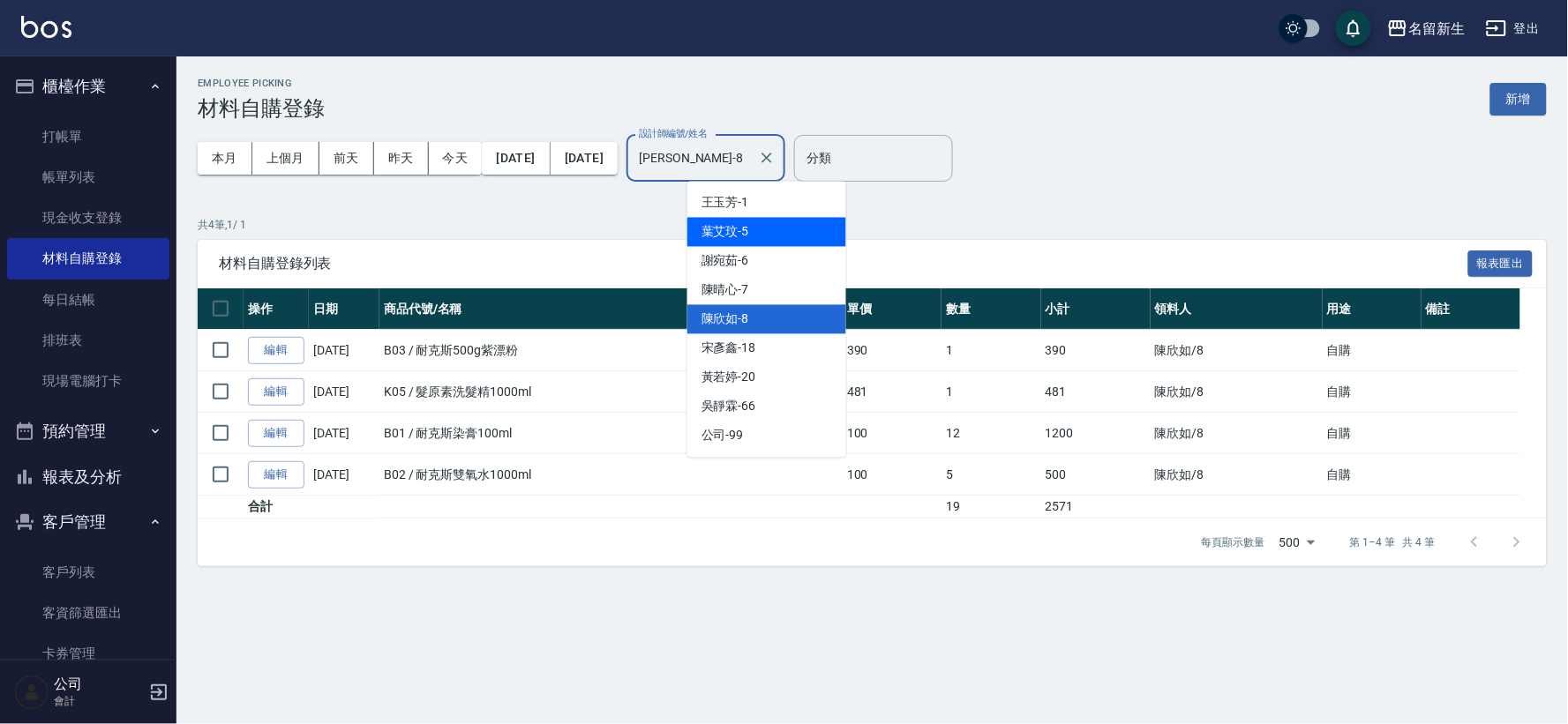
click at [762, 228] on div "葉艾玟 -5" at bounding box center [766, 232] width 159 height 29
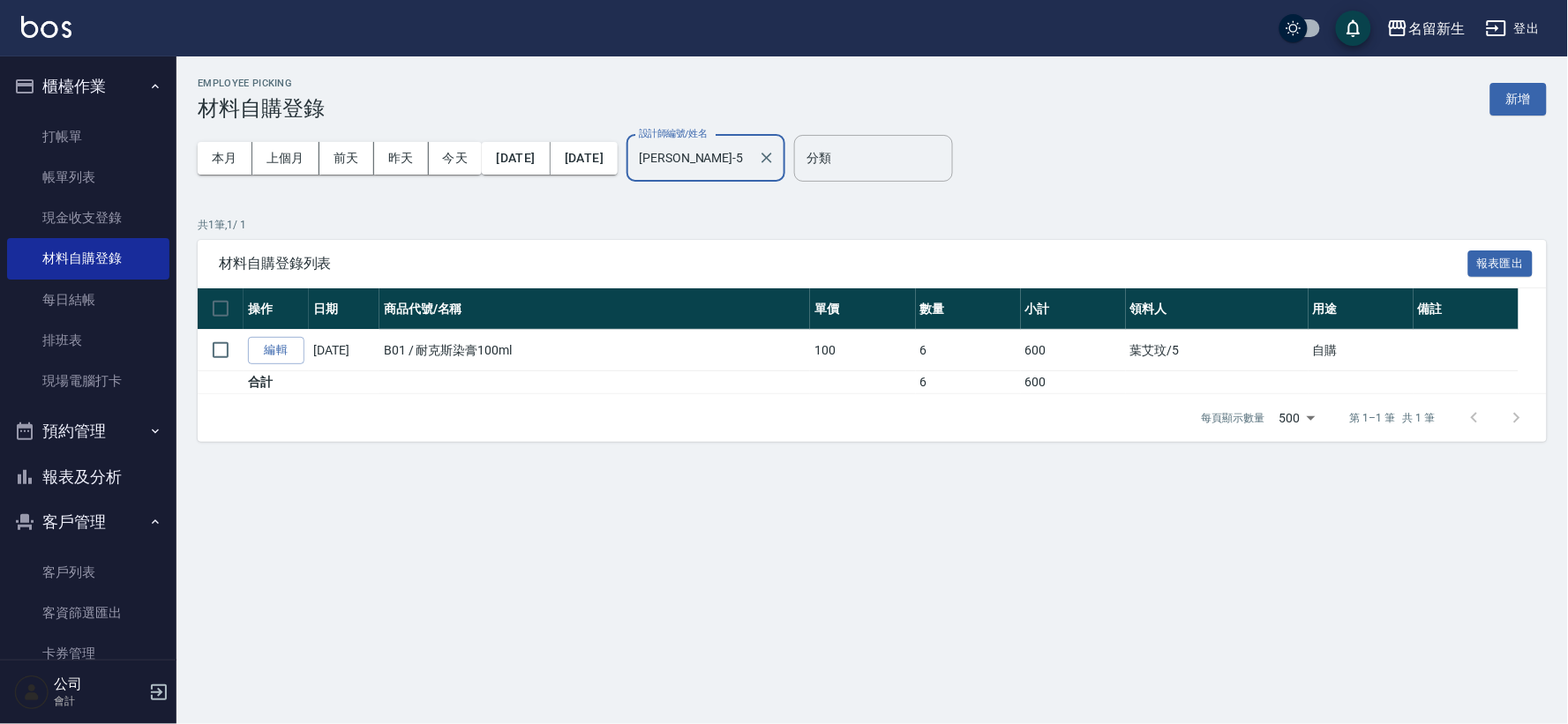
click at [751, 158] on input "葉艾玟-5" at bounding box center [693, 158] width 117 height 31
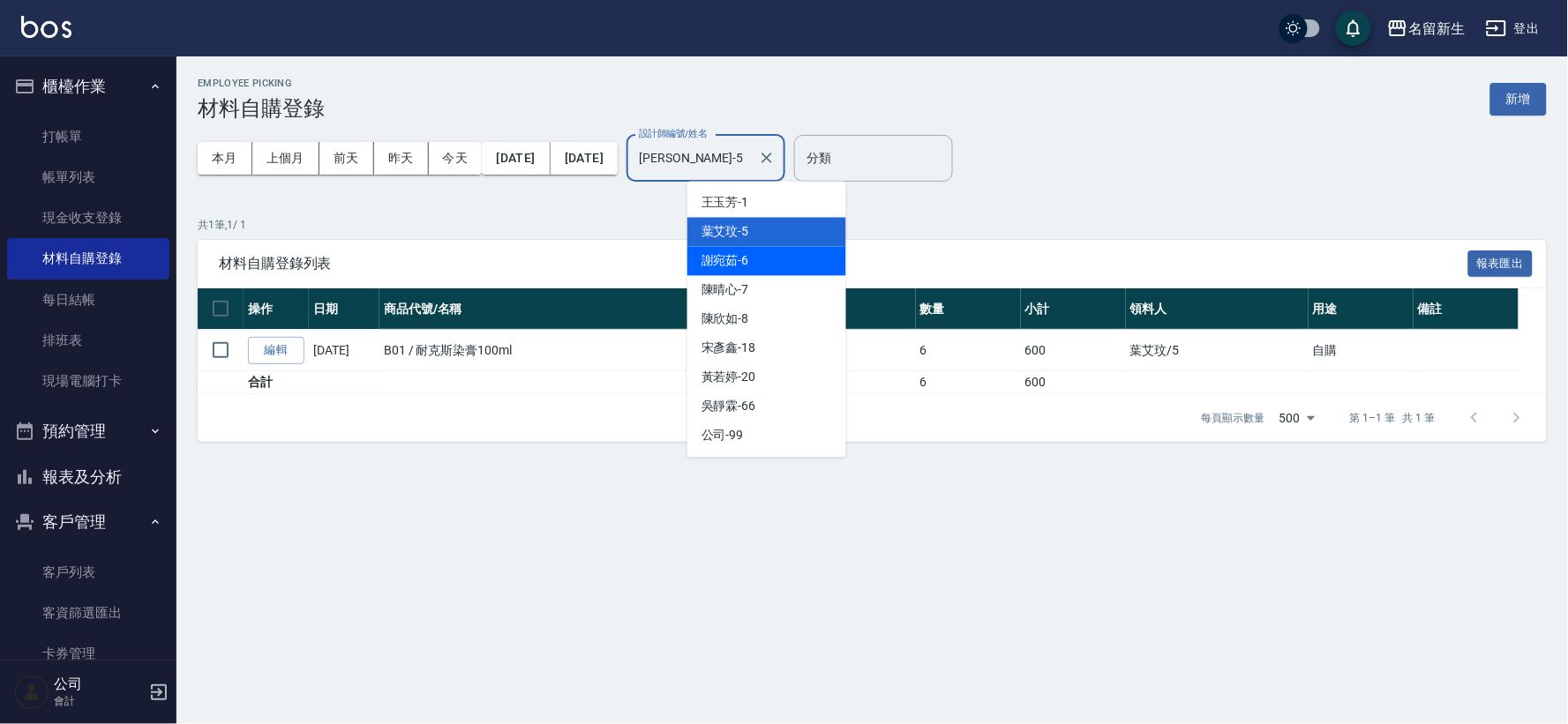
click at [769, 252] on div "謝宛茹 -6" at bounding box center [766, 261] width 159 height 29
type input "謝宛茹-6"
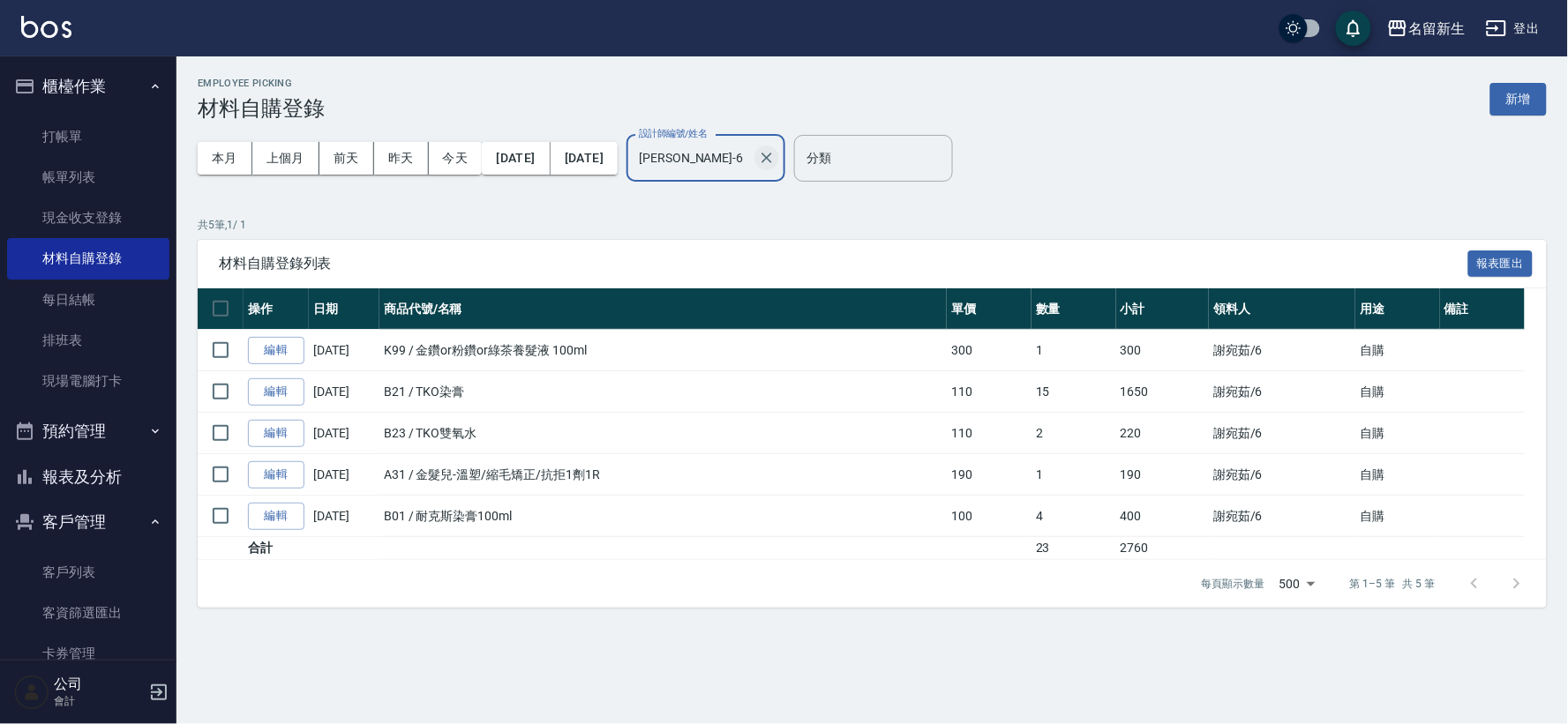
click at [775, 159] on icon "Clear" at bounding box center [767, 158] width 18 height 18
